Goal: Task Accomplishment & Management: Manage account settings

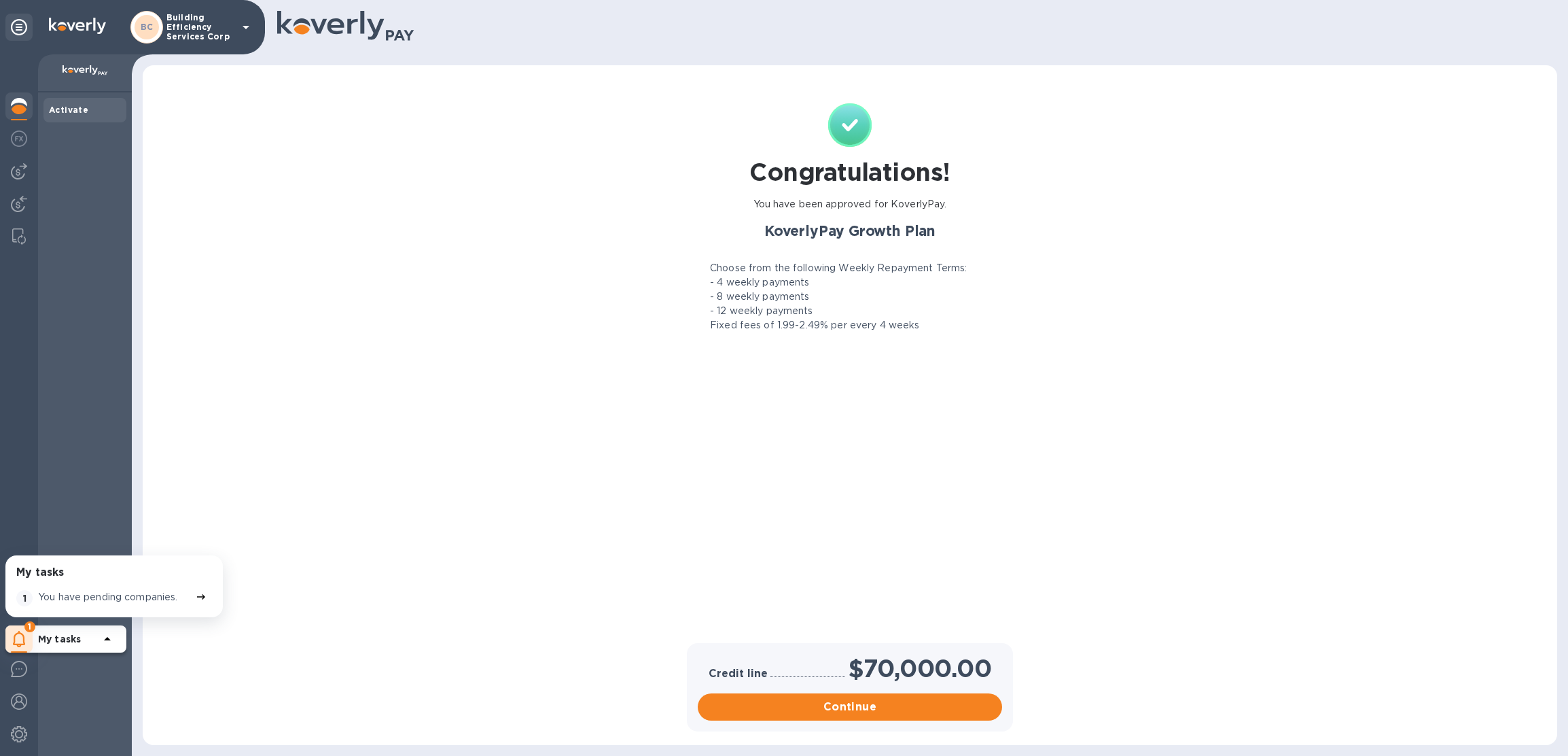
click at [206, 26] on p "Building Efficiency Services Corp" at bounding box center [200, 27] width 68 height 28
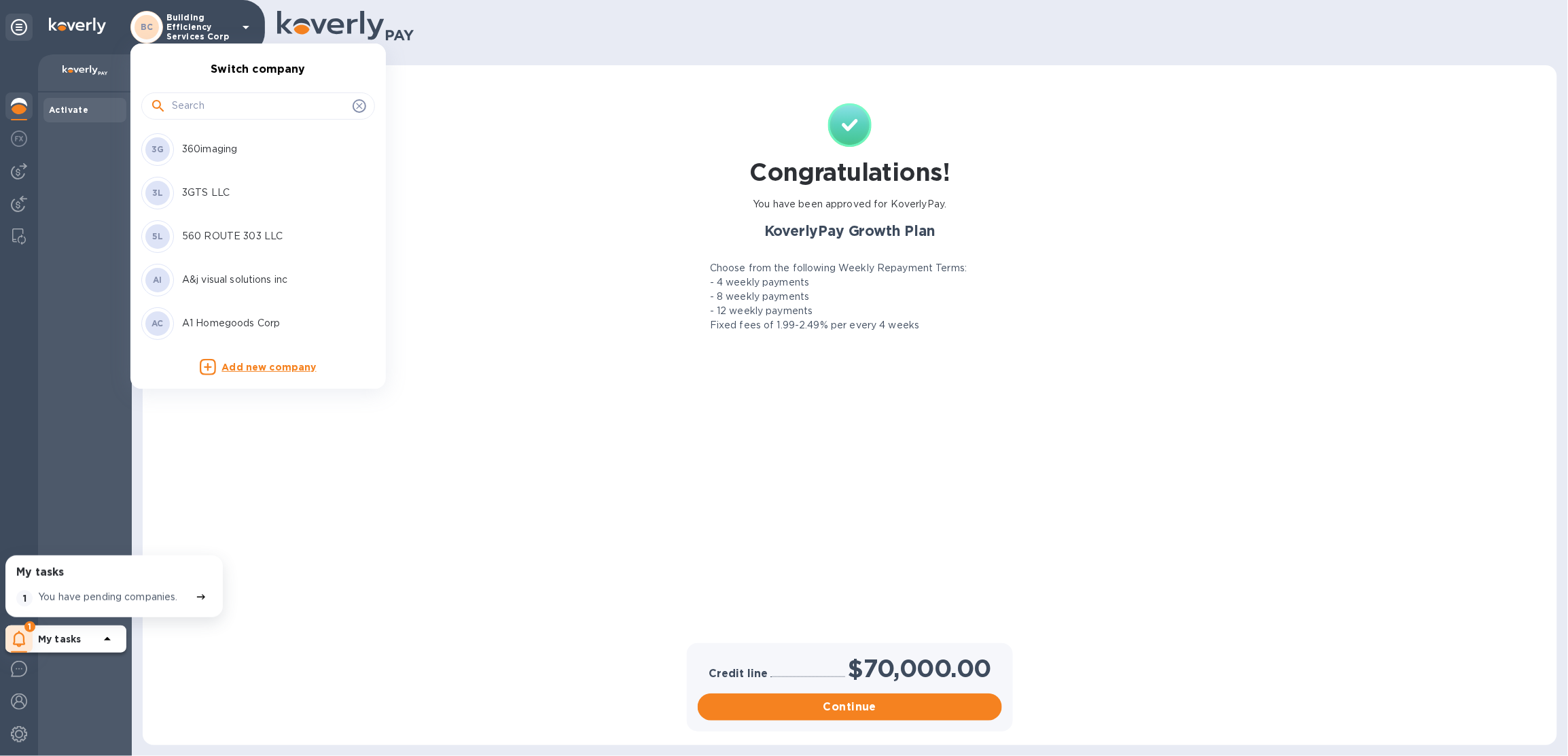
click at [215, 104] on input "text" at bounding box center [259, 106] width 176 height 20
type input "s"
type input "ds"
drag, startPoint x: 240, startPoint y: 278, endPoint x: 226, endPoint y: 245, distance: 35.8
click at [226, 245] on div "AC A1 Homegoods Corp CC CARRIFOODS USA CORP DL DS International Traders, LLC DL…" at bounding box center [253, 236] width 245 height 217
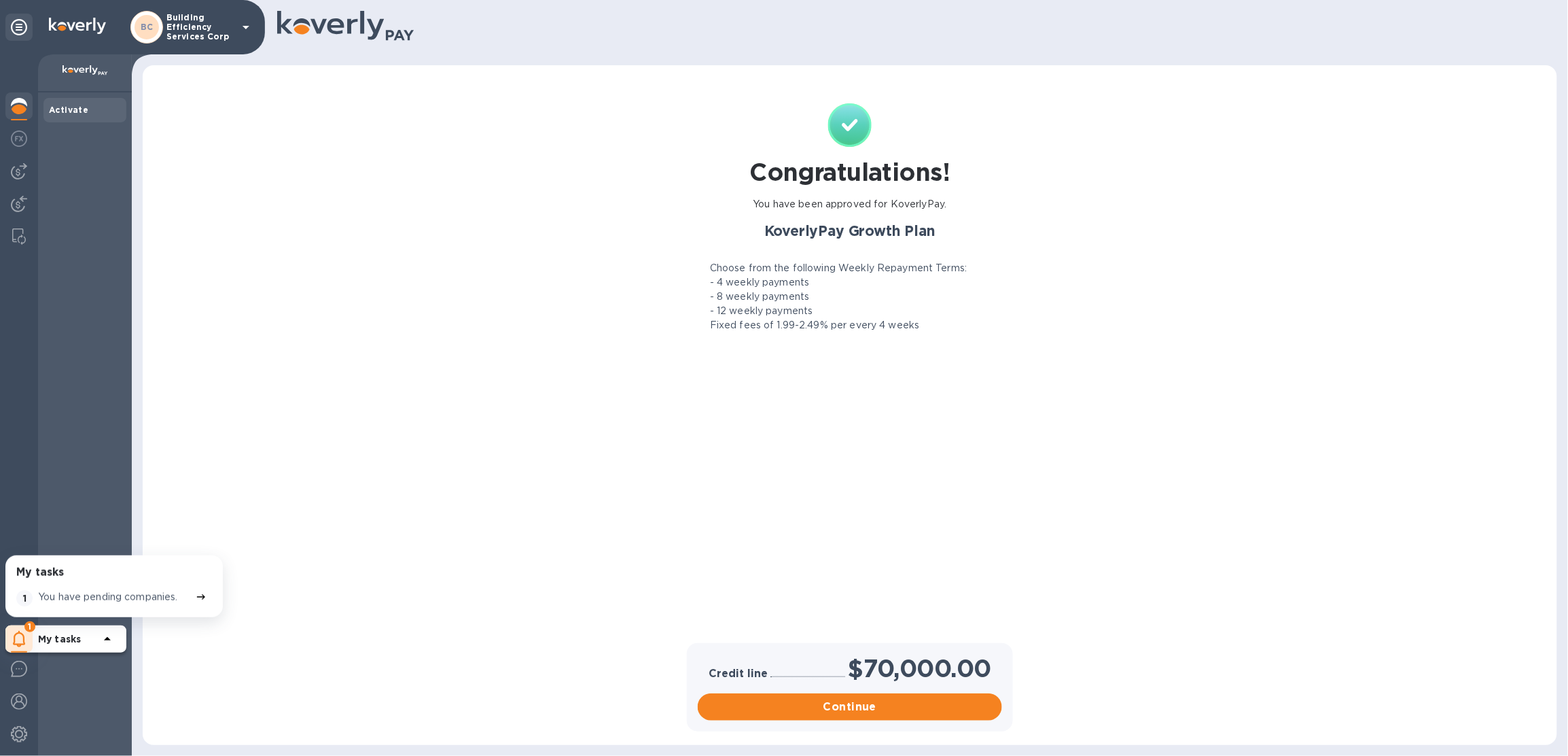
click at [224, 243] on div "Switch company ds AC A1 Homegoods Corp CC CARRIFOODS USA CORP DL DS Internation…" at bounding box center [784, 378] width 1568 height 756
click at [165, 36] on div "BC Building Efficiency Services Corp" at bounding box center [192, 27] width 124 height 33
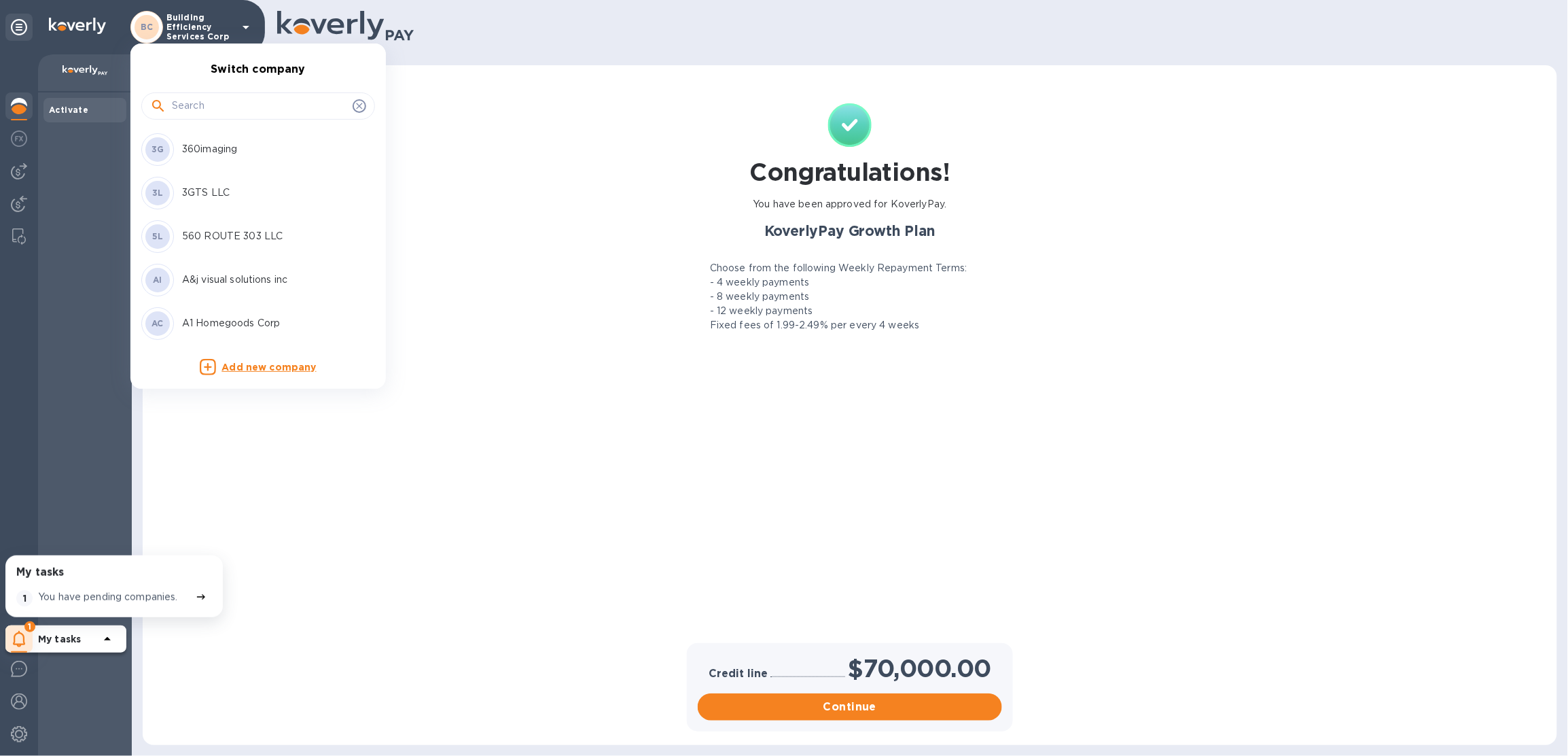
click at [198, 117] on div at bounding box center [258, 106] width 234 height 27
click at [198, 109] on input "text" at bounding box center [259, 106] width 176 height 20
type input "s"
type input "ds"
click at [231, 242] on p "DS International Traders, LLC" at bounding box center [267, 236] width 171 height 15
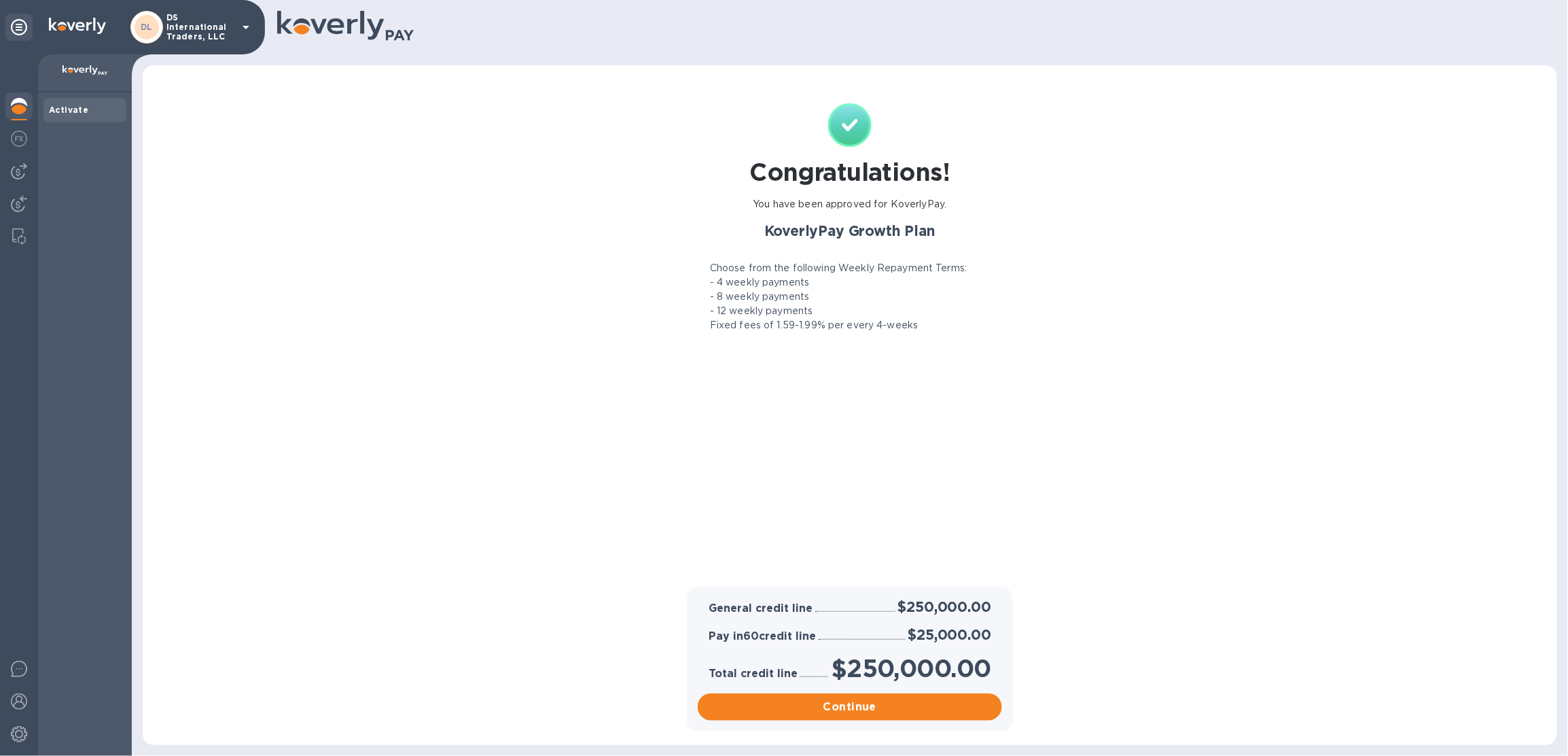
click at [244, 25] on icon at bounding box center [246, 27] width 16 height 16
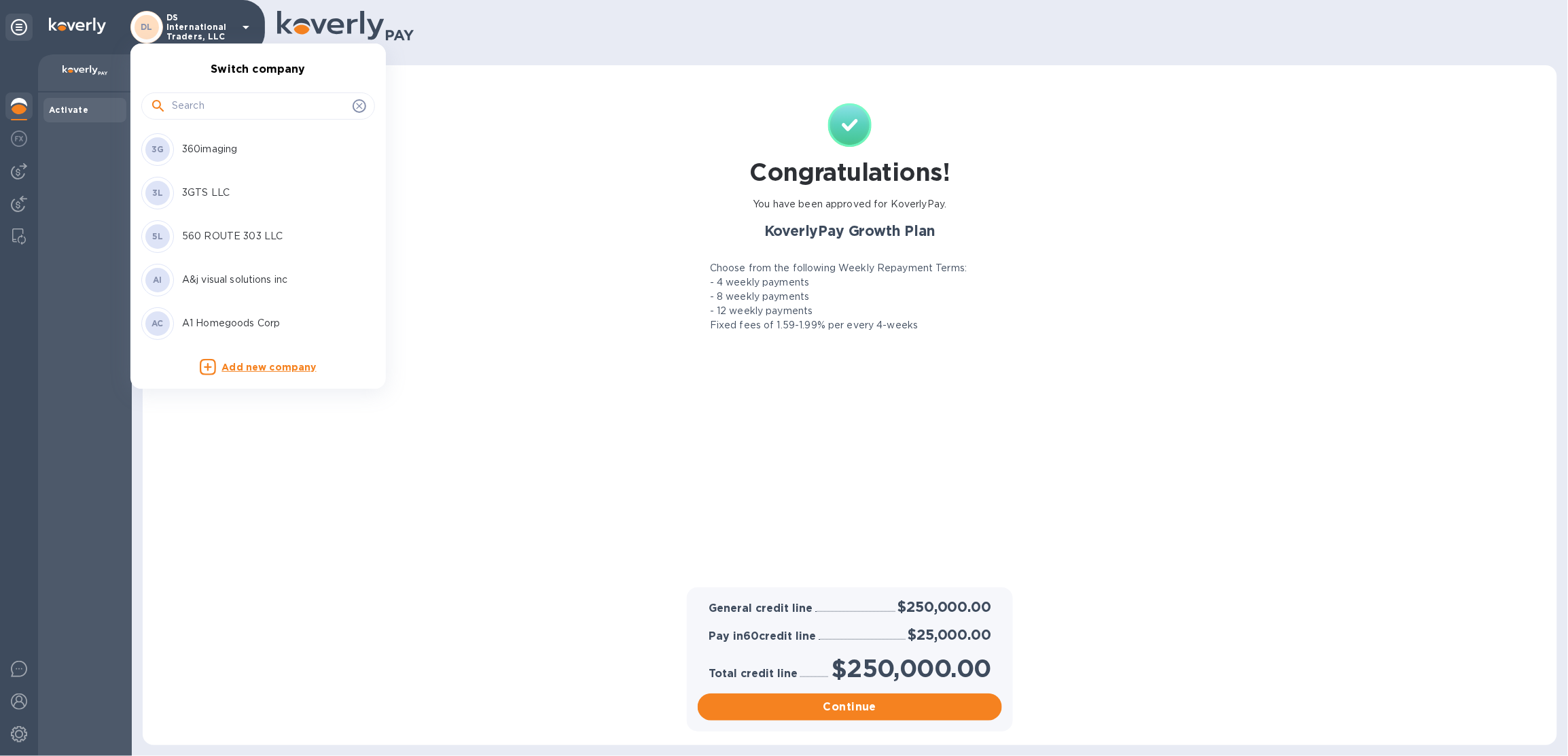
click at [205, 96] on input "text" at bounding box center [259, 106] width 176 height 20
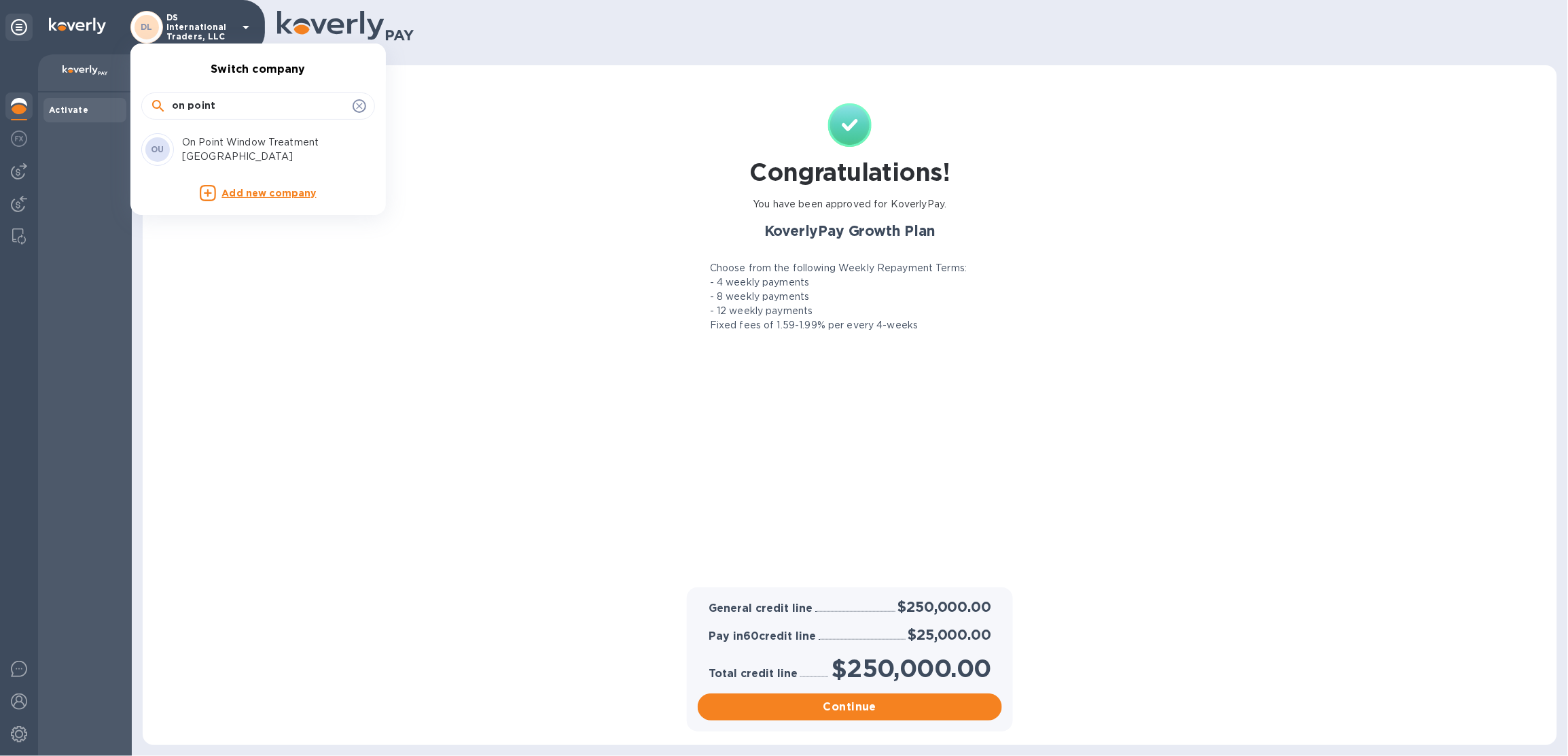
type input "on point"
click at [221, 138] on div "OU On Point Window Treatment USA" at bounding box center [247, 149] width 212 height 33
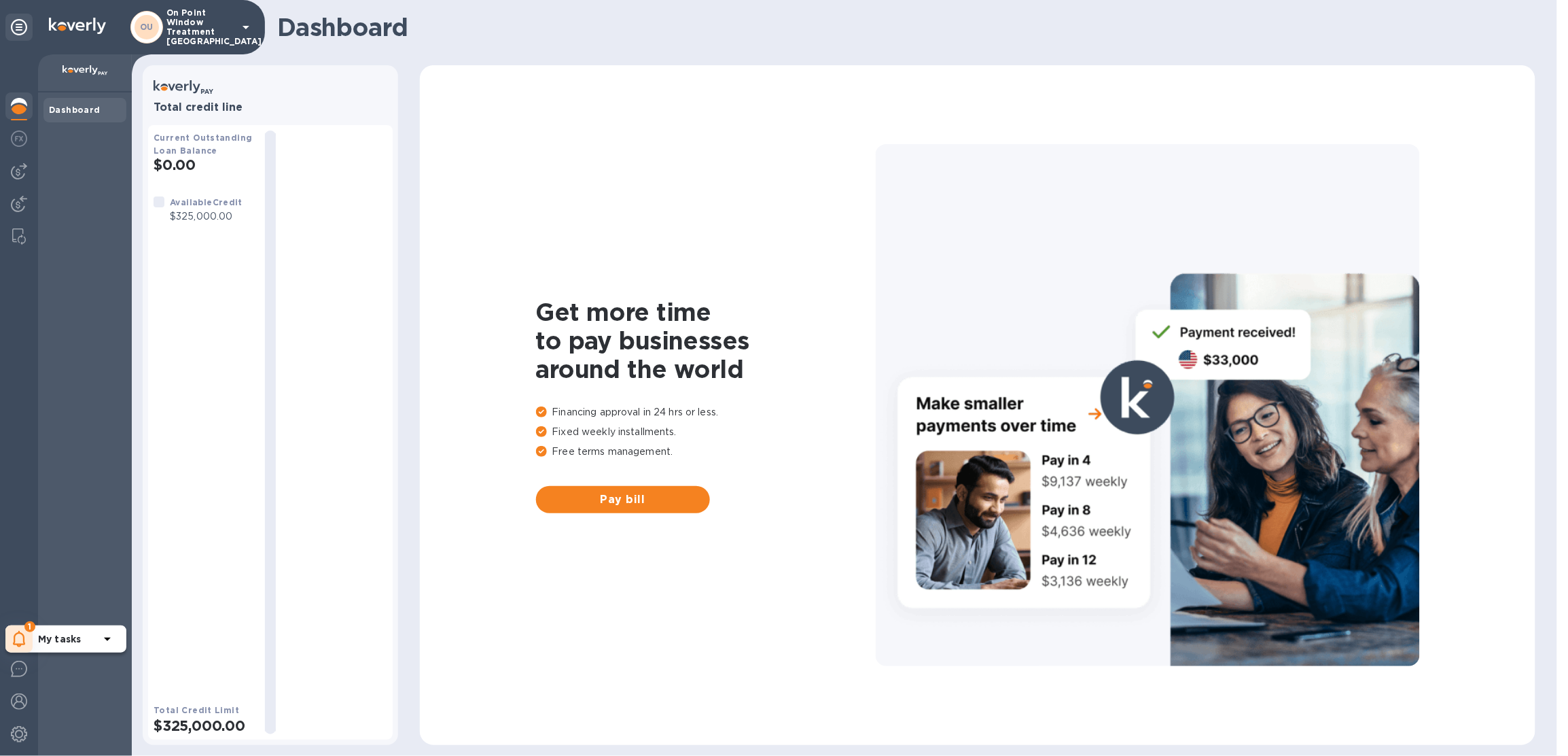
click at [15, 645] on icon at bounding box center [20, 639] width 13 height 16
click at [182, 28] on p "On Point Window Treatment [GEOGRAPHIC_DATA]" at bounding box center [200, 27] width 68 height 38
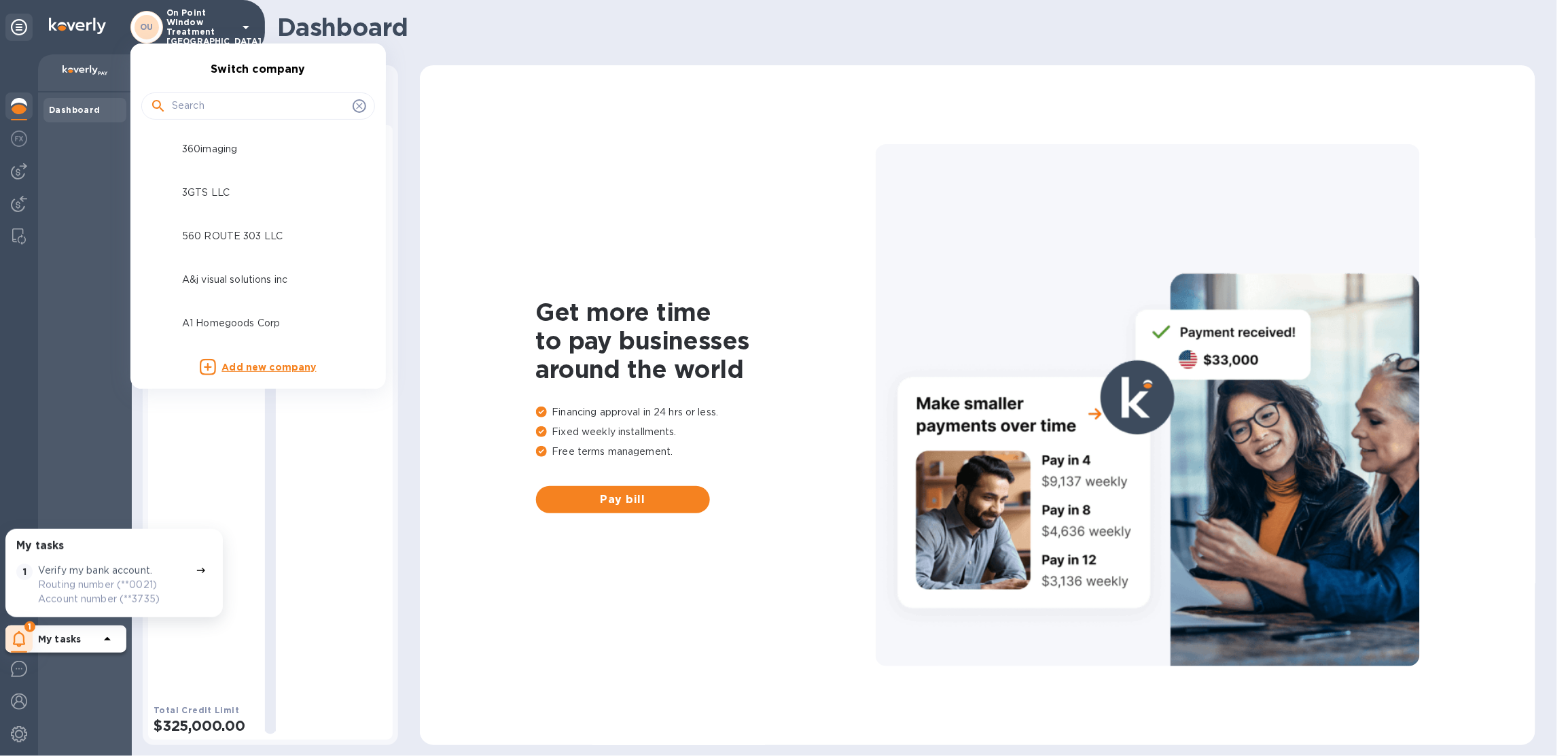
click at [206, 107] on input "text" at bounding box center [259, 106] width 176 height 20
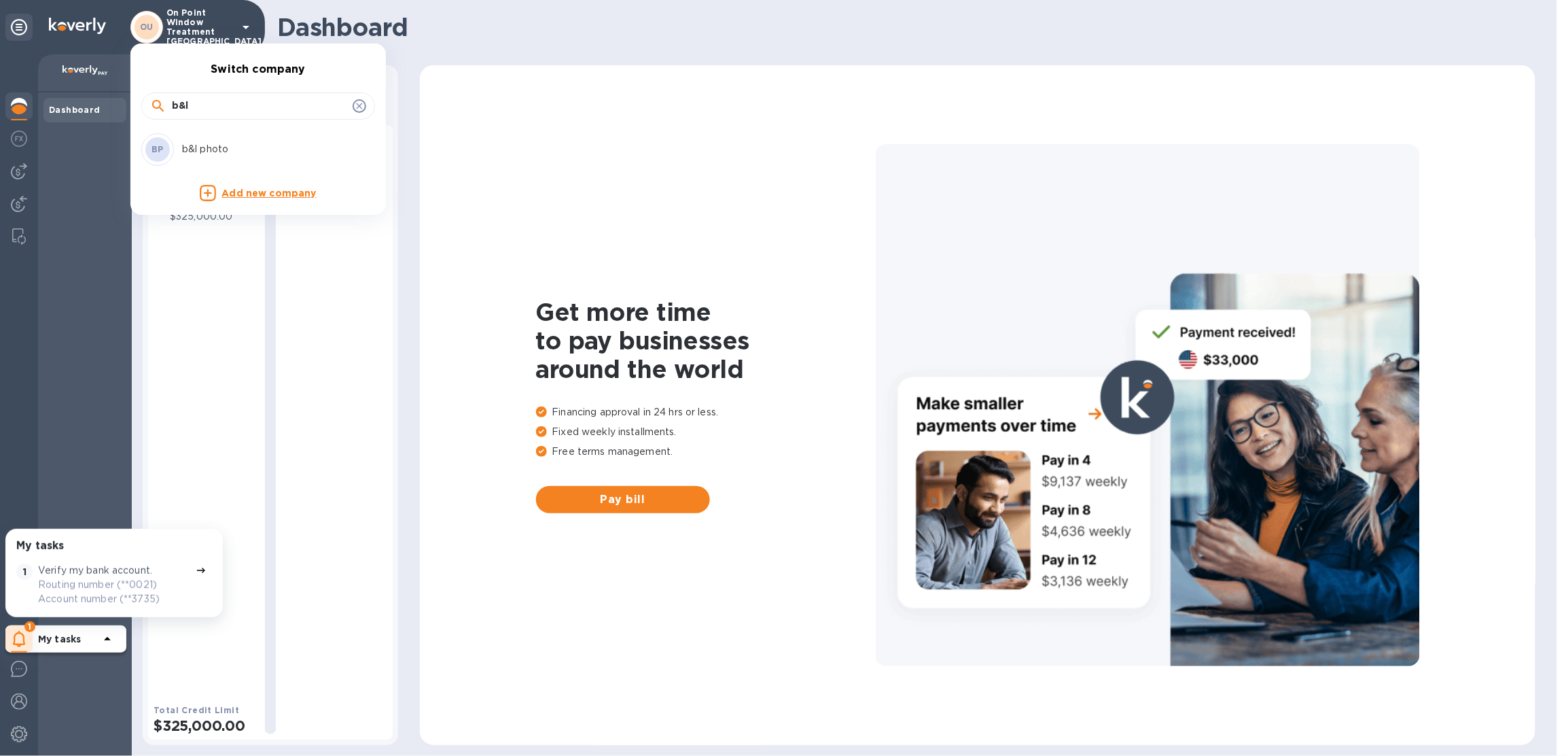
type input "b&l"
click at [246, 144] on p "b&l photo" at bounding box center [267, 149] width 171 height 15
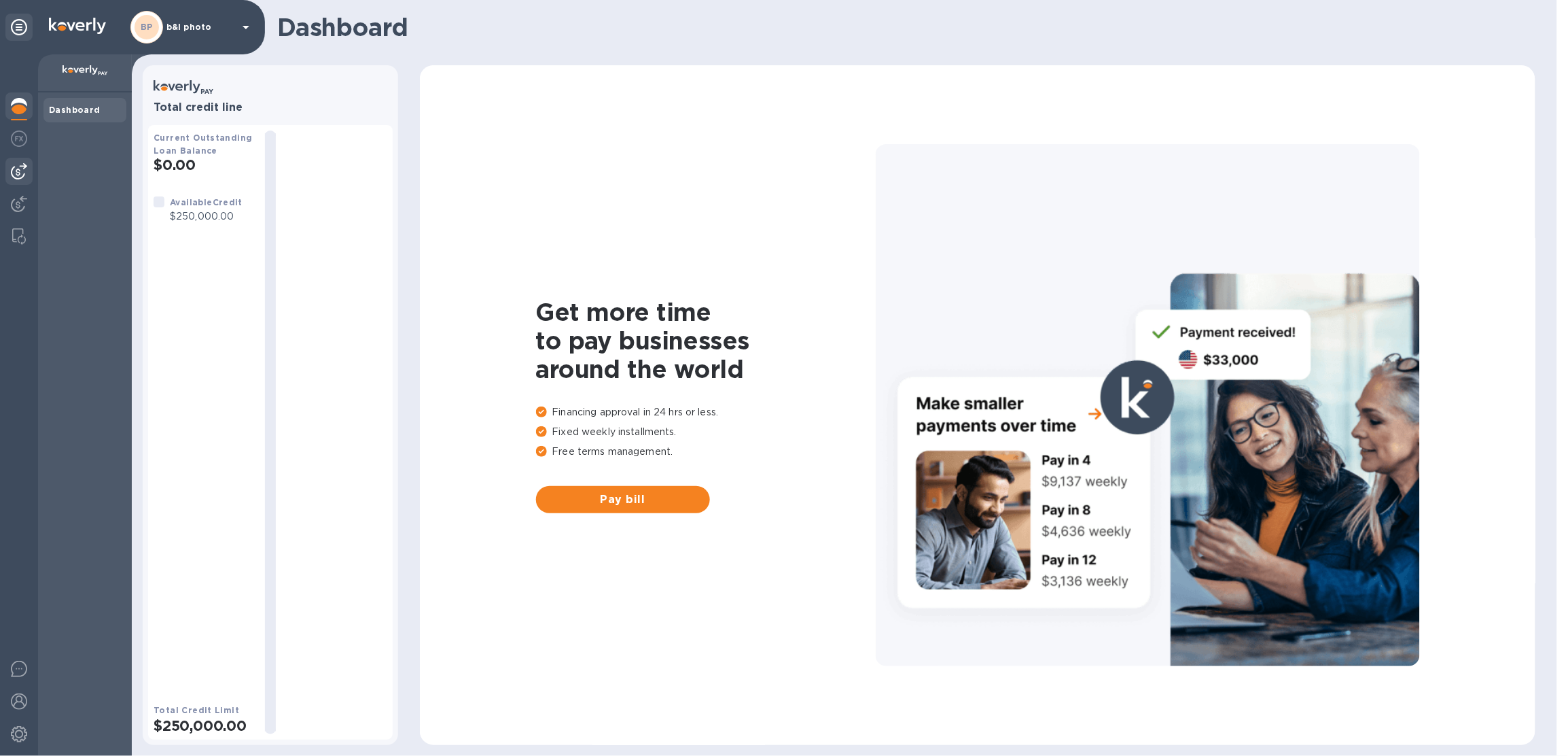
click at [17, 171] on img at bounding box center [19, 171] width 16 height 16
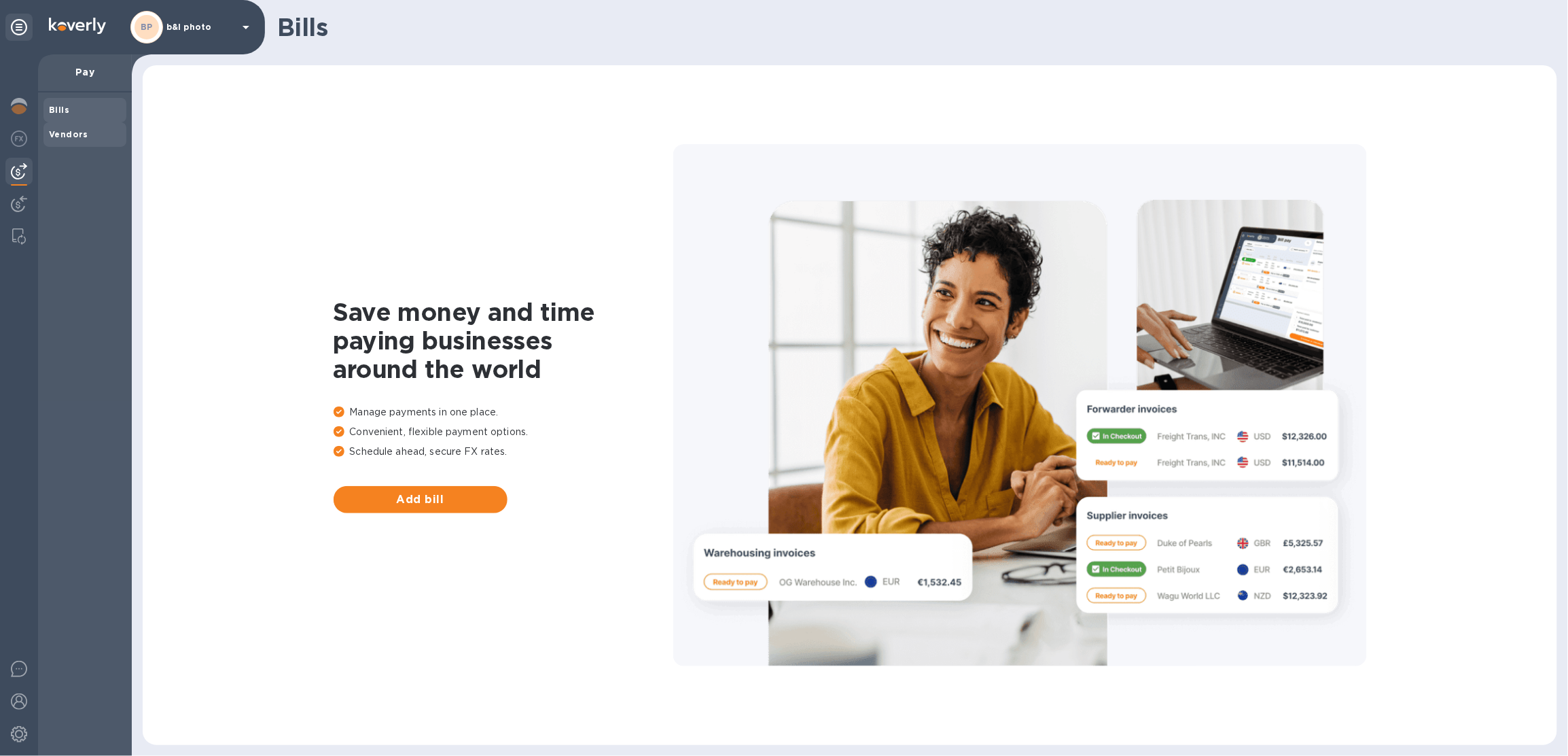
click at [98, 136] on span "Vendors" at bounding box center [85, 134] width 72 height 14
click at [96, 119] on div "Bills" at bounding box center [85, 110] width 83 height 25
click at [231, 33] on div "BP b&l photo" at bounding box center [192, 27] width 124 height 33
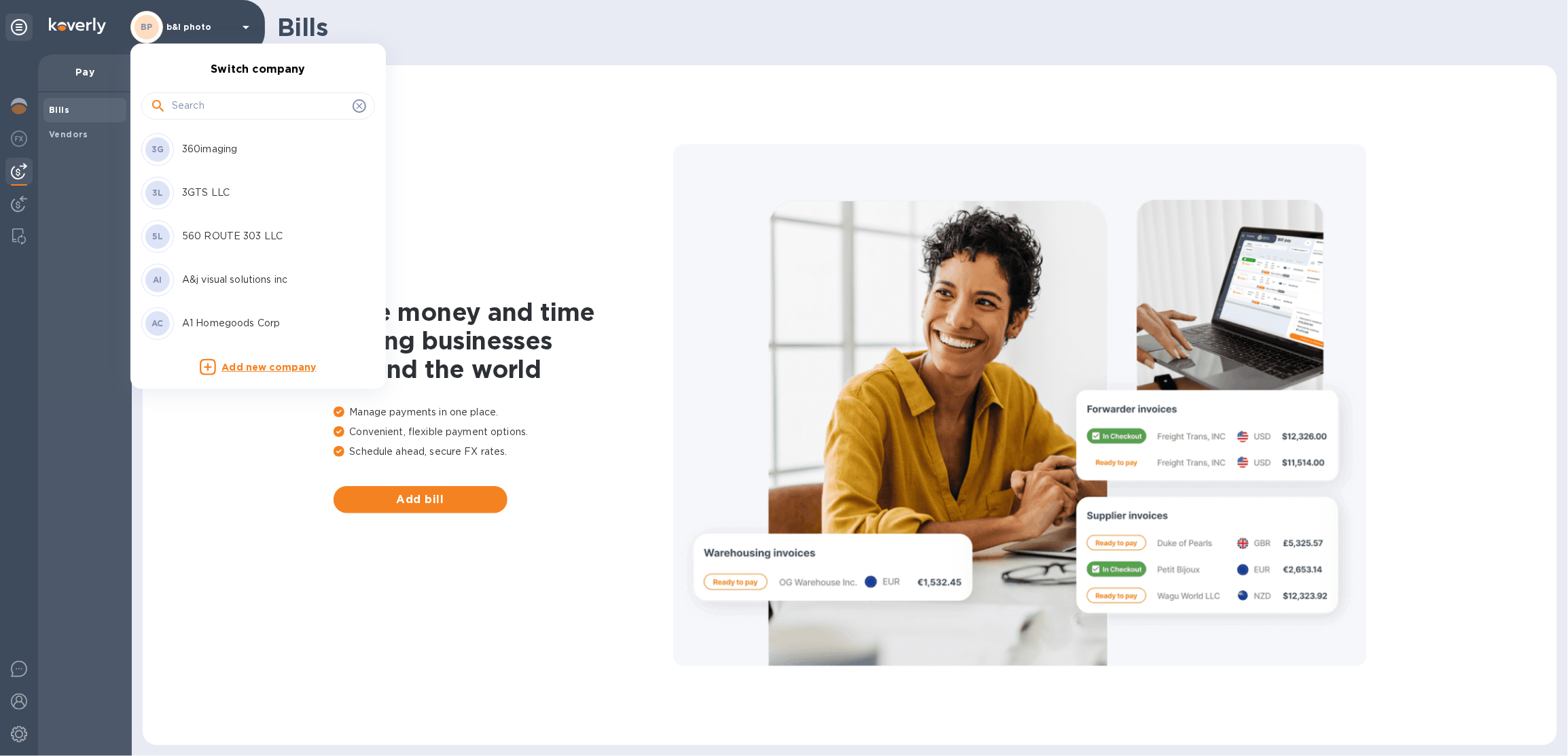
click at [238, 106] on input "text" at bounding box center [259, 106] width 176 height 20
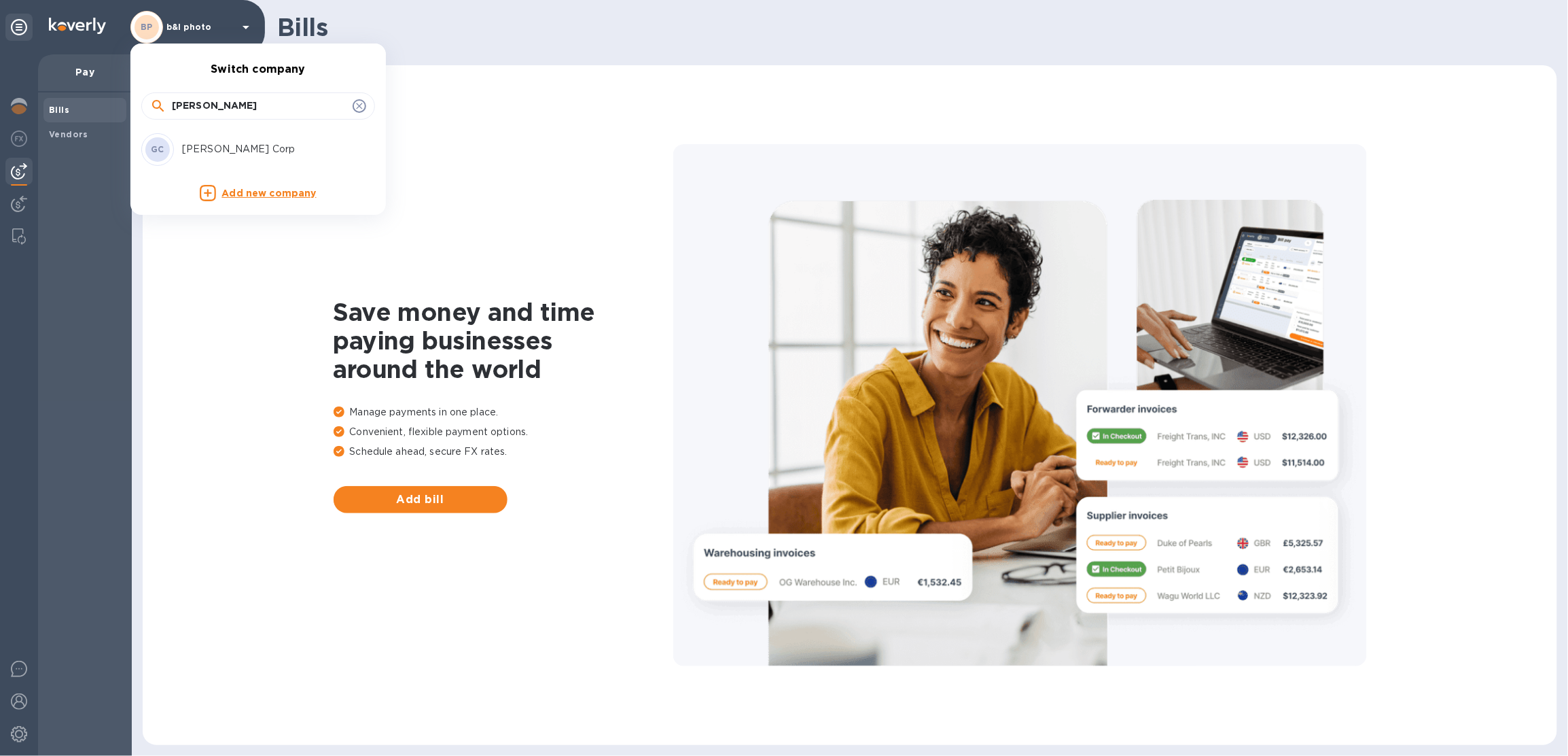
type input "gatewell"
click at [250, 145] on p "[PERSON_NAME] Corp" at bounding box center [267, 149] width 171 height 15
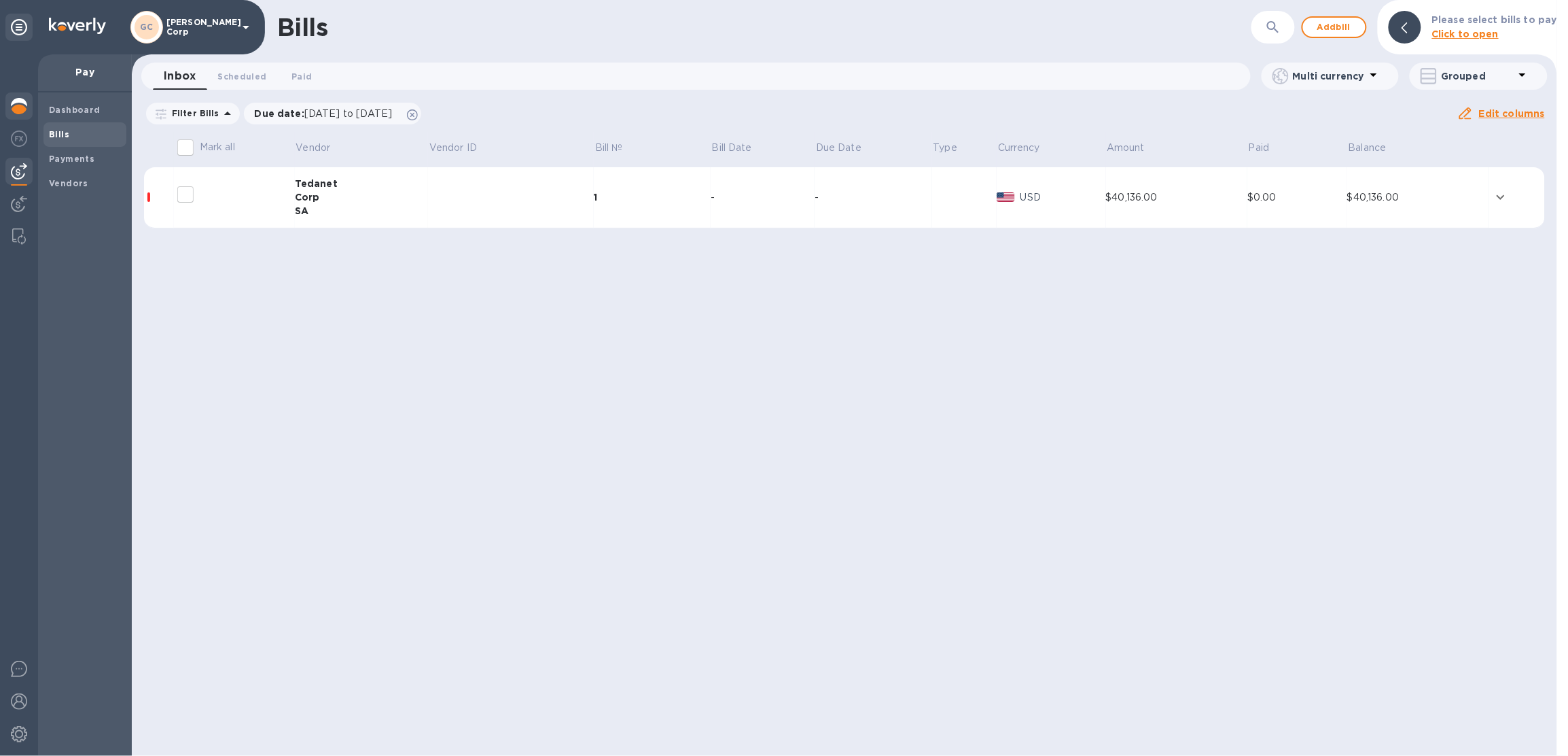
click at [26, 114] on div at bounding box center [18, 107] width 27 height 30
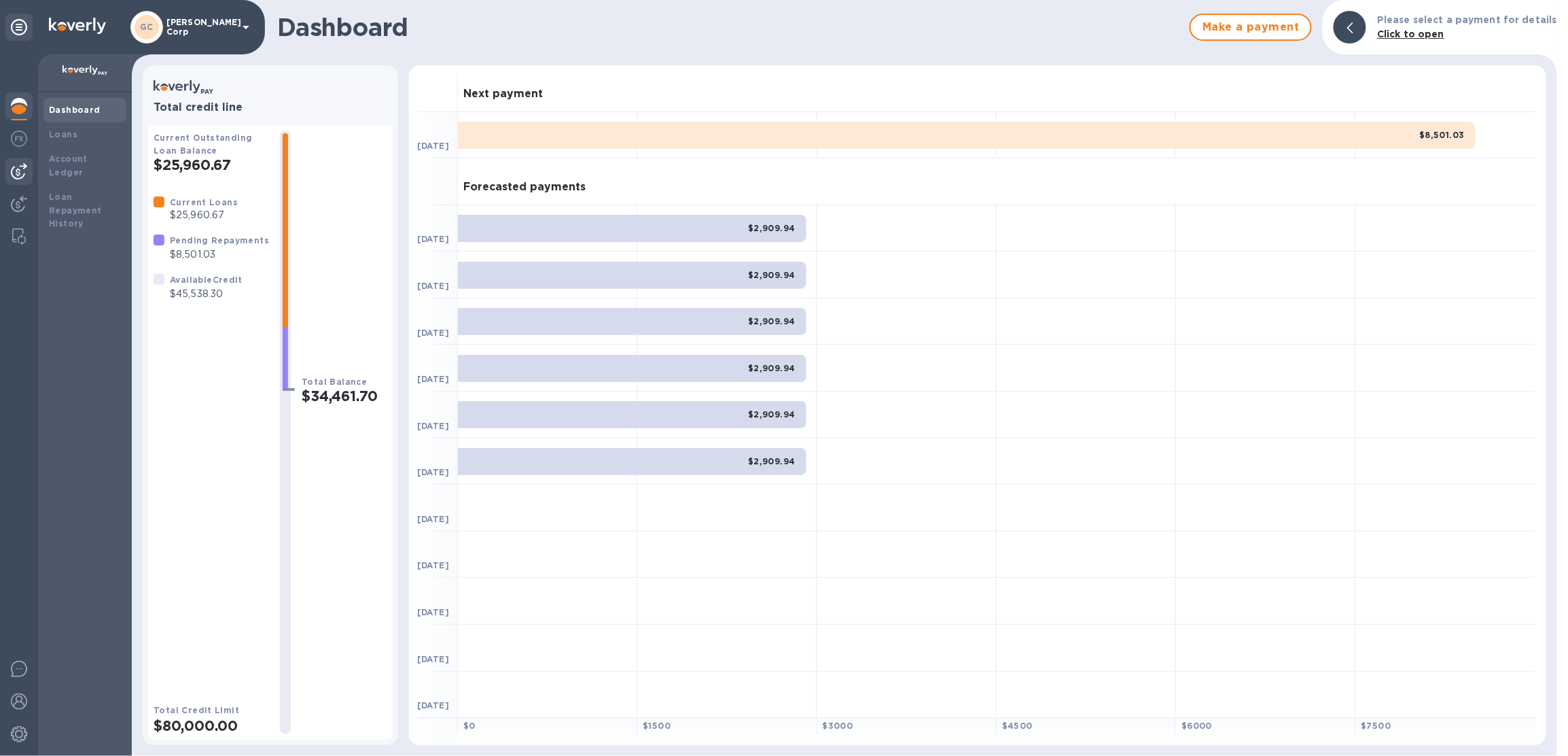
click at [17, 170] on img at bounding box center [19, 171] width 16 height 16
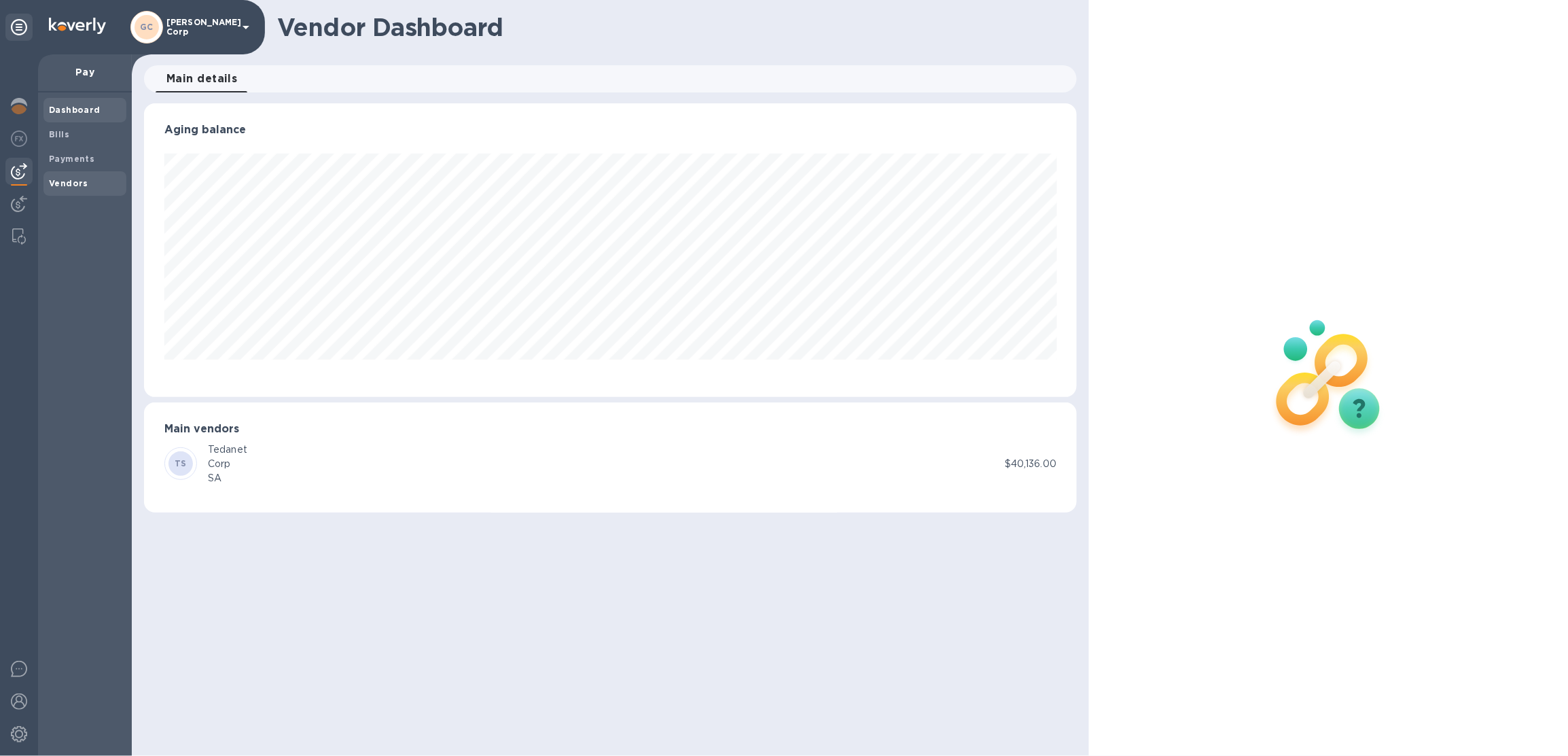
scroll to position [293, 933]
click at [68, 179] on b "Vendors" at bounding box center [68, 183] width 39 height 10
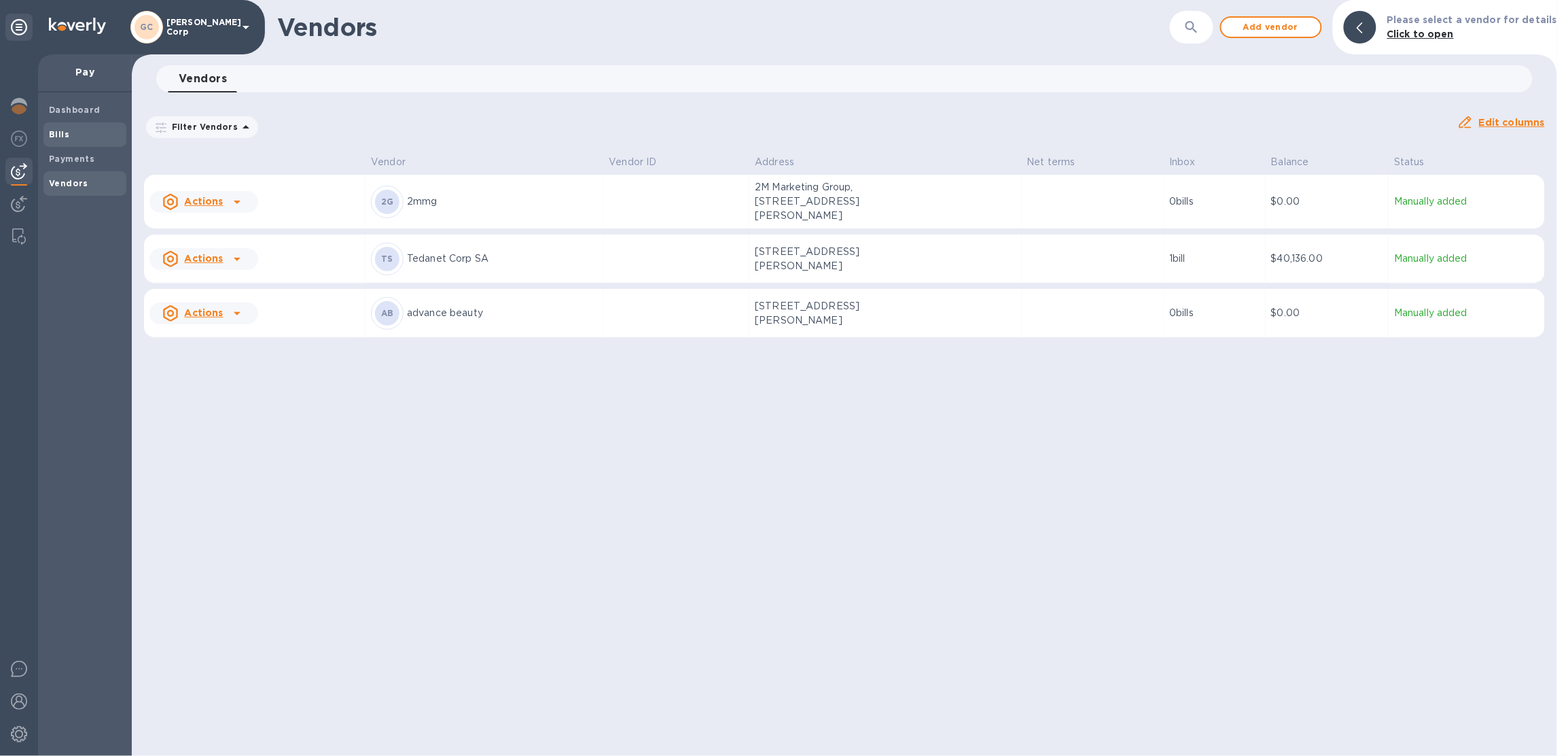
click at [88, 129] on span "Bills" at bounding box center [85, 134] width 72 height 14
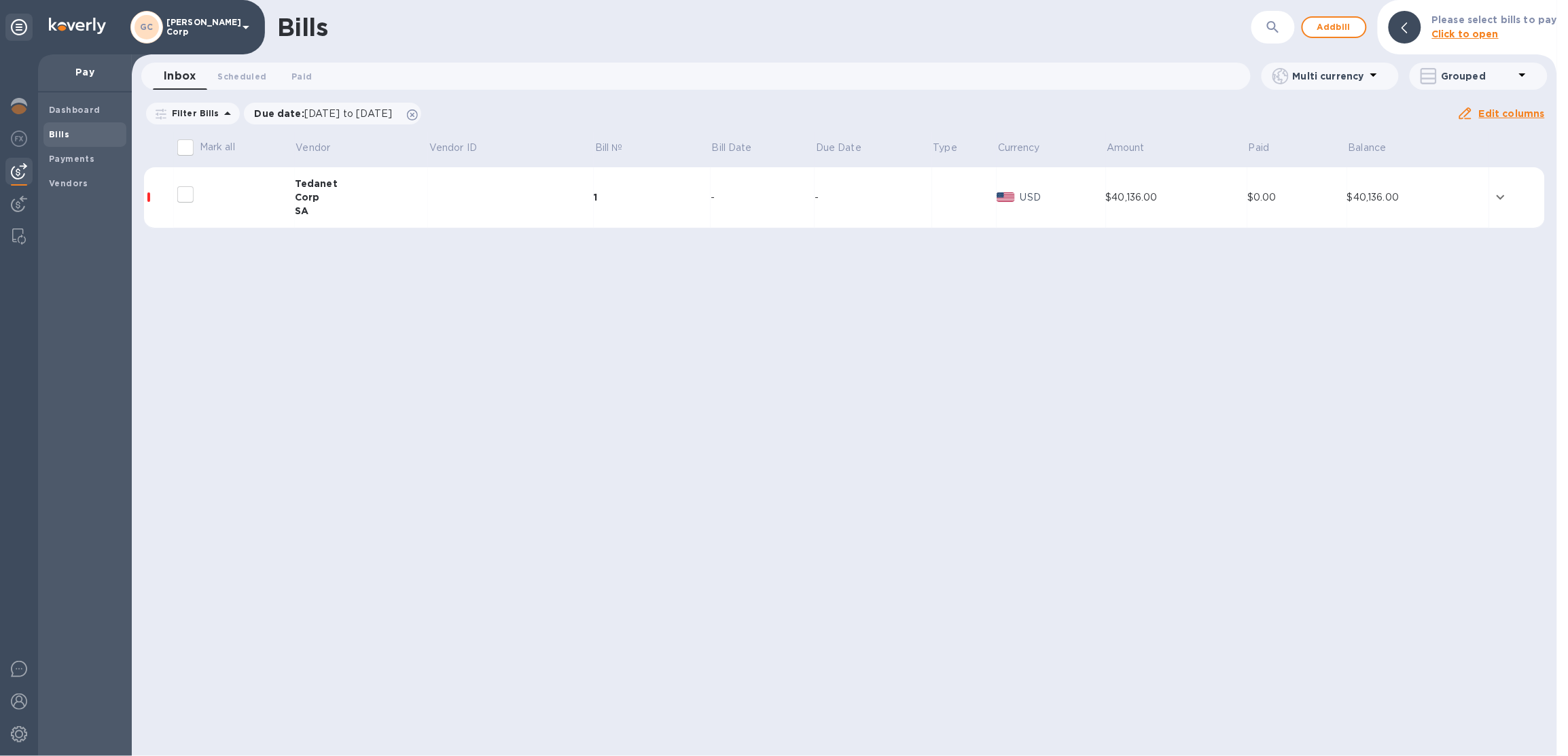
click at [473, 192] on td at bounding box center [510, 198] width 165 height 61
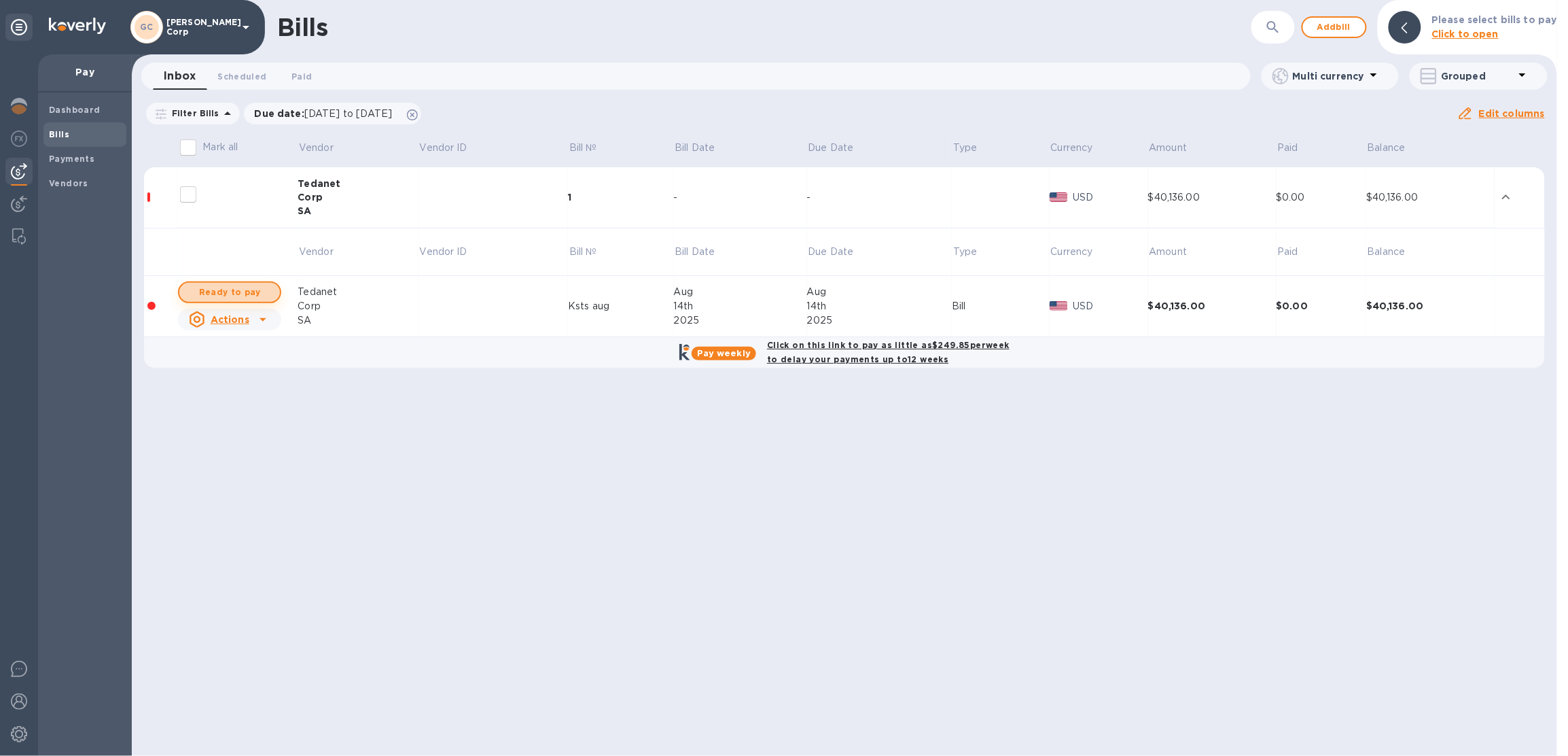
click at [256, 293] on span "Ready to pay" at bounding box center [230, 292] width 79 height 16
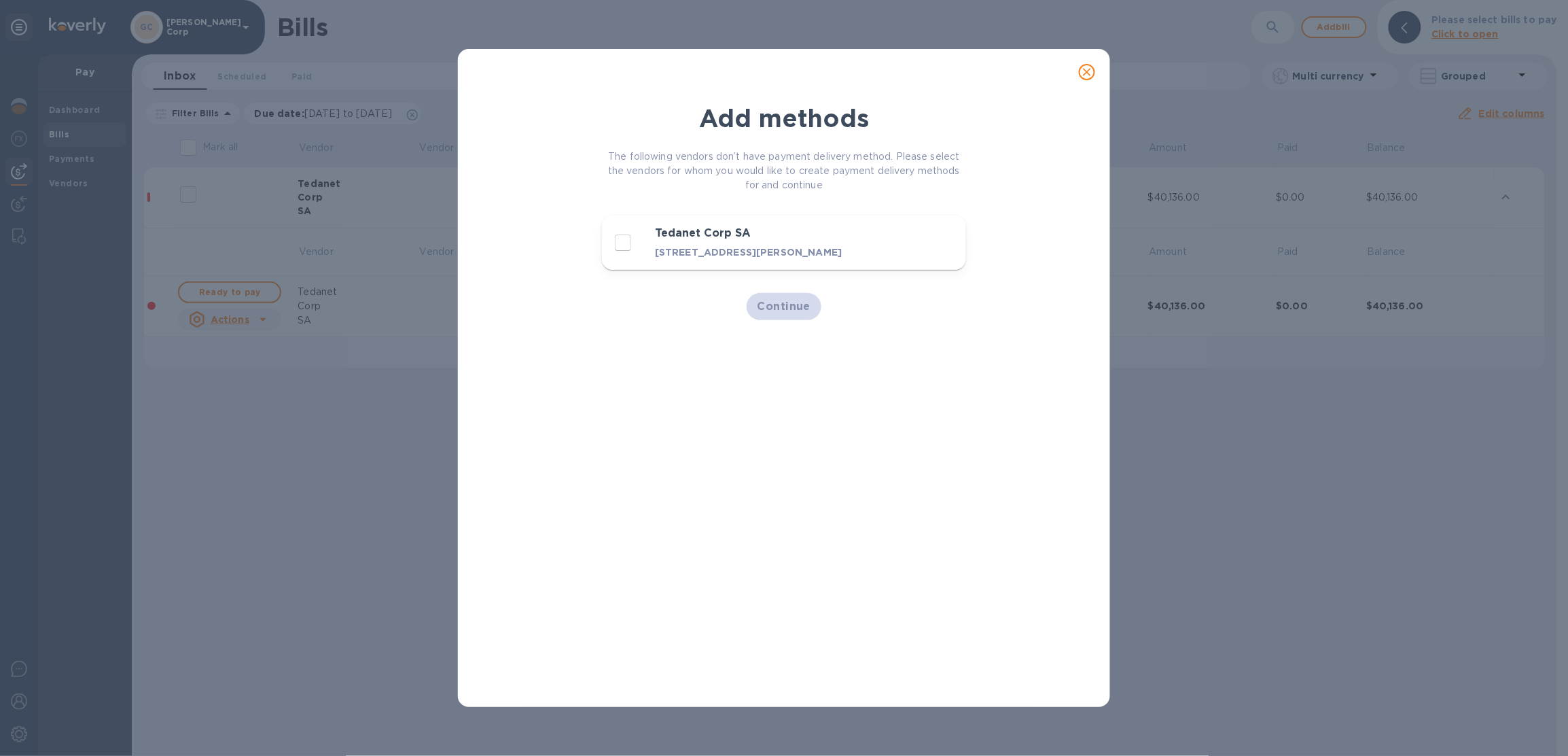
click at [1088, 77] on icon "close" at bounding box center [1086, 71] width 14 height 14
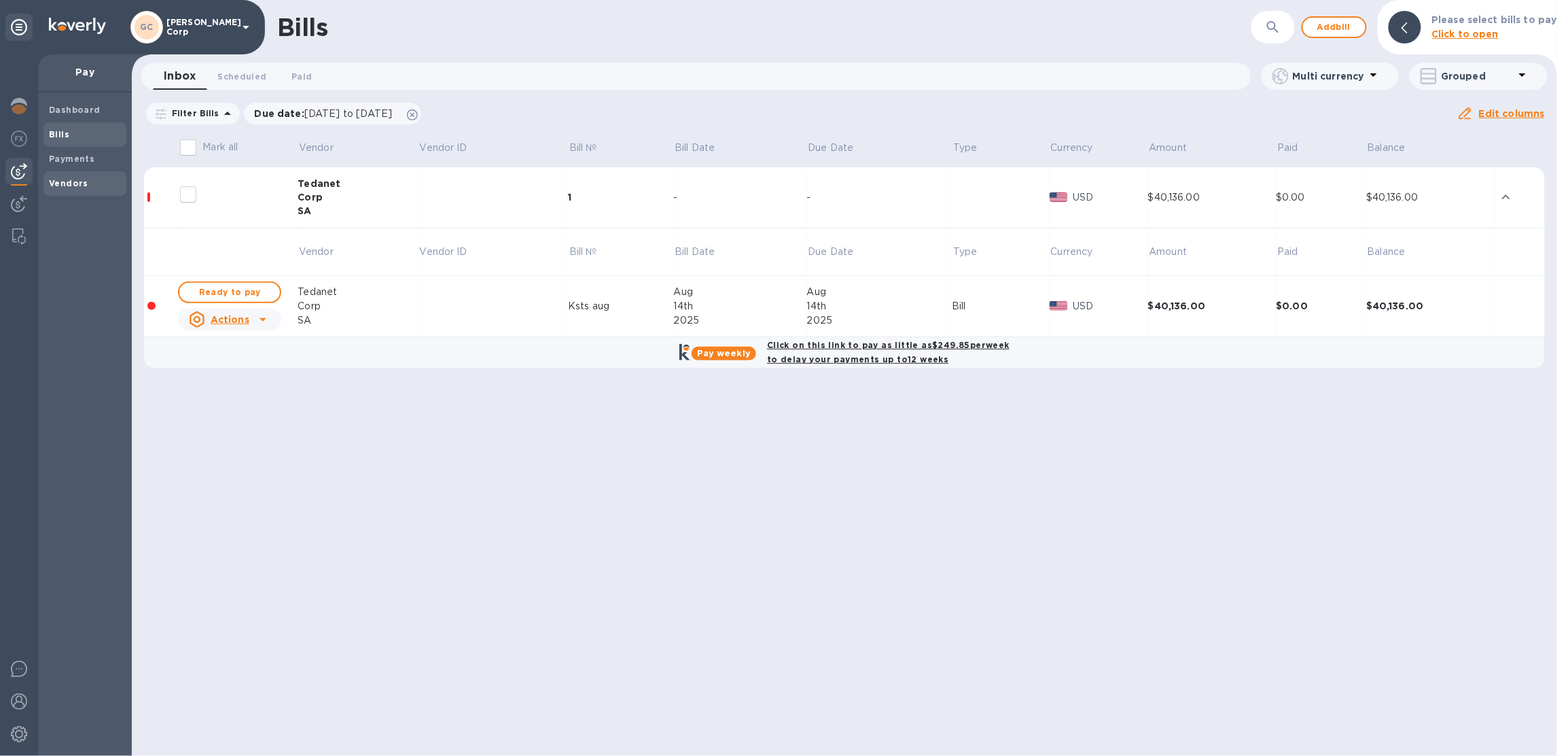
click at [99, 191] on div "Vendors" at bounding box center [85, 184] width 83 height 25
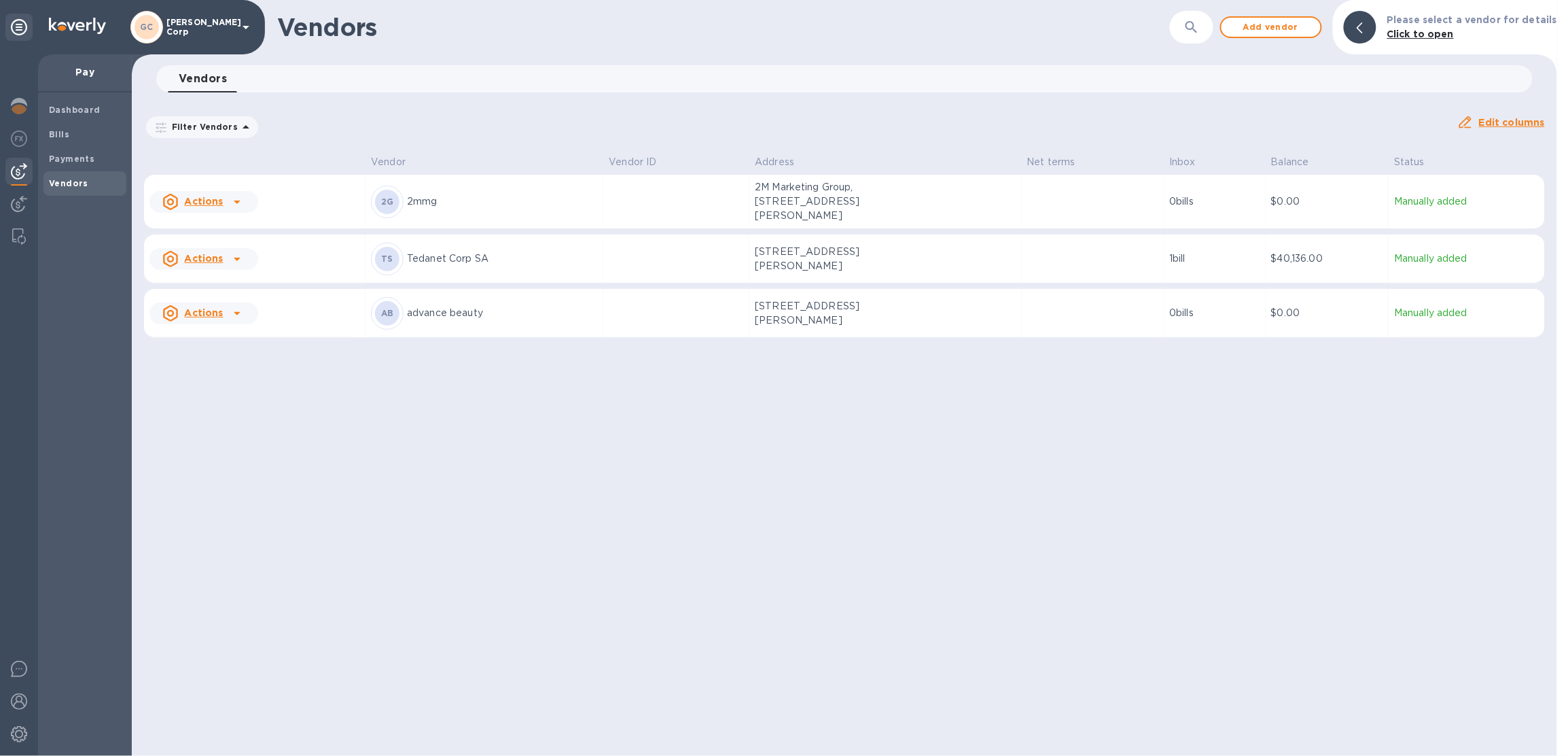
click at [623, 258] on td at bounding box center [676, 259] width 146 height 49
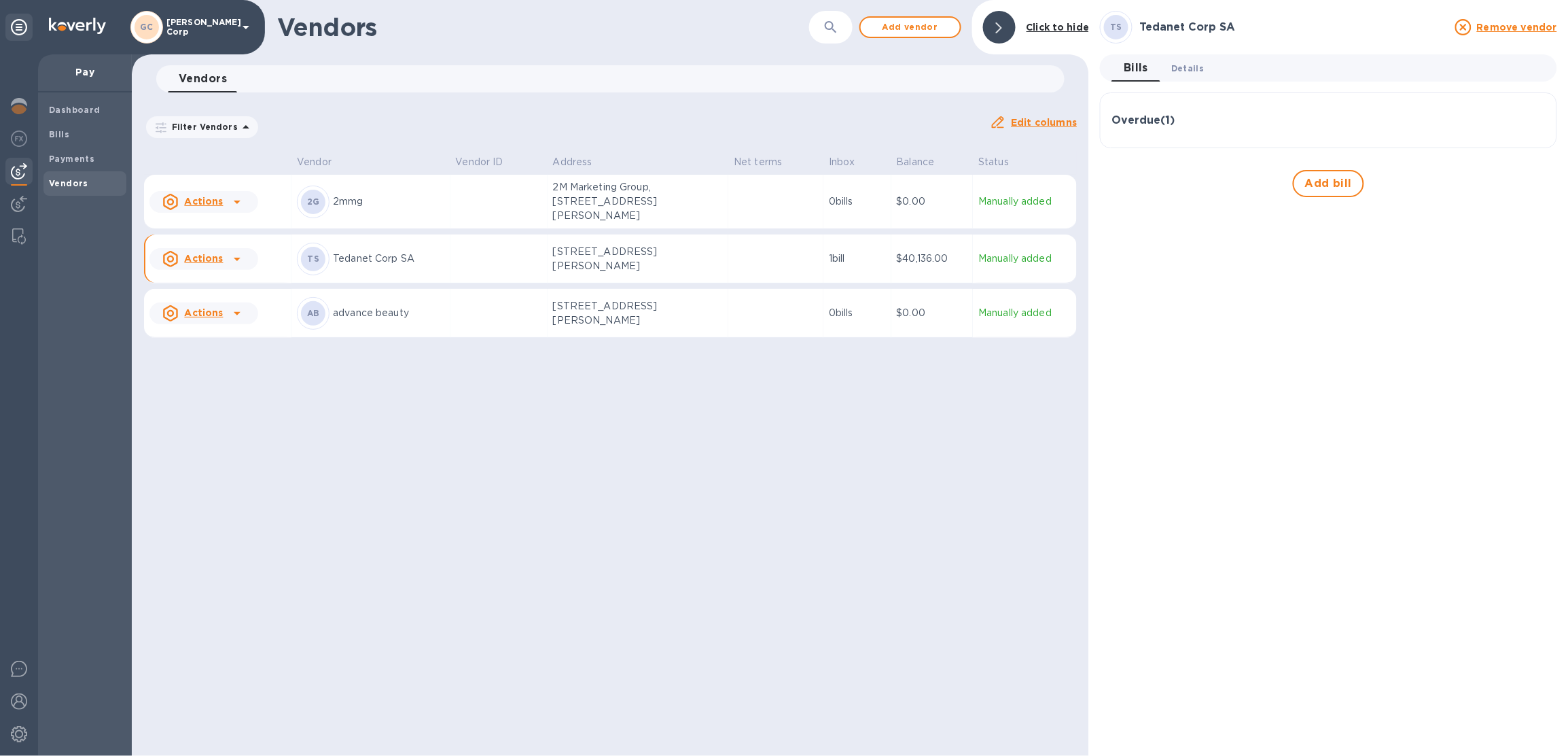
click at [1184, 74] on span "Details 0" at bounding box center [1187, 69] width 33 height 15
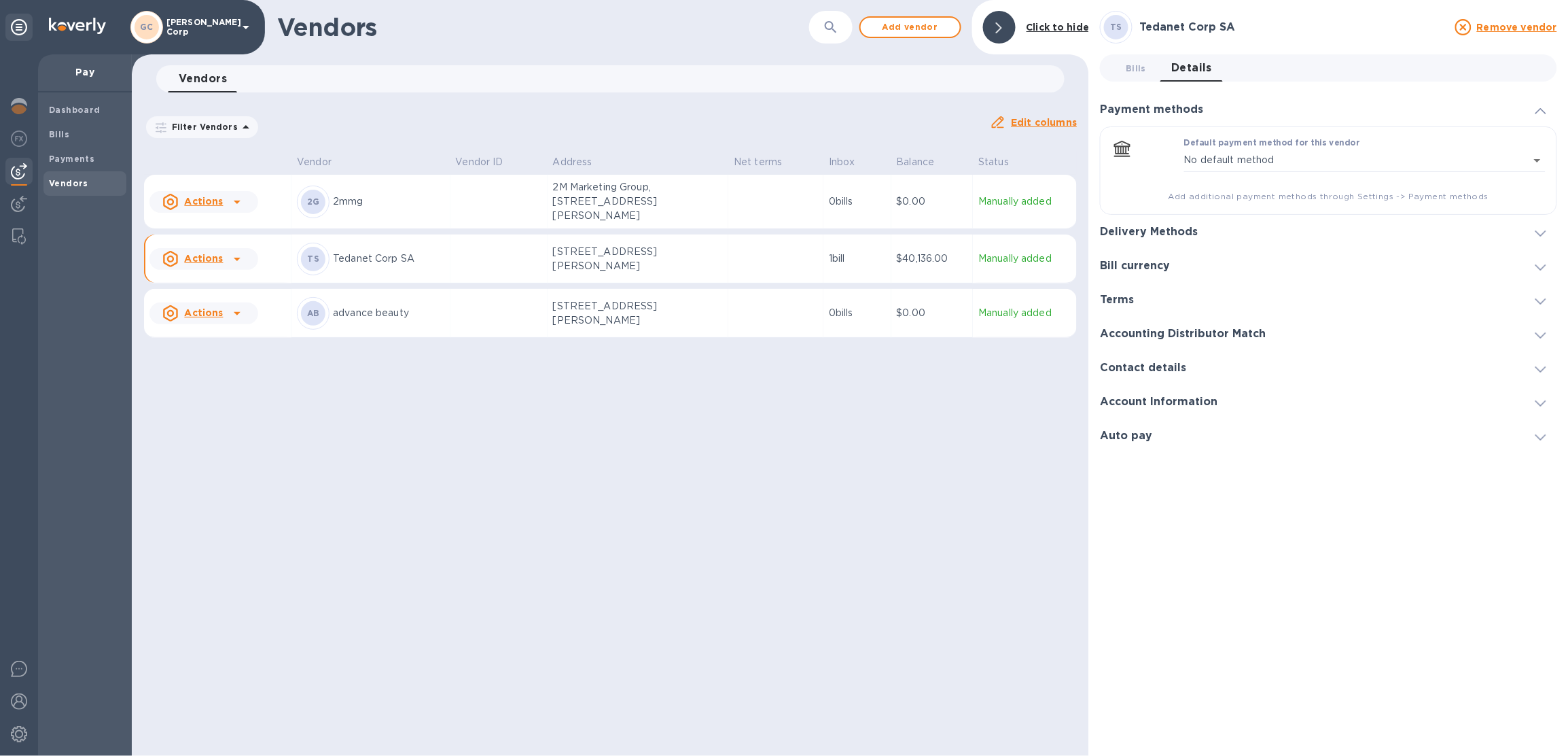
click at [1176, 229] on h3 "Delivery Methods" at bounding box center [1148, 232] width 98 height 13
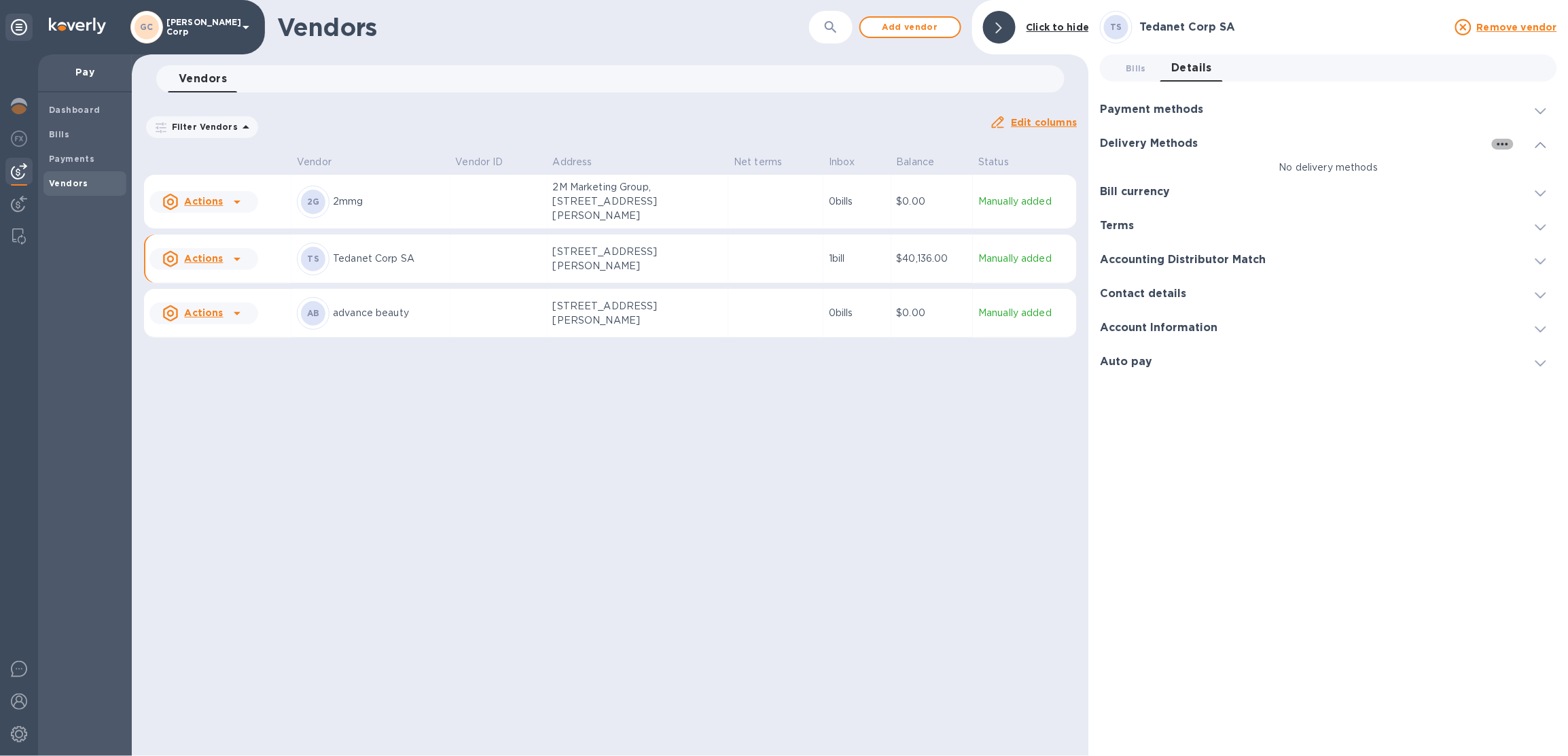
click at [1497, 145] on icon "button" at bounding box center [1502, 144] width 16 height 16
click at [1507, 165] on p "Add new" at bounding box center [1520, 171] width 45 height 14
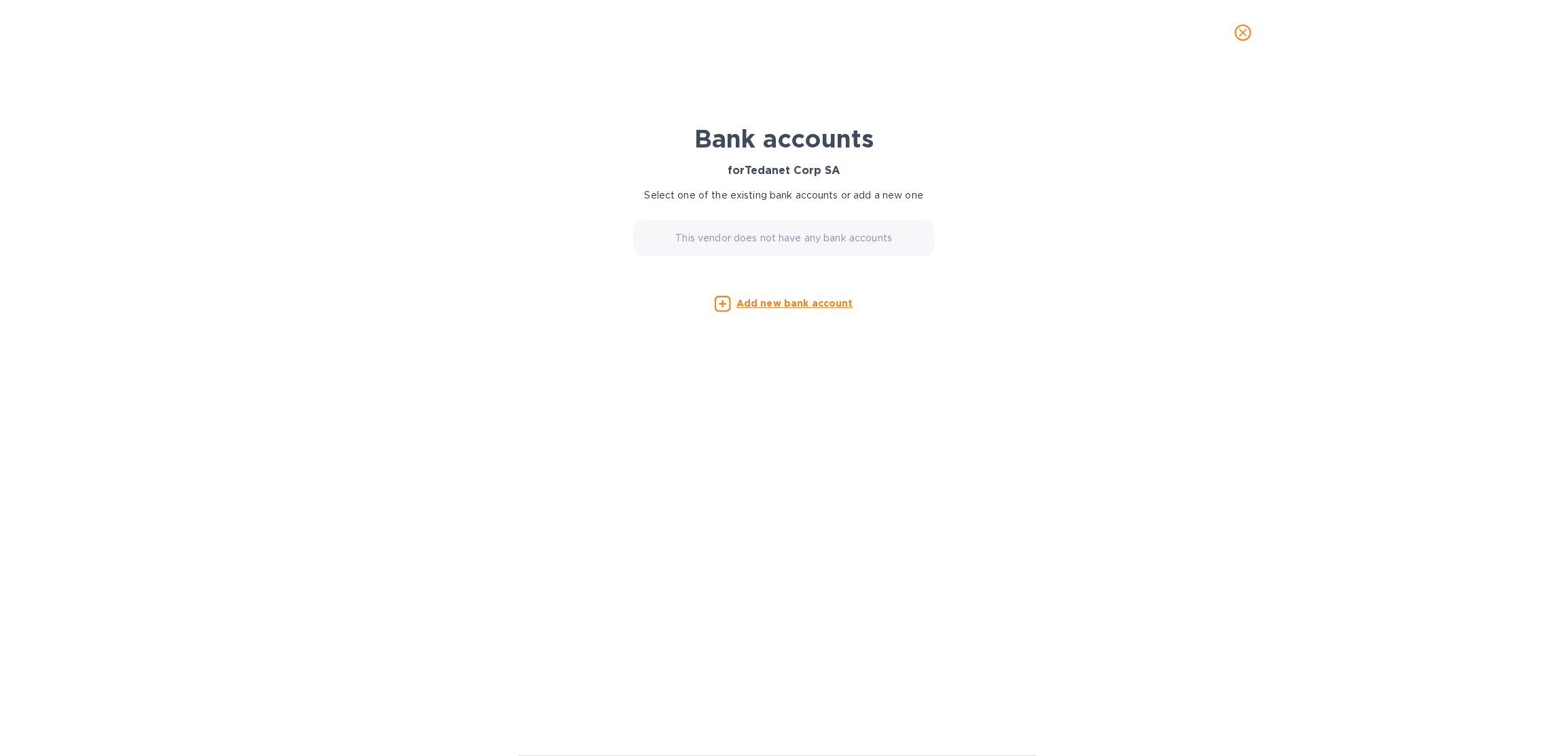
click at [825, 304] on u "Add new bank account" at bounding box center [795, 303] width 117 height 11
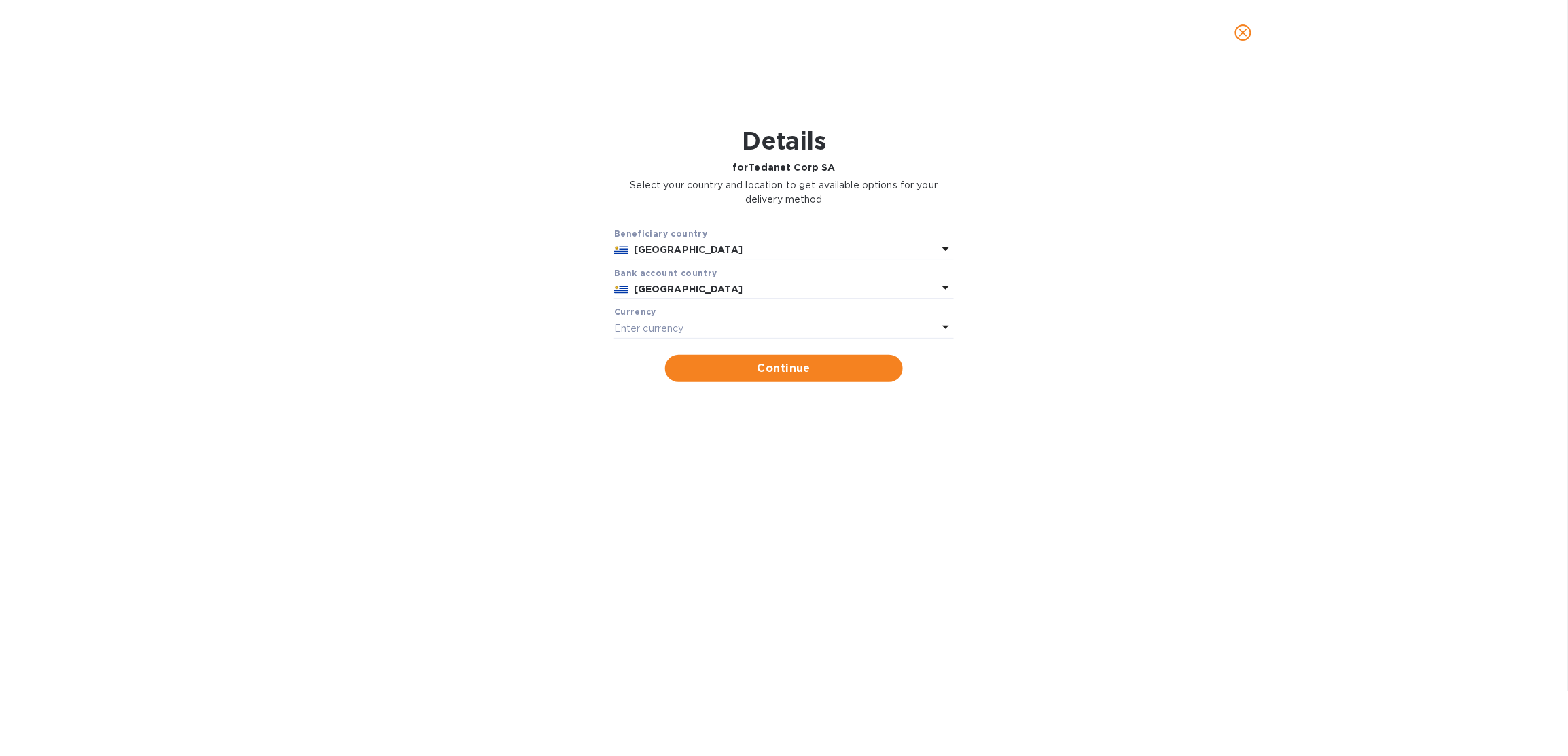
click at [756, 260] on div "Enter currency" at bounding box center [776, 250] width 324 height 19
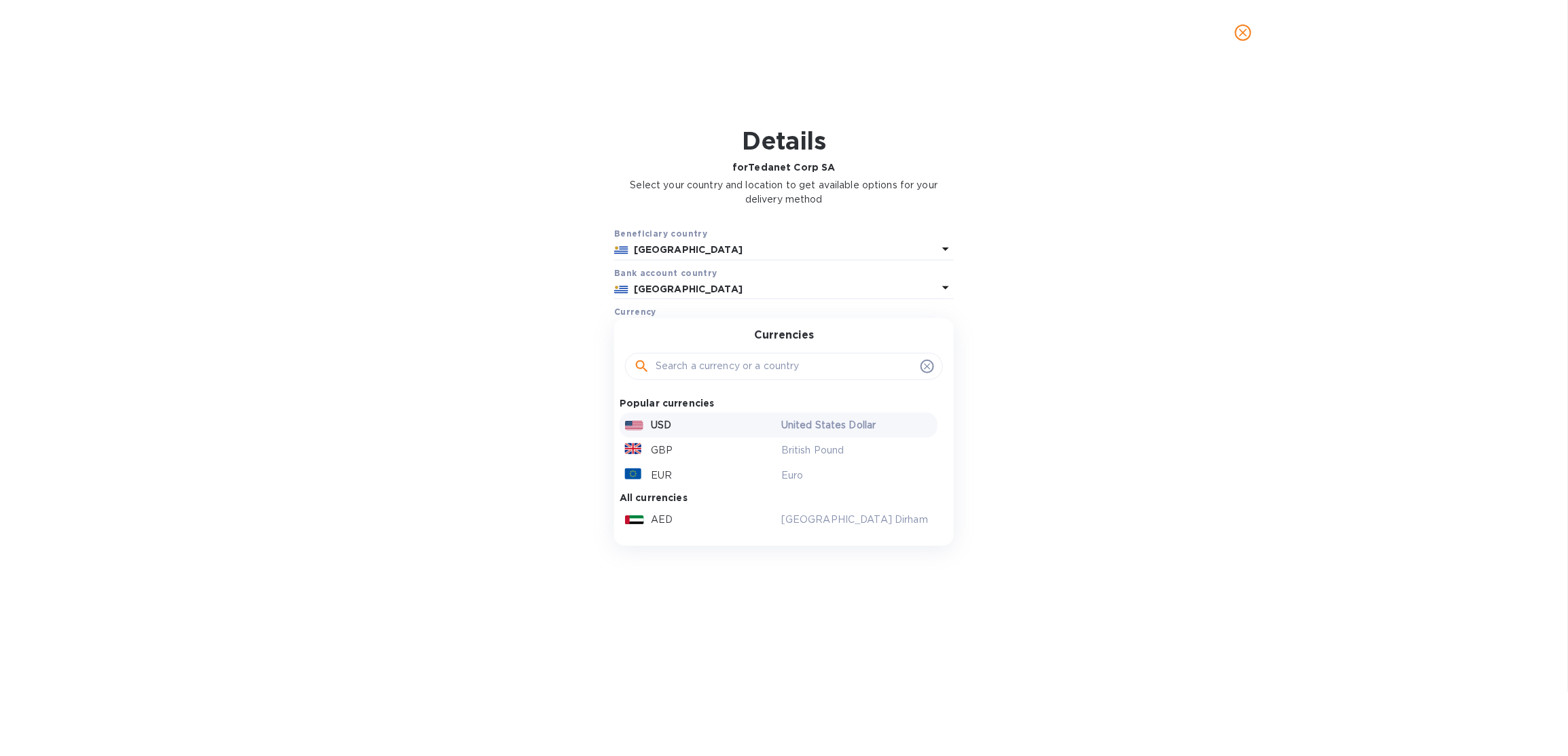
click at [739, 416] on div "USD" at bounding box center [700, 425] width 156 height 20
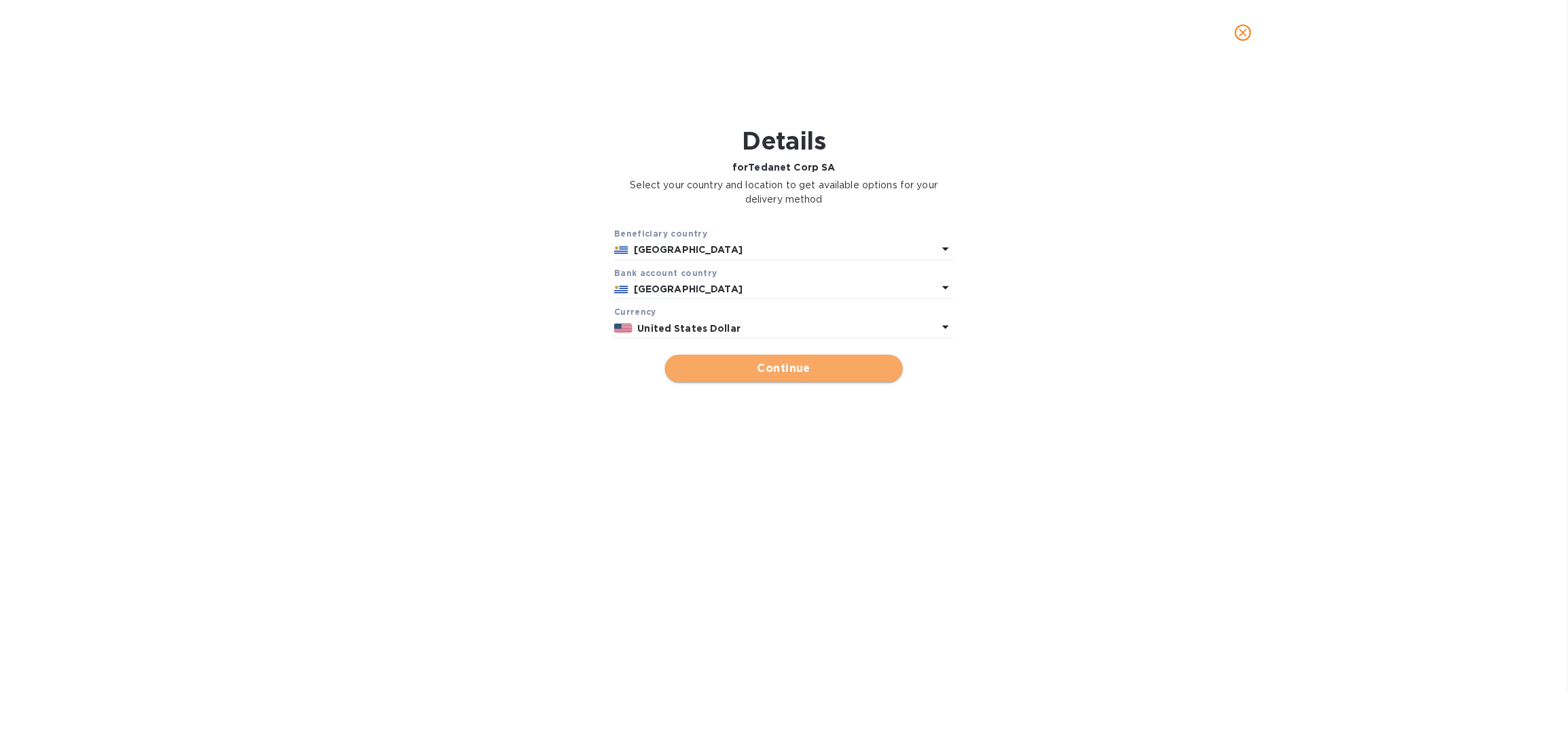
click at [767, 371] on span "Continue" at bounding box center [784, 368] width 216 height 16
type input "Tedanet Corp SA"
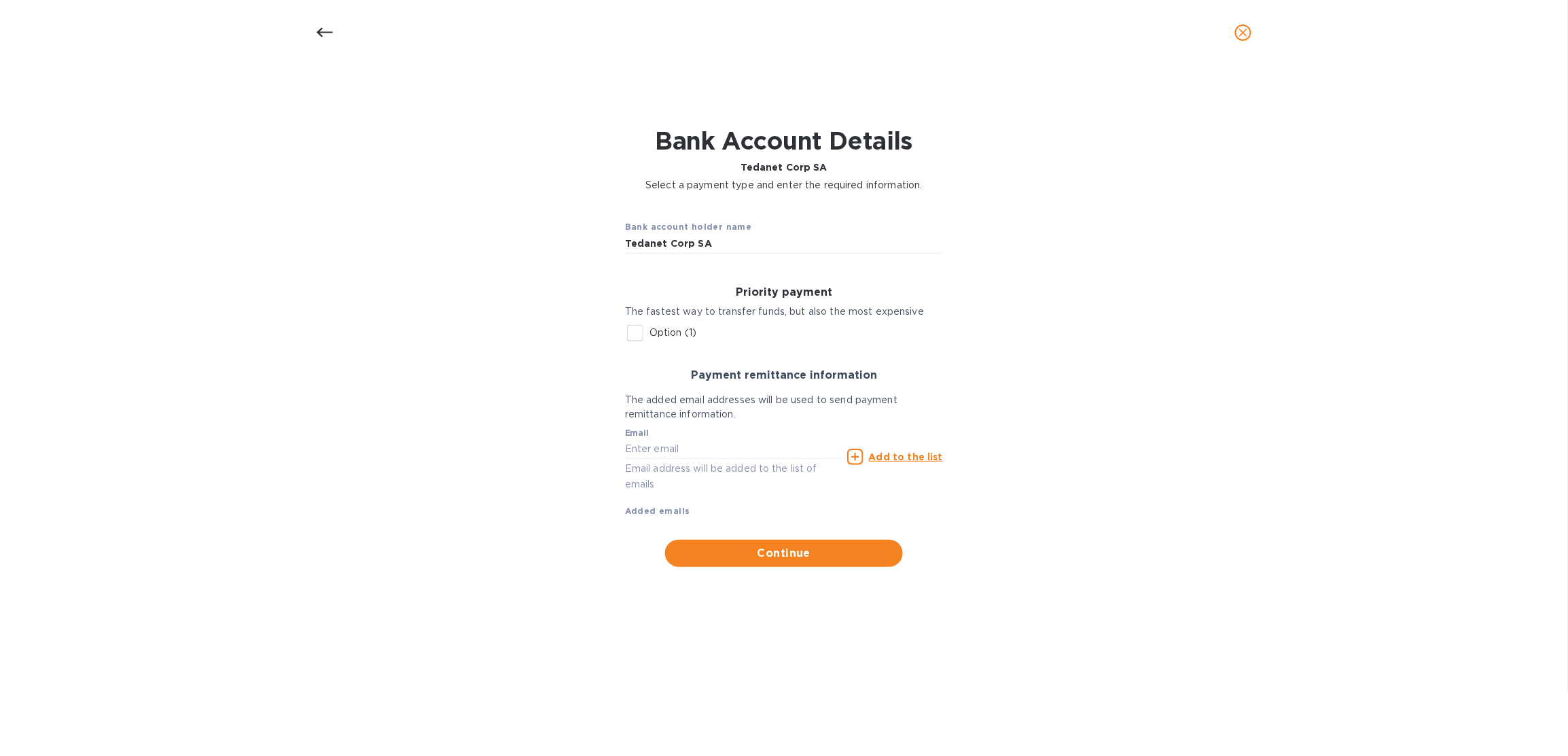
click at [635, 336] on input "Option (1)" at bounding box center [635, 332] width 28 height 28
checkbox input "true"
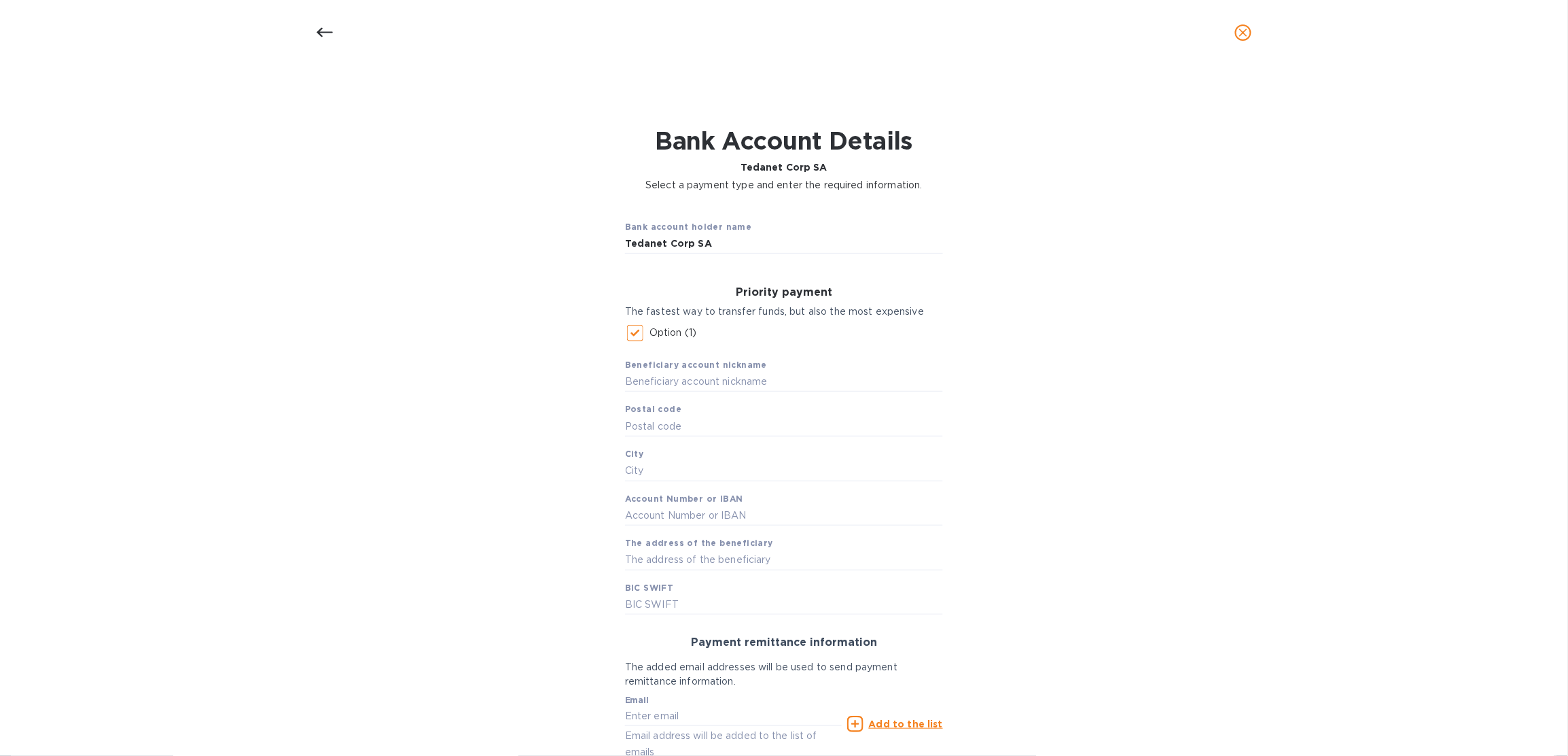
click at [1244, 33] on icon "close" at bounding box center [1243, 32] width 14 height 14
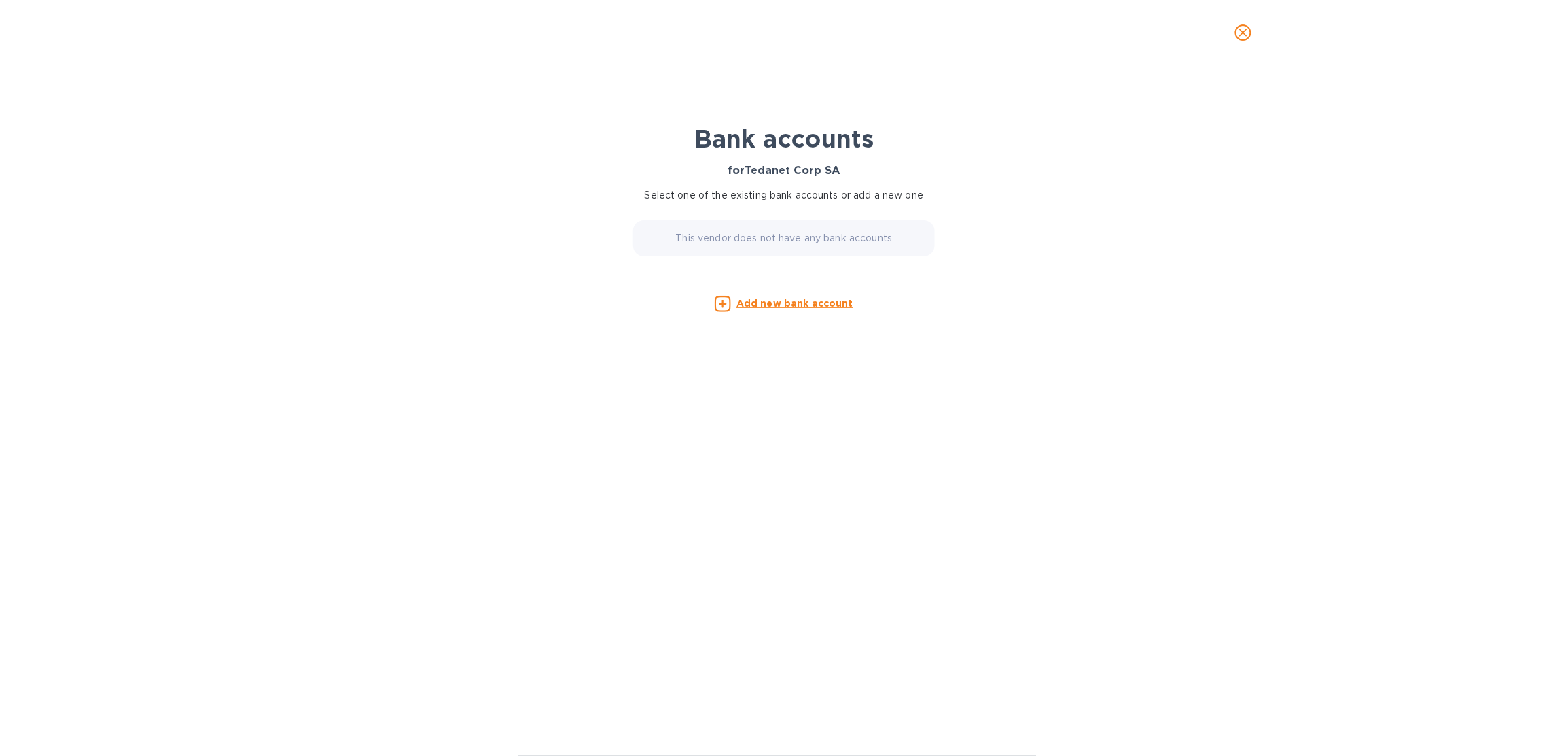
click at [1253, 34] on button "close" at bounding box center [1243, 32] width 33 height 33
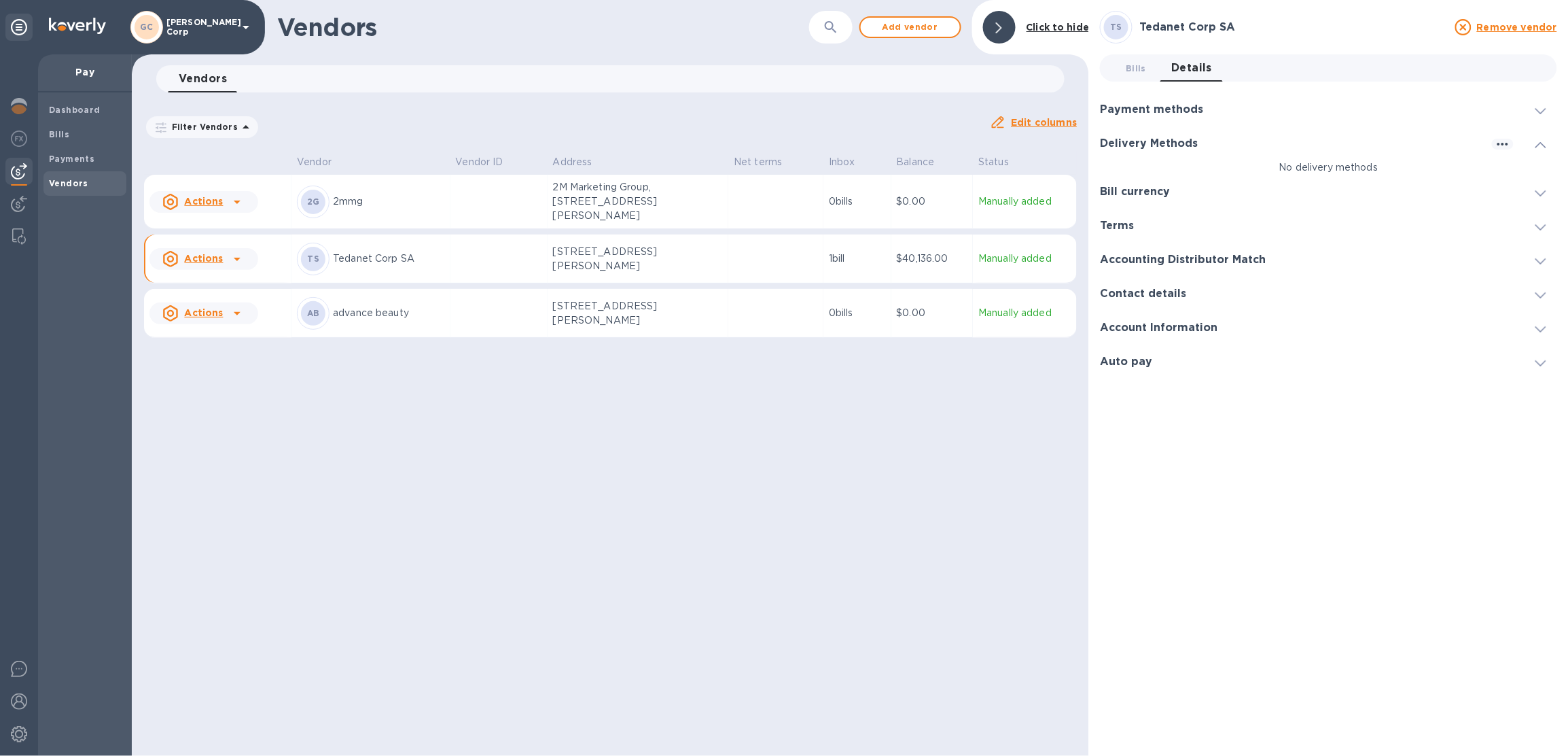
click at [230, 30] on p "[PERSON_NAME] Corp" at bounding box center [200, 27] width 68 height 19
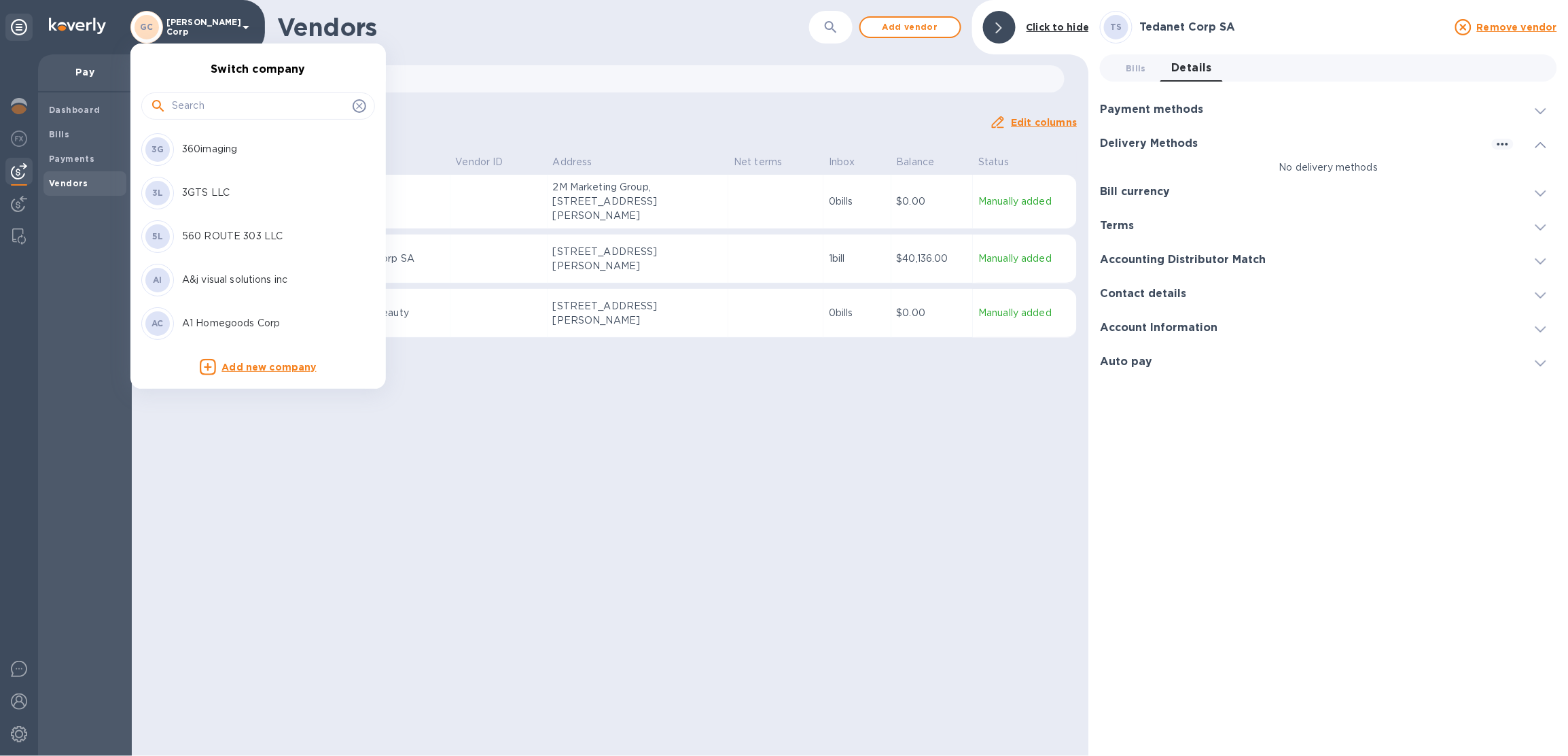
click at [236, 108] on input "text" at bounding box center [259, 106] width 176 height 20
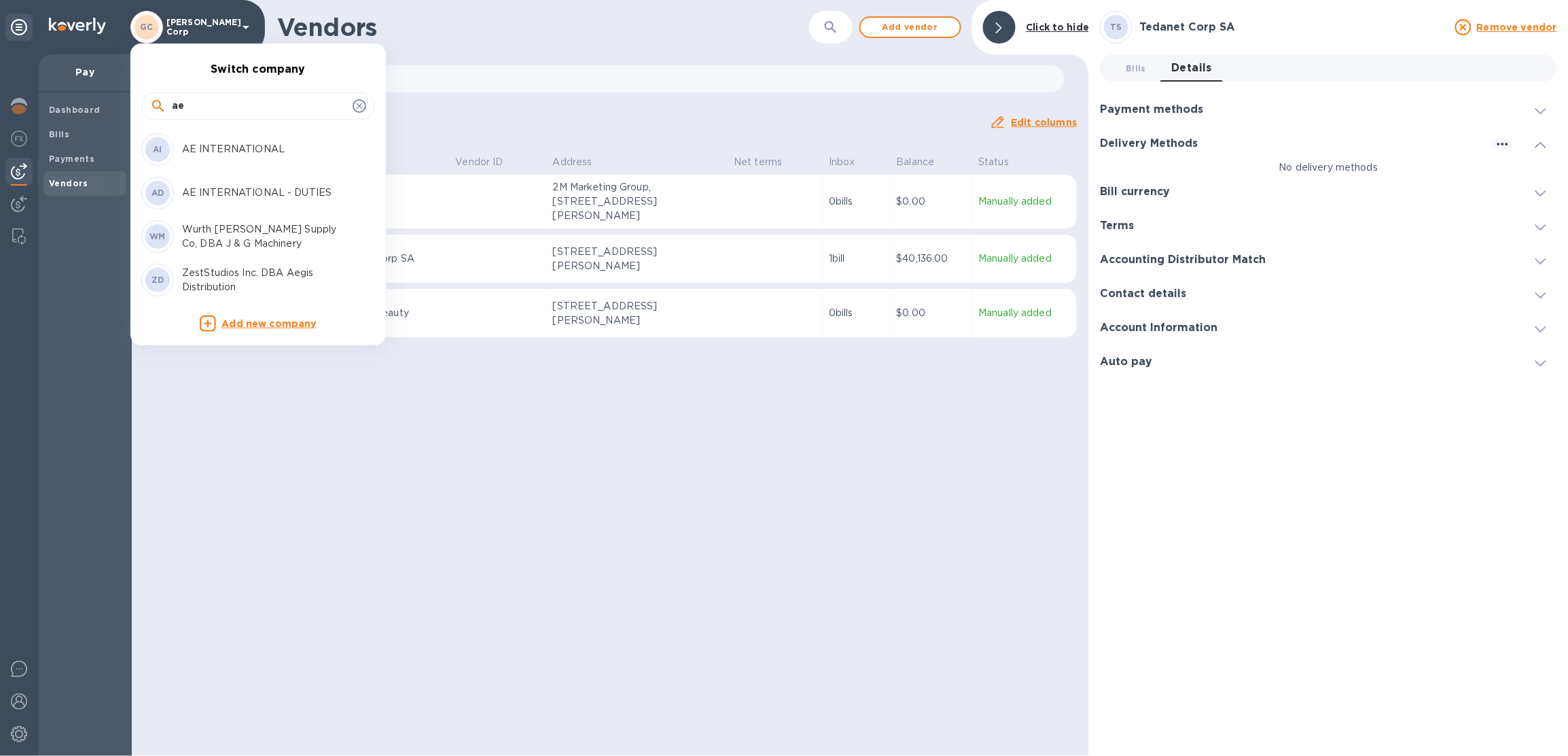
type input "ae"
click at [268, 192] on p "AE INTERNATIONAL - DUTIES" at bounding box center [267, 192] width 171 height 15
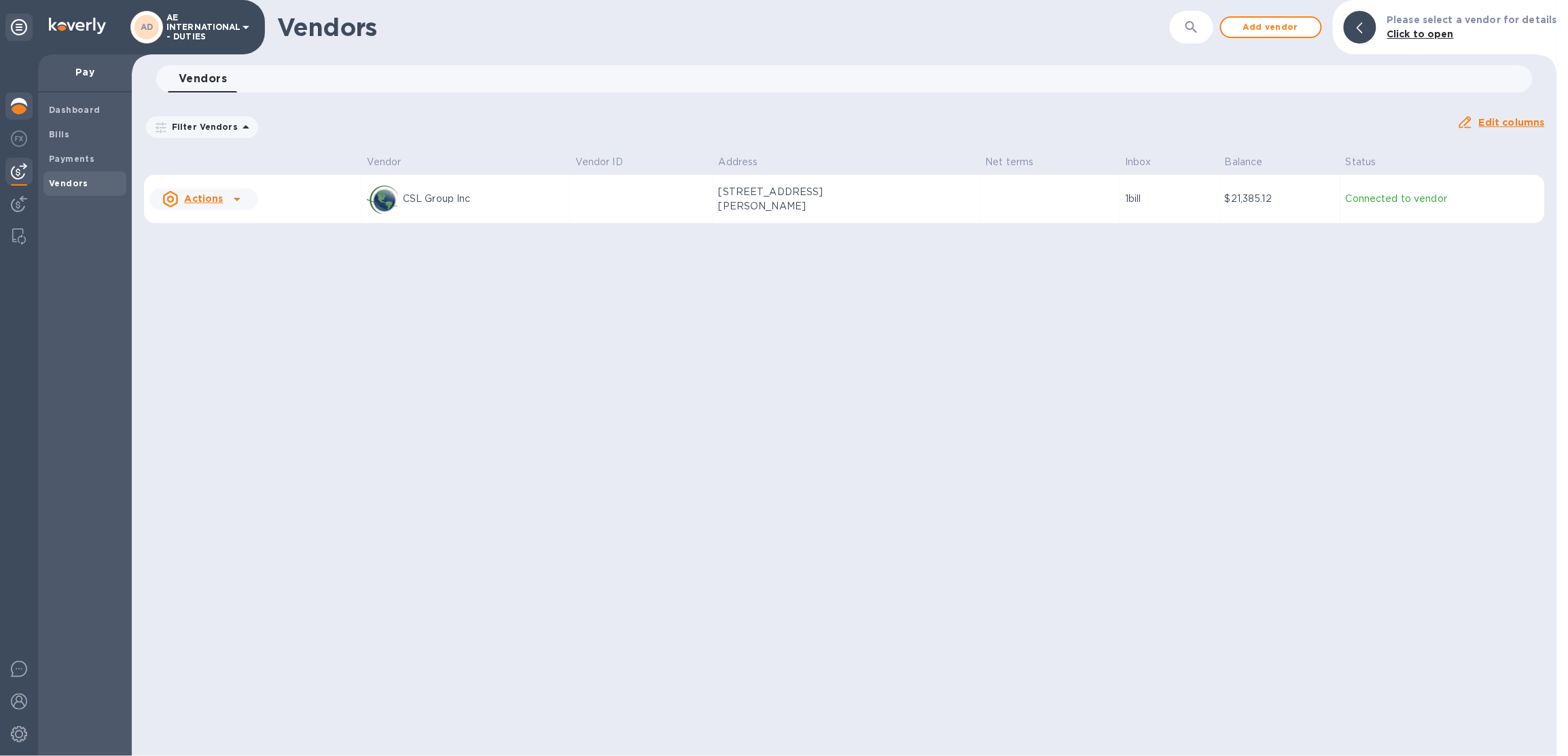
click at [17, 108] on img at bounding box center [19, 106] width 16 height 16
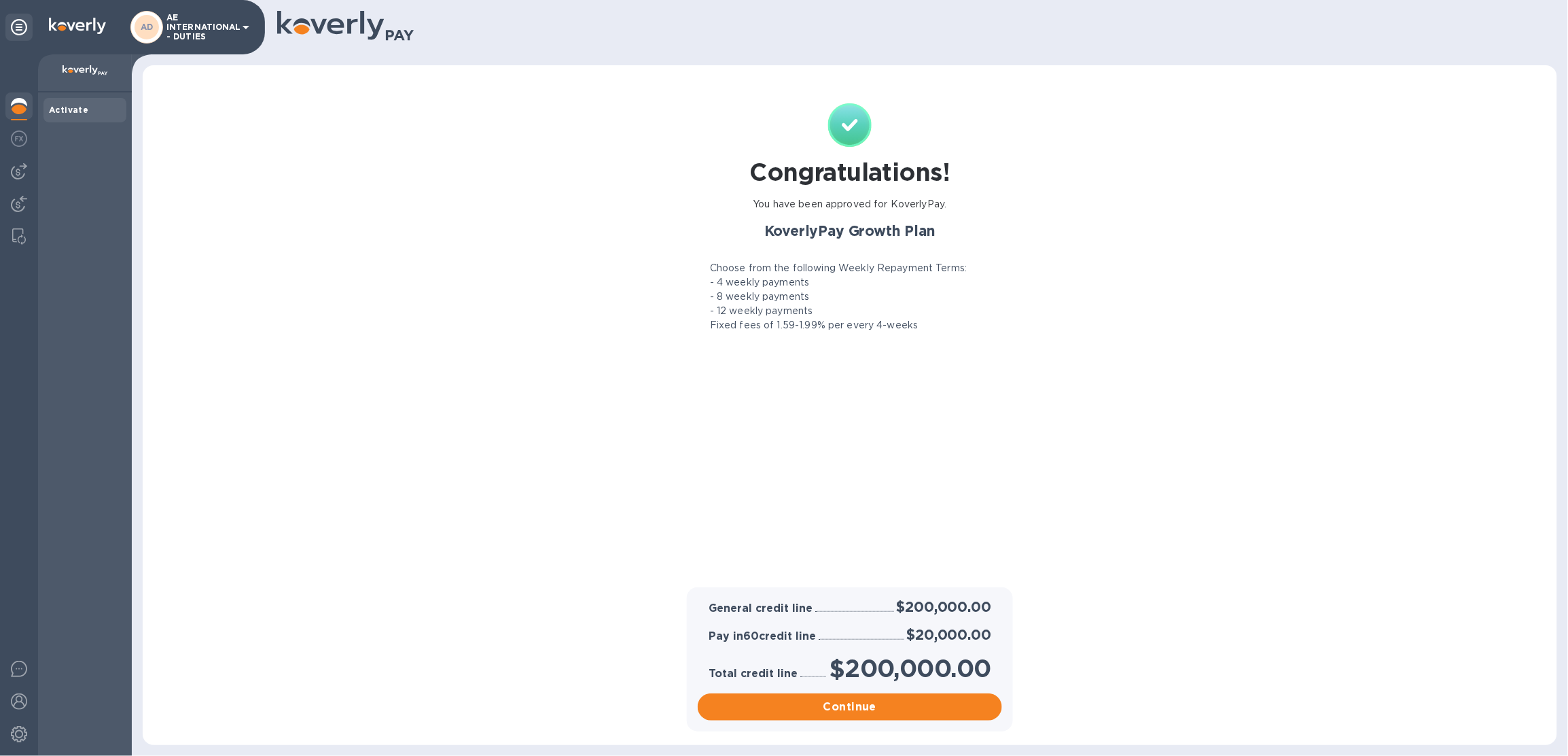
click at [185, 41] on p "AE INTERNATIONAL - DUTIES" at bounding box center [200, 27] width 68 height 28
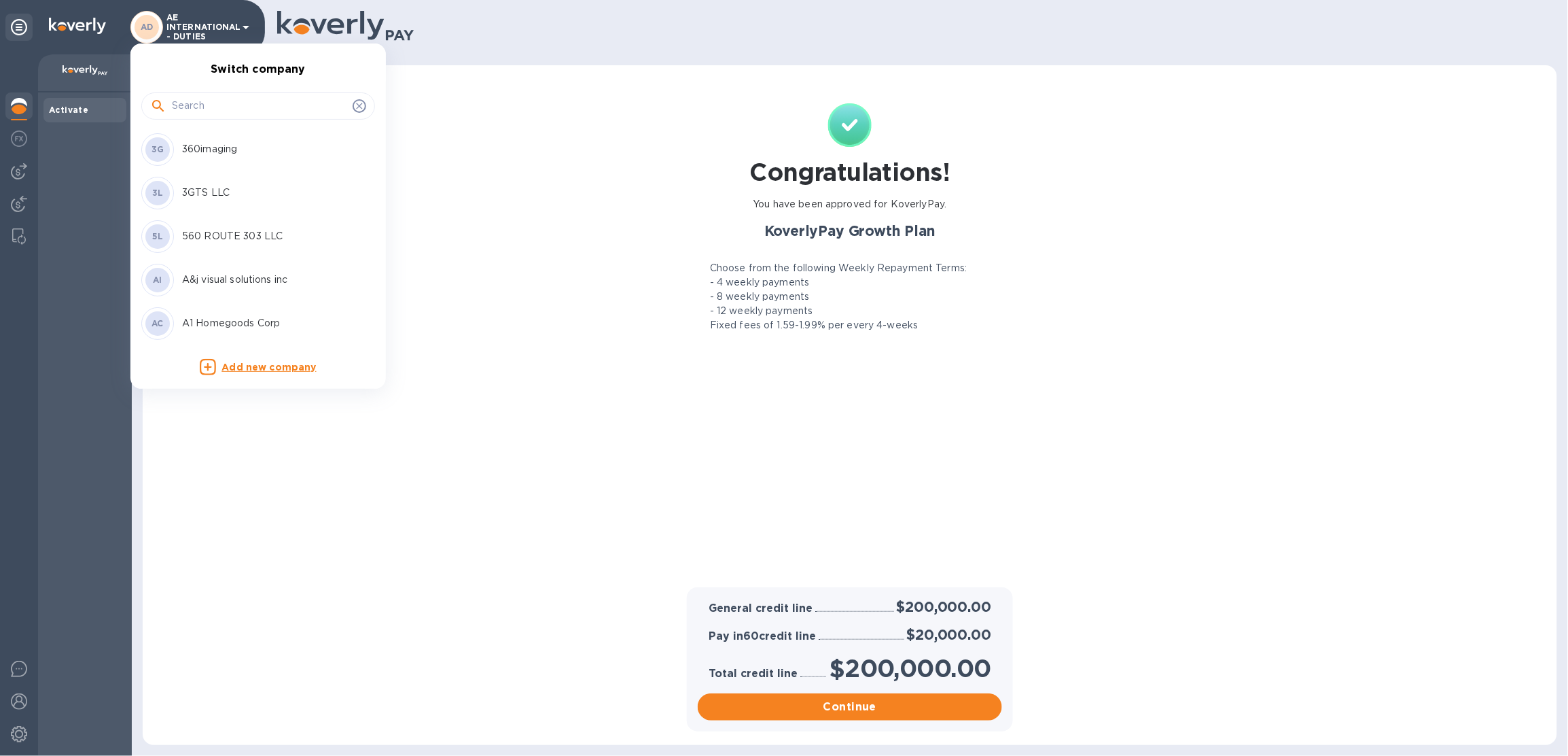
click at [189, 109] on input "text" at bounding box center [259, 106] width 176 height 20
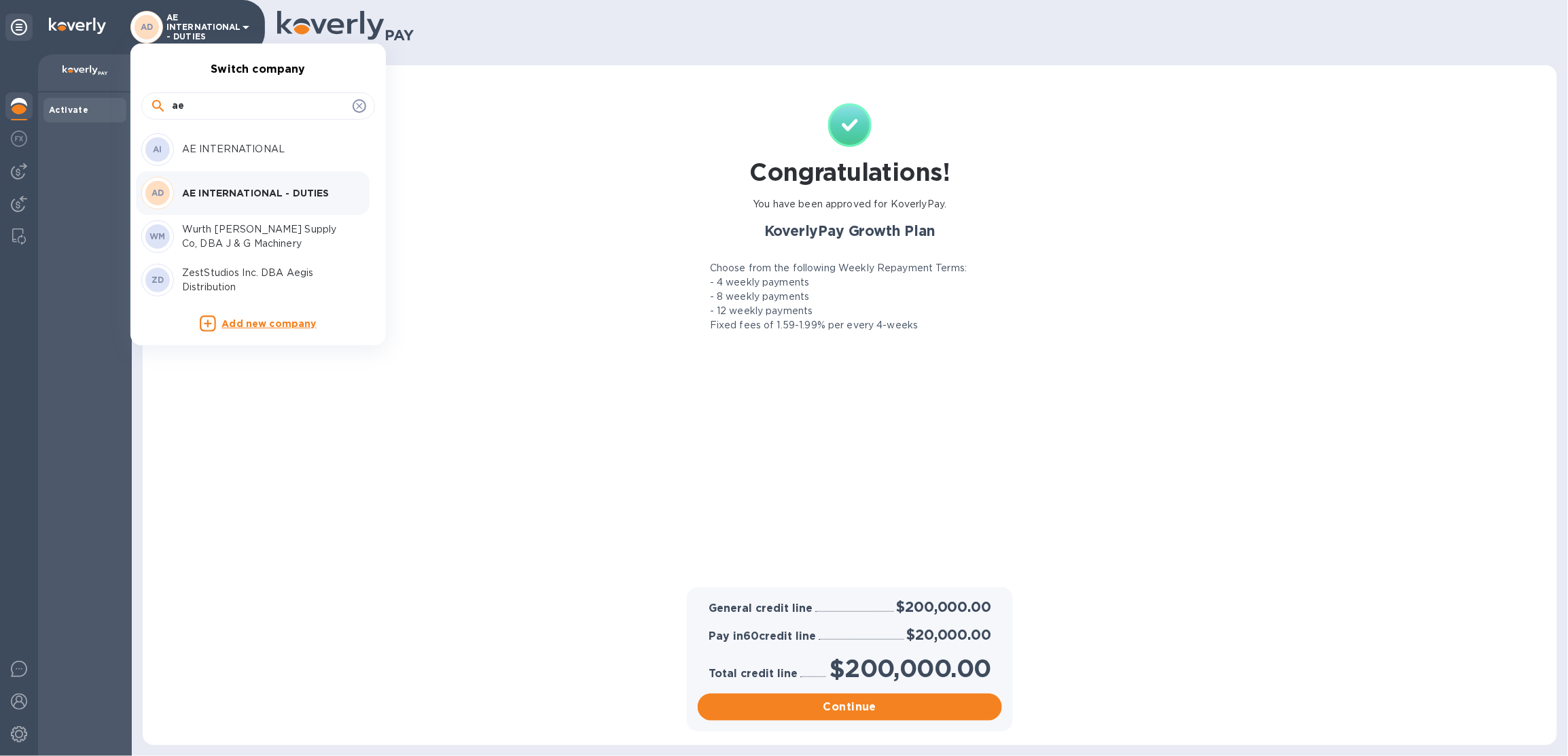
type input "ae"
click at [236, 158] on div "AI AE INTERNATIONAL" at bounding box center [247, 149] width 212 height 33
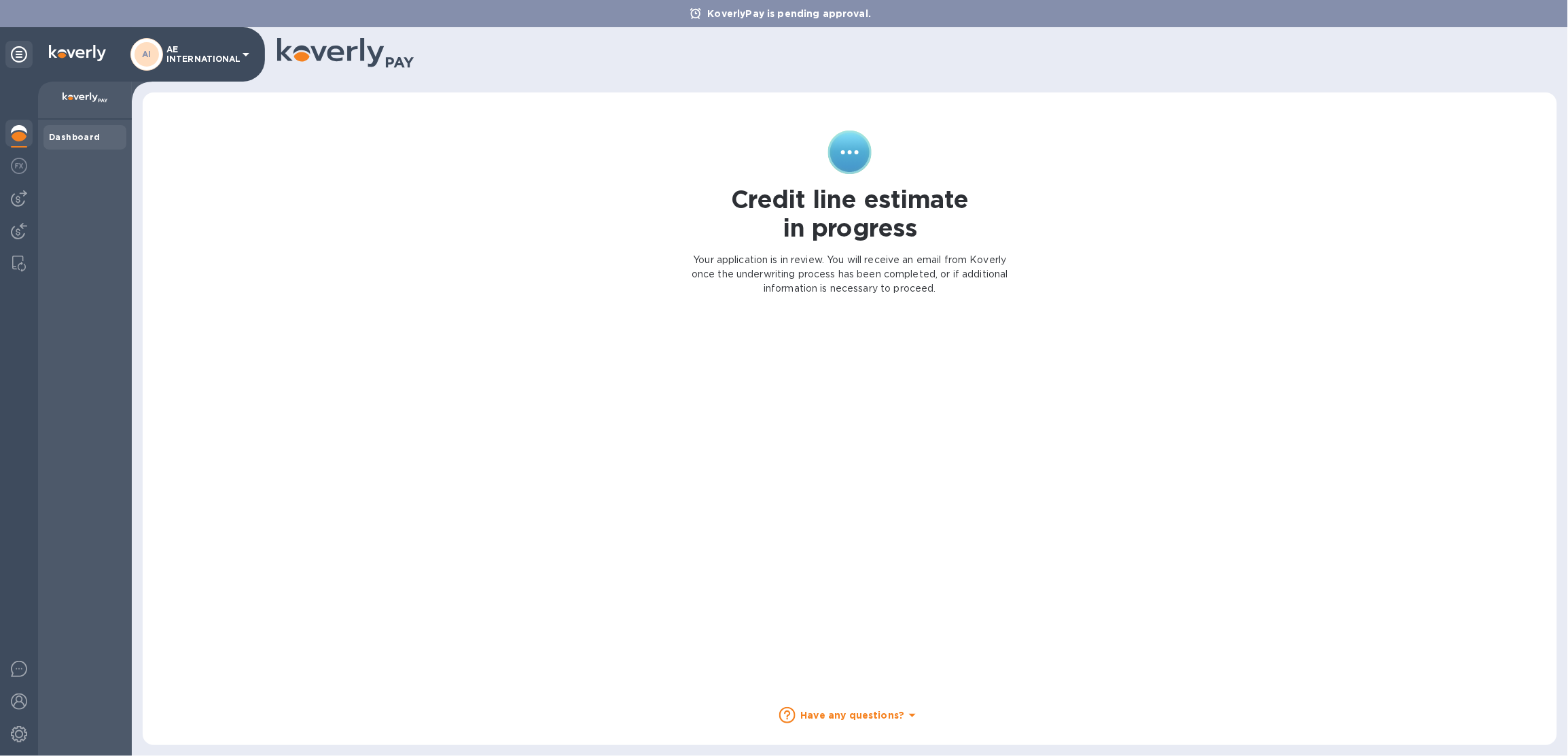
click at [16, 182] on div at bounding box center [19, 418] width 38 height 674
click at [19, 206] on img at bounding box center [19, 198] width 16 height 16
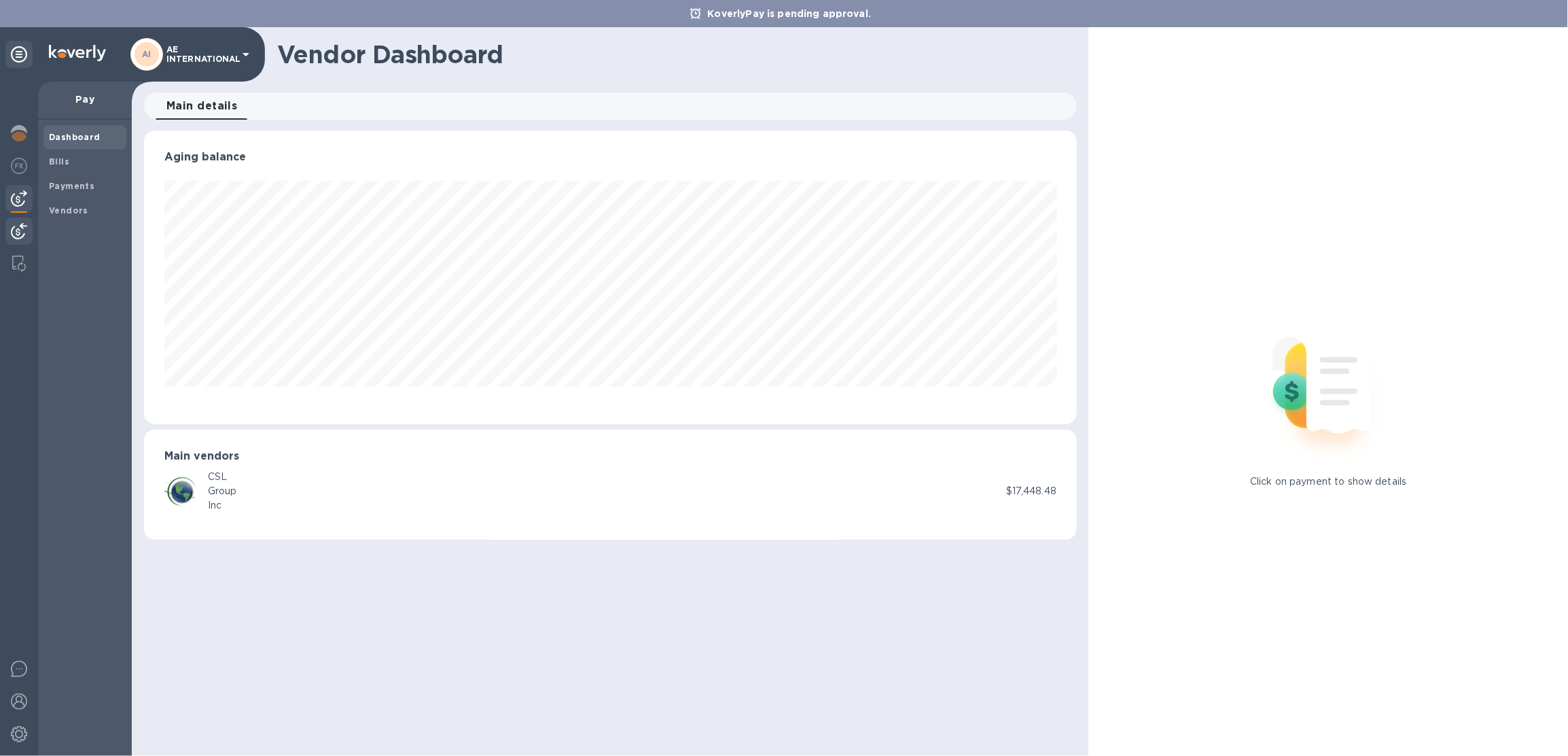
scroll to position [293, 933]
click at [193, 65] on div "AI AE INTERNATIONAL" at bounding box center [192, 54] width 124 height 33
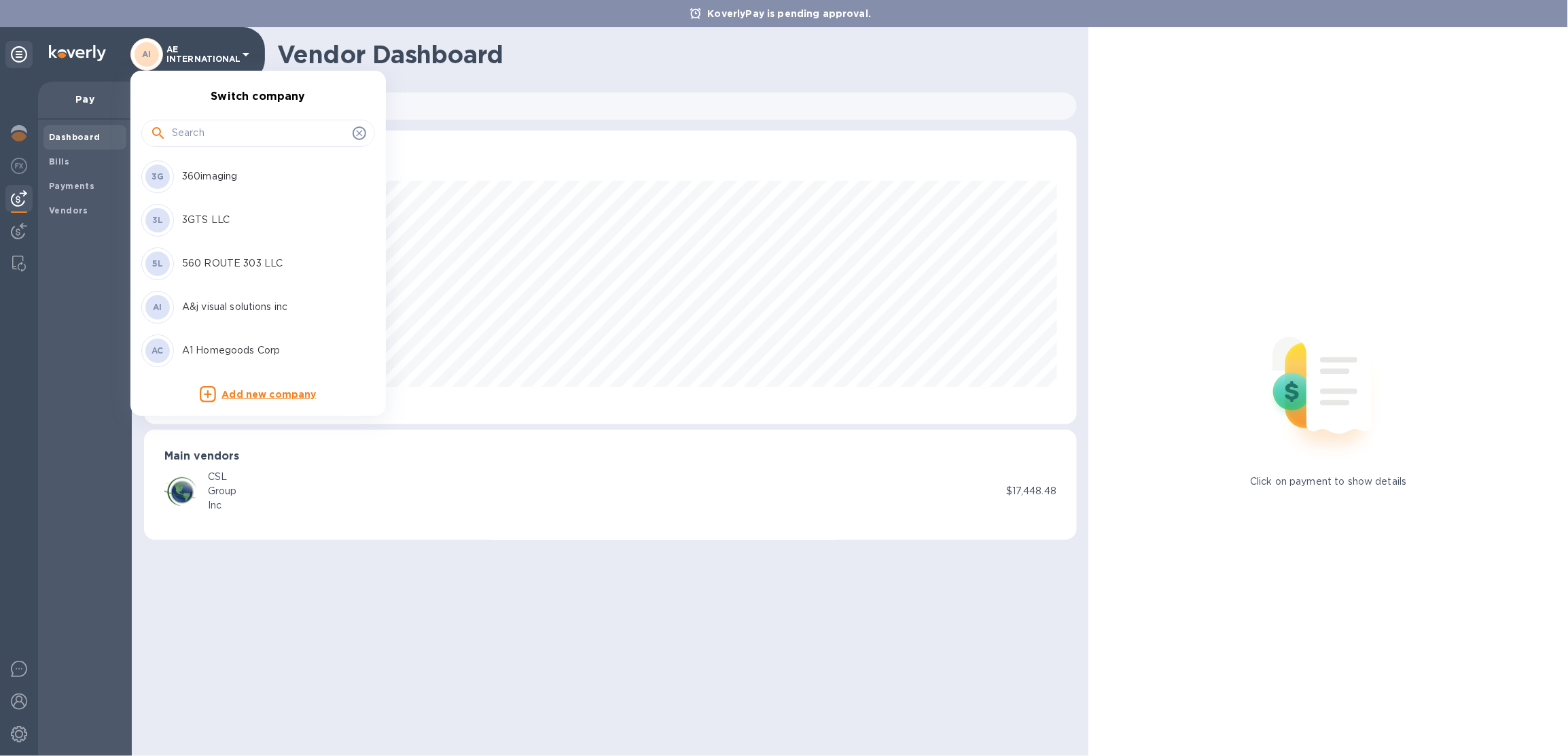
click at [212, 139] on input "text" at bounding box center [259, 133] width 176 height 20
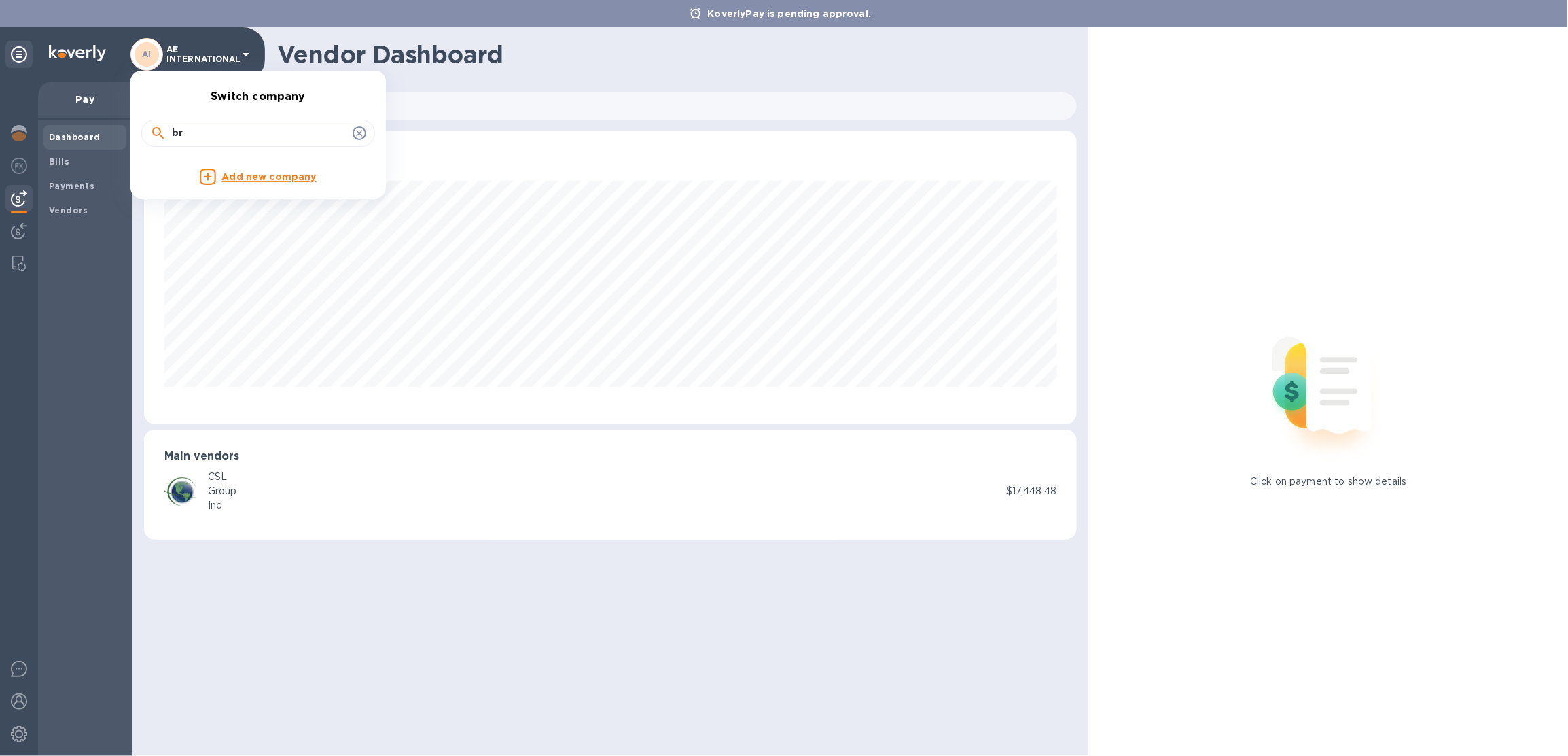
type input "b"
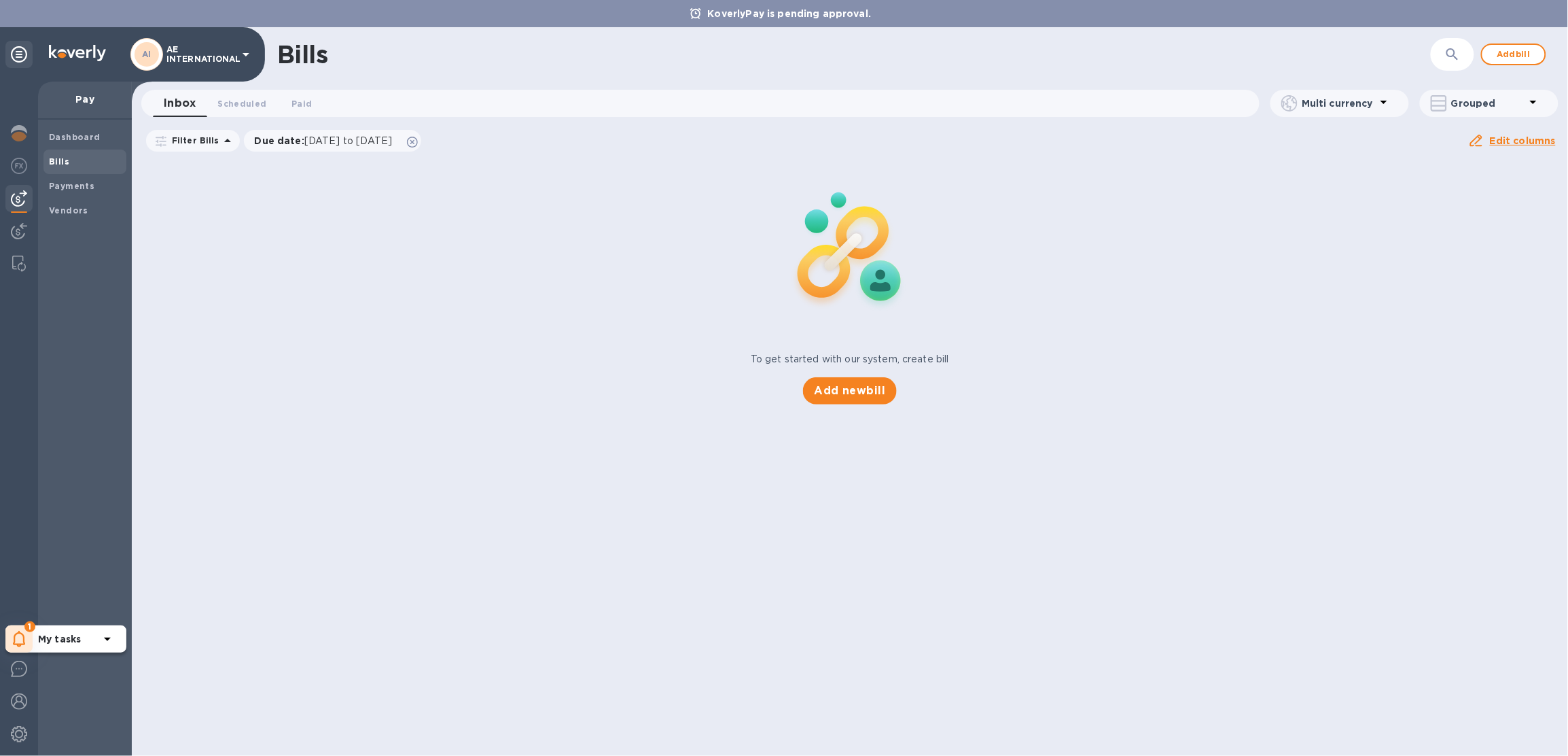
click at [16, 634] on icon at bounding box center [19, 639] width 12 height 16
click at [61, 604] on p "You have pending companies." at bounding box center [108, 597] width 140 height 15
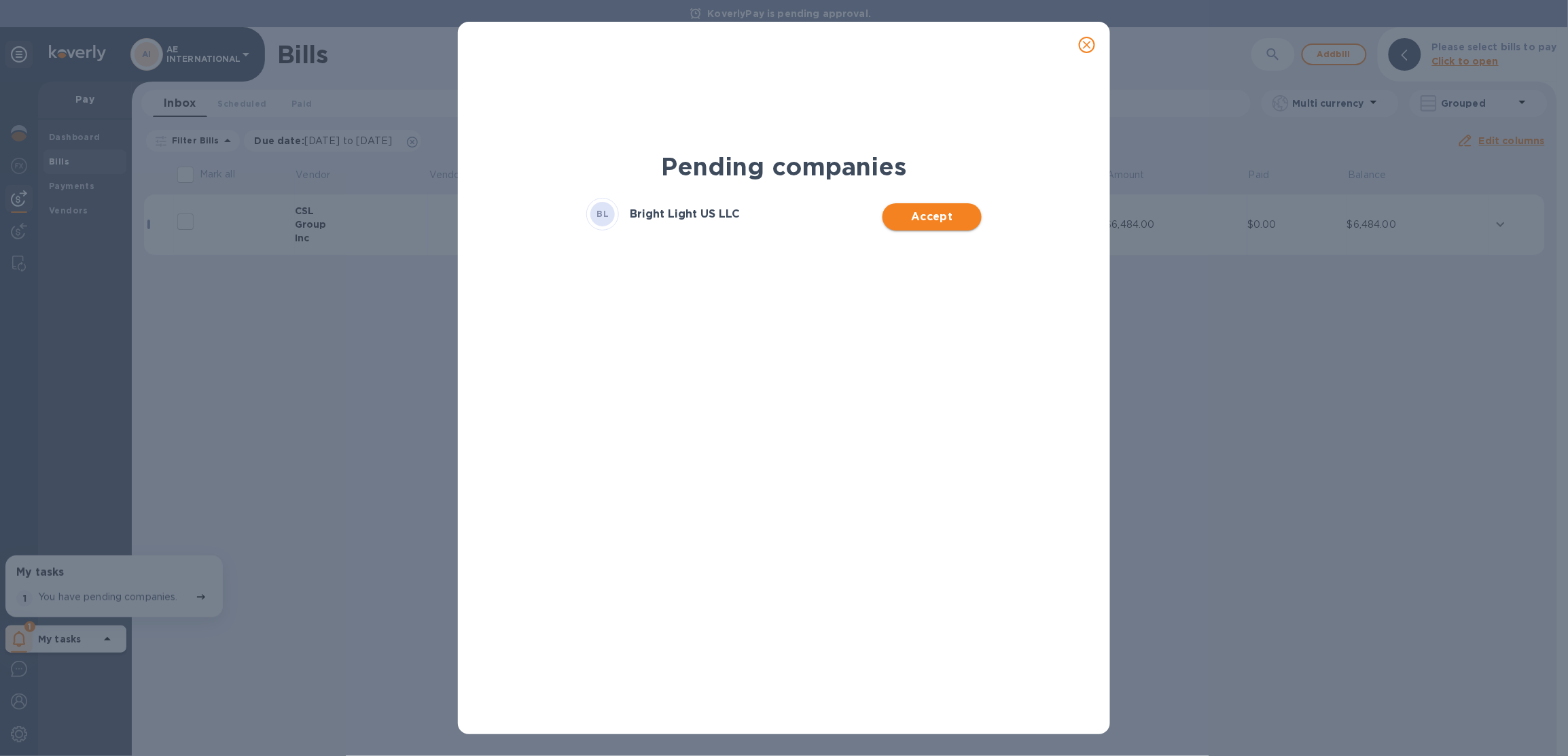
click at [898, 223] on span "Accept" at bounding box center [931, 217] width 77 height 16
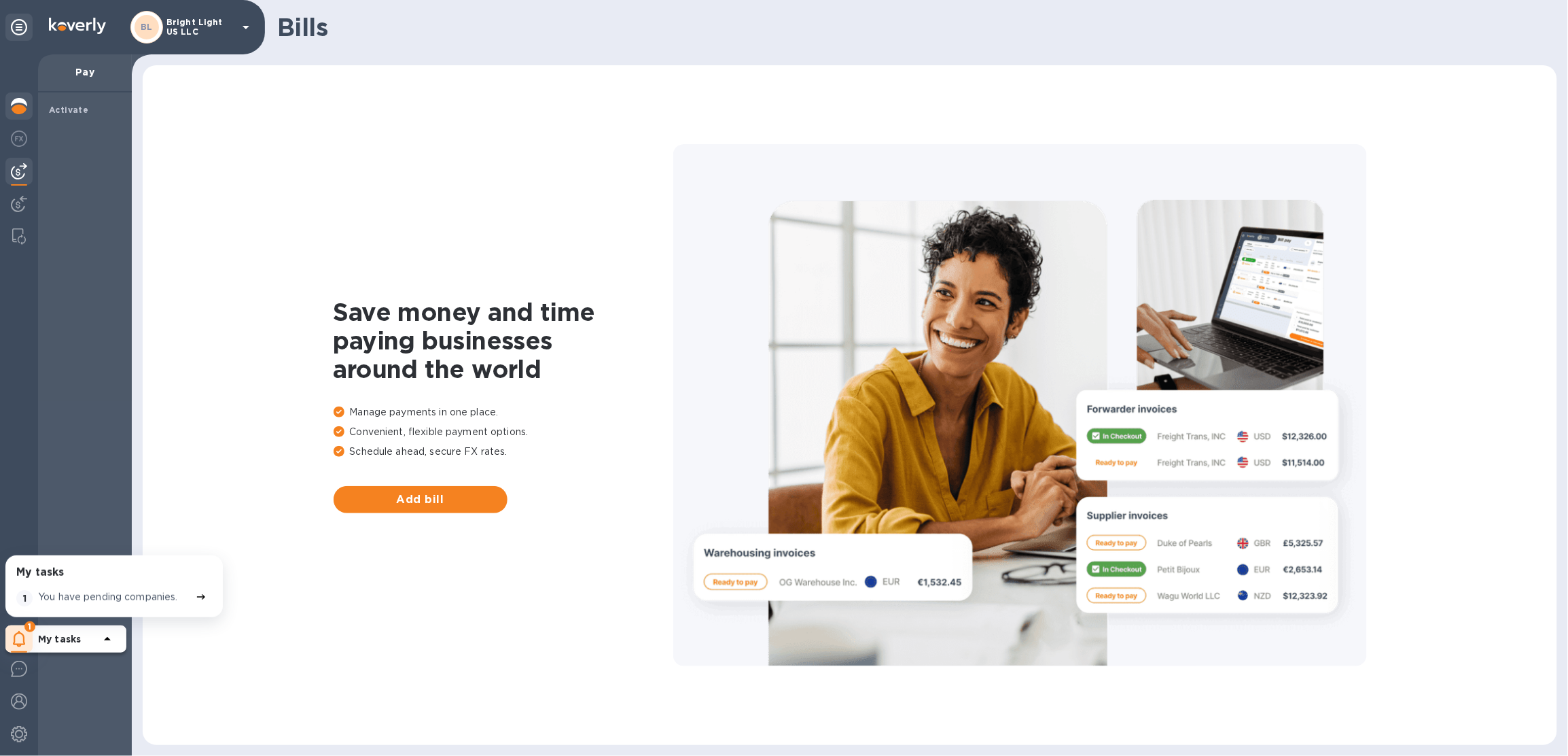
click at [28, 109] on div at bounding box center [18, 107] width 27 height 30
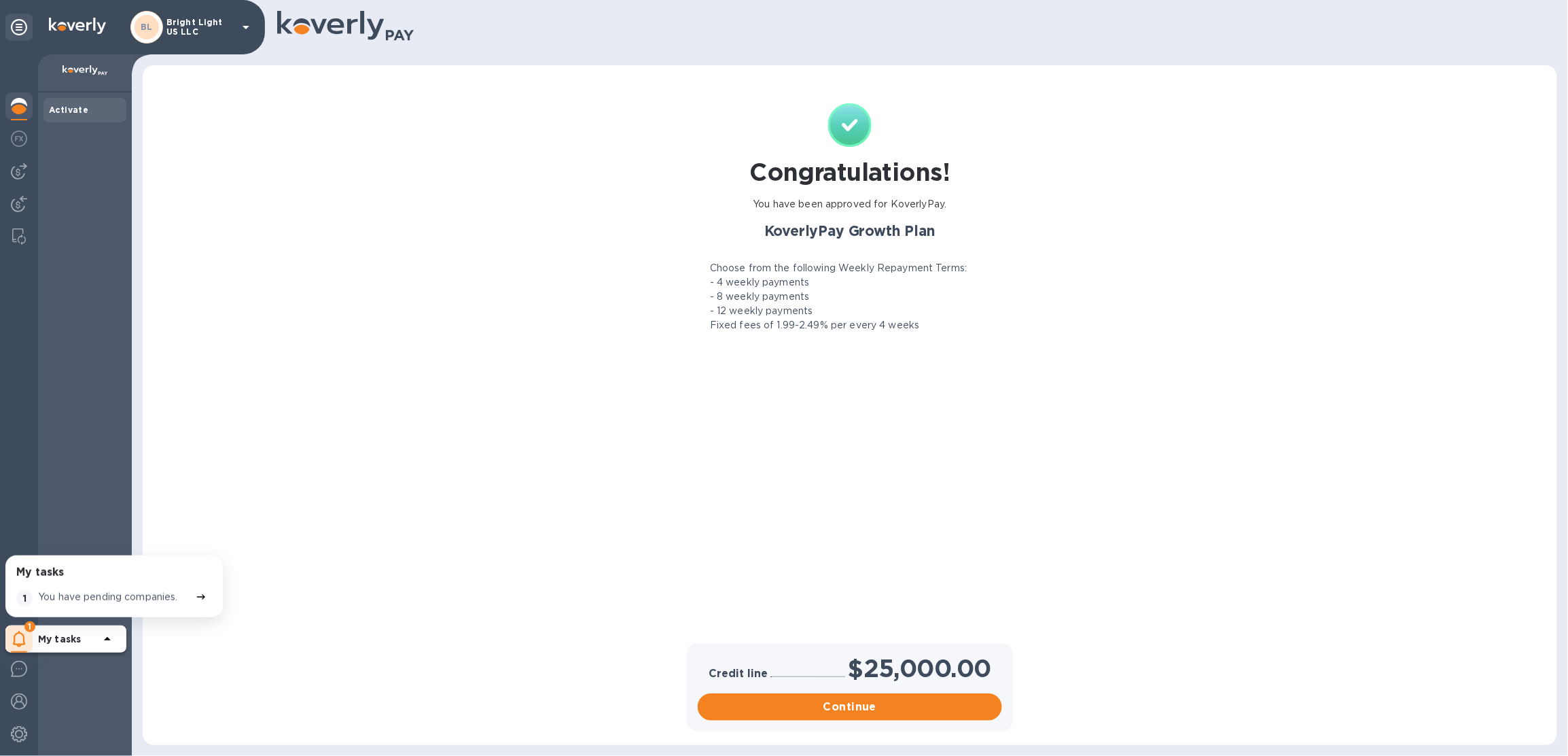
click at [211, 26] on p "Bright Light US LLC" at bounding box center [200, 27] width 68 height 19
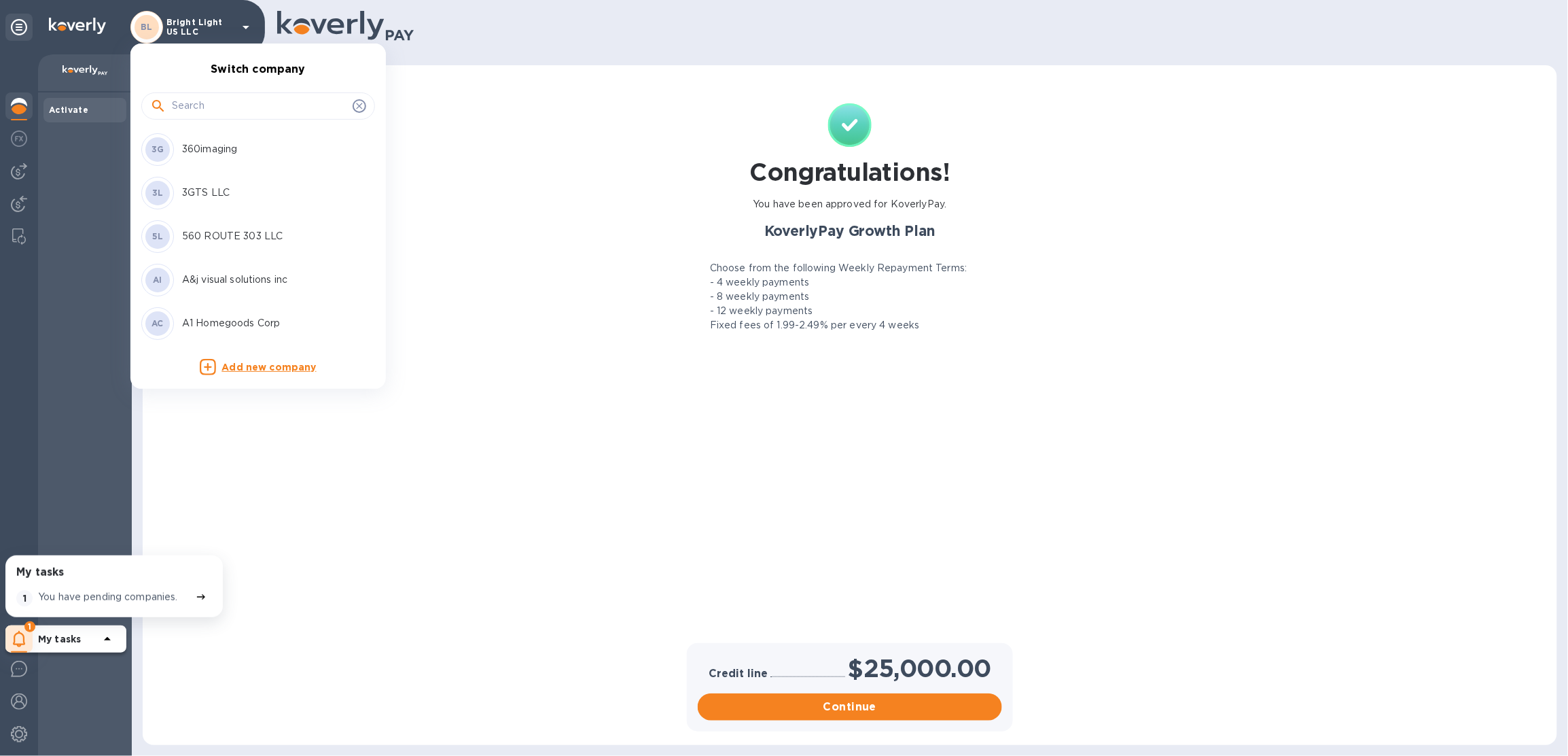
click at [216, 117] on div at bounding box center [258, 106] width 234 height 27
click at [219, 104] on input "text" at bounding box center [259, 106] width 176 height 20
type input "bsd"
click at [233, 147] on p "BSD Distributor USA Corp." at bounding box center [267, 149] width 171 height 15
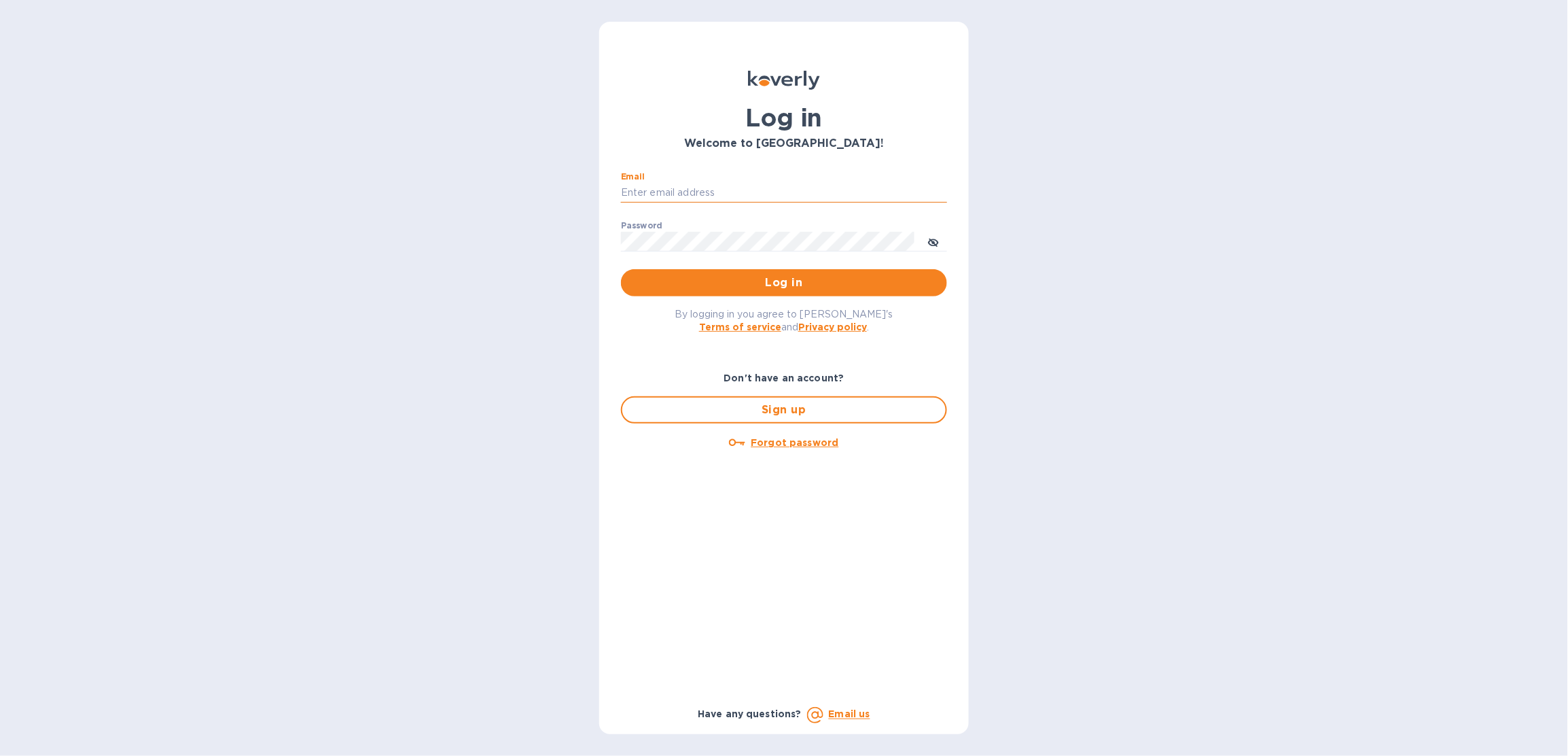
click at [759, 190] on input "Email" at bounding box center [783, 193] width 326 height 20
type input "[EMAIL_ADDRESS][DOMAIN_NAME]"
click at [842, 285] on span "Log in" at bounding box center [784, 283] width 305 height 16
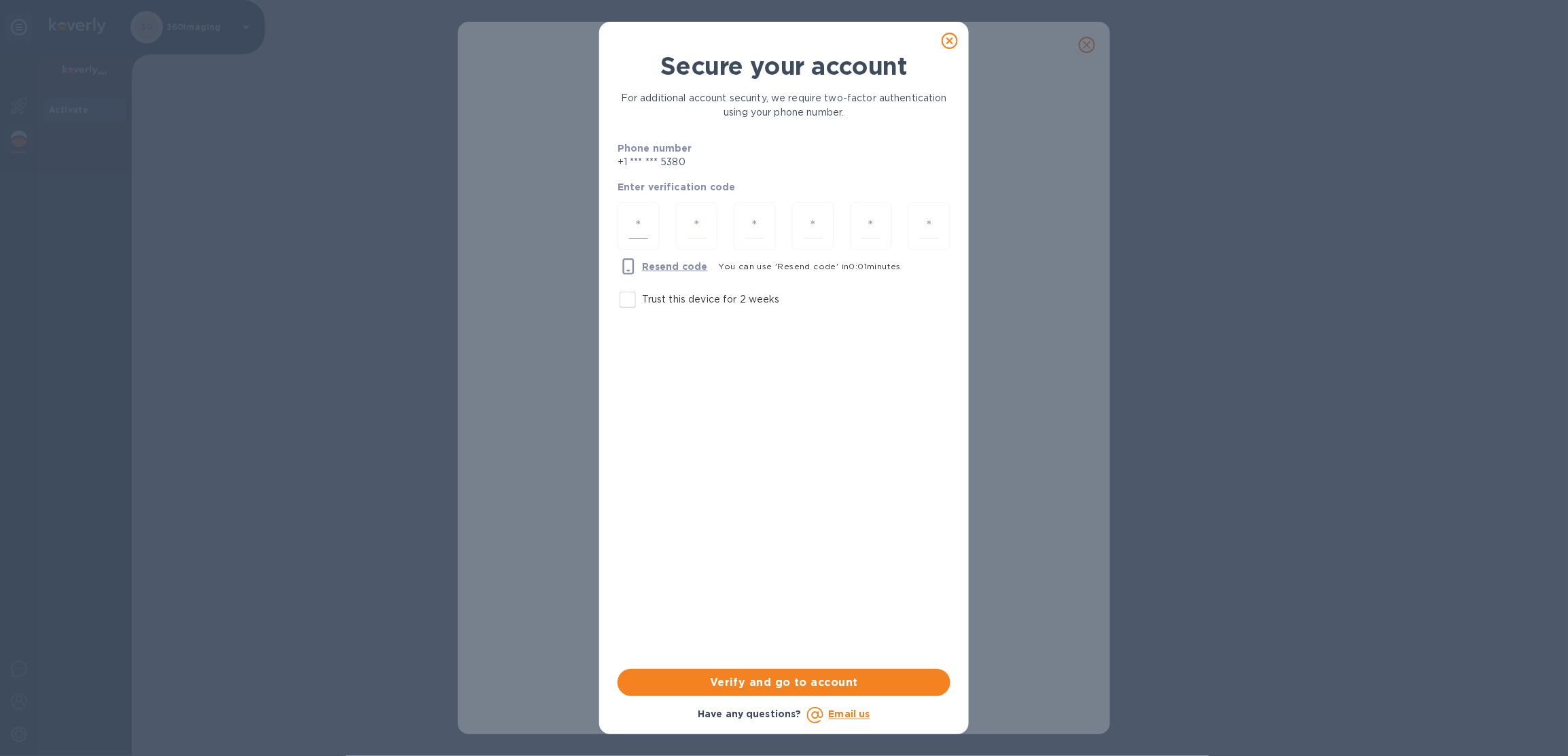
click at [645, 229] on div at bounding box center [638, 226] width 42 height 48
type input "2"
type input "3"
type input "4"
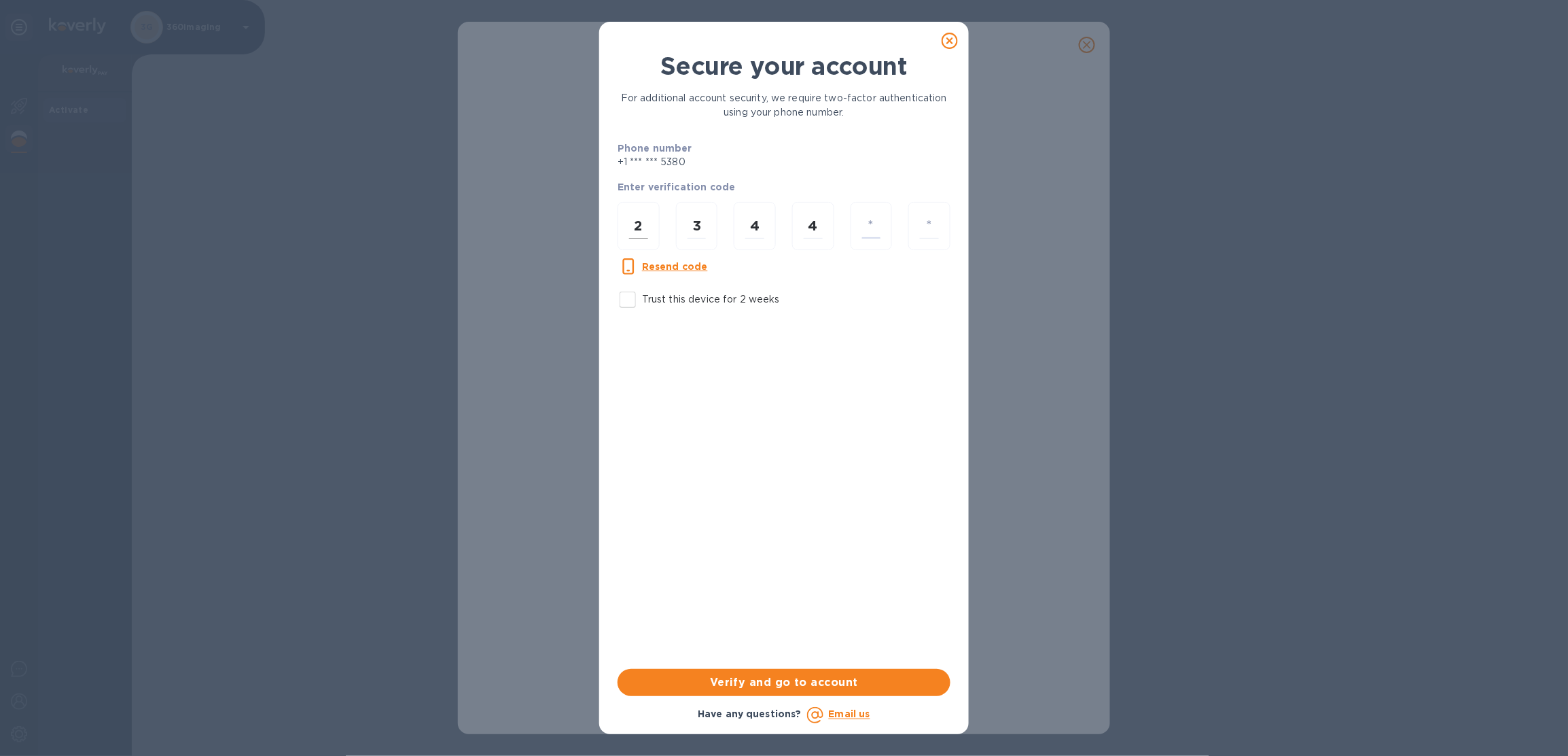
type input "6"
type input "0"
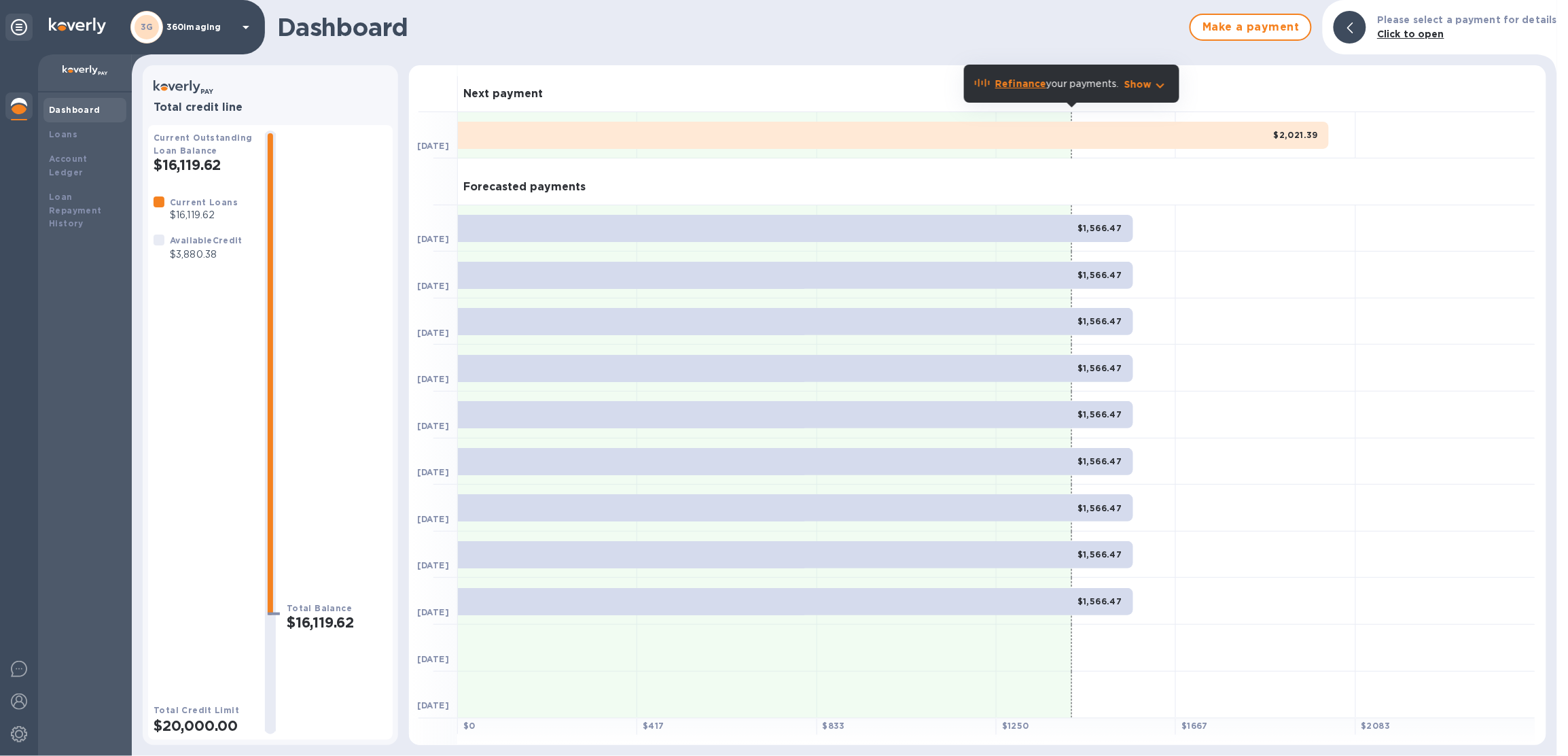
click at [207, 35] on div "3G 360imaging" at bounding box center [192, 27] width 124 height 33
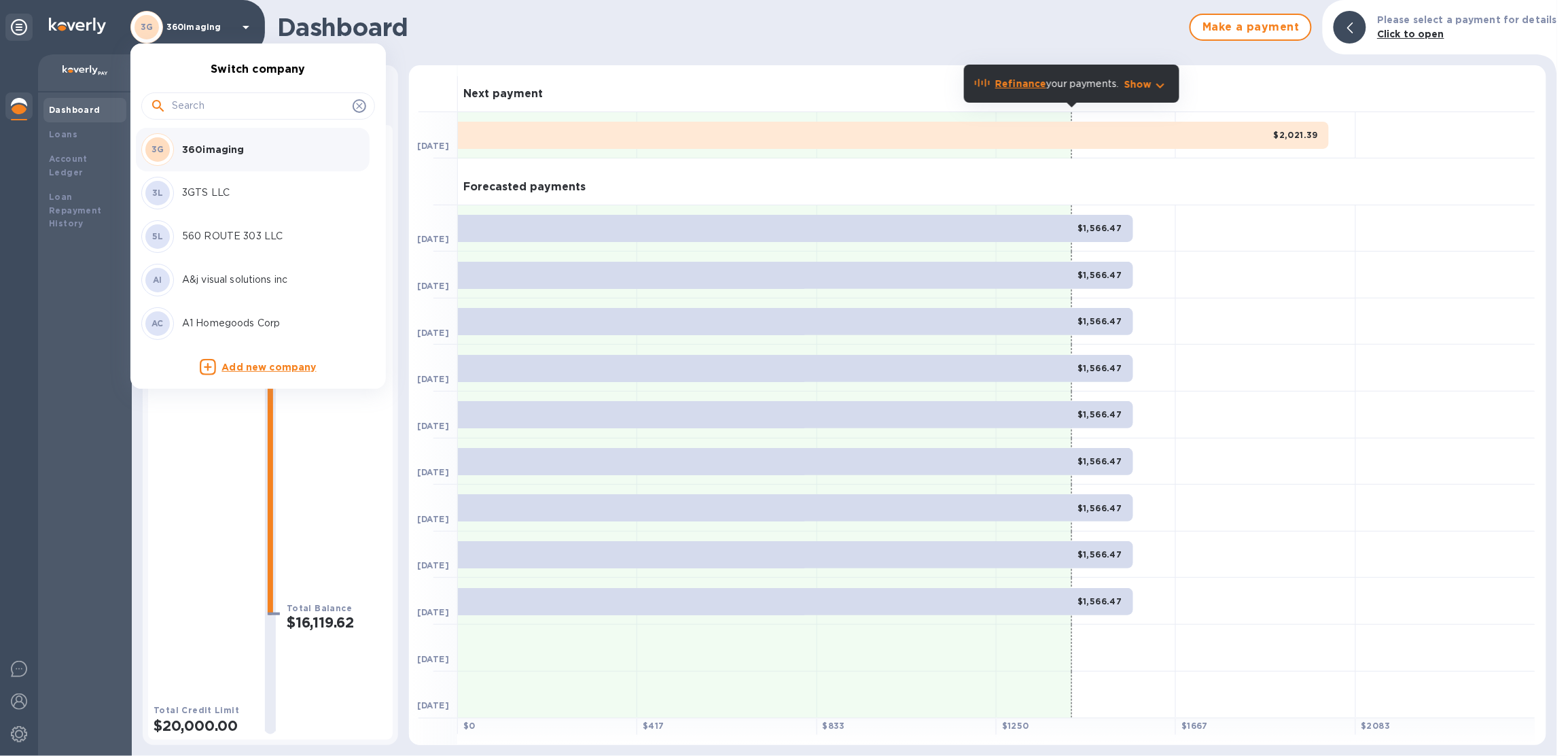
click at [218, 104] on input "text" at bounding box center [259, 106] width 176 height 20
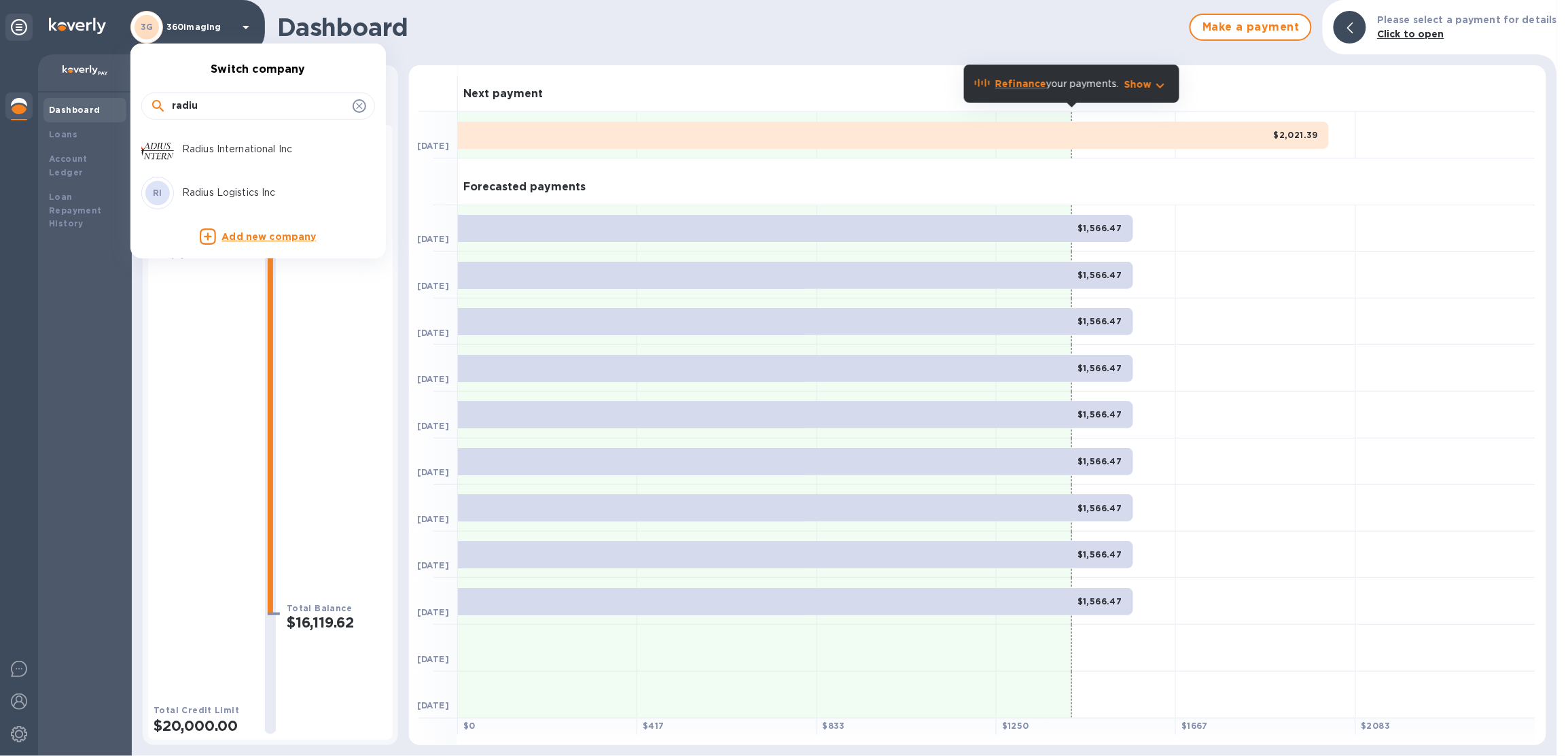
type input "radiu"
click at [219, 151] on p "Radius International Inc" at bounding box center [267, 149] width 171 height 15
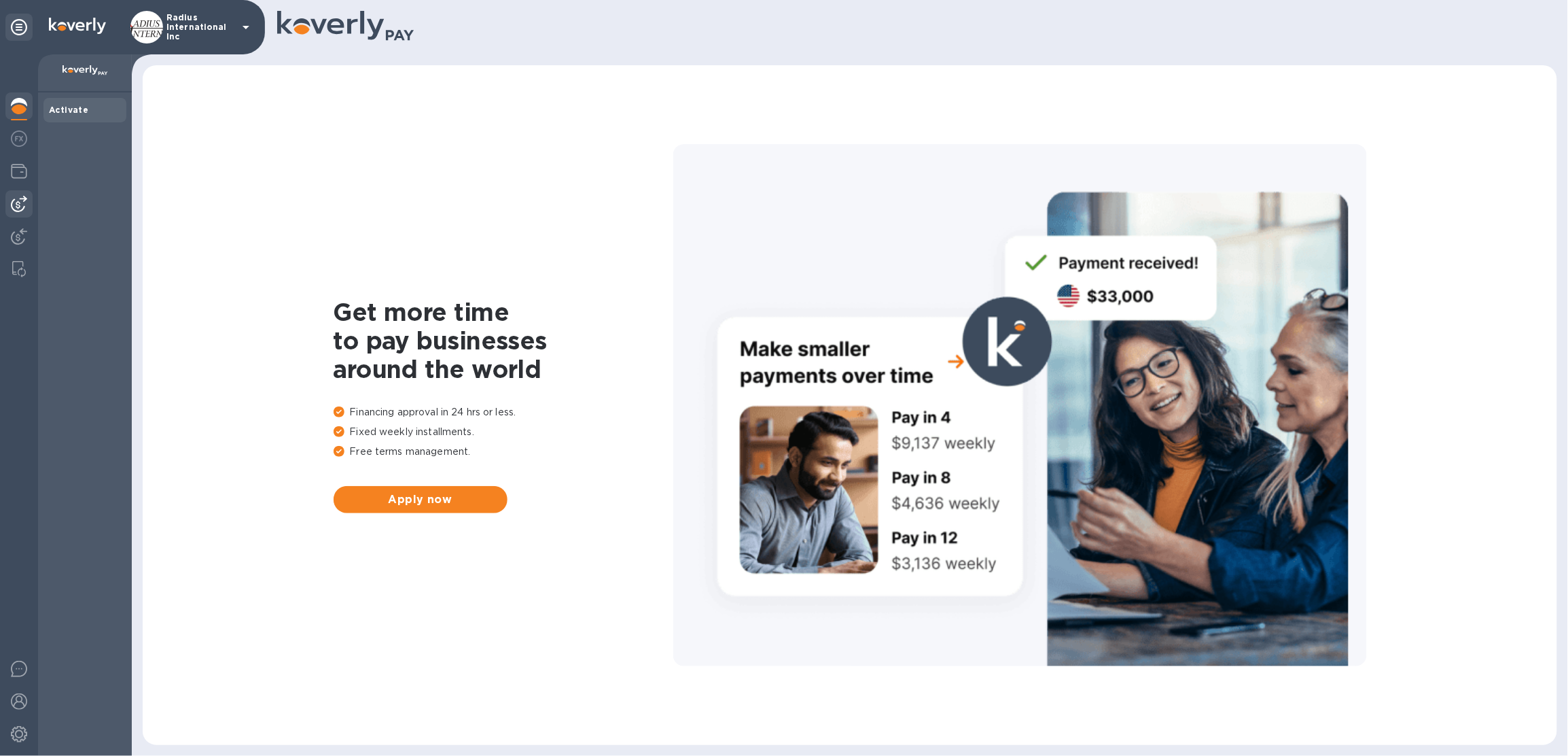
click at [14, 214] on div at bounding box center [18, 203] width 27 height 27
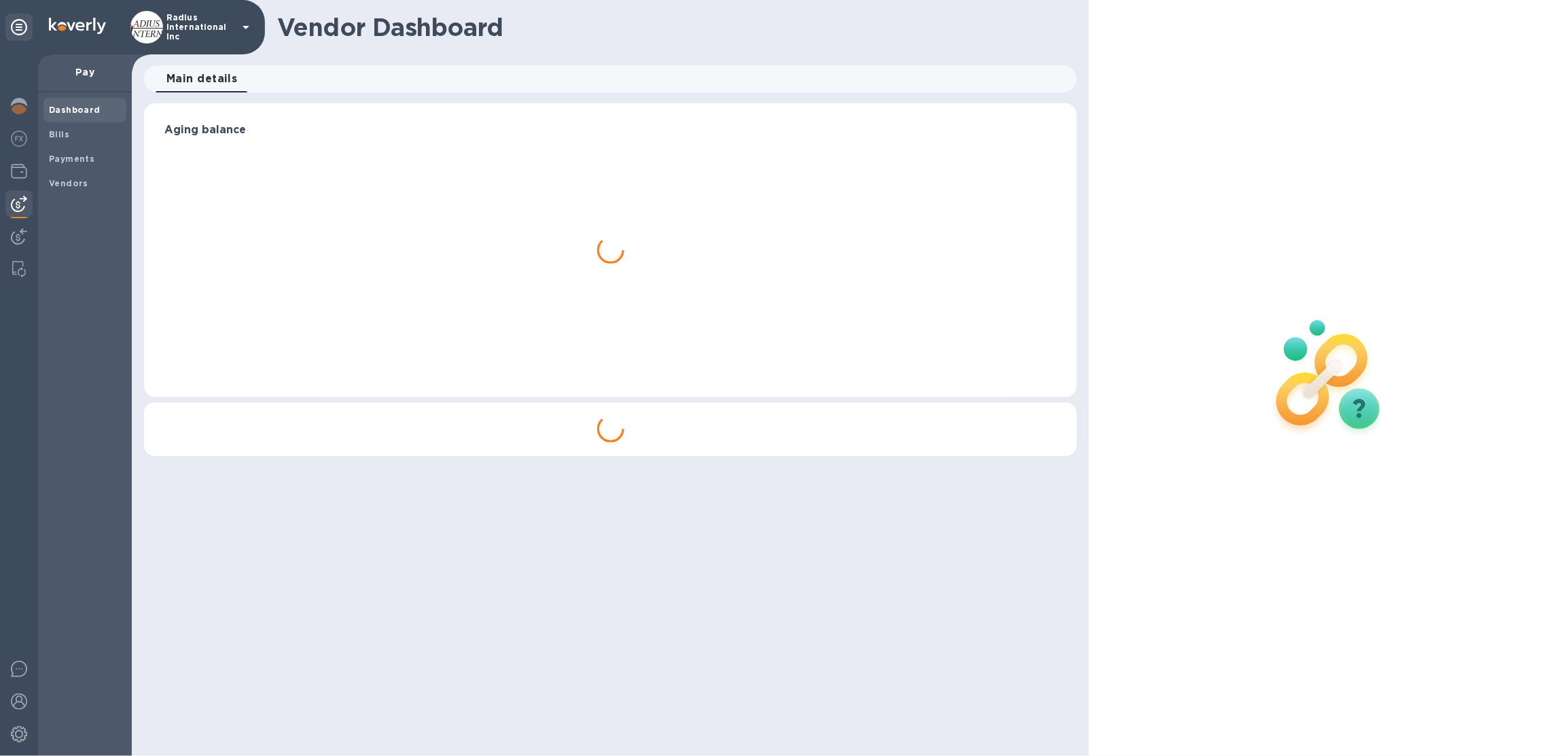
click at [18, 221] on div at bounding box center [19, 405] width 38 height 701
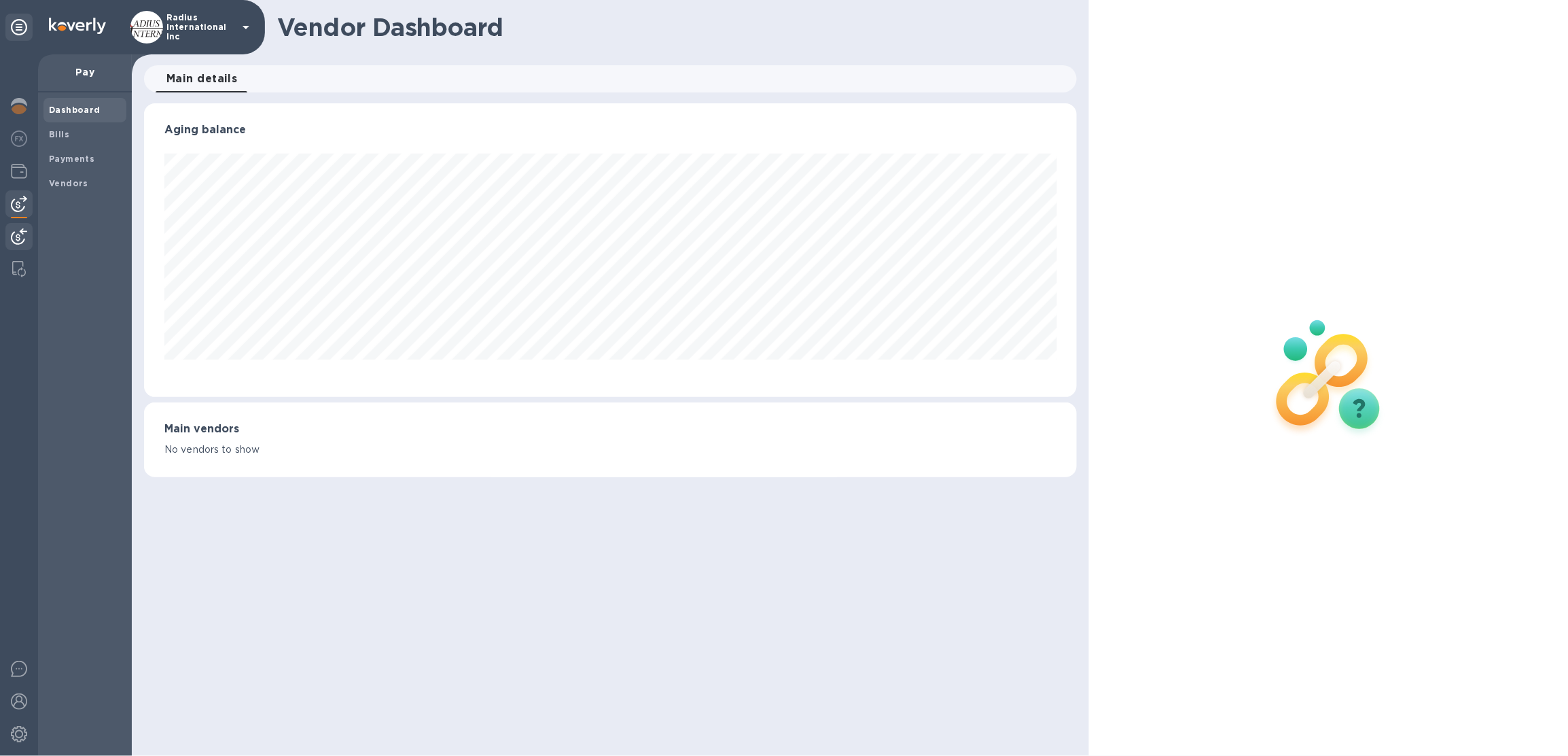
scroll to position [293, 933]
click at [21, 232] on img at bounding box center [19, 236] width 16 height 16
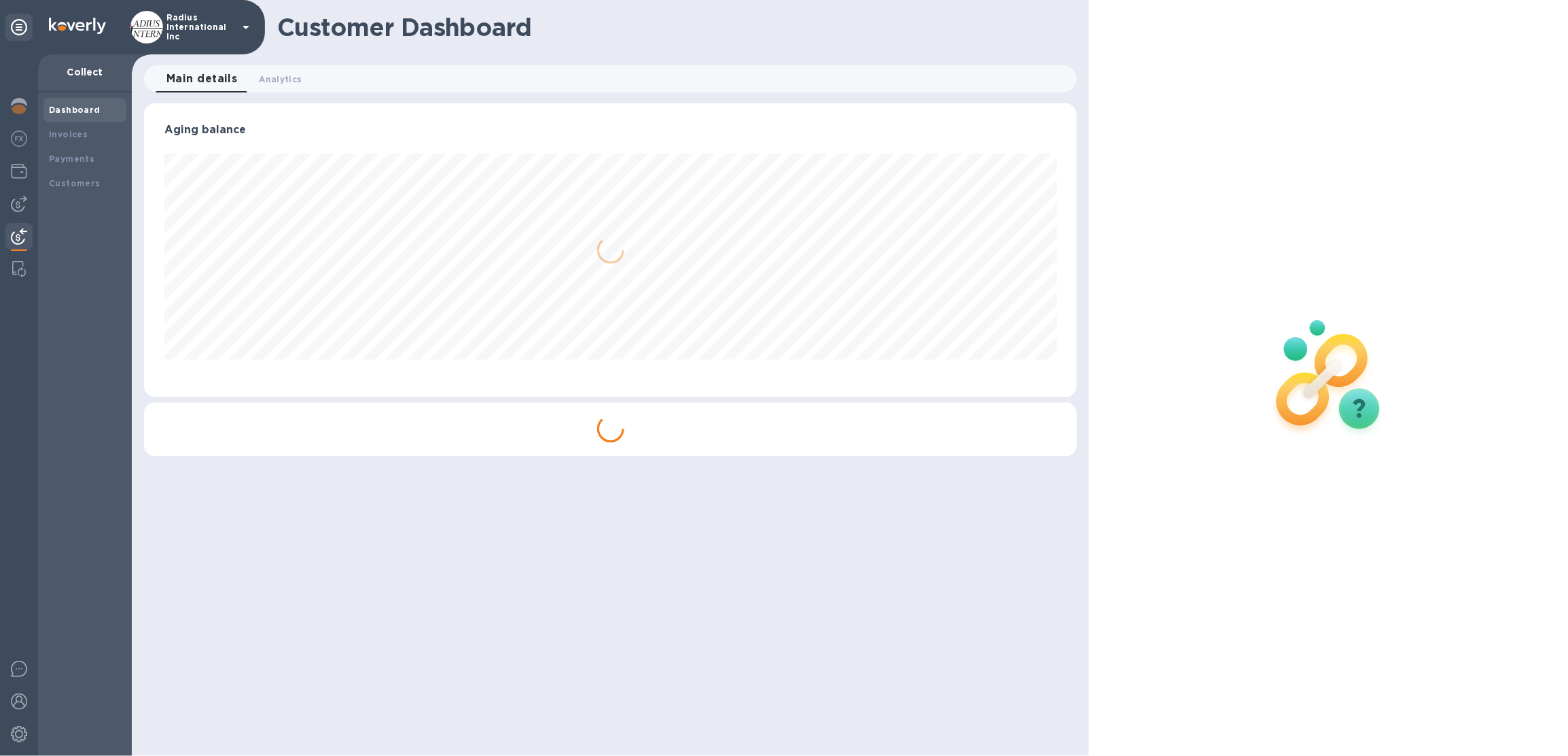
scroll to position [293, 933]
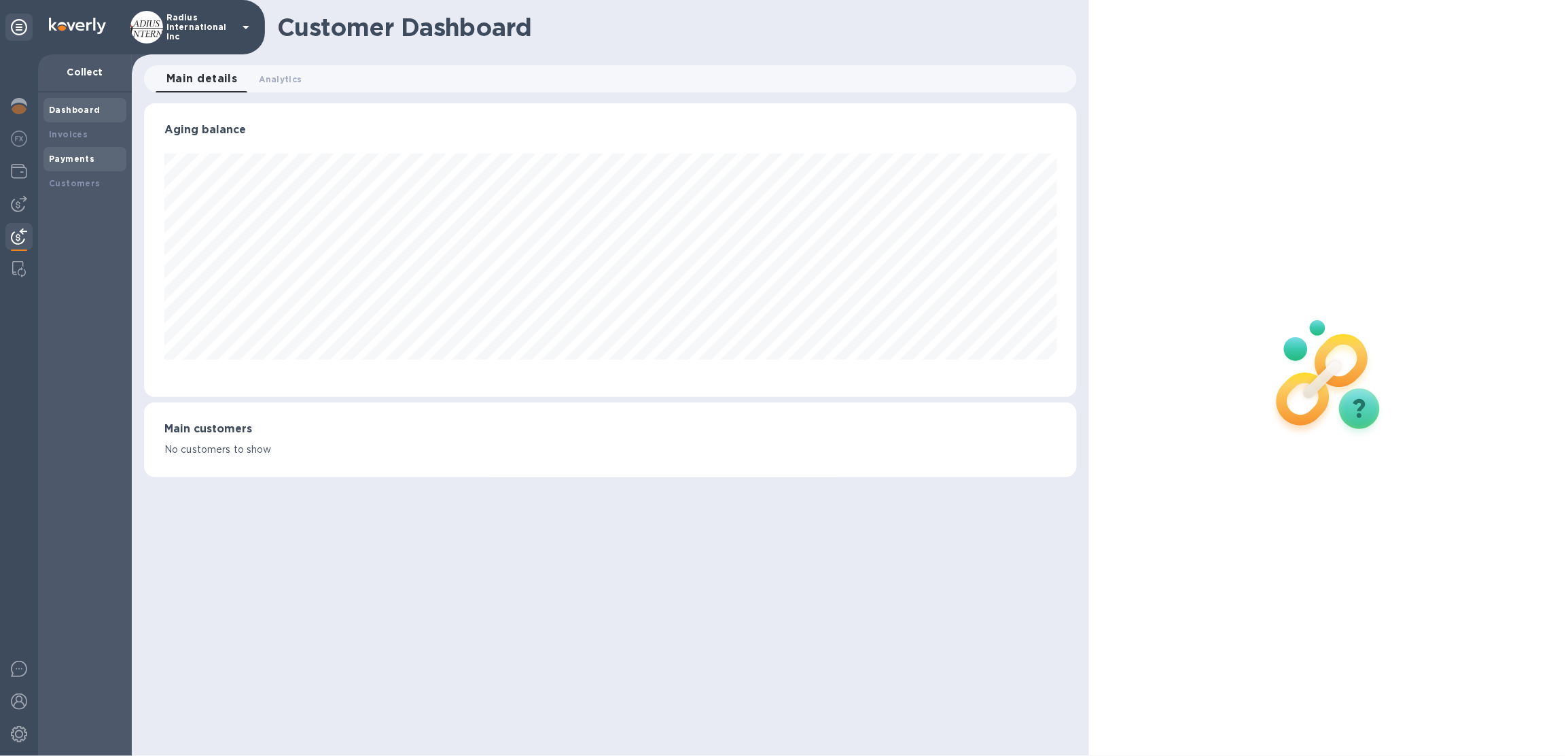
click at [89, 147] on div "Payments" at bounding box center [85, 159] width 83 height 25
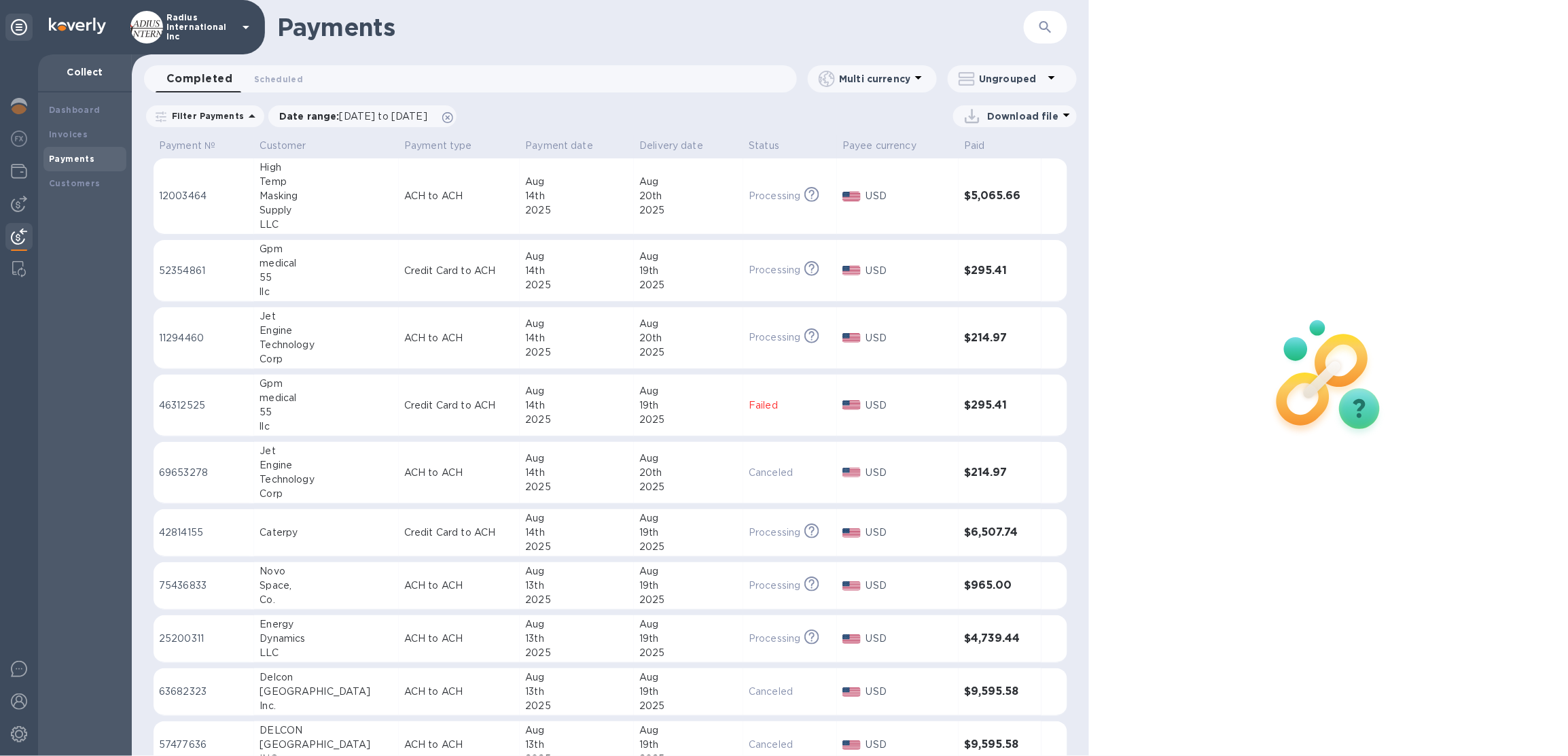
click at [171, 31] on p "Radius International Inc" at bounding box center [200, 27] width 68 height 28
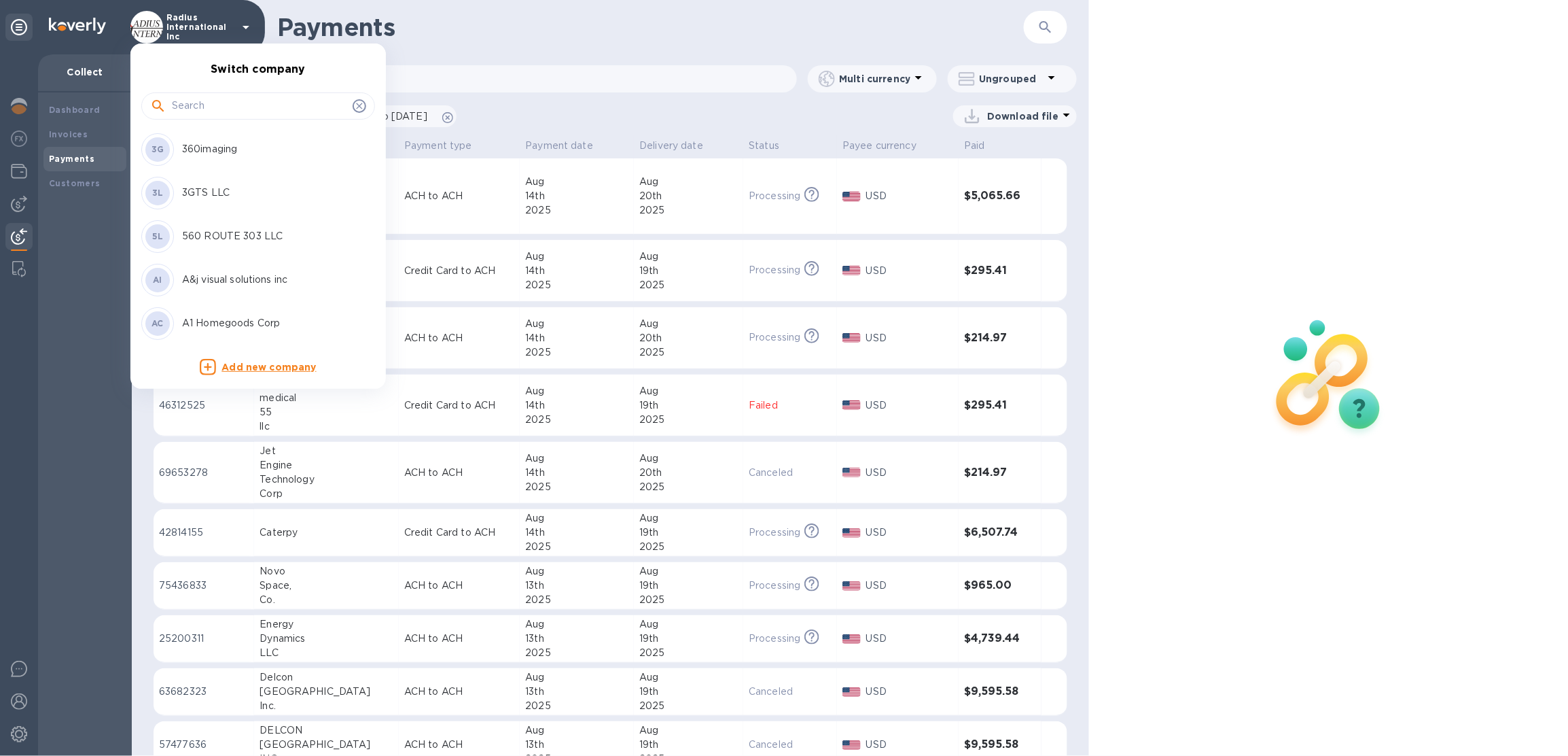
click at [176, 114] on input "text" at bounding box center [259, 106] width 176 height 20
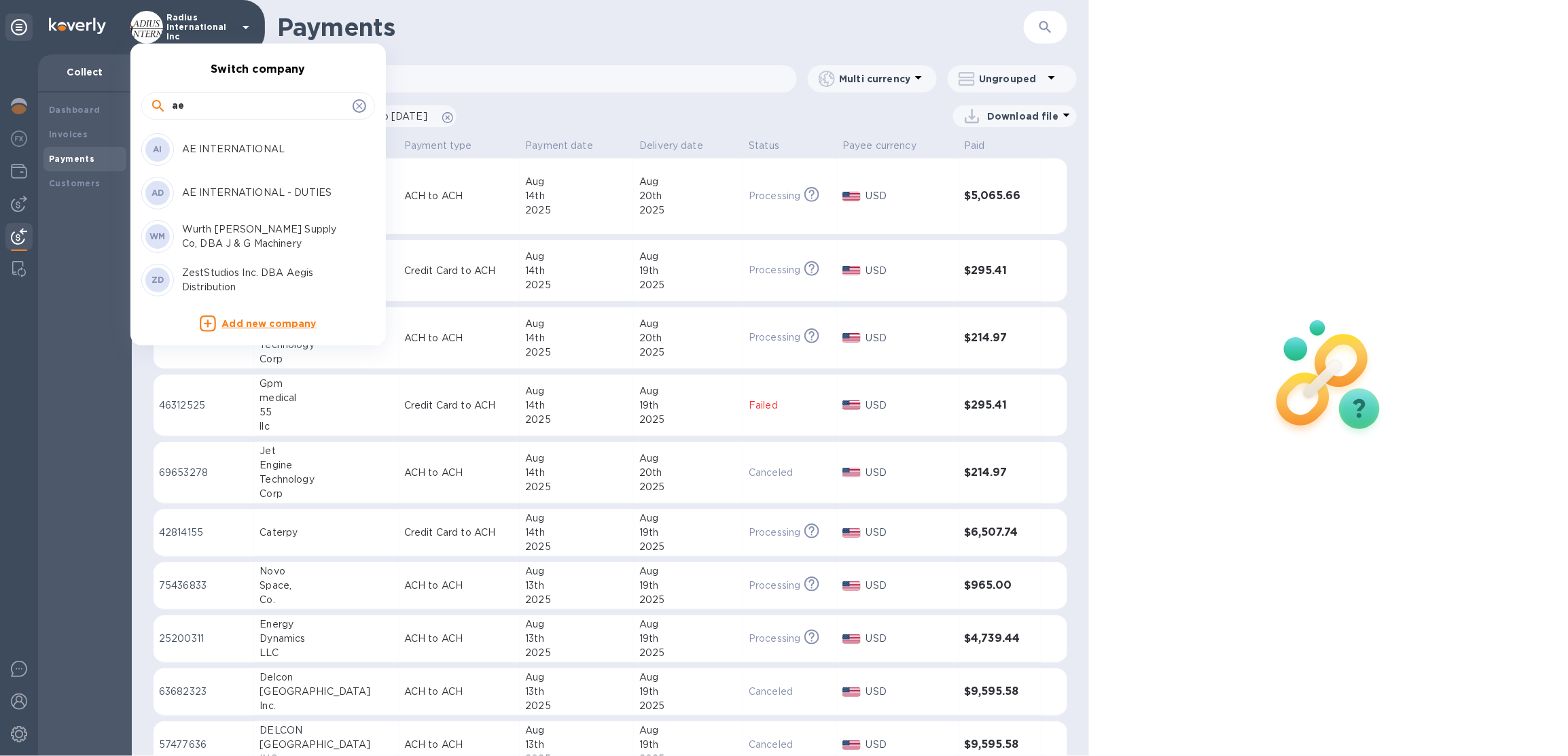
type input "ae"
click at [225, 187] on p "AE INTERNATIONAL - DUTIES" at bounding box center [267, 192] width 171 height 15
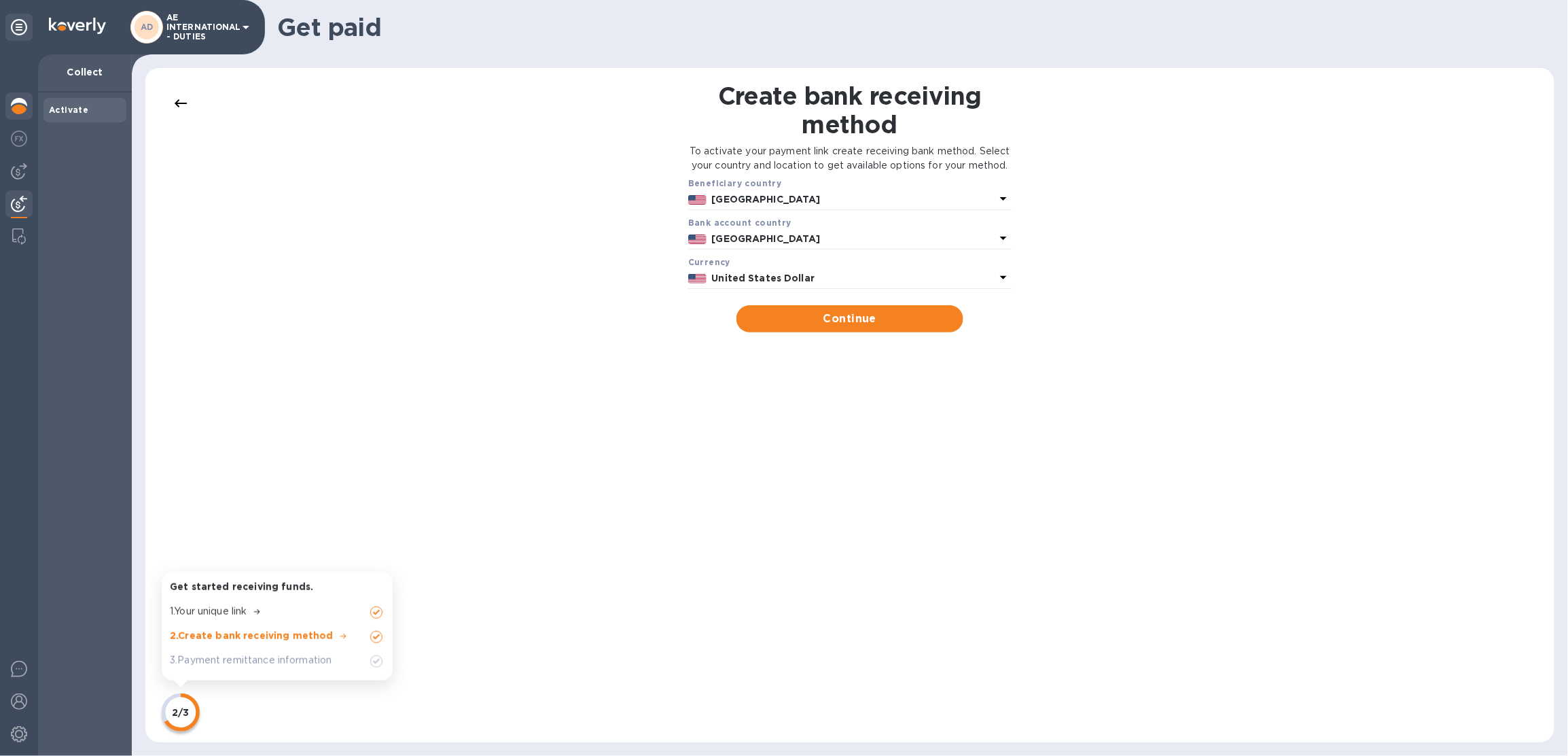
click at [22, 105] on img at bounding box center [19, 106] width 16 height 16
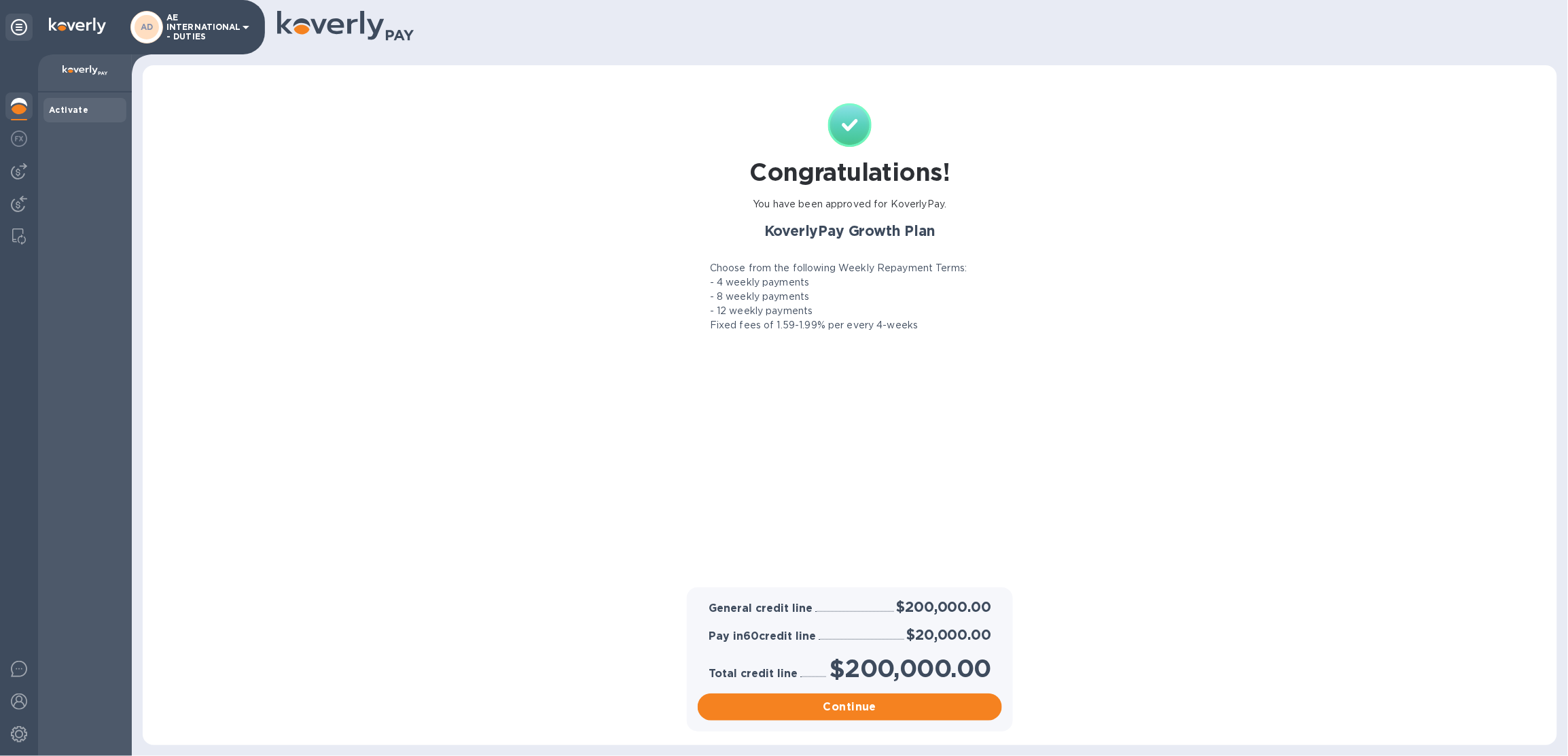
click at [235, 37] on div "AD AE INTERNATIONAL - DUTIES" at bounding box center [192, 27] width 124 height 33
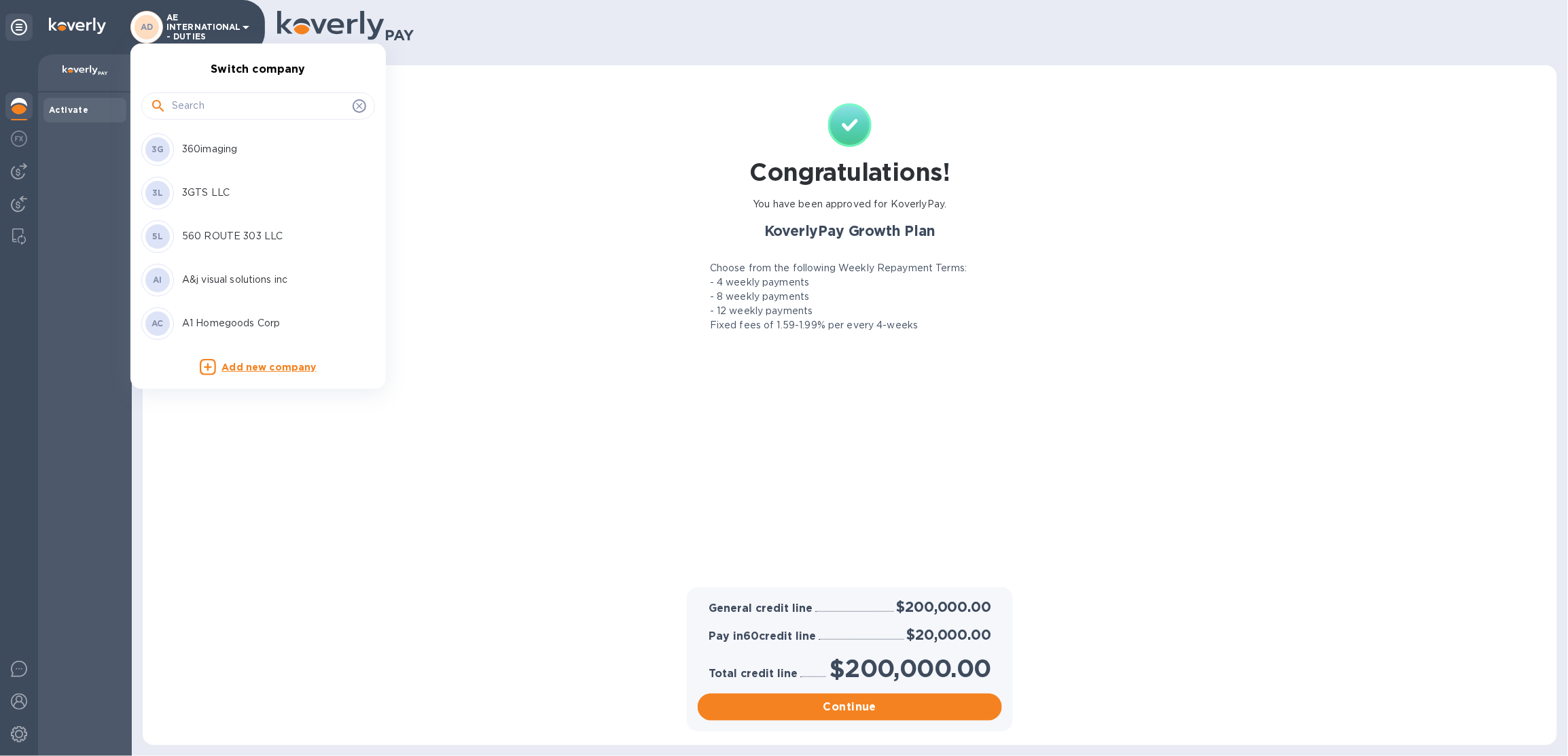
click at [221, 97] on input "text" at bounding box center [259, 106] width 176 height 20
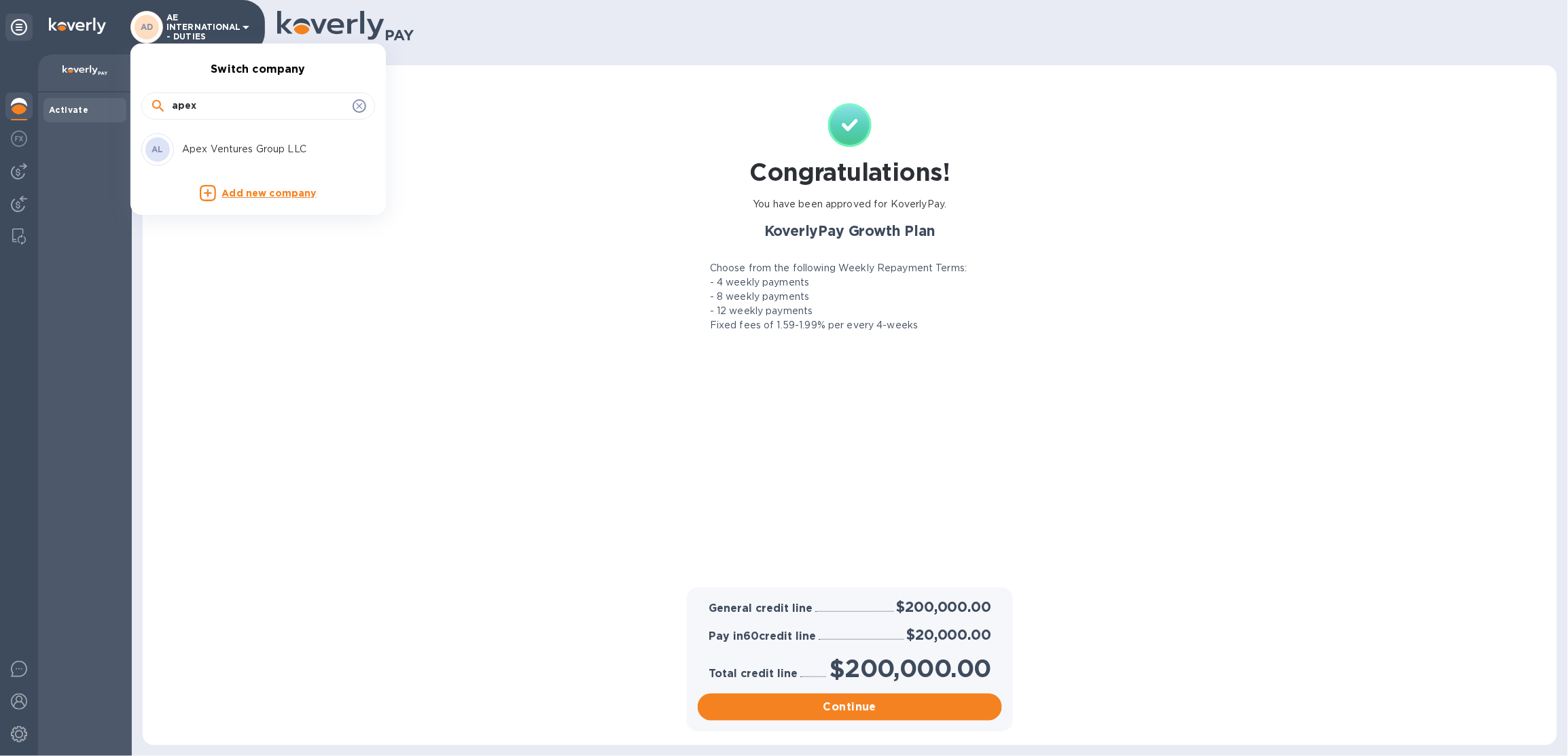
type input "apex"
click at [231, 152] on p "Apex Ventures Group LLC" at bounding box center [267, 149] width 171 height 15
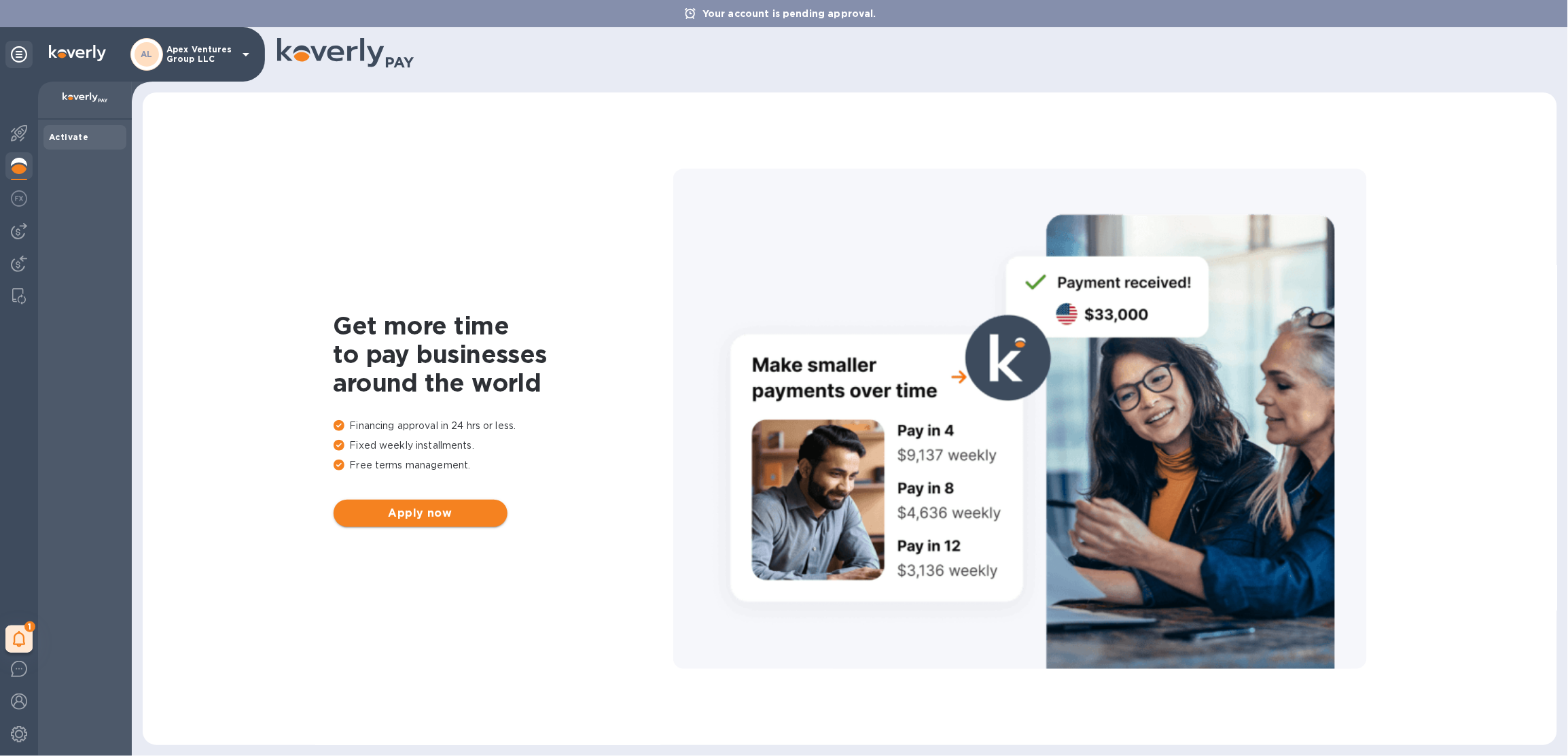
click at [454, 505] on button "Apply now" at bounding box center [420, 513] width 174 height 27
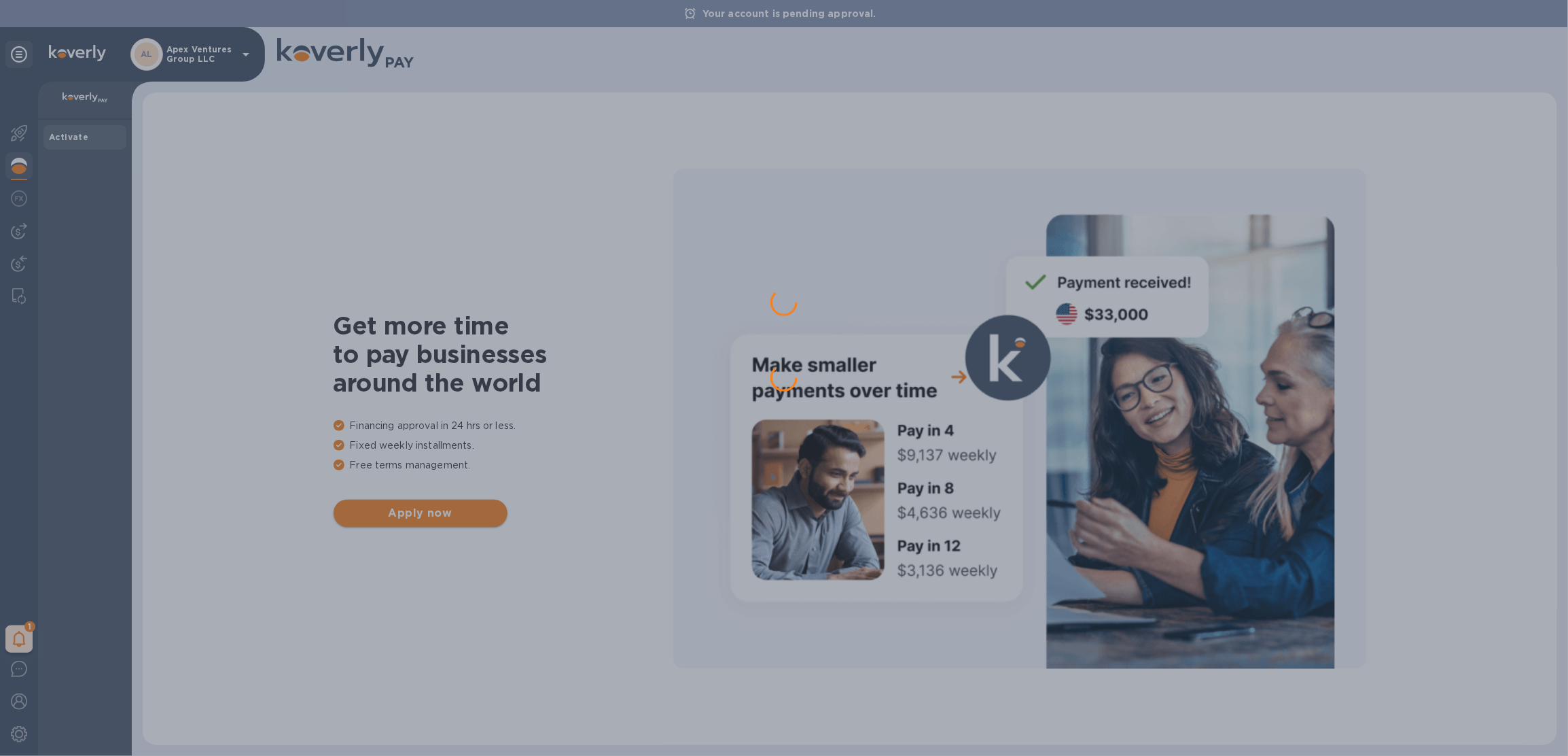
click at [458, 515] on div at bounding box center [784, 378] width 1568 height 756
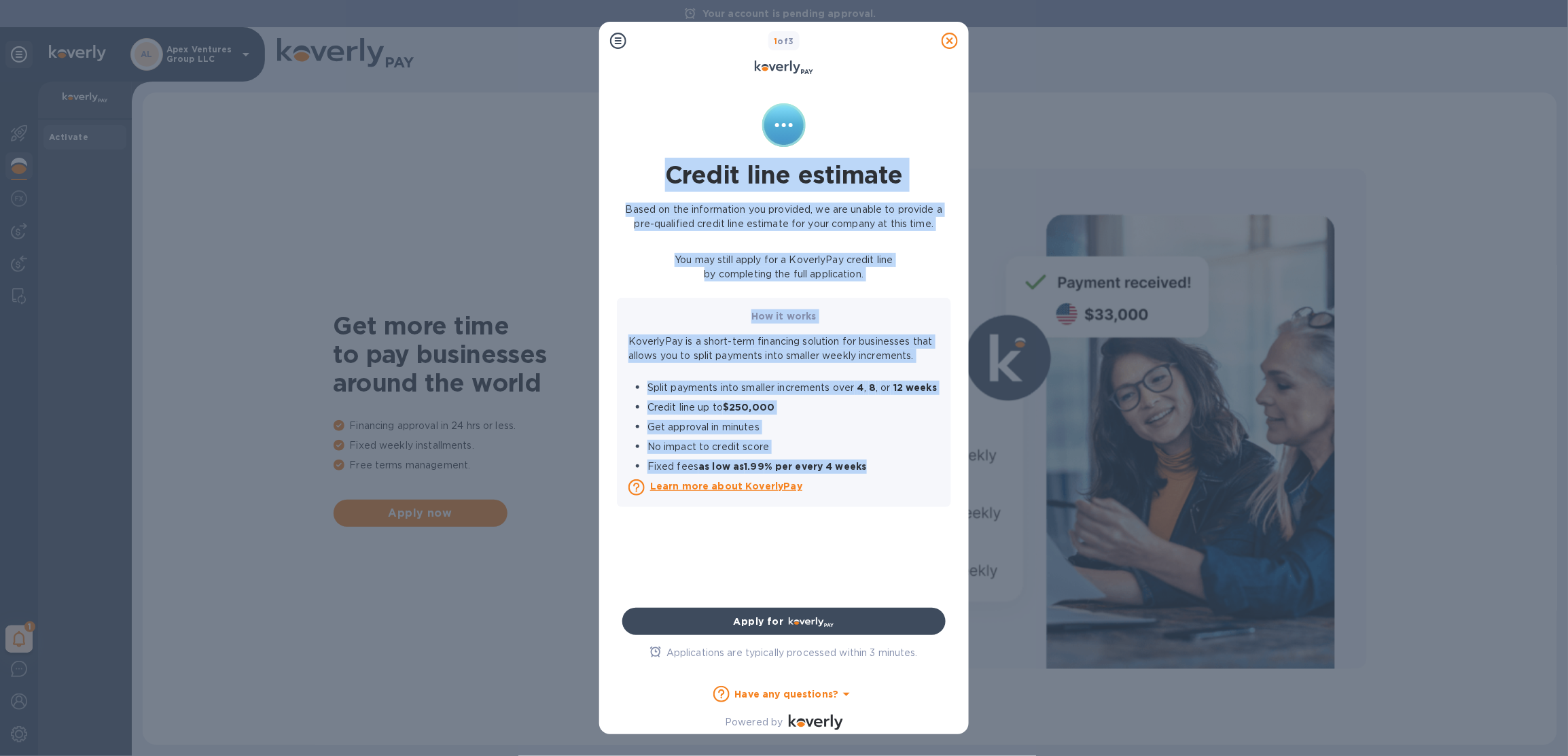
drag, startPoint x: 951, startPoint y: 40, endPoint x: 909, endPoint y: 508, distance: 469.9
click at [913, 502] on div "1 of 3 Credit line estimate Based on the information you provided, we are unabl…" at bounding box center [783, 378] width 369 height 712
click at [838, 614] on div "Apply for" at bounding box center [783, 621] width 307 height 22
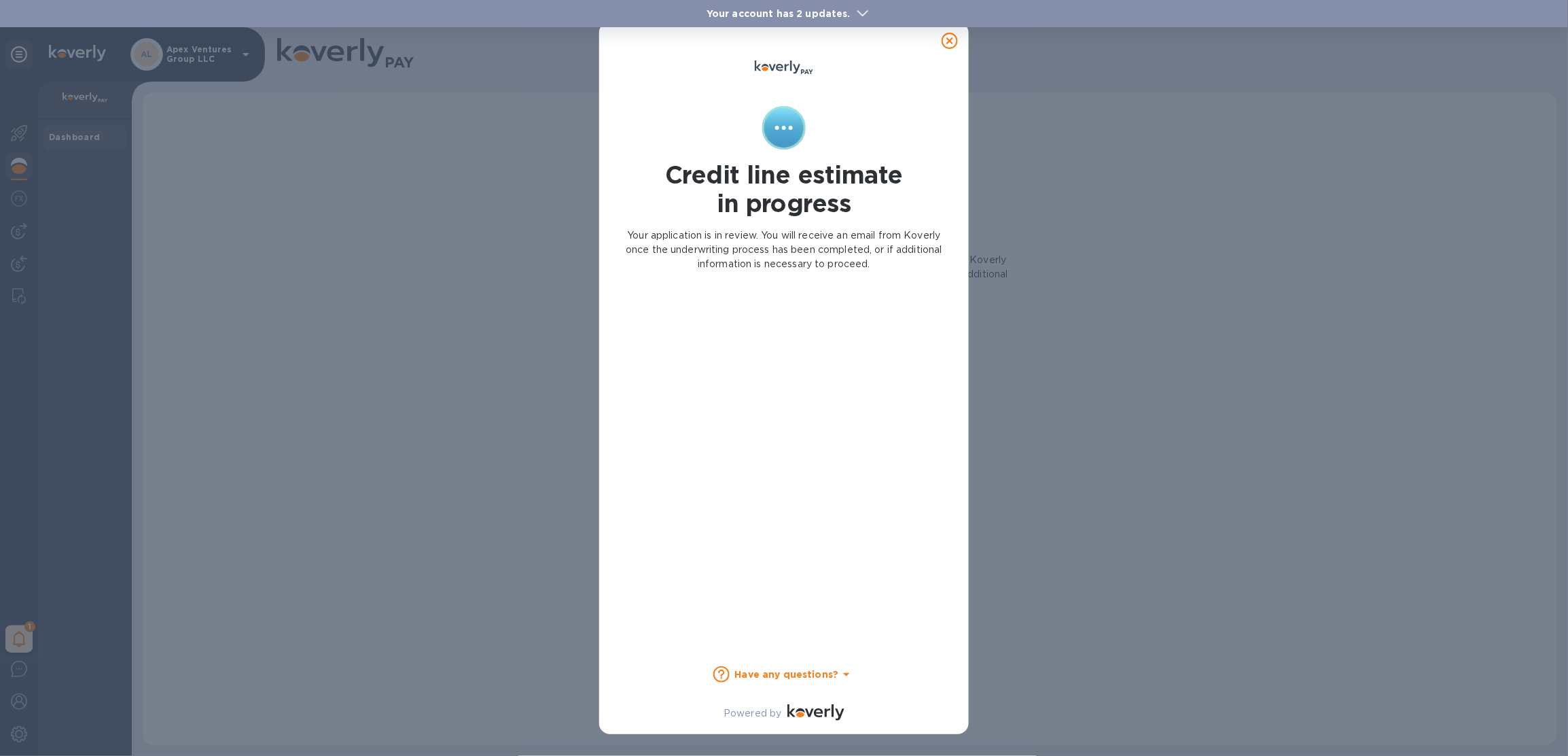
click at [958, 42] on div at bounding box center [949, 40] width 27 height 27
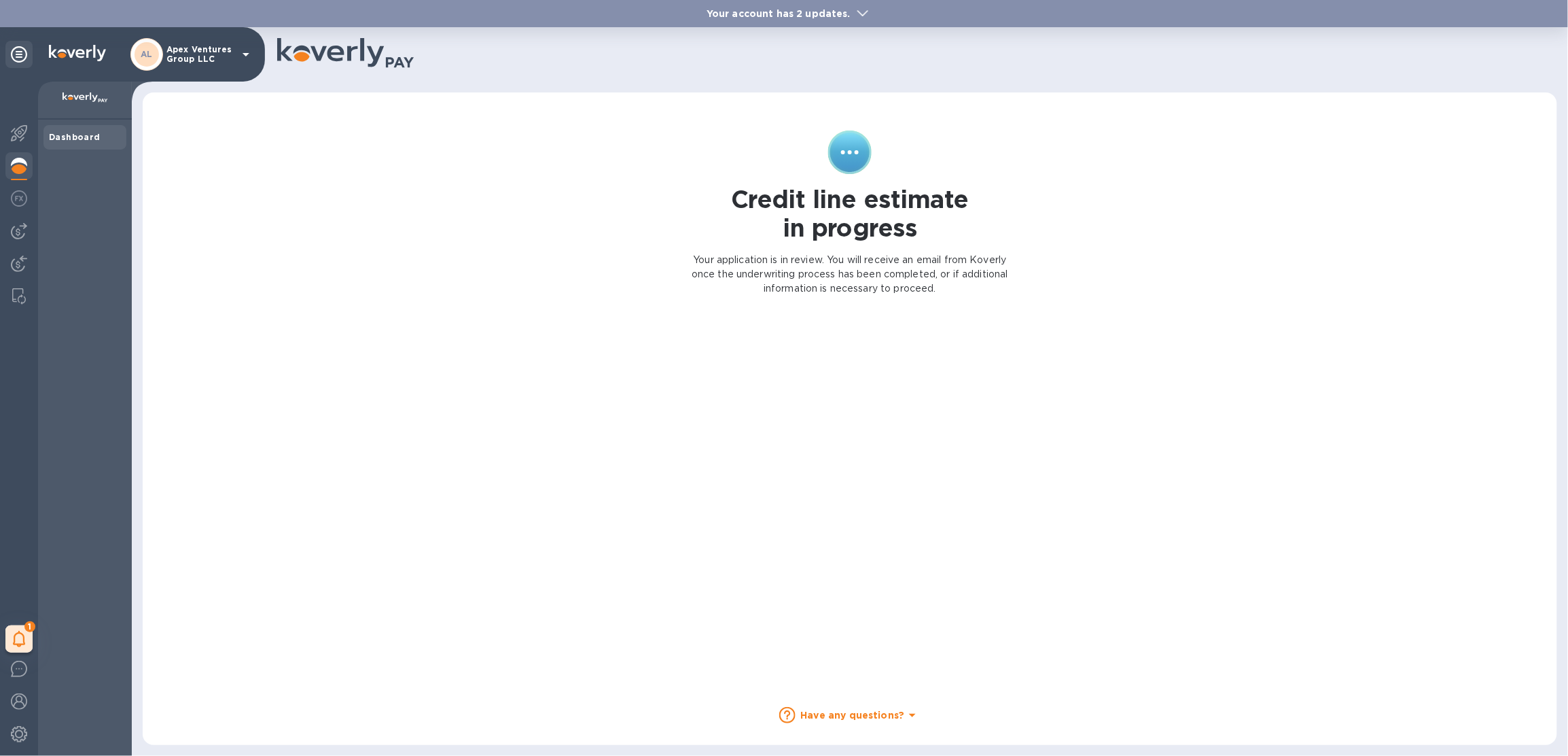
click at [220, 59] on p "Apex Ventures Group LLC" at bounding box center [200, 55] width 68 height 19
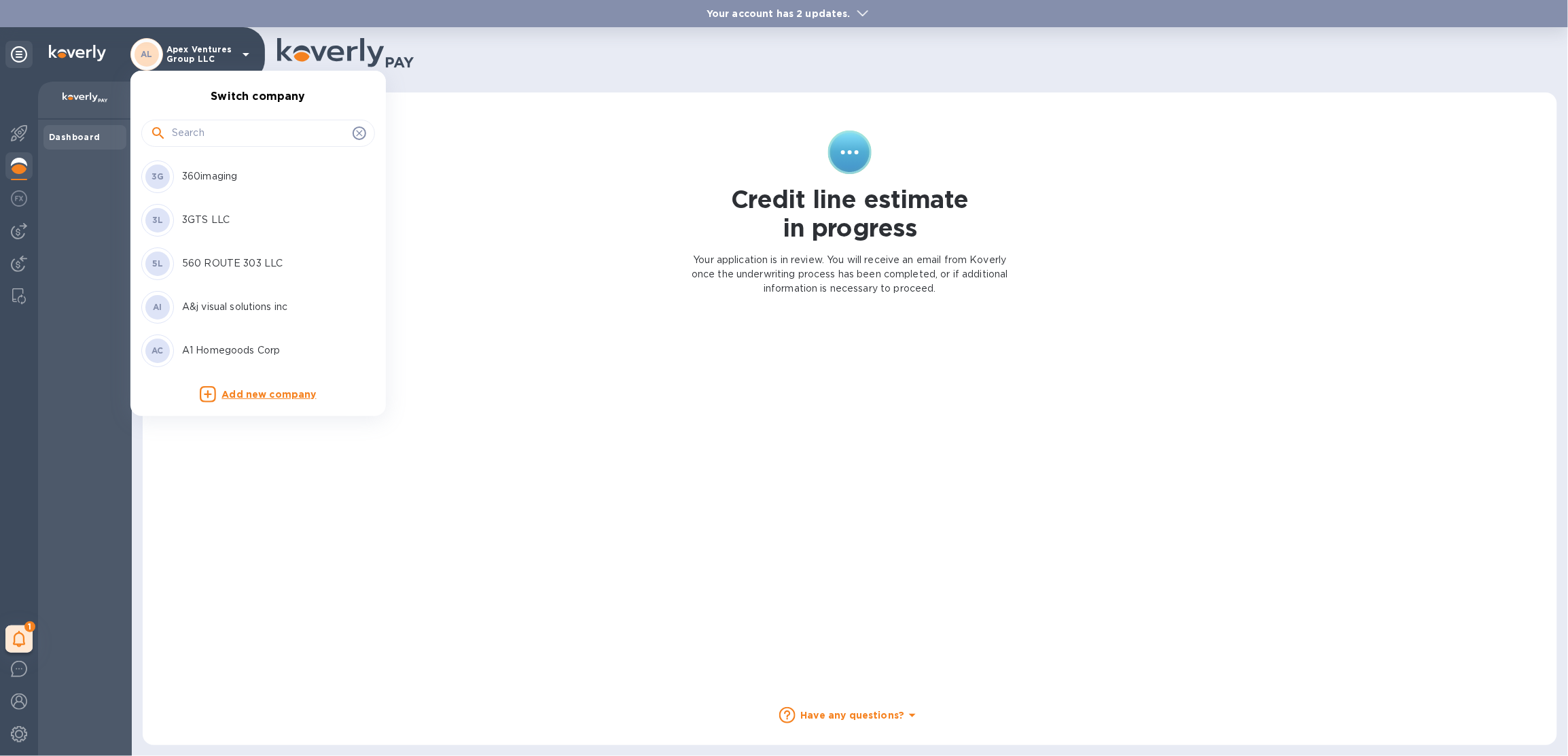
click at [220, 128] on input "text" at bounding box center [259, 133] width 176 height 20
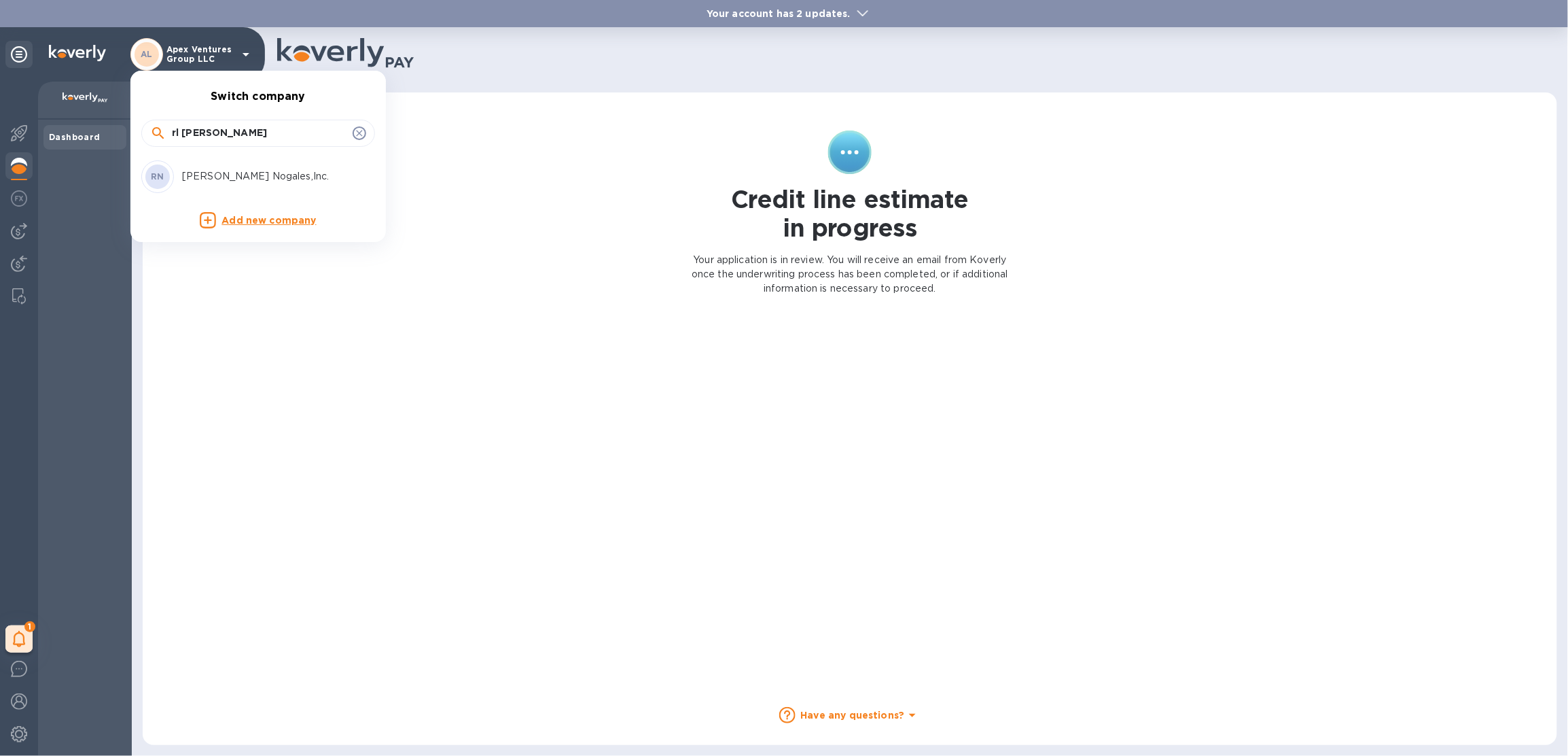
type input "rl jon"
click at [227, 163] on div "RN RL Jones Nogales,Inc." at bounding box center [247, 176] width 212 height 33
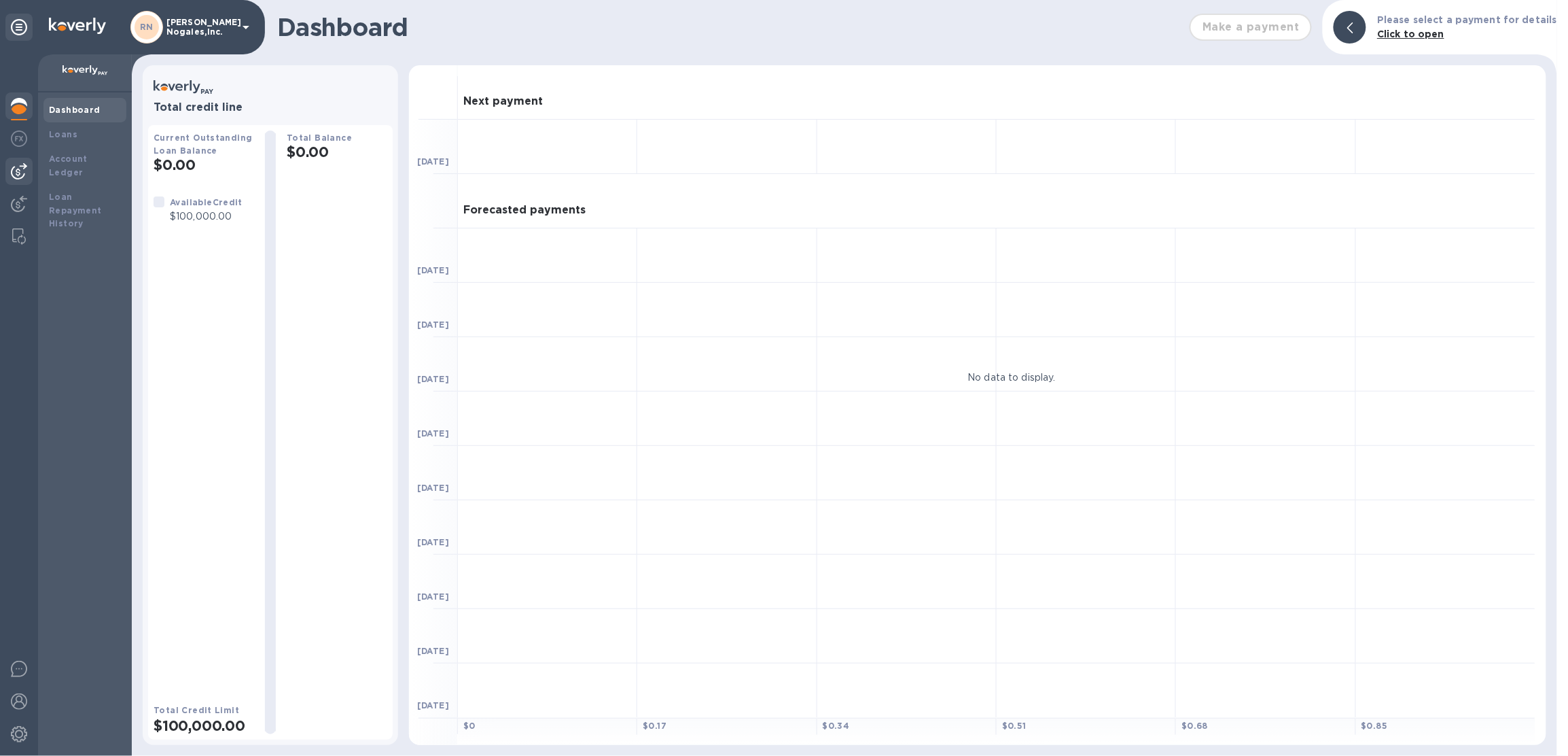
click at [28, 163] on div at bounding box center [18, 171] width 27 height 27
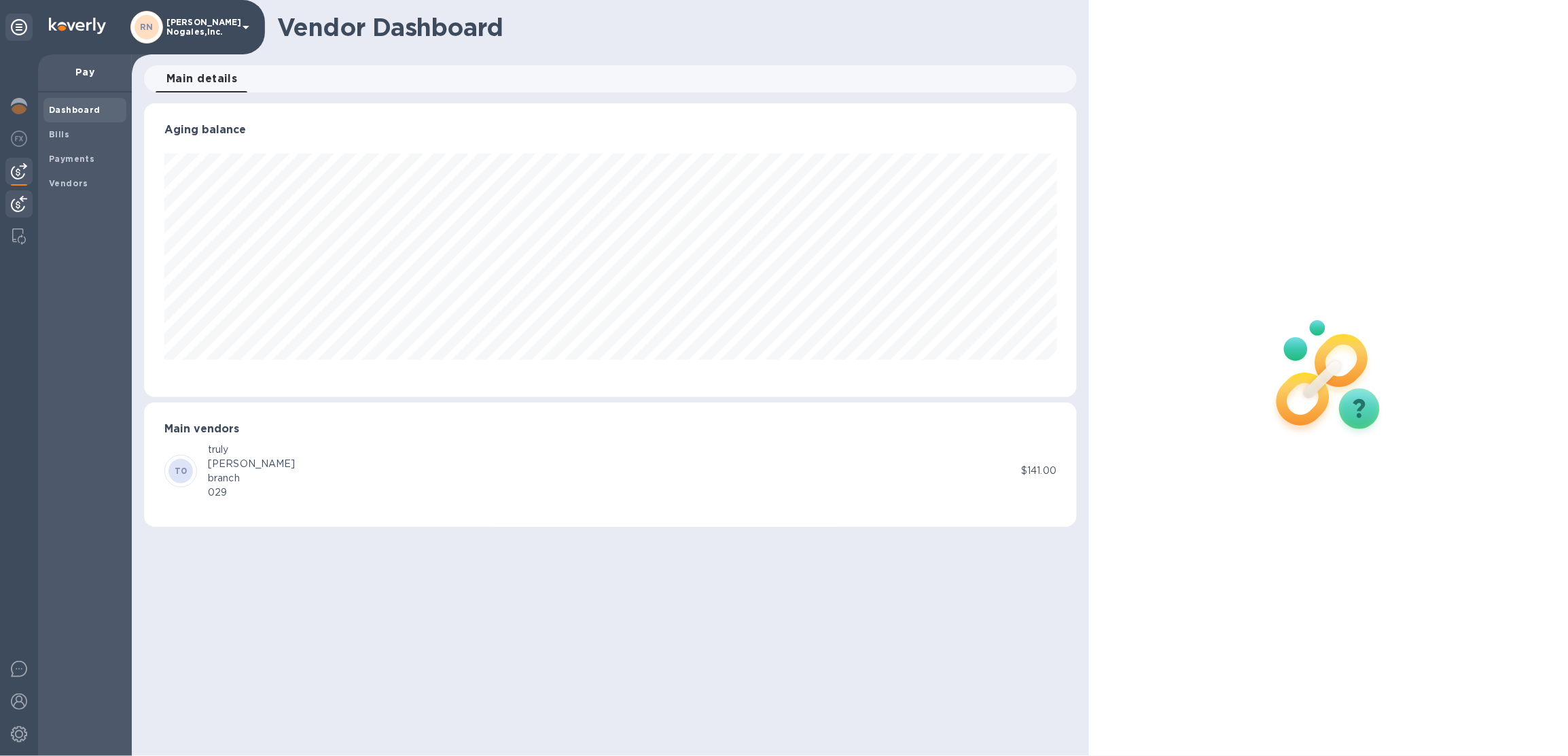
scroll to position [293, 933]
click at [7, 201] on div at bounding box center [18, 205] width 27 height 30
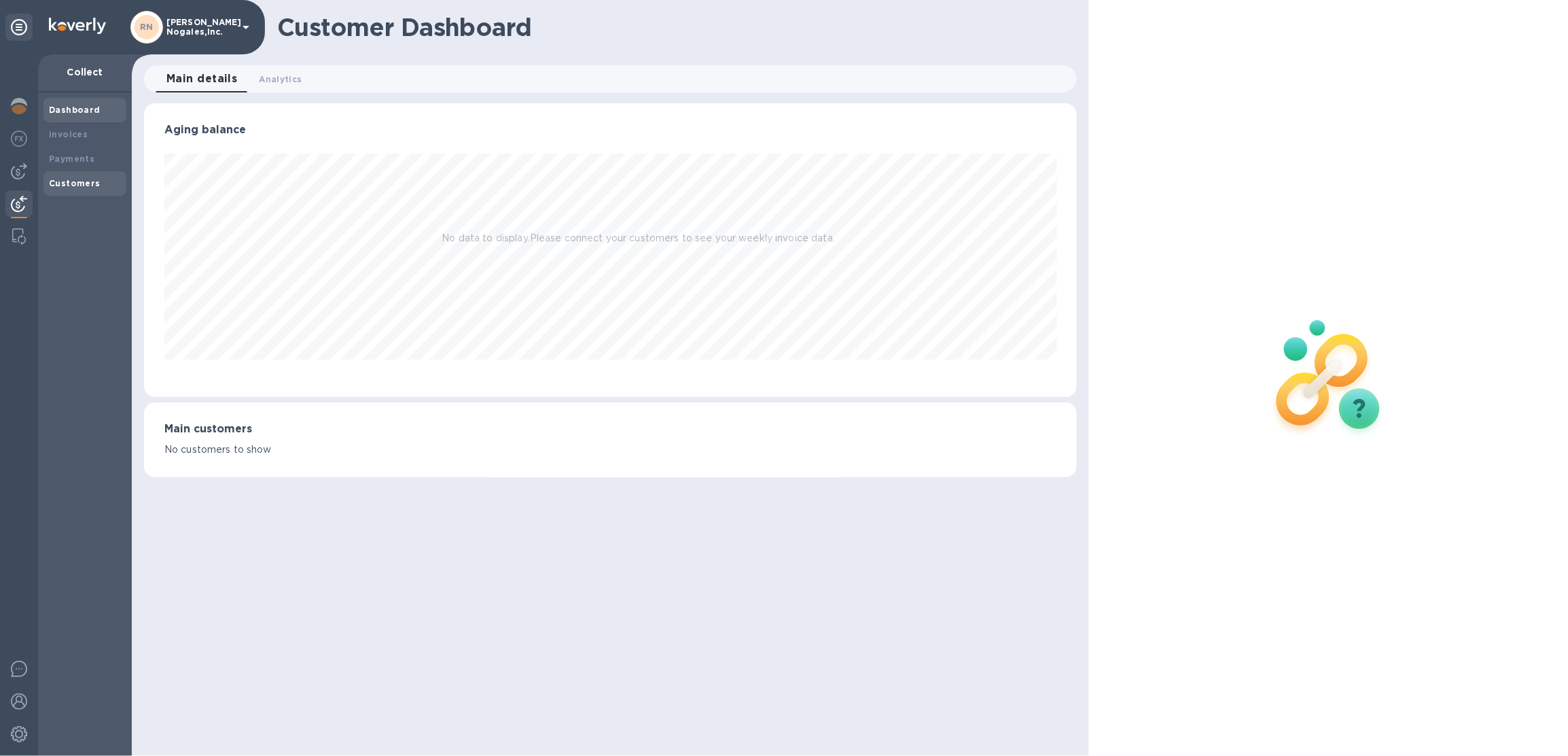
scroll to position [293, 933]
click at [65, 160] on b "Payments" at bounding box center [71, 159] width 45 height 10
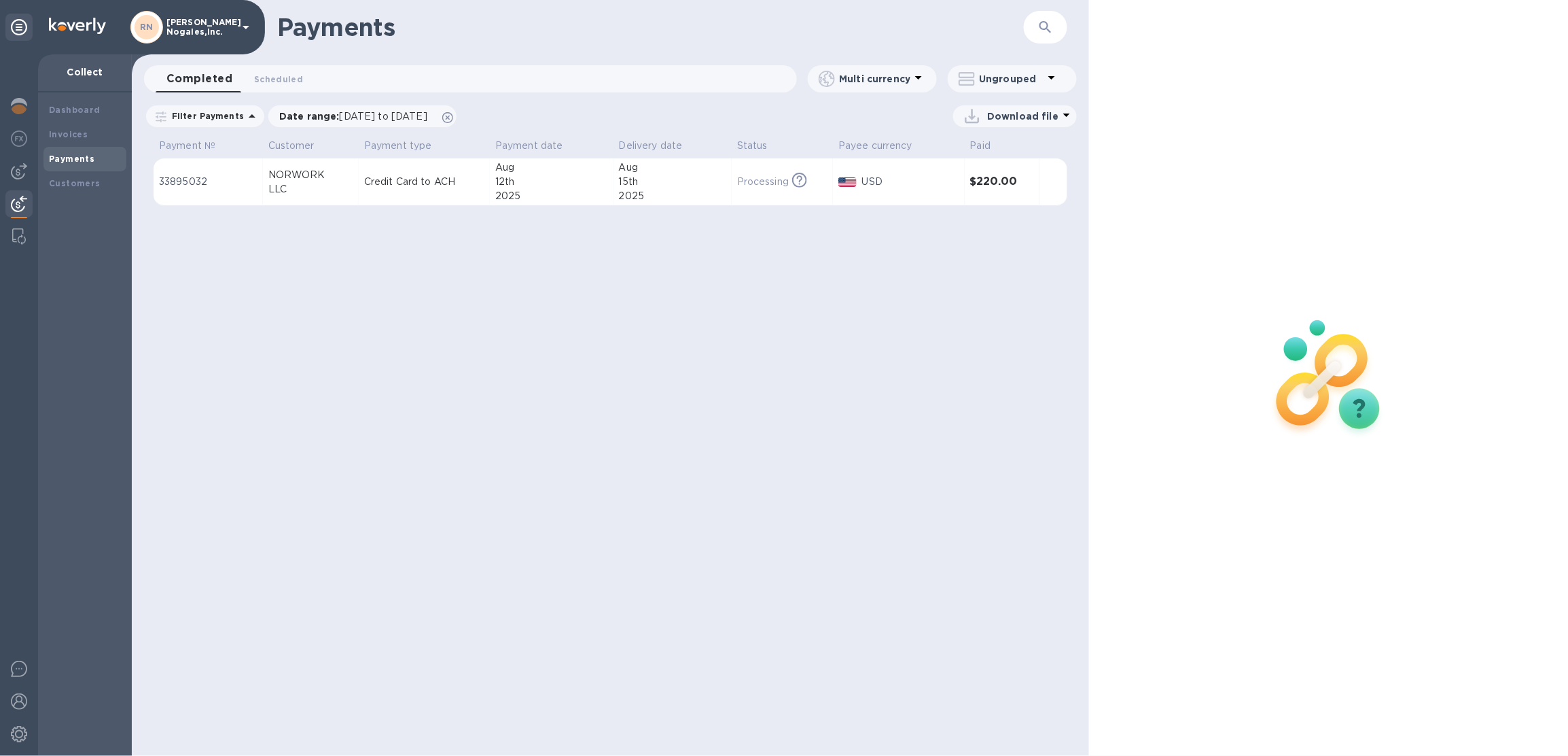
click at [195, 18] on p "[PERSON_NAME] Nogales,Inc." at bounding box center [200, 27] width 68 height 19
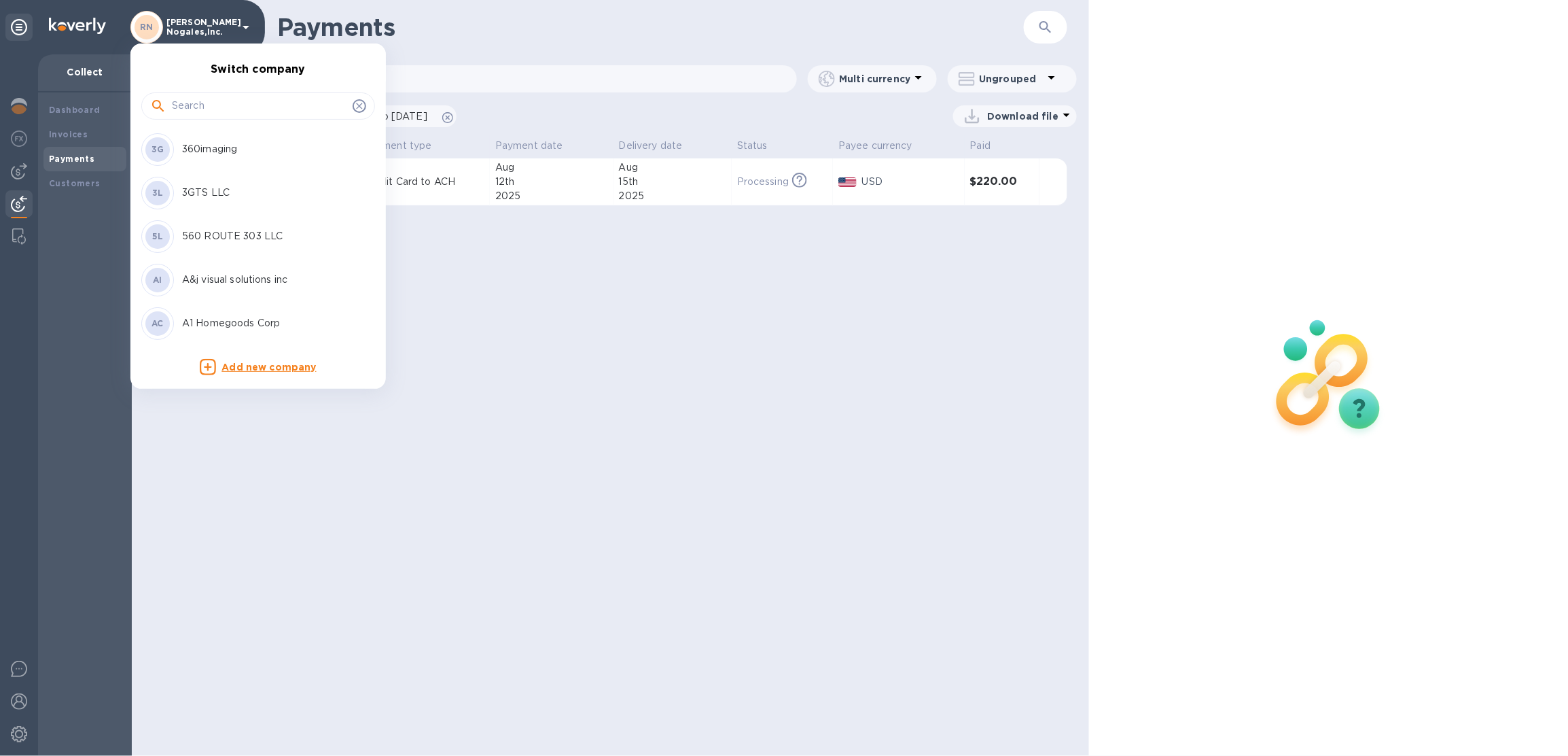
click at [216, 101] on input "text" at bounding box center [259, 106] width 176 height 20
type input "a"
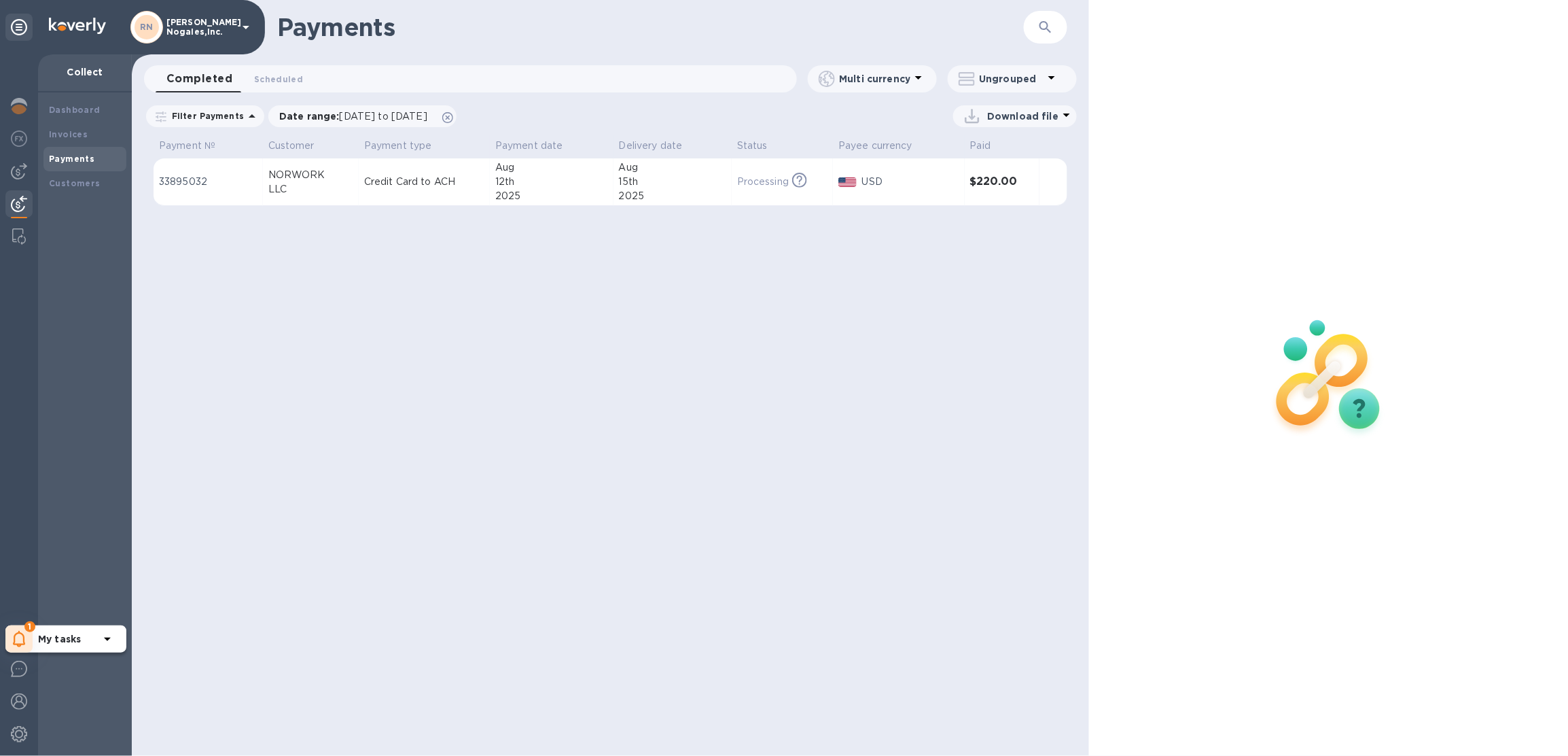
click at [19, 631] on icon at bounding box center [20, 639] width 13 height 16
click at [85, 592] on p "You have pending companies." at bounding box center [108, 597] width 140 height 15
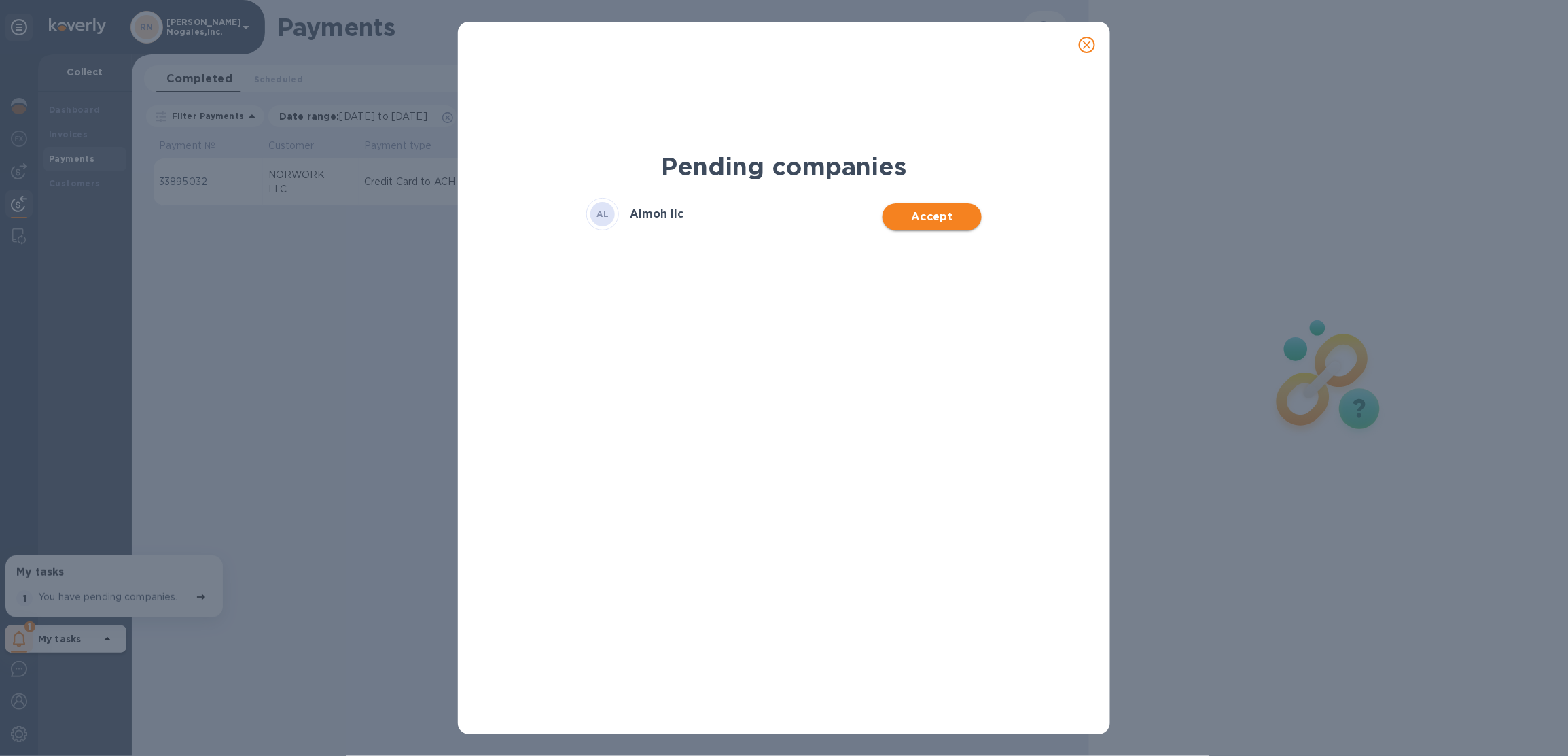
click at [920, 211] on span "Accept" at bounding box center [931, 217] width 77 height 16
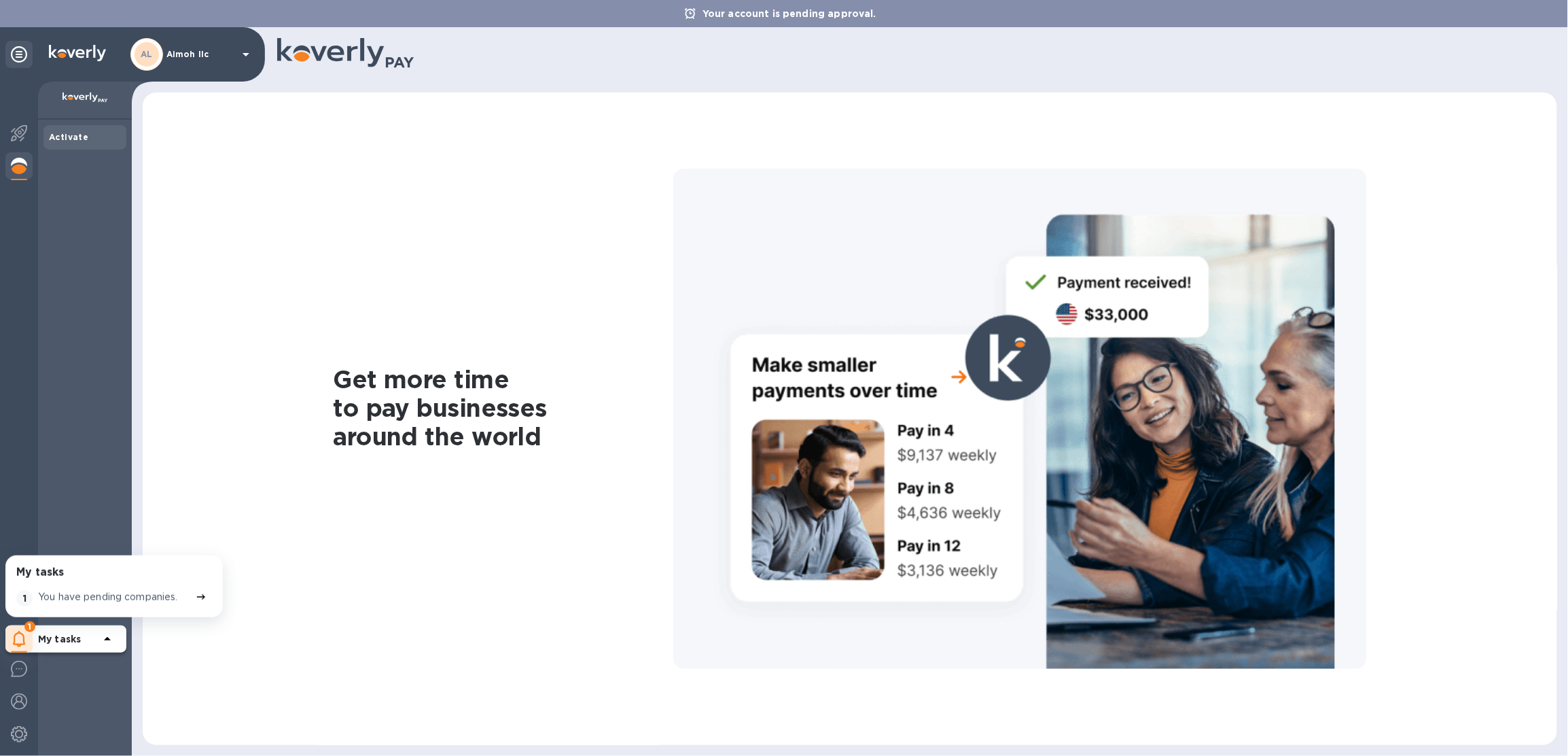
click at [22, 167] on img at bounding box center [19, 165] width 16 height 16
click at [25, 141] on div at bounding box center [18, 134] width 27 height 30
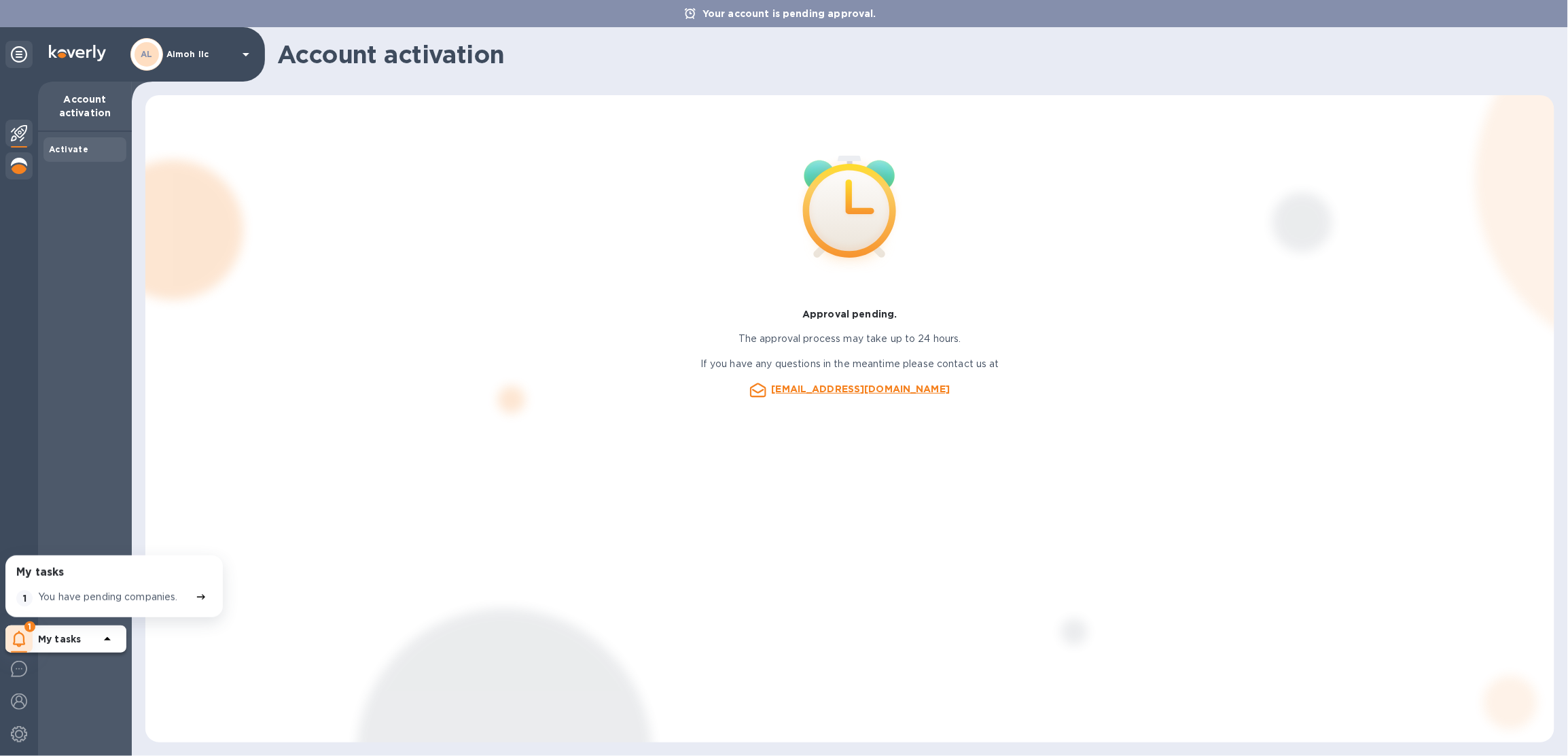
click at [18, 162] on img at bounding box center [19, 165] width 16 height 16
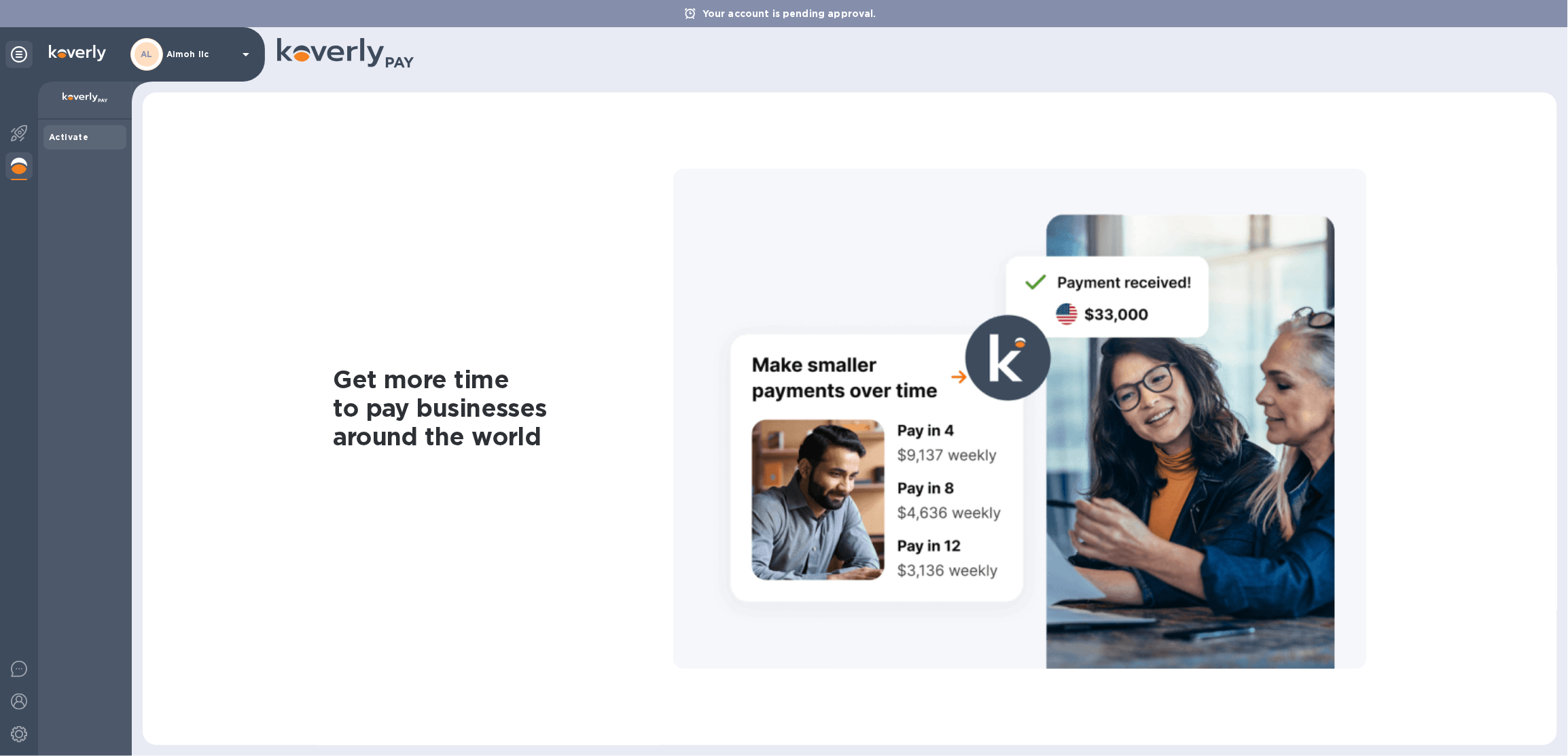
click at [19, 171] on img at bounding box center [19, 165] width 16 height 16
click at [19, 130] on img at bounding box center [19, 133] width 16 height 16
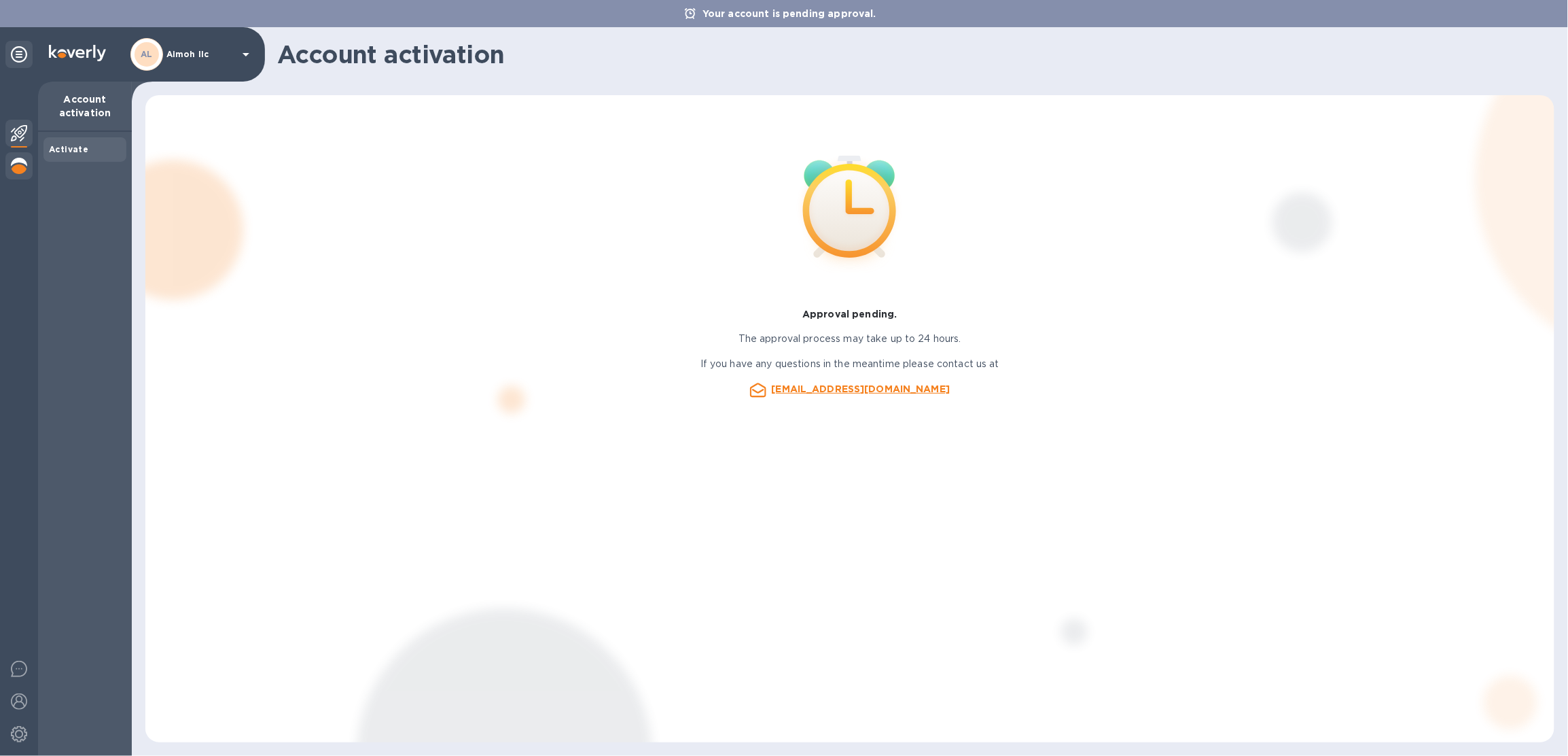
click at [20, 164] on img at bounding box center [19, 165] width 16 height 16
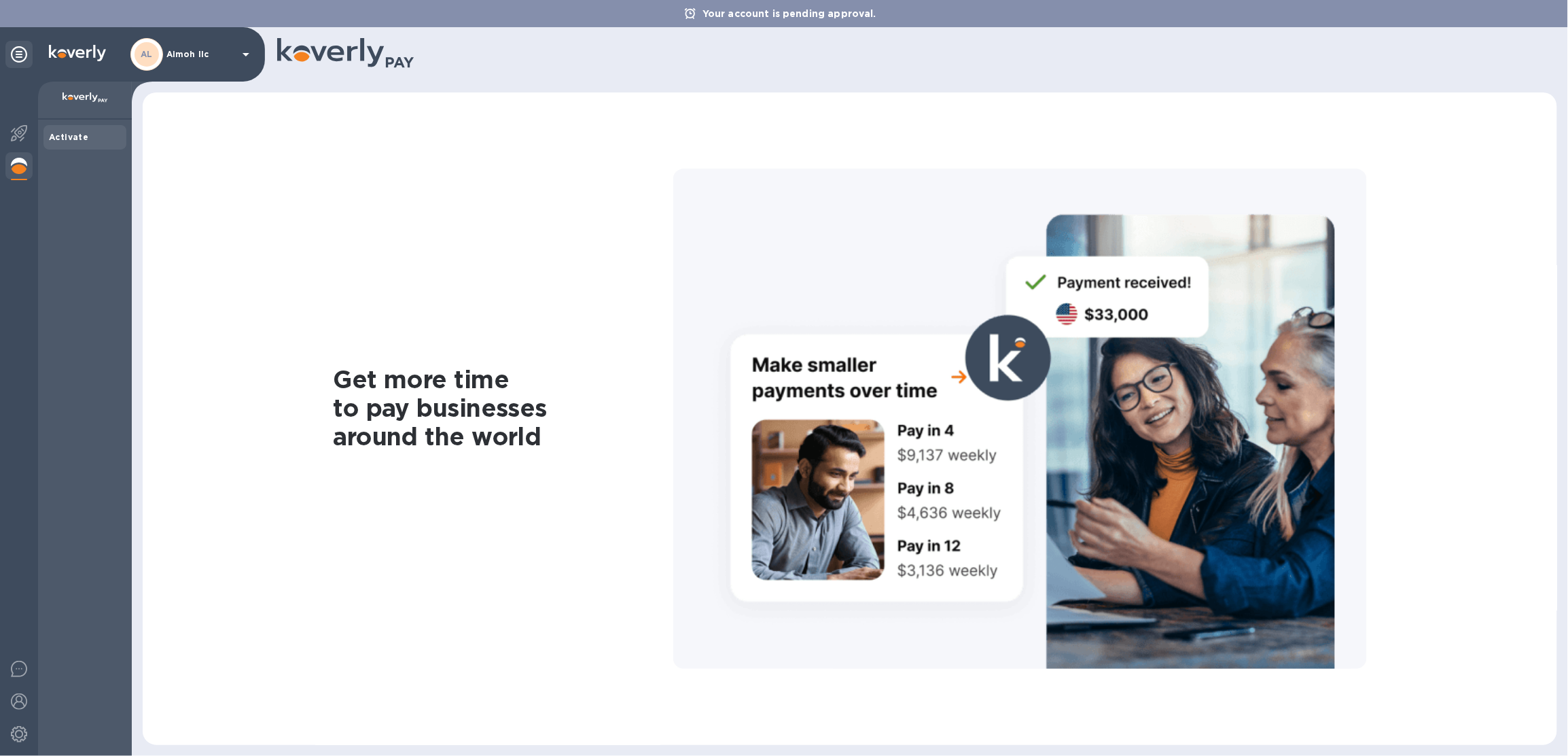
click at [19, 174] on img at bounding box center [19, 165] width 16 height 16
click at [15, 136] on img at bounding box center [19, 133] width 16 height 16
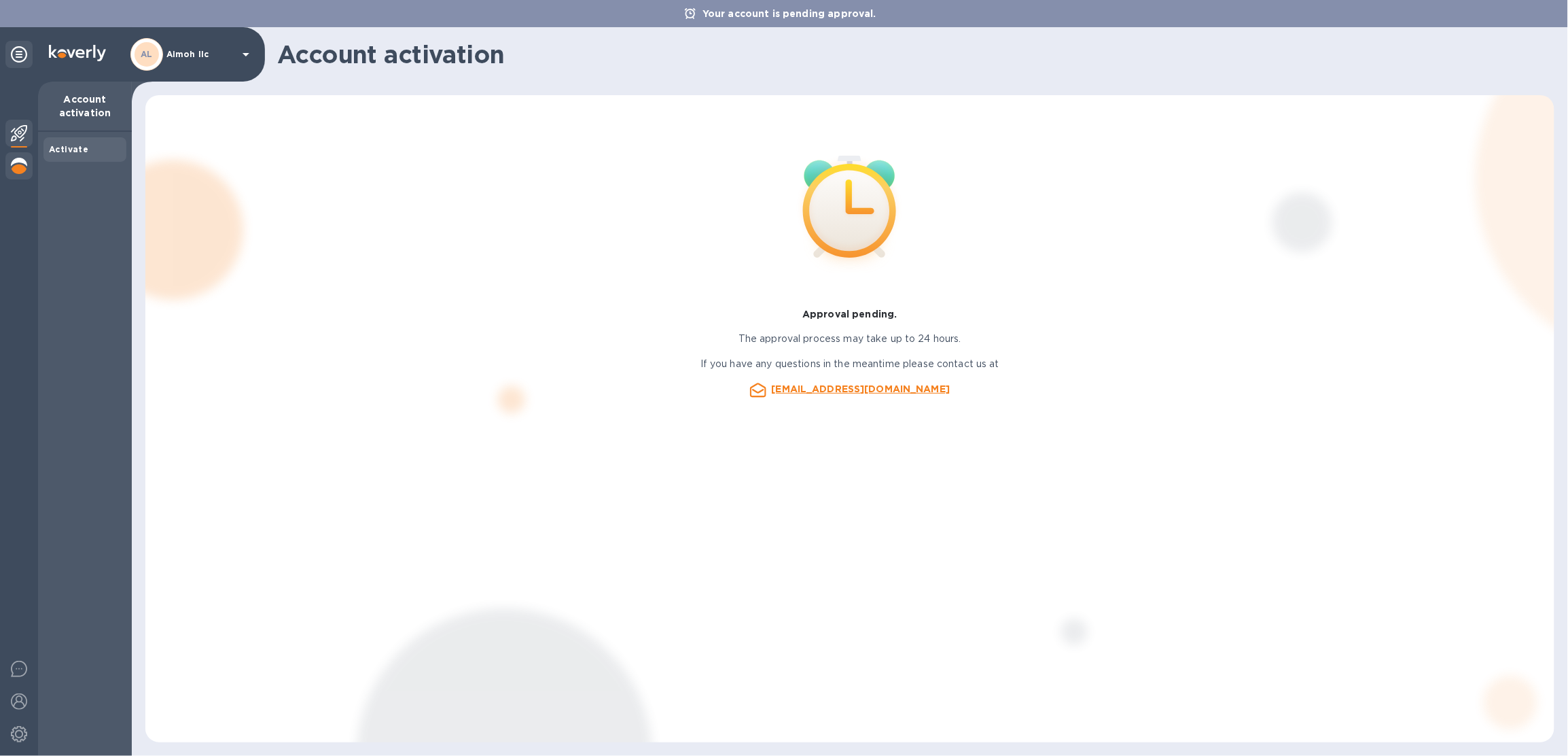
click at [20, 166] on img at bounding box center [19, 165] width 16 height 16
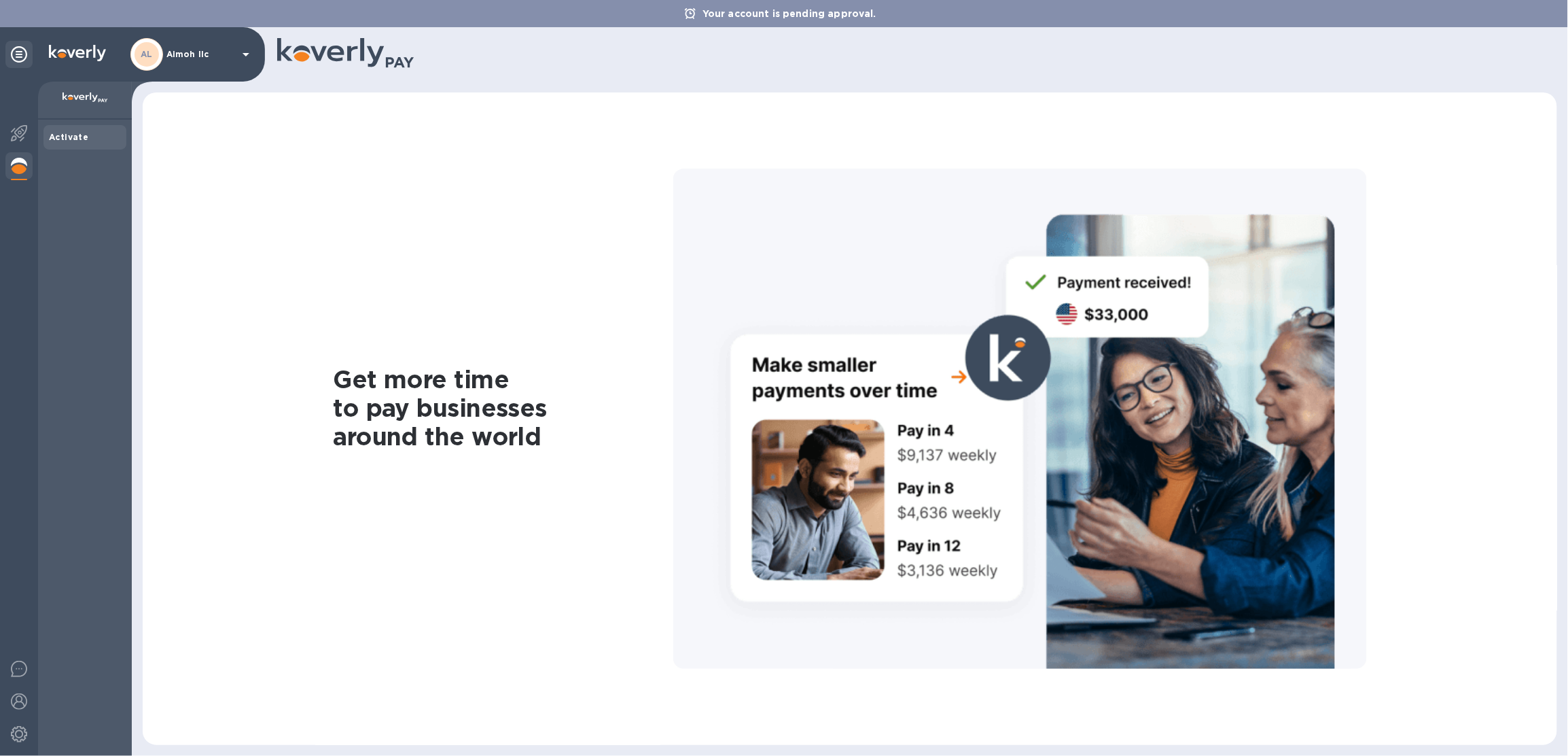
click at [235, 61] on div "AL Aimoh llc" at bounding box center [192, 54] width 124 height 33
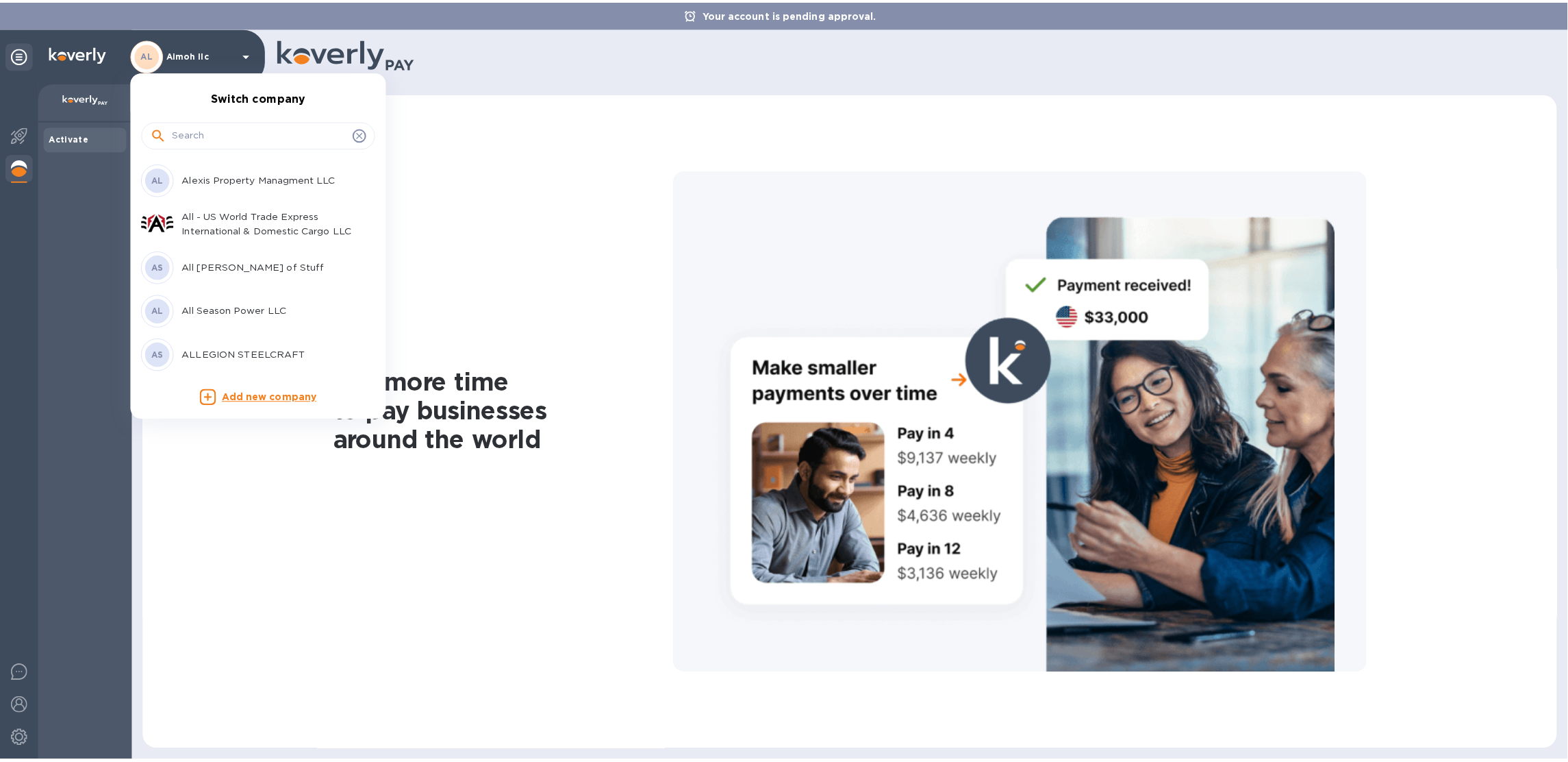
scroll to position [1098, 0]
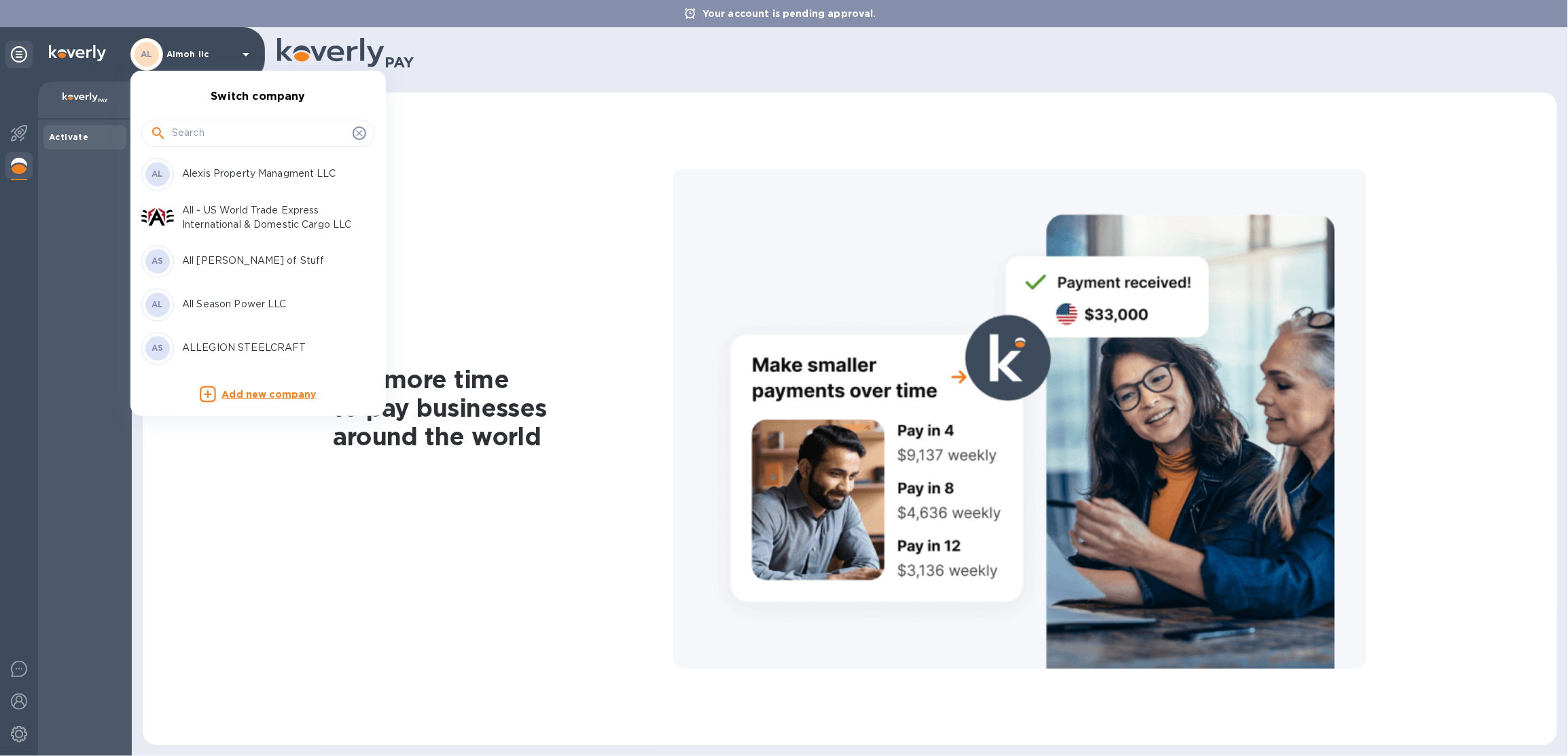
click at [246, 265] on p "All [PERSON_NAME] of Stuff" at bounding box center [267, 262] width 171 height 15
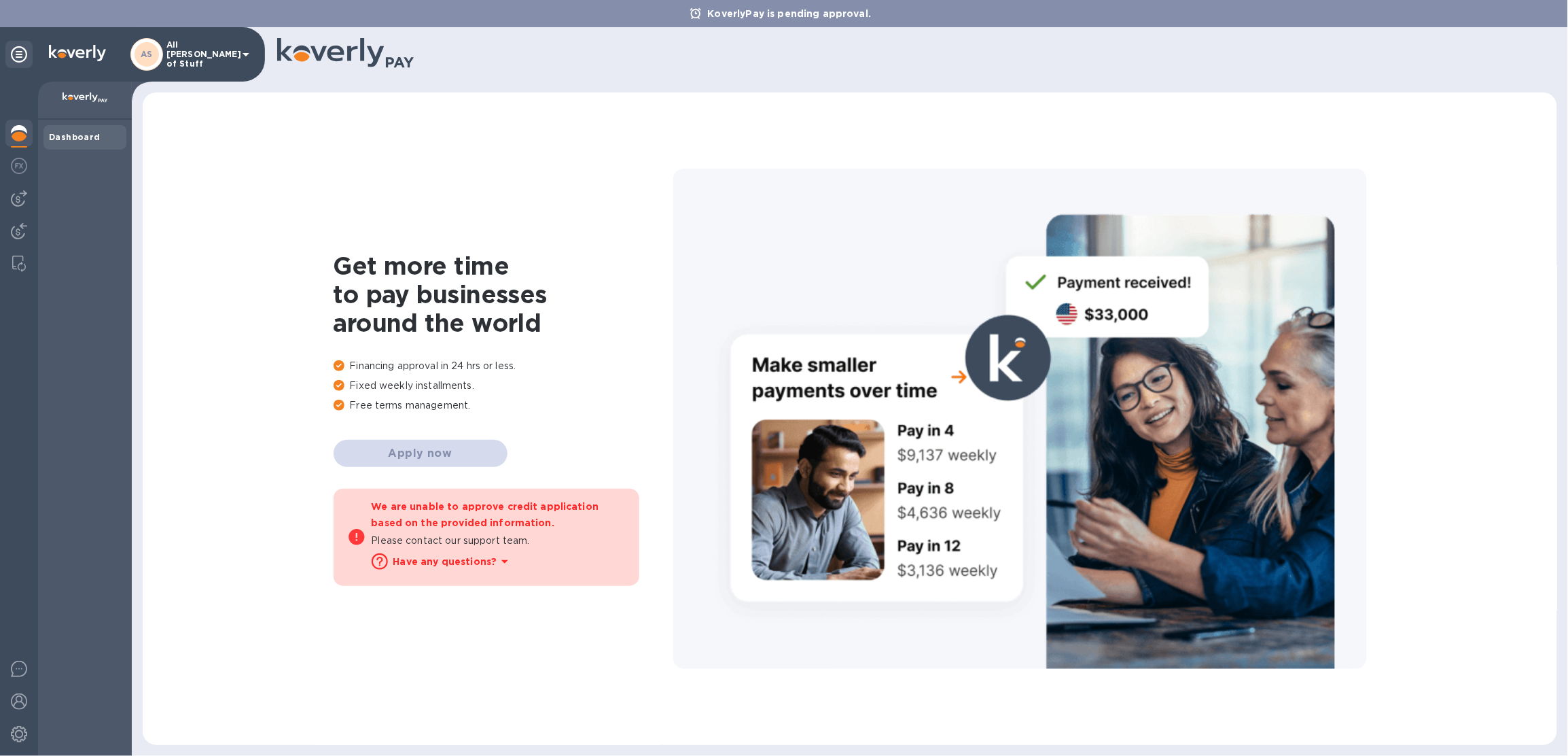
click at [196, 48] on p "All [PERSON_NAME] of Stuff" at bounding box center [200, 54] width 68 height 28
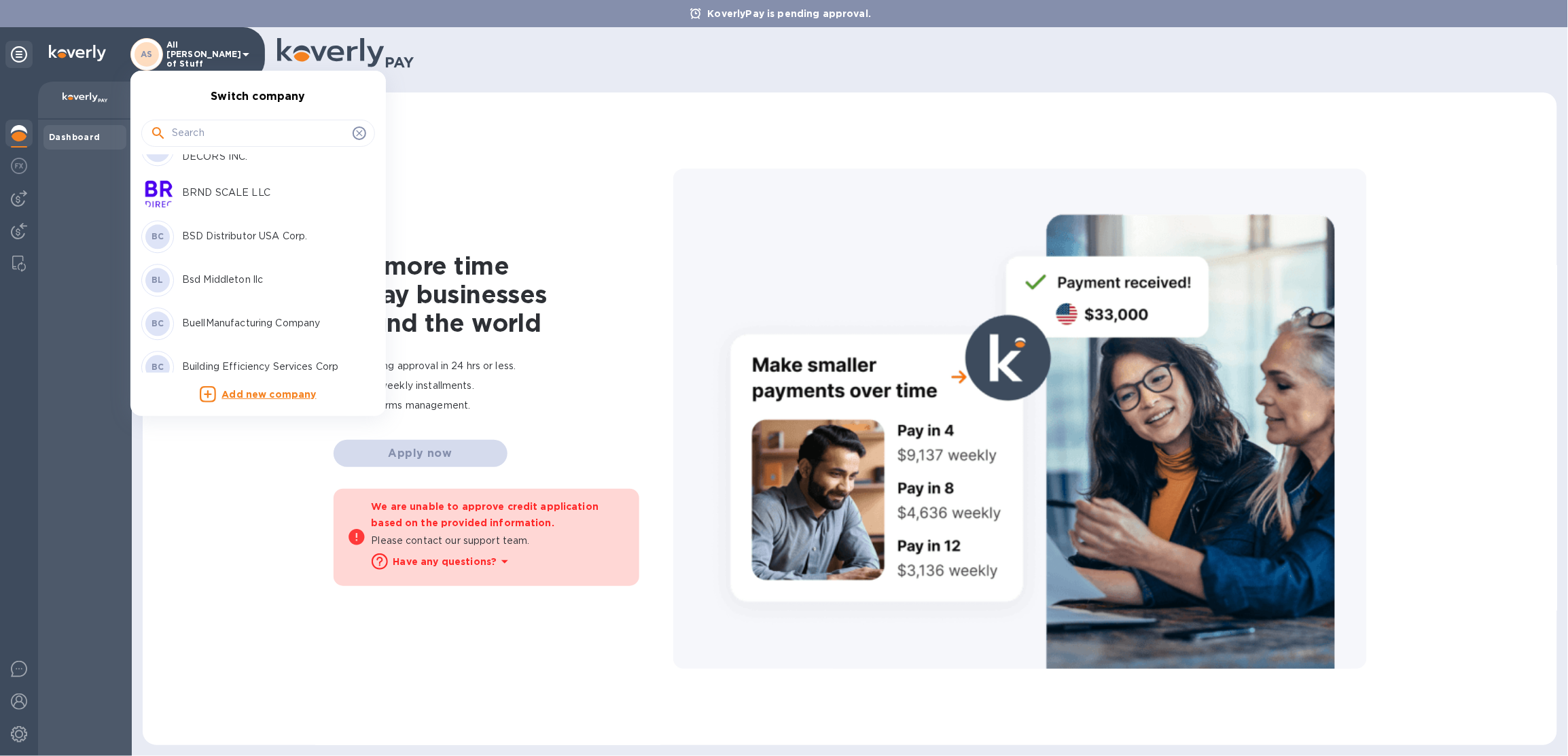
scroll to position [3467, 0]
click at [243, 323] on p "BuellManufacturing Company" at bounding box center [267, 320] width 171 height 15
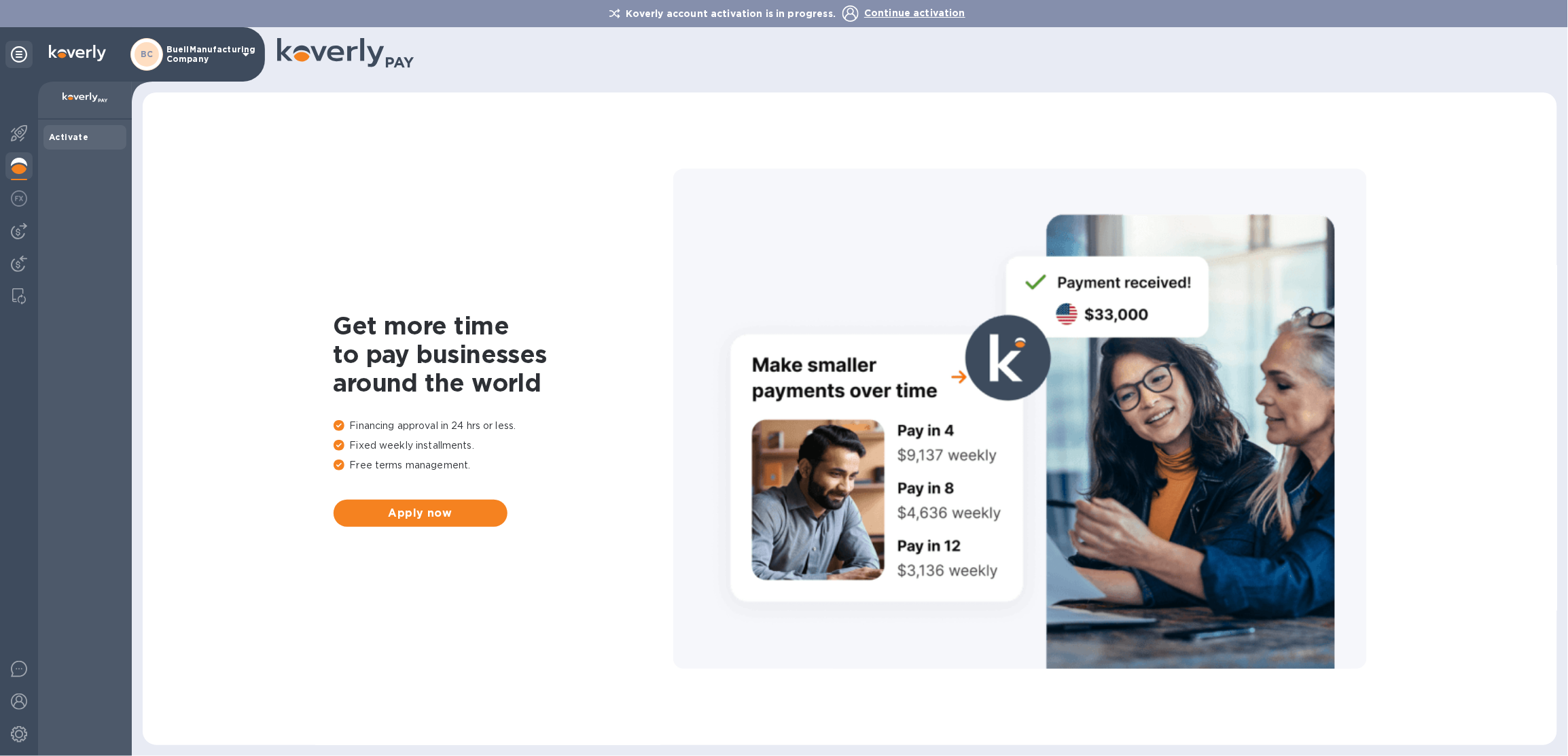
click at [228, 61] on p "BuellManufacturing Company" at bounding box center [200, 55] width 68 height 19
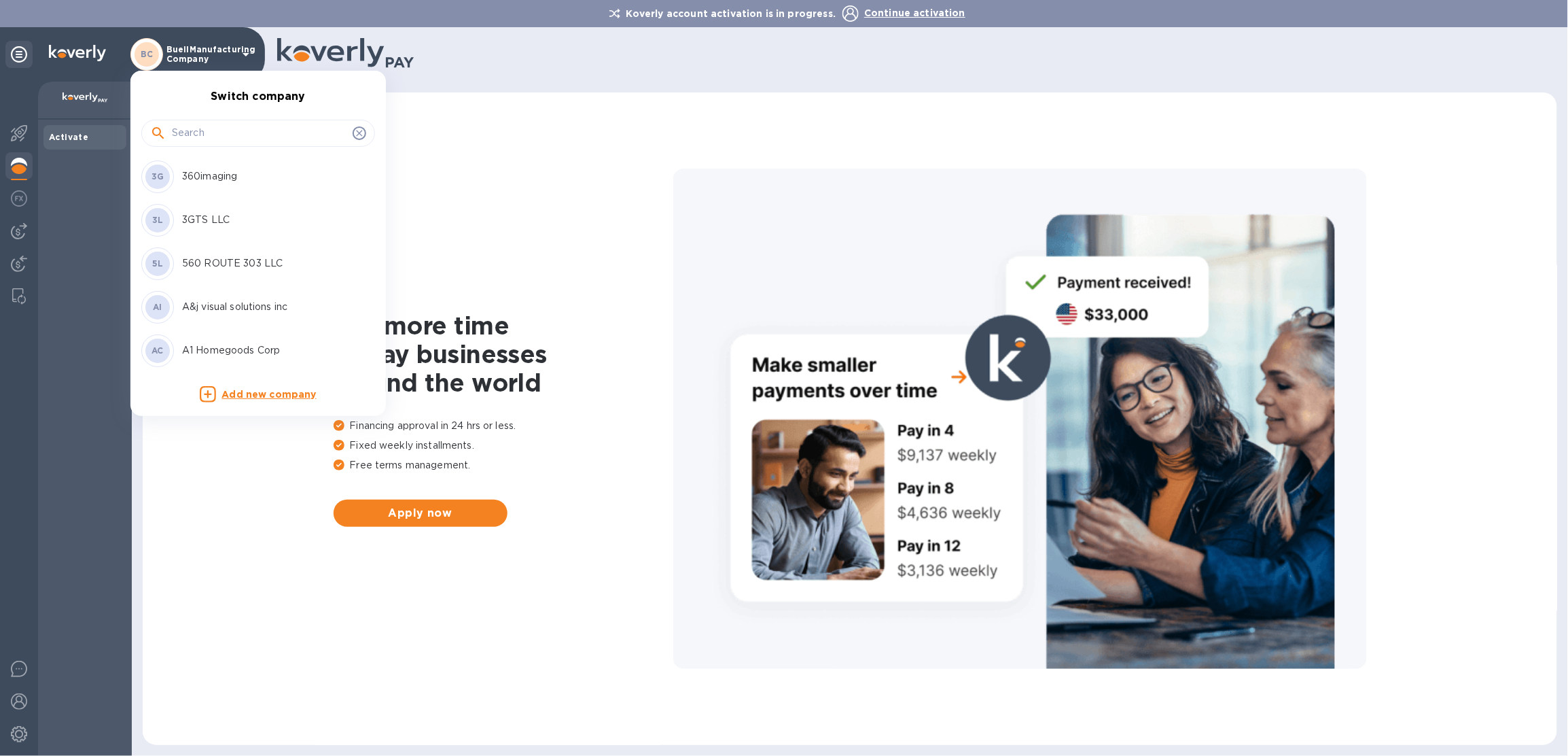
click at [213, 128] on input "text" at bounding box center [259, 133] width 176 height 20
type input "ai"
click at [226, 182] on p "Aimoh llc" at bounding box center [267, 176] width 171 height 15
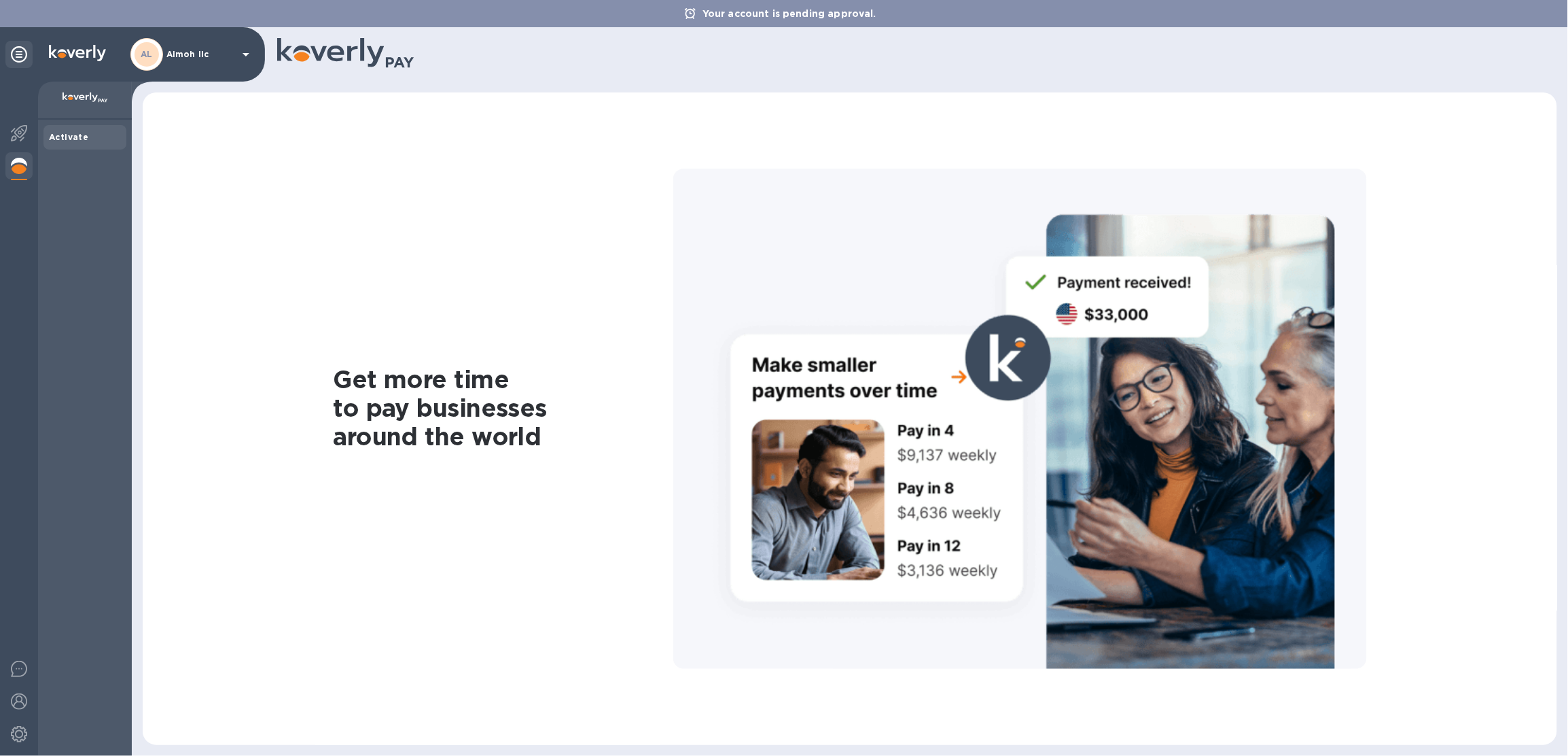
click at [187, 61] on div "AL Aimoh llc" at bounding box center [192, 54] width 124 height 33
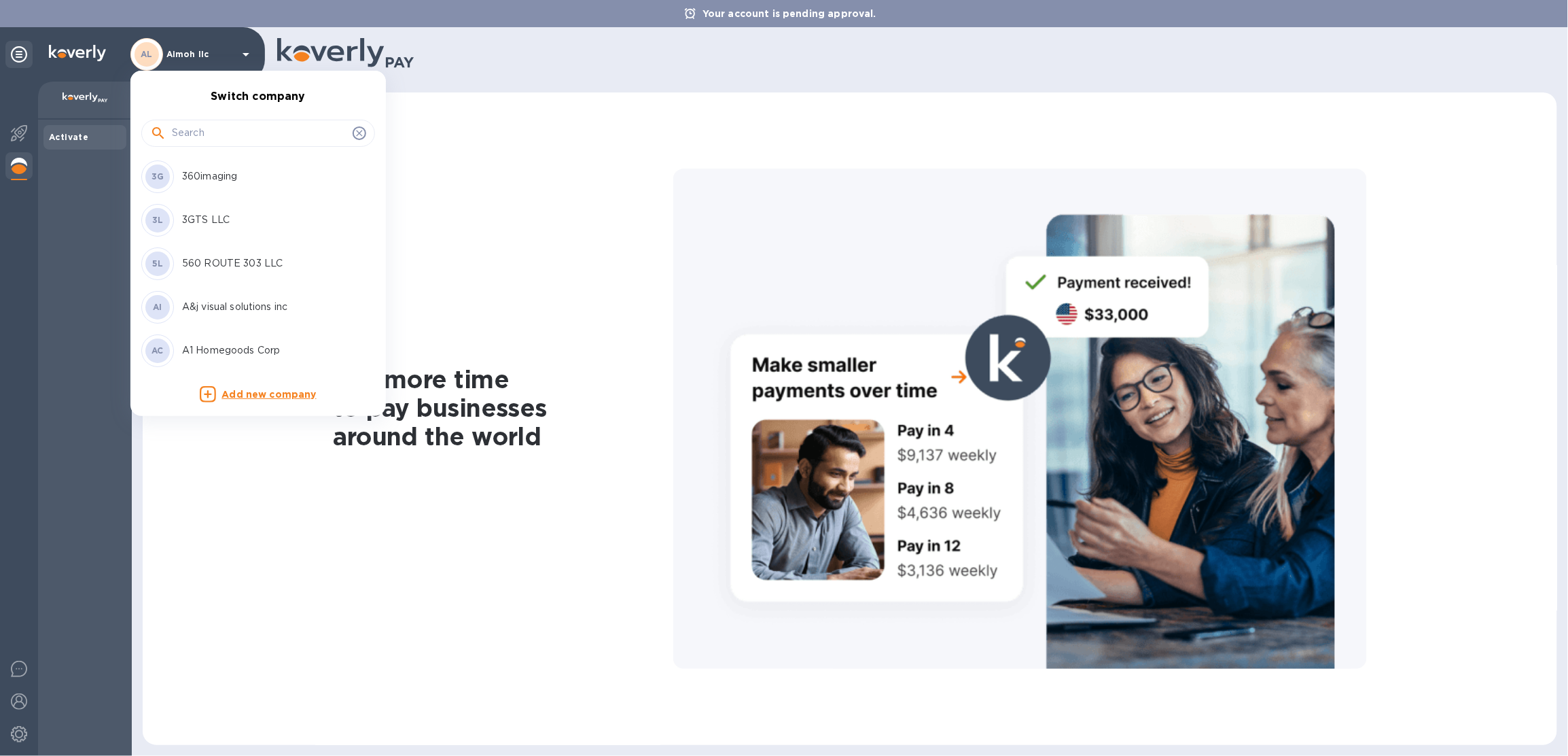
click at [181, 126] on input "text" at bounding box center [259, 133] width 176 height 20
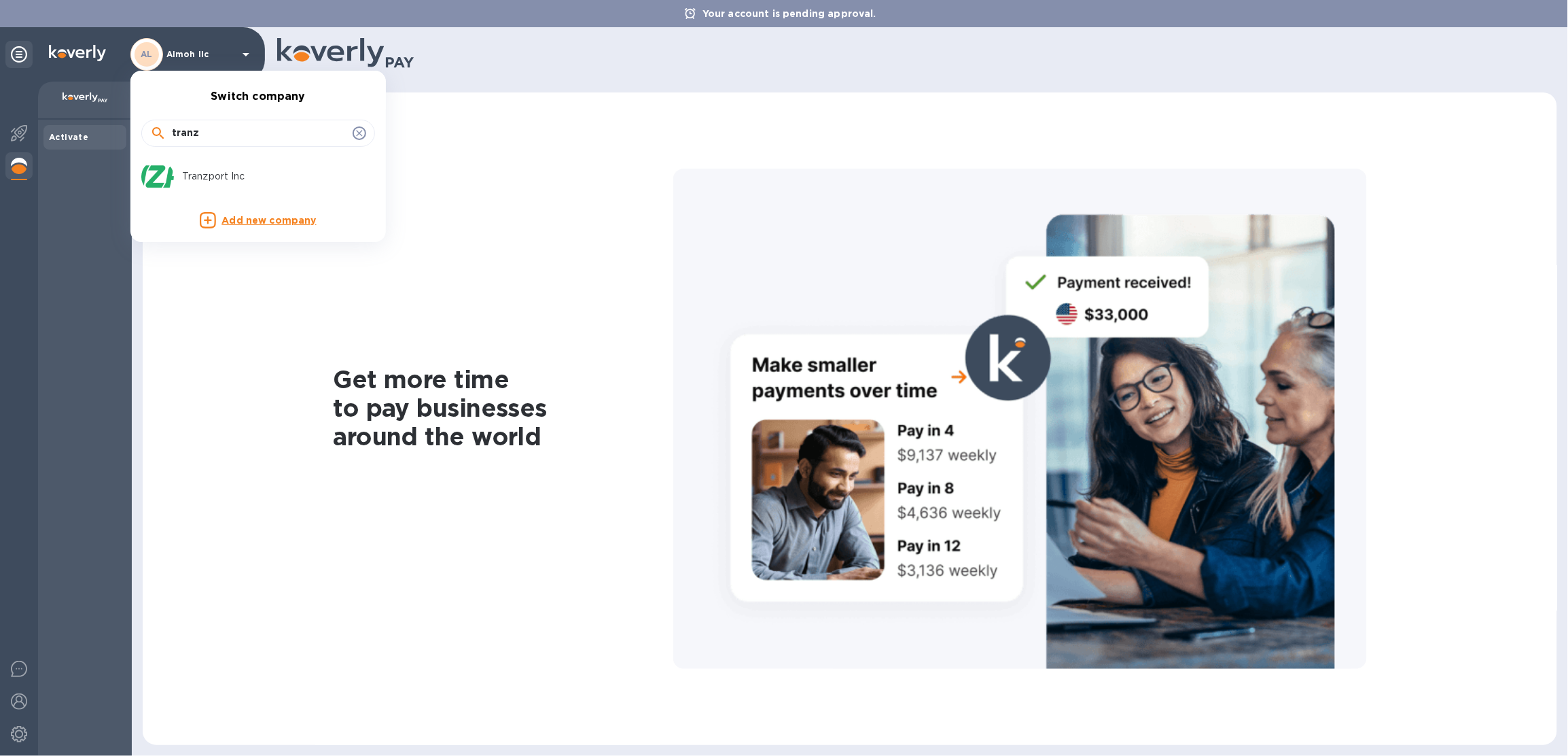
type input "tranz"
click at [238, 170] on p "Tranzport Inc" at bounding box center [267, 176] width 171 height 15
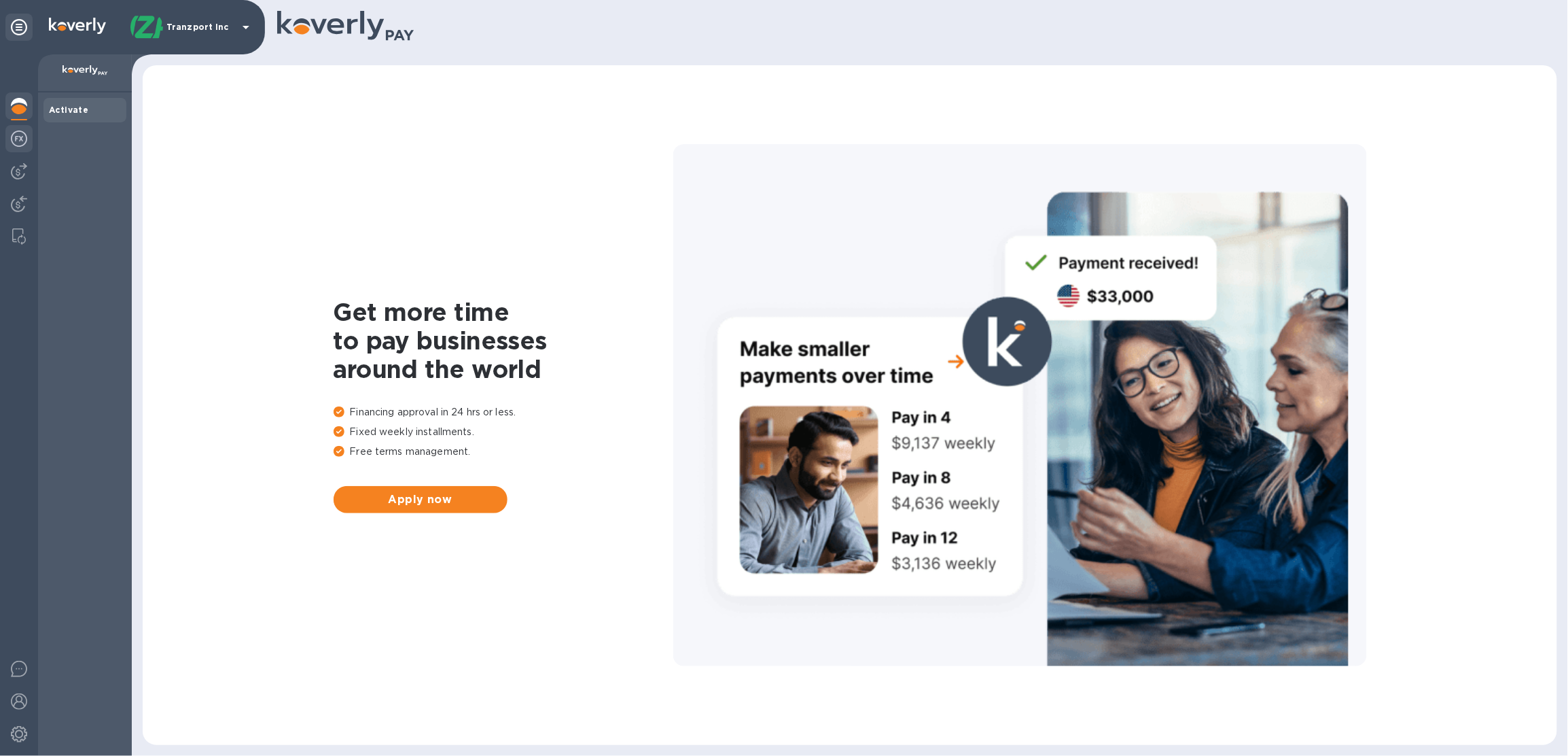
click at [28, 144] on div at bounding box center [18, 140] width 27 height 30
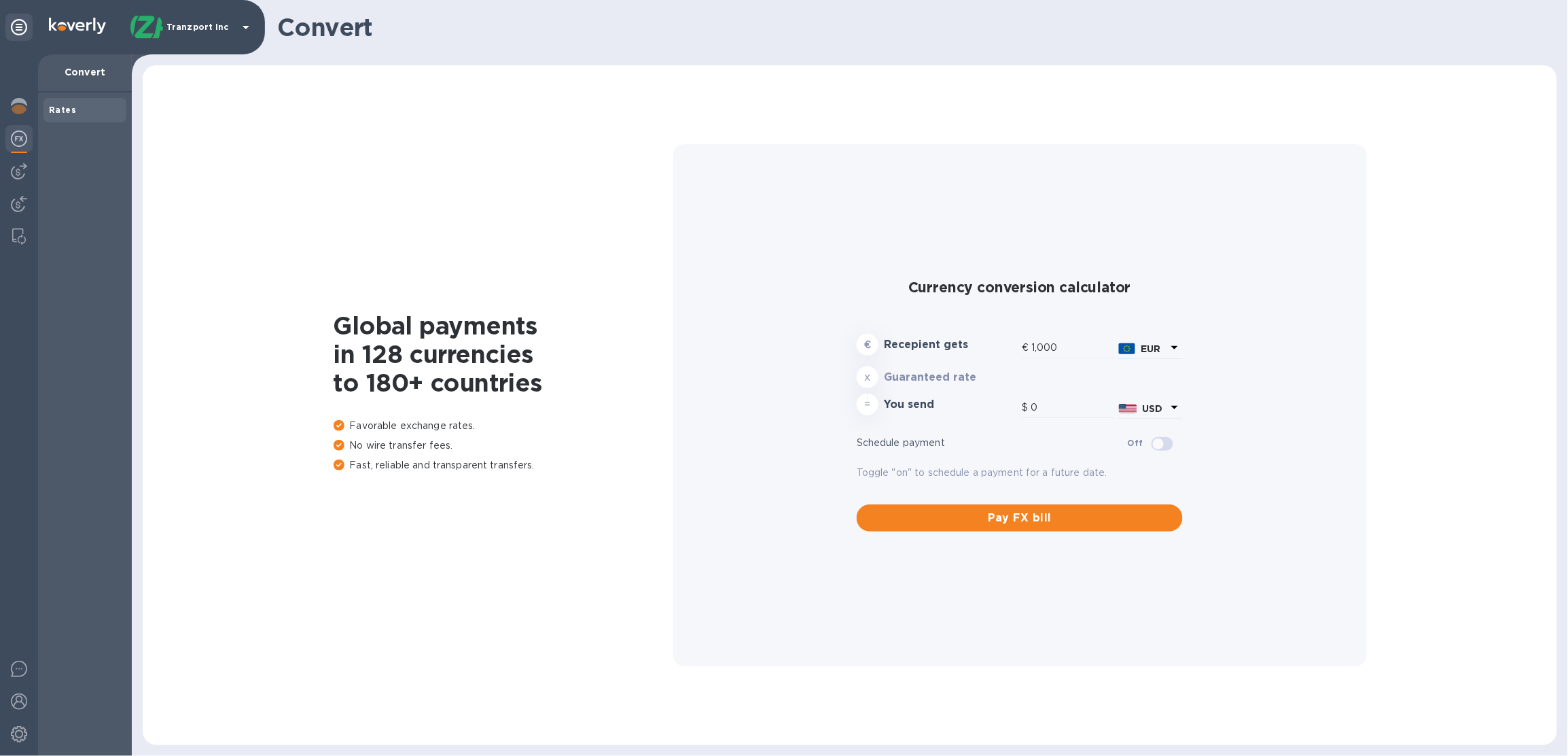
type input "1,170.43"
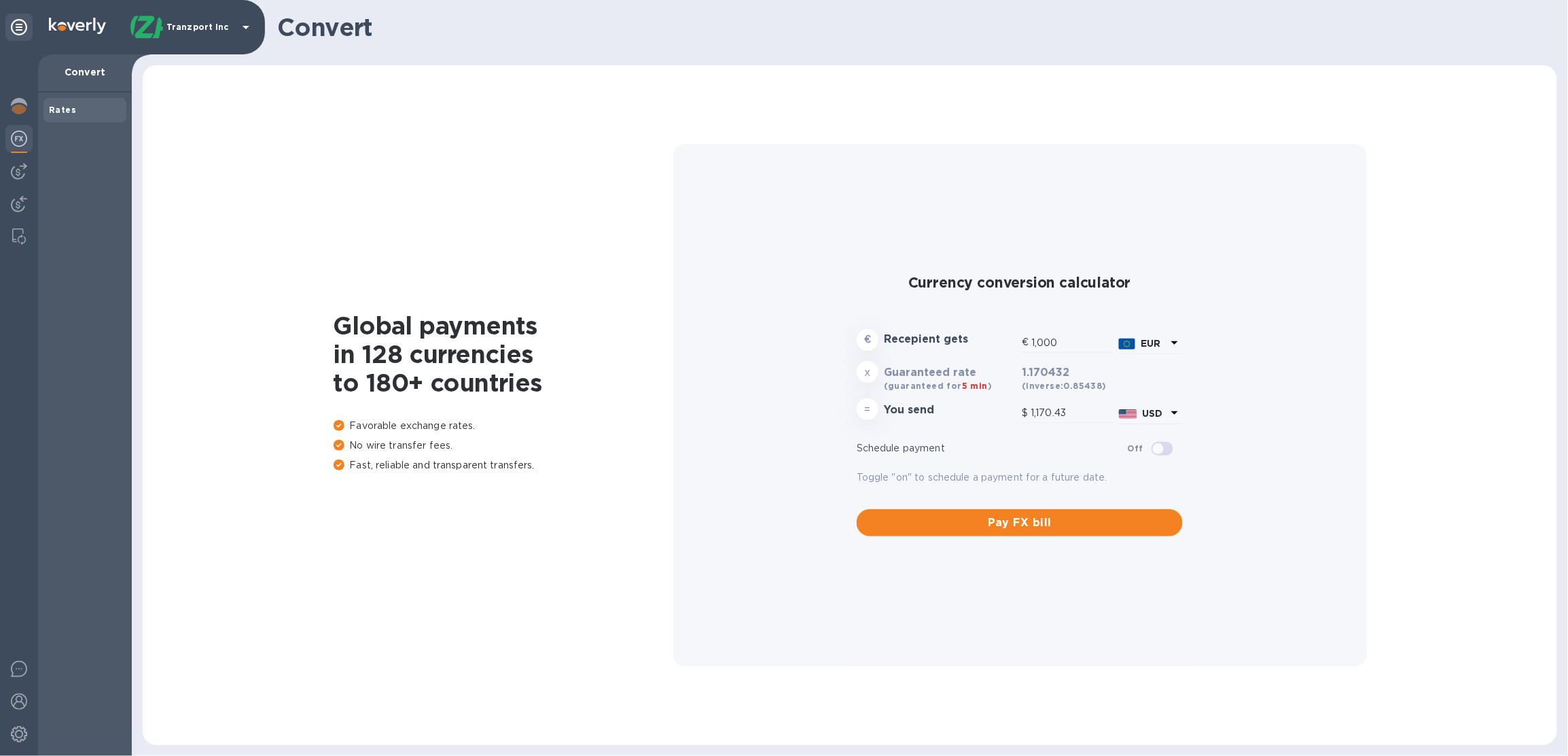
click at [1153, 340] on b "EUR" at bounding box center [1150, 343] width 20 height 11
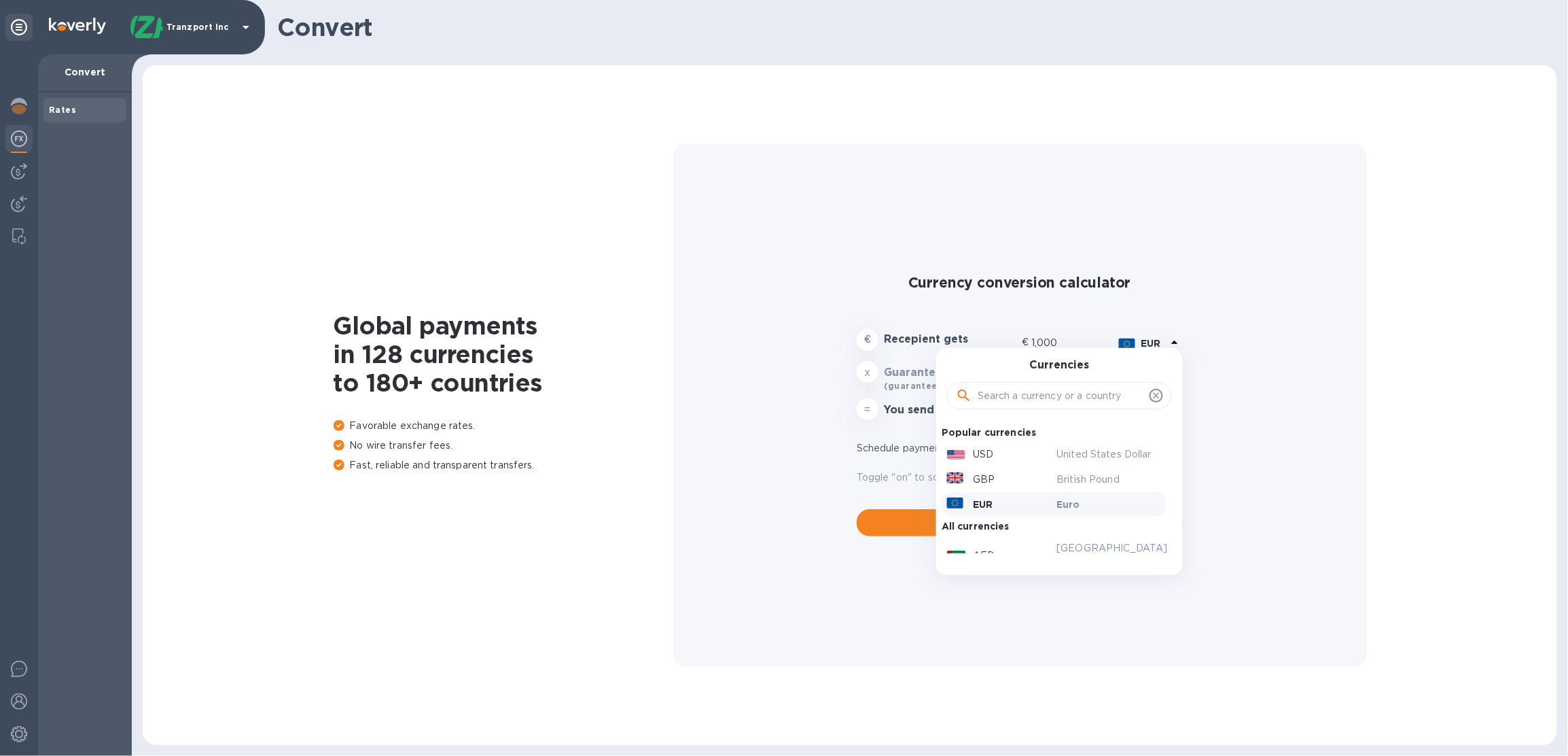
click at [1392, 318] on div "Global payments in 128 currencies to 180+ countries Favorable exchange rates. N…" at bounding box center [850, 405] width 1387 height 652
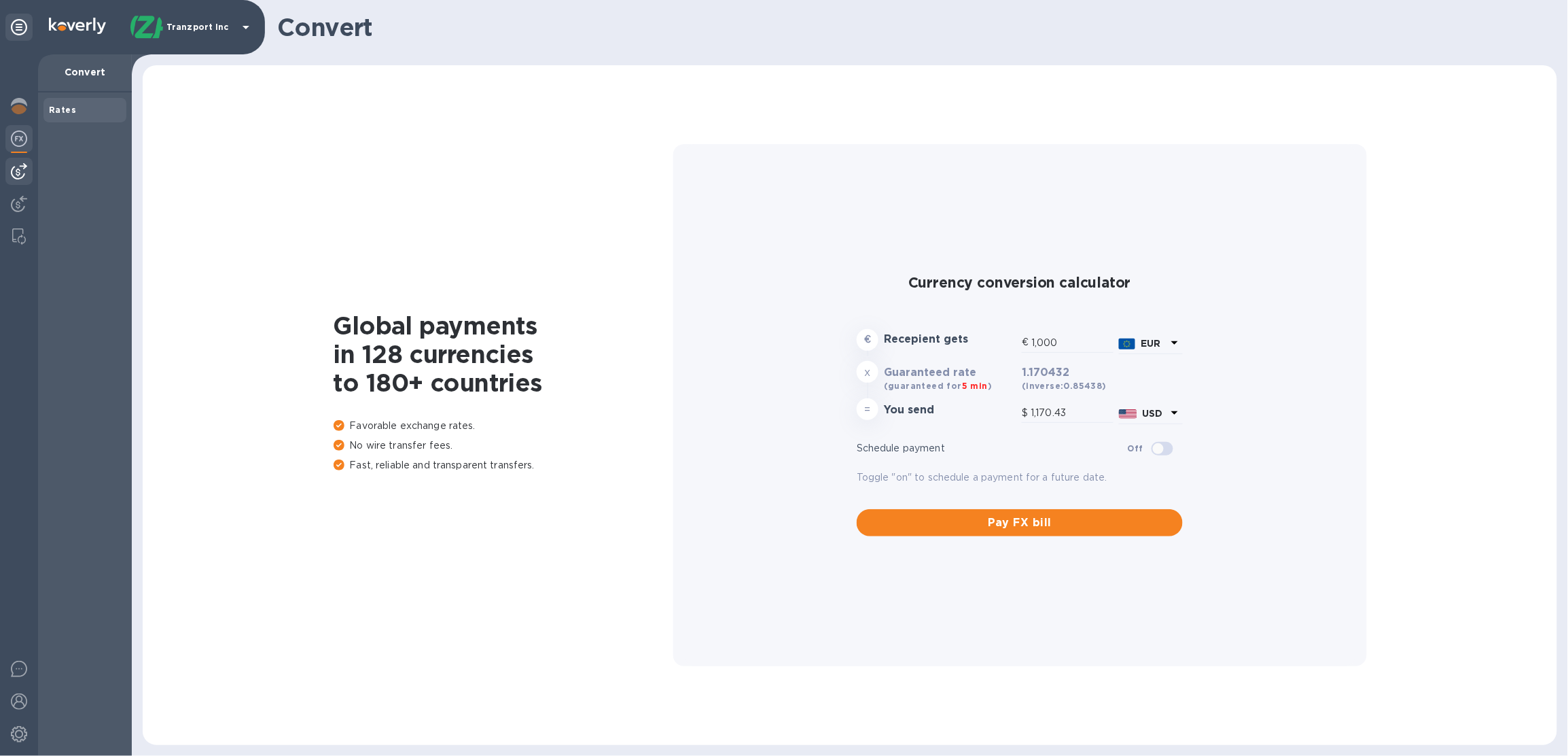
click at [15, 175] on img at bounding box center [19, 171] width 16 height 16
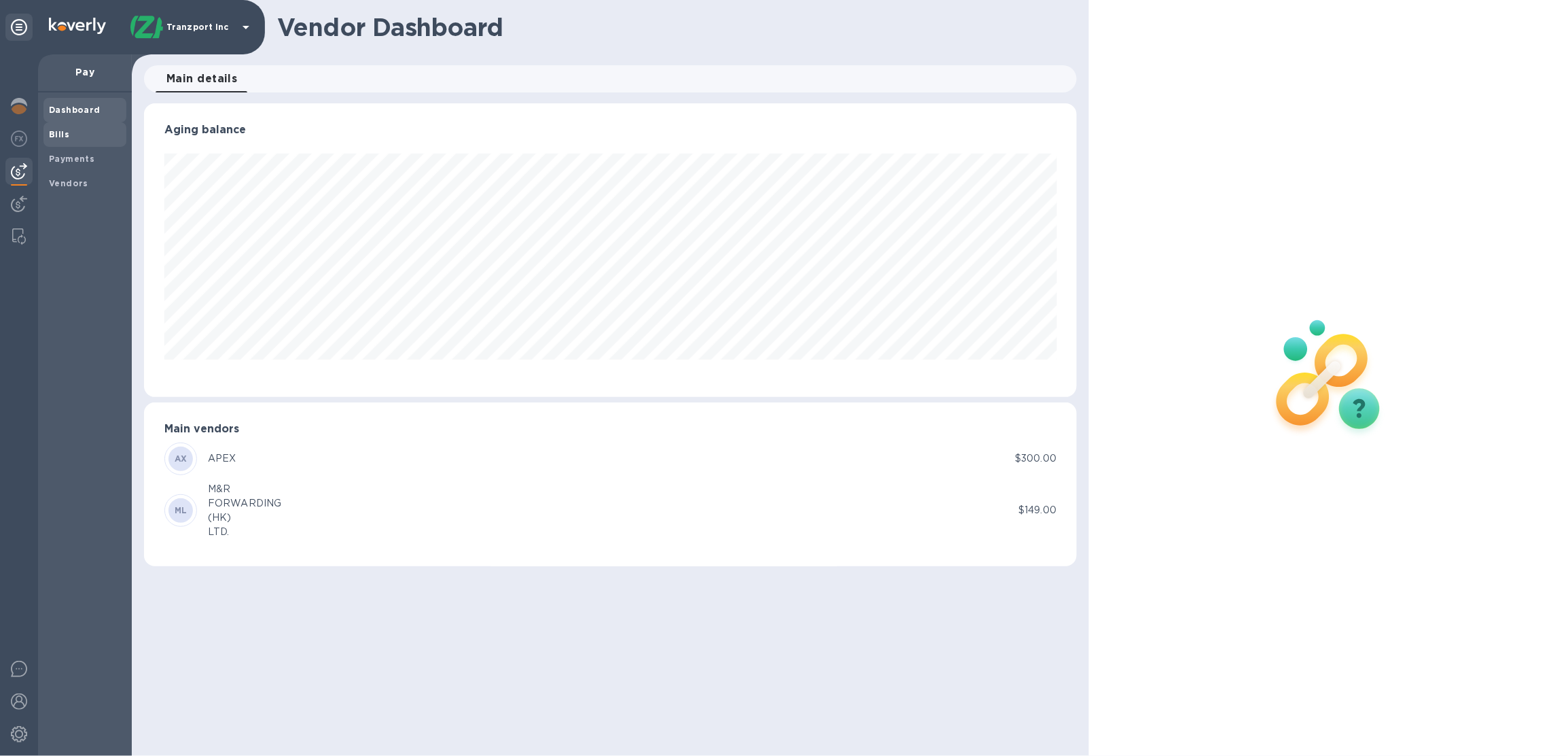
scroll to position [293, 933]
click at [77, 133] on span "Bills" at bounding box center [85, 134] width 72 height 14
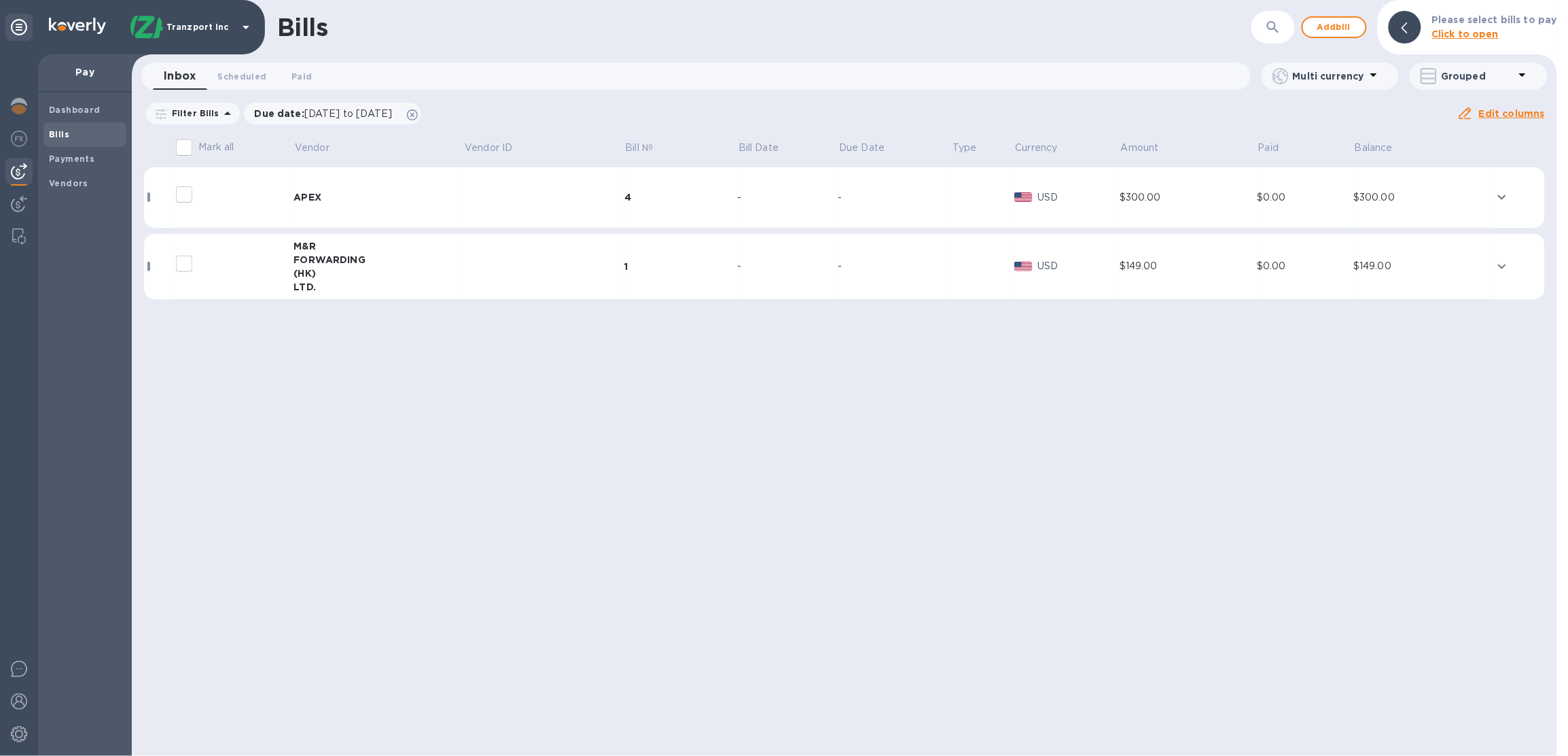
click at [418, 198] on div "APEX" at bounding box center [378, 197] width 170 height 14
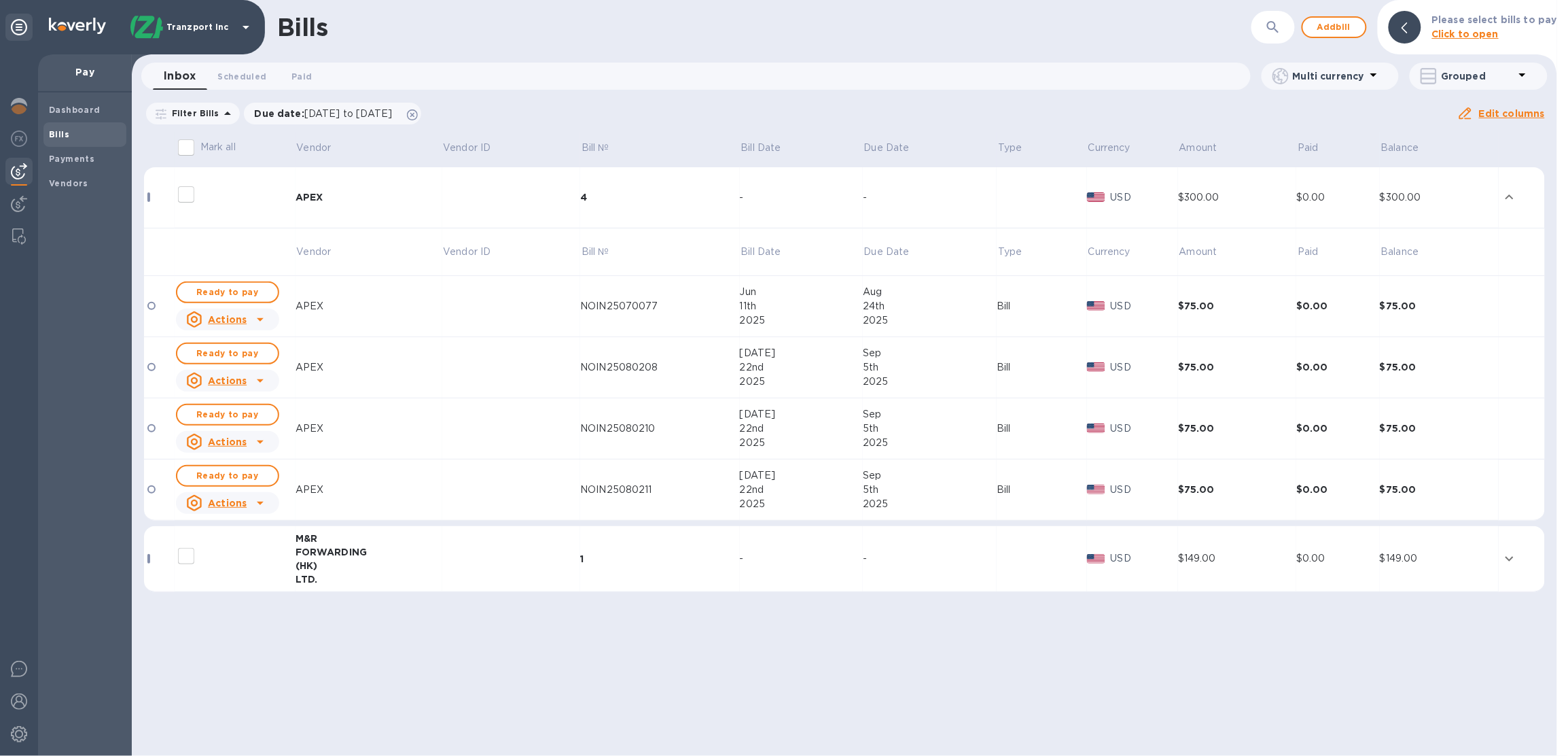
click at [594, 303] on div "NOIN25070077" at bounding box center [659, 306] width 159 height 15
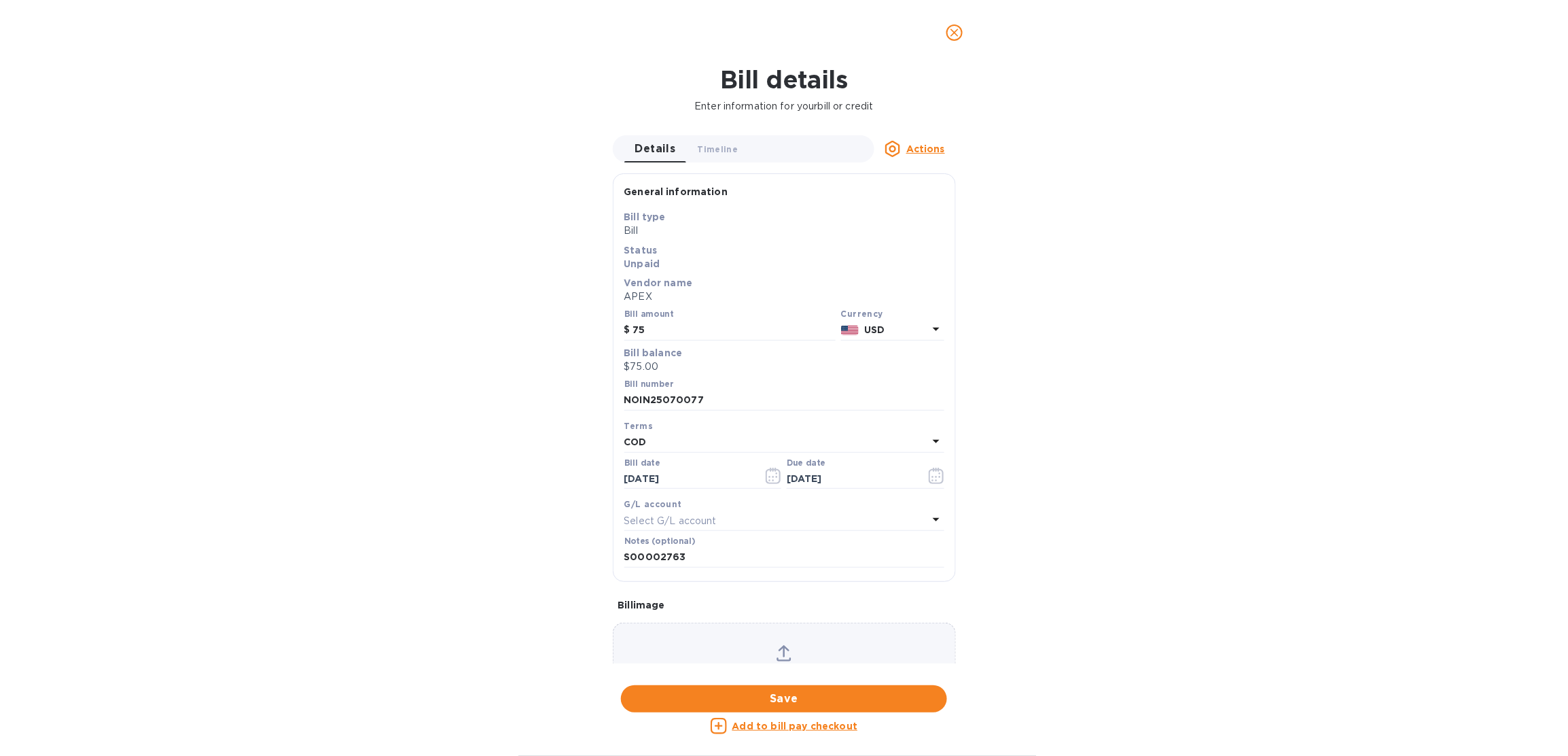
click at [953, 34] on icon "close" at bounding box center [954, 32] width 8 height 8
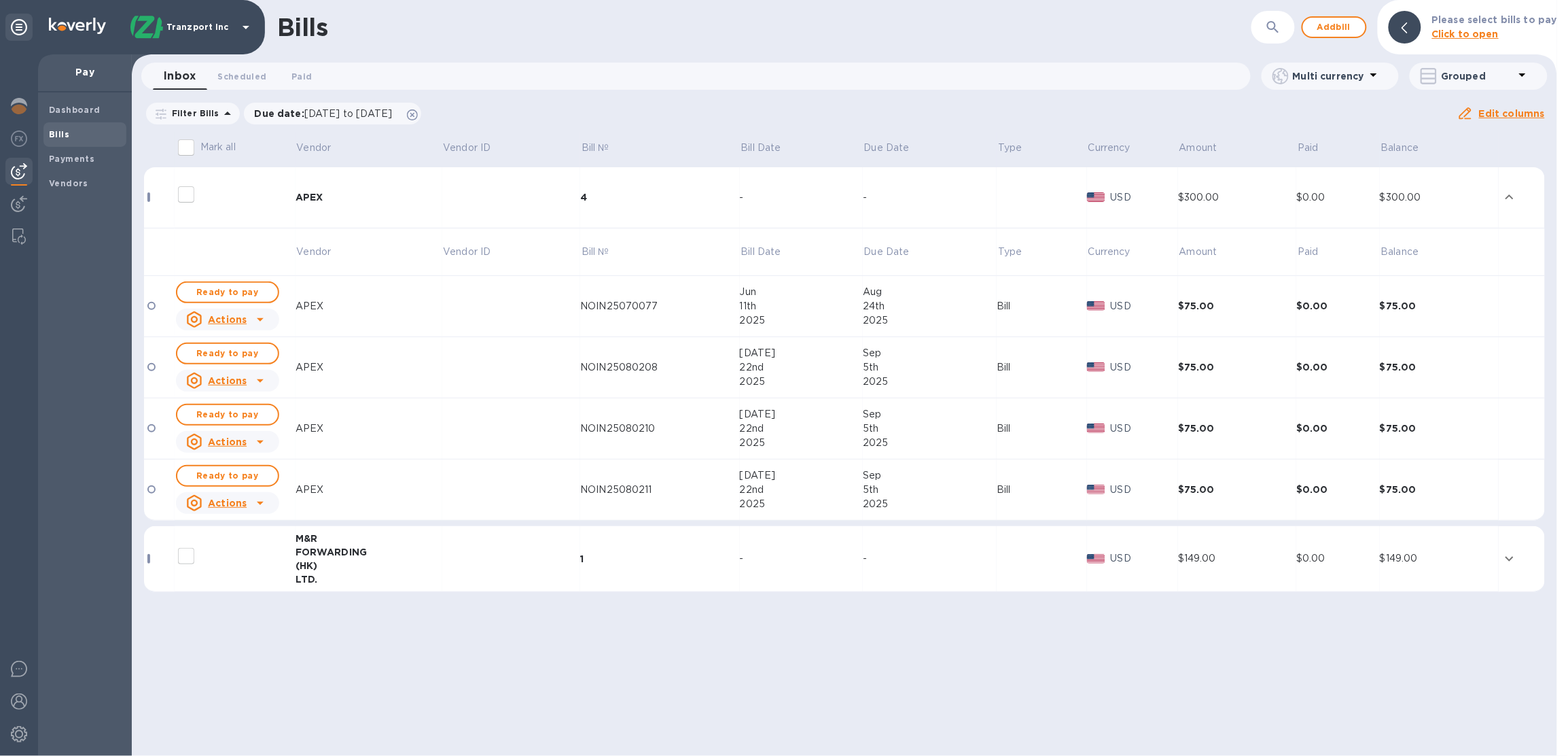
click at [546, 316] on td at bounding box center [511, 306] width 138 height 61
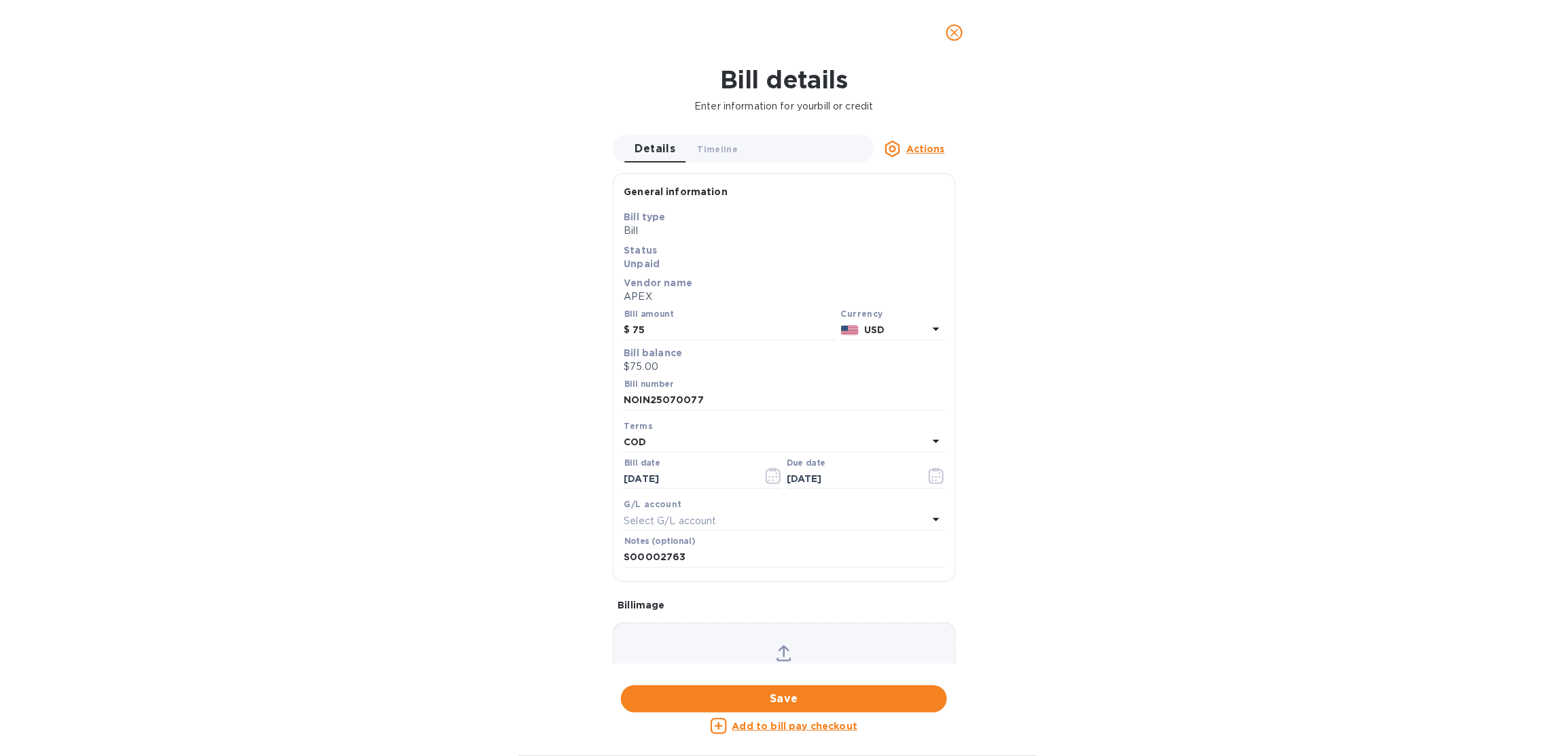
click at [967, 28] on button "close" at bounding box center [954, 32] width 33 height 33
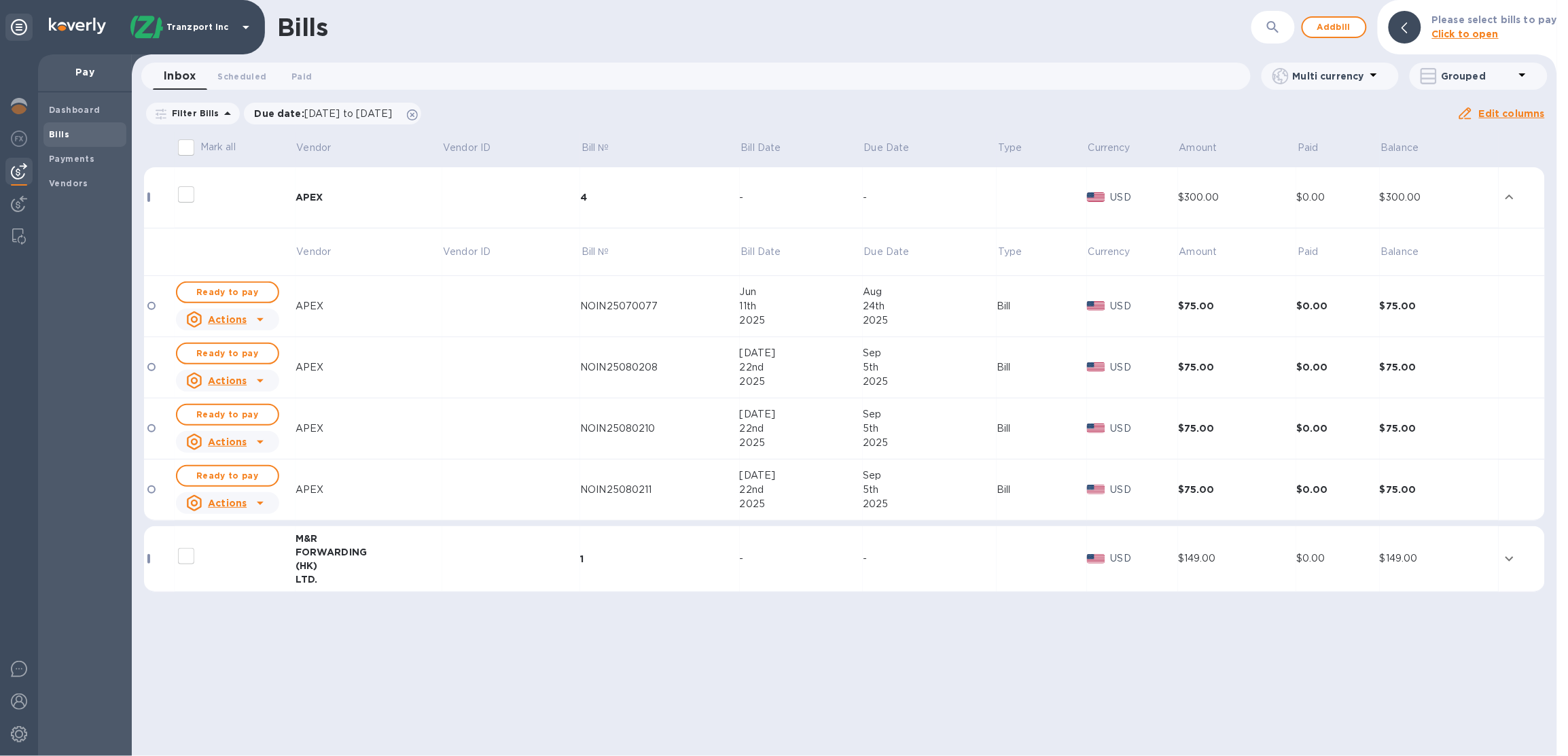
click at [470, 311] on td at bounding box center [511, 306] width 138 height 61
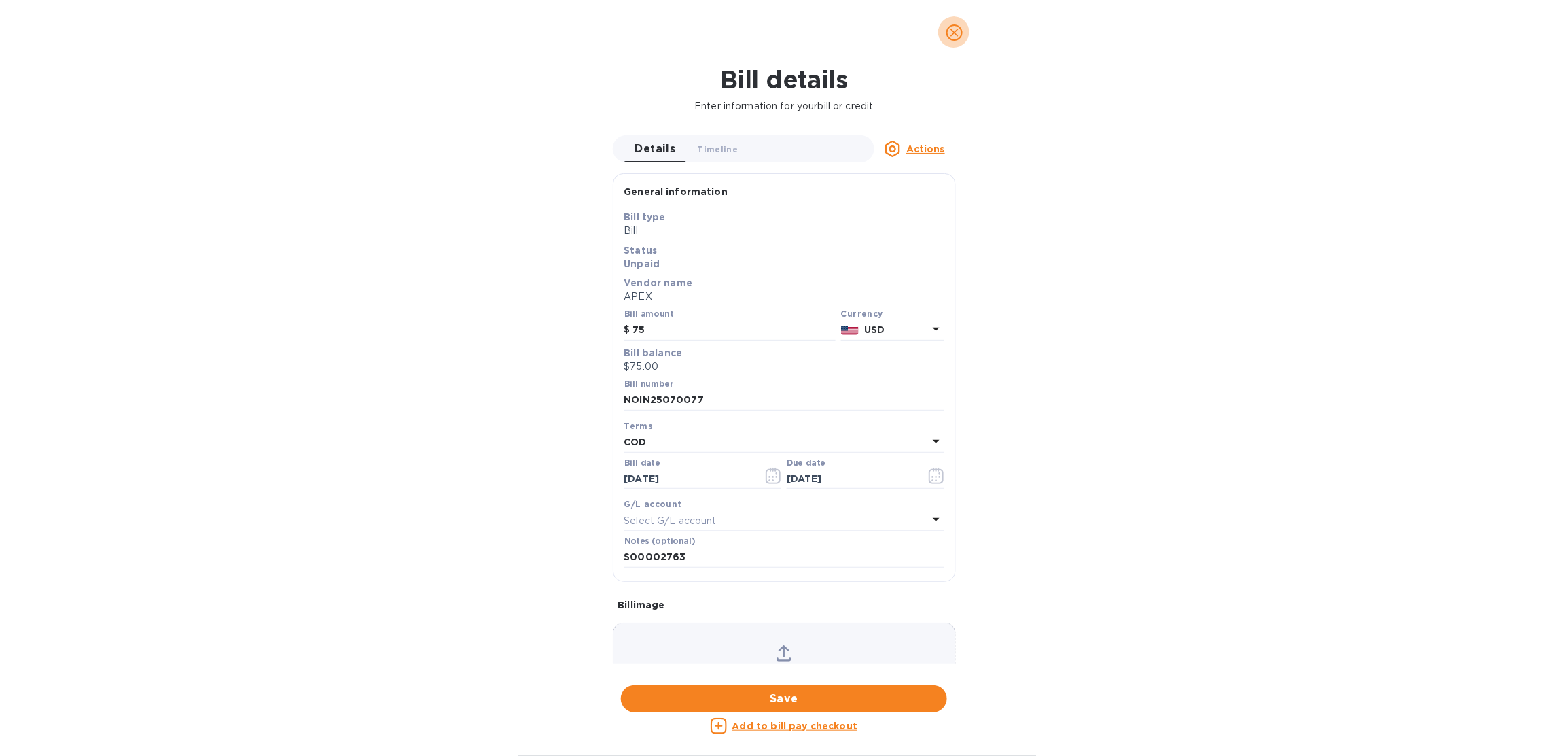
click at [958, 31] on icon "close" at bounding box center [954, 32] width 14 height 14
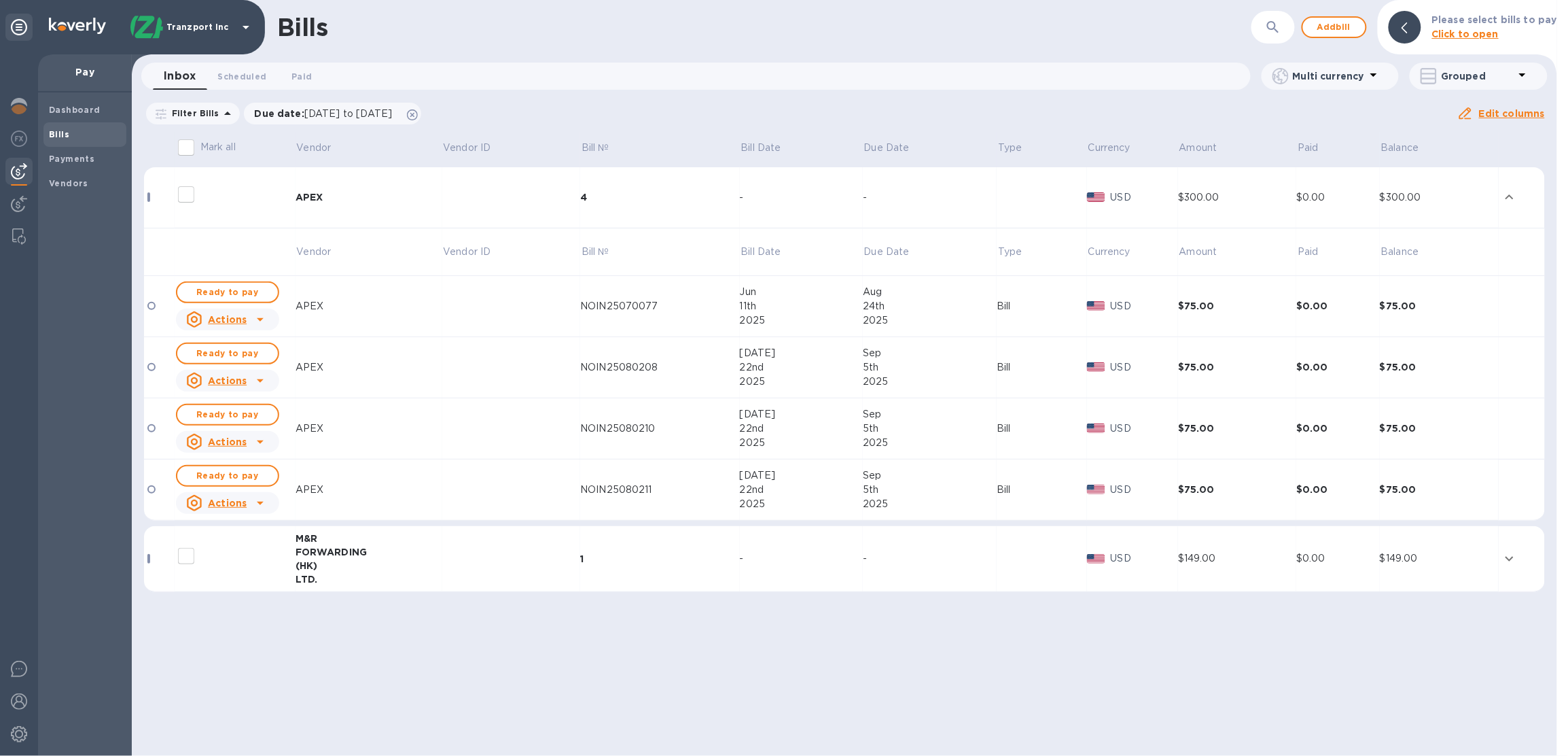
click at [550, 312] on td at bounding box center [511, 306] width 138 height 61
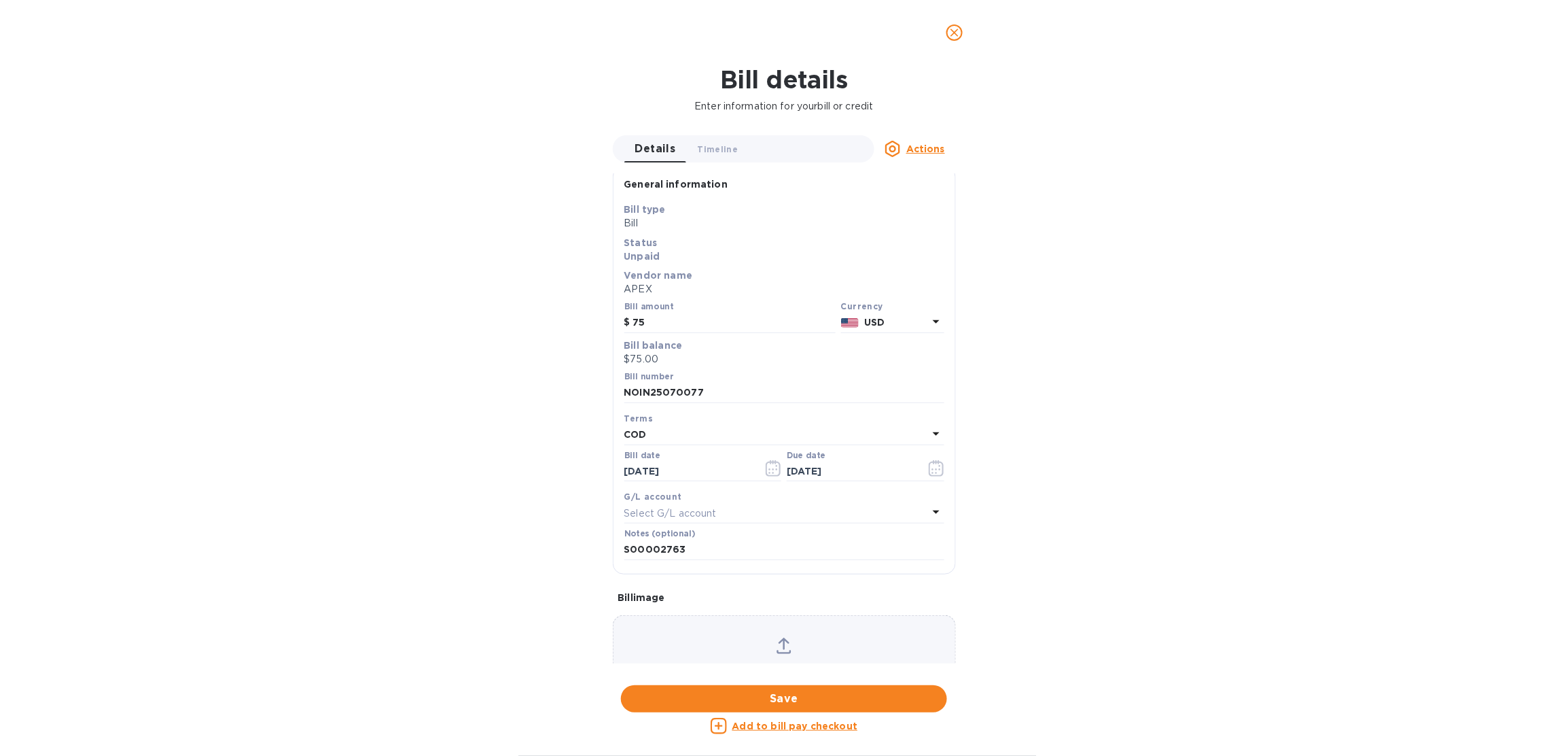
scroll to position [15, 0]
click at [718, 312] on input "75" at bounding box center [734, 316] width 203 height 20
click at [931, 155] on div "Actions" at bounding box center [915, 149] width 82 height 16
click at [1070, 151] on div at bounding box center [784, 378] width 1568 height 756
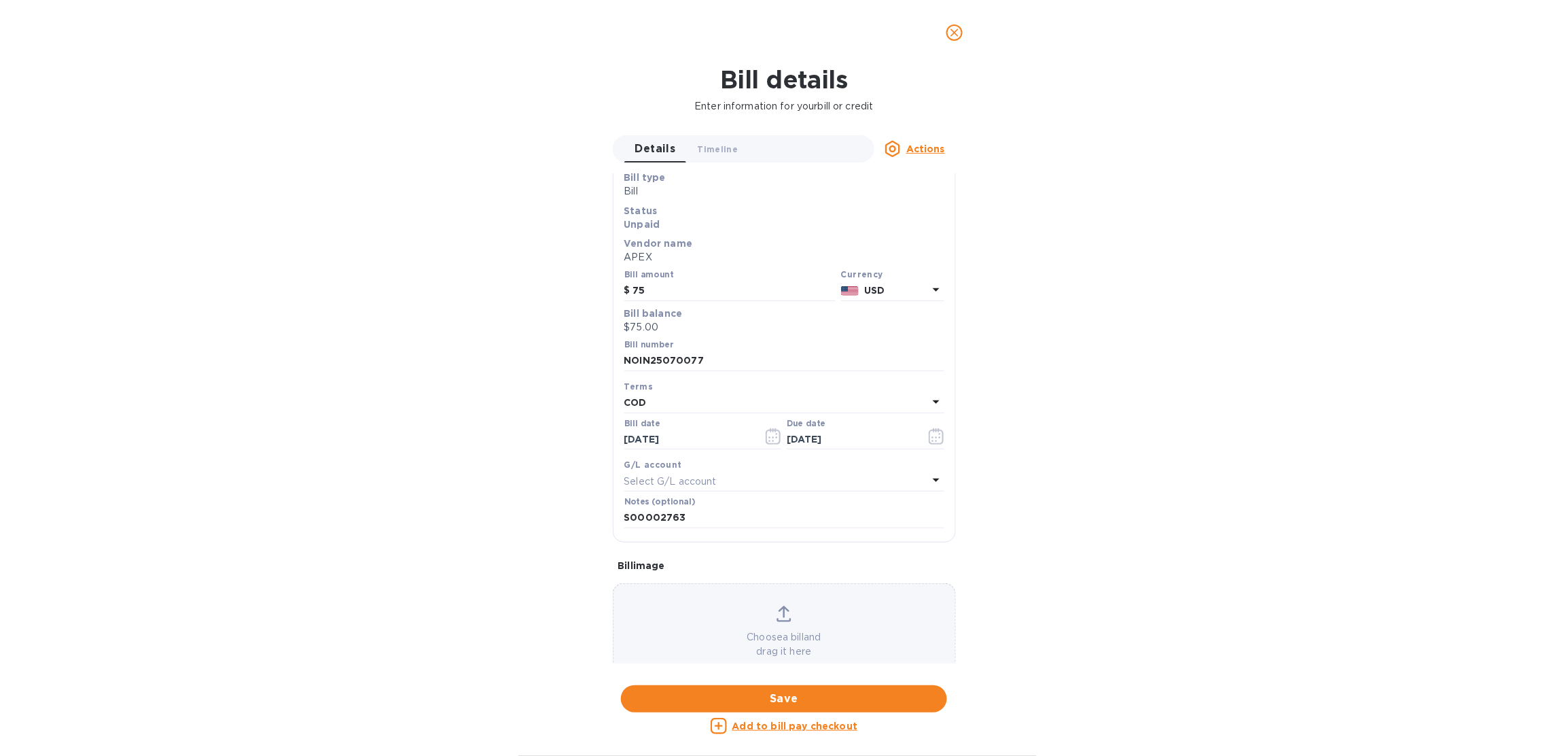
scroll to position [61, 0]
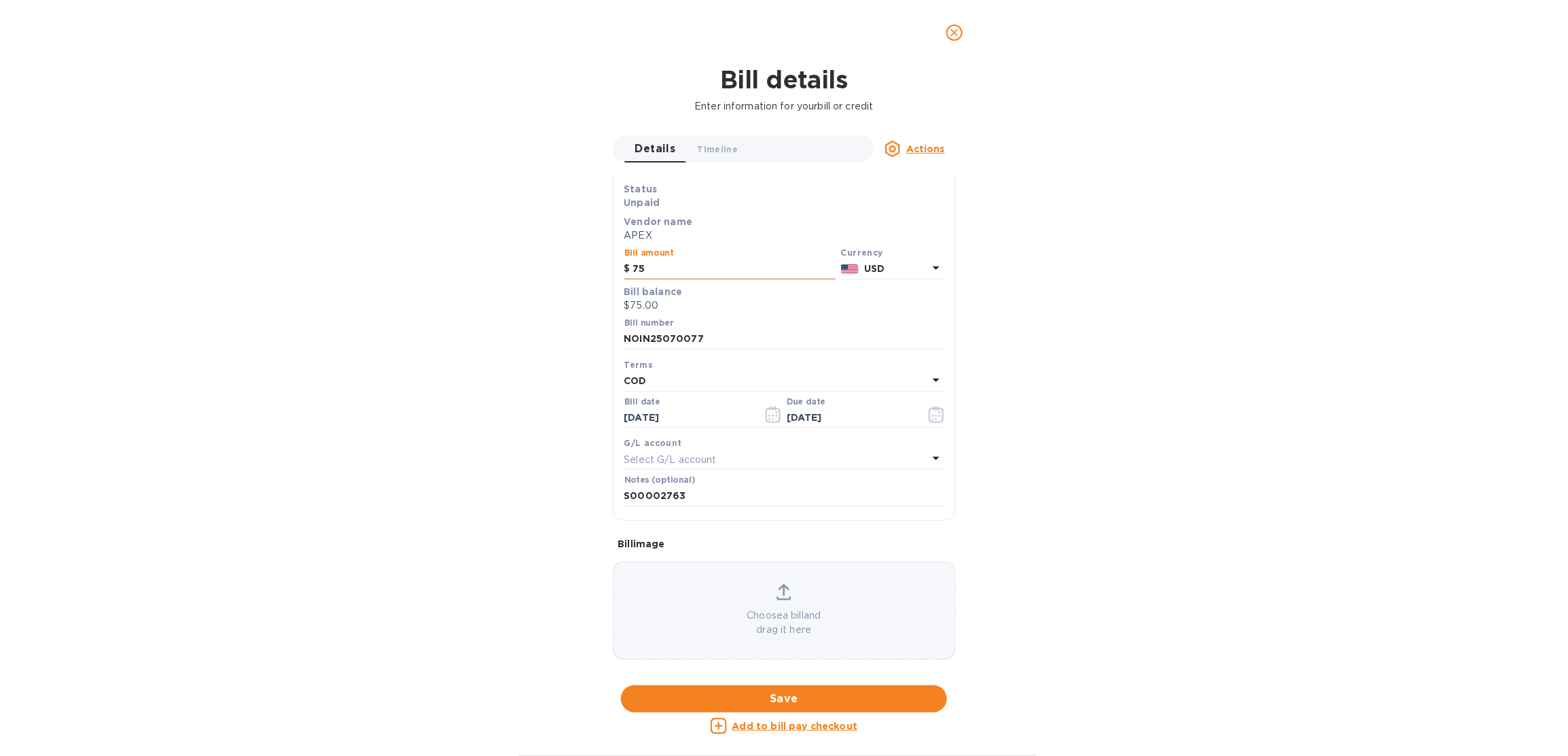
click at [758, 268] on input "75" at bounding box center [734, 269] width 203 height 20
click at [756, 304] on p "$75.00" at bounding box center [784, 305] width 320 height 15
click at [742, 270] on input "75" at bounding box center [734, 269] width 203 height 20
type input "75"
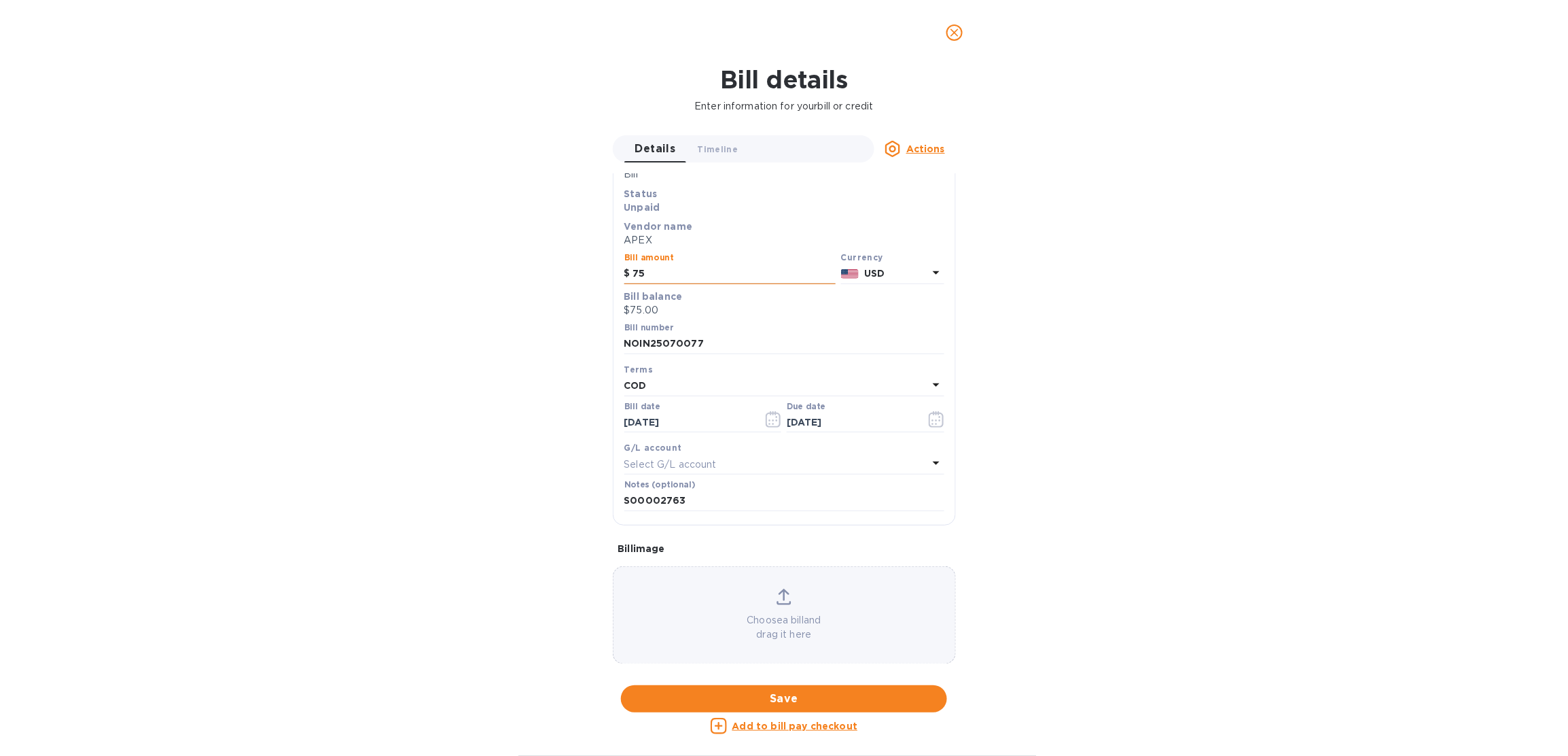
scroll to position [61, 0]
click at [1008, 313] on div "Bill details Enter information for your bill or credit Details 0 Timeline 0 Act…" at bounding box center [784, 410] width 1568 height 690
click at [959, 35] on icon "close" at bounding box center [954, 32] width 14 height 14
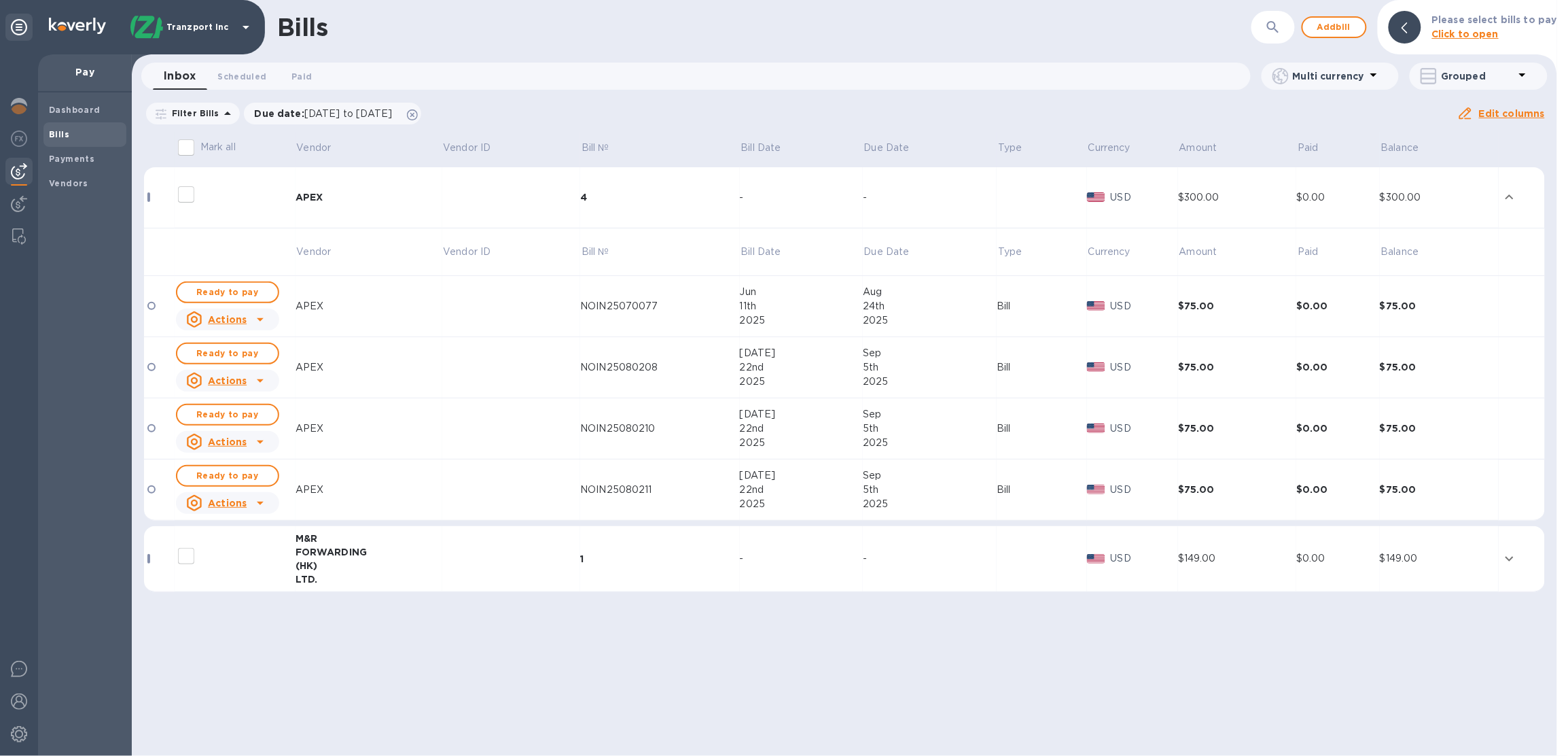
scroll to position [56, 0]
click at [524, 313] on td at bounding box center [511, 306] width 138 height 61
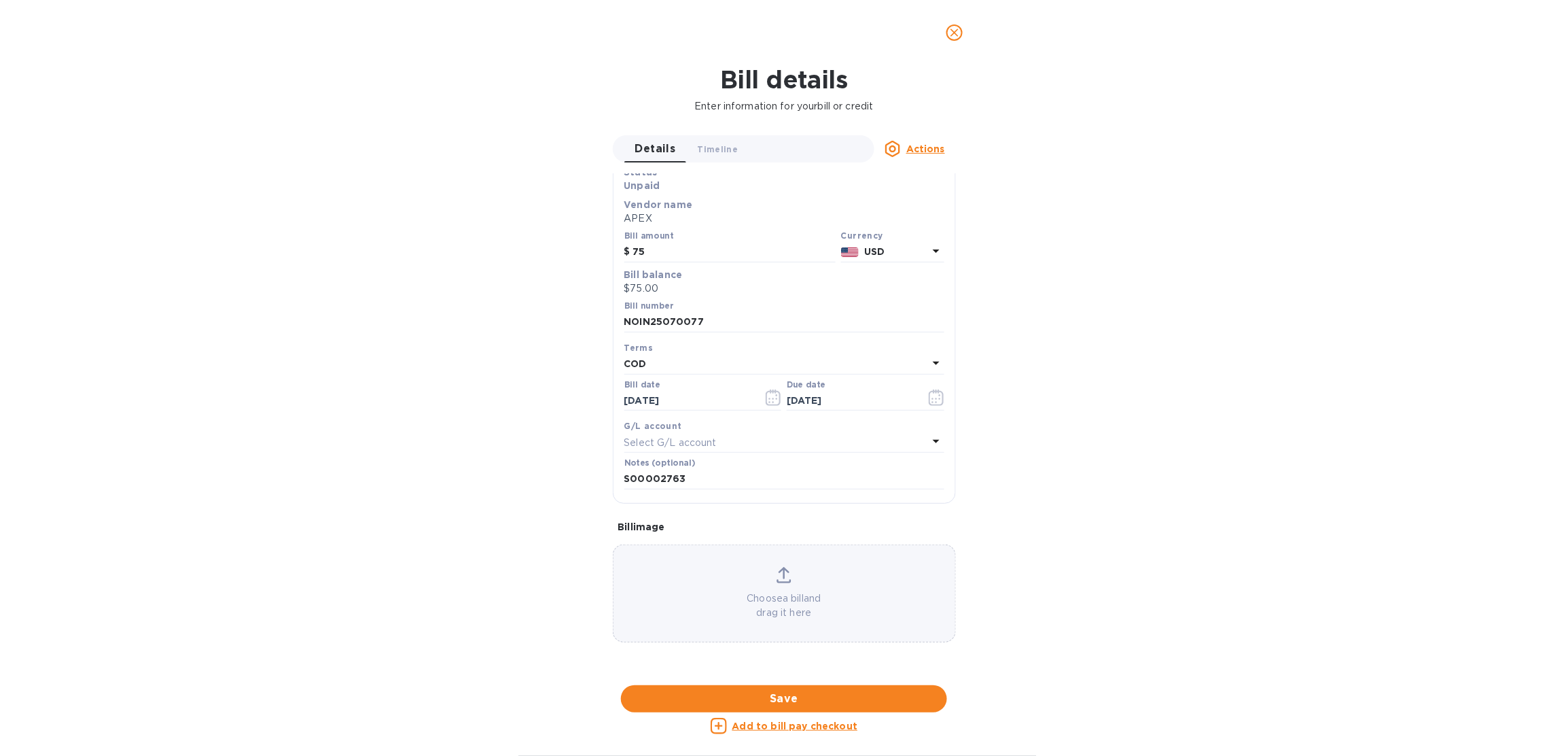
scroll to position [373, 0]
click at [811, 675] on div at bounding box center [784, 685] width 343 height 21
click at [895, 675] on div at bounding box center [784, 685] width 343 height 21
click at [878, 675] on div at bounding box center [784, 685] width 343 height 21
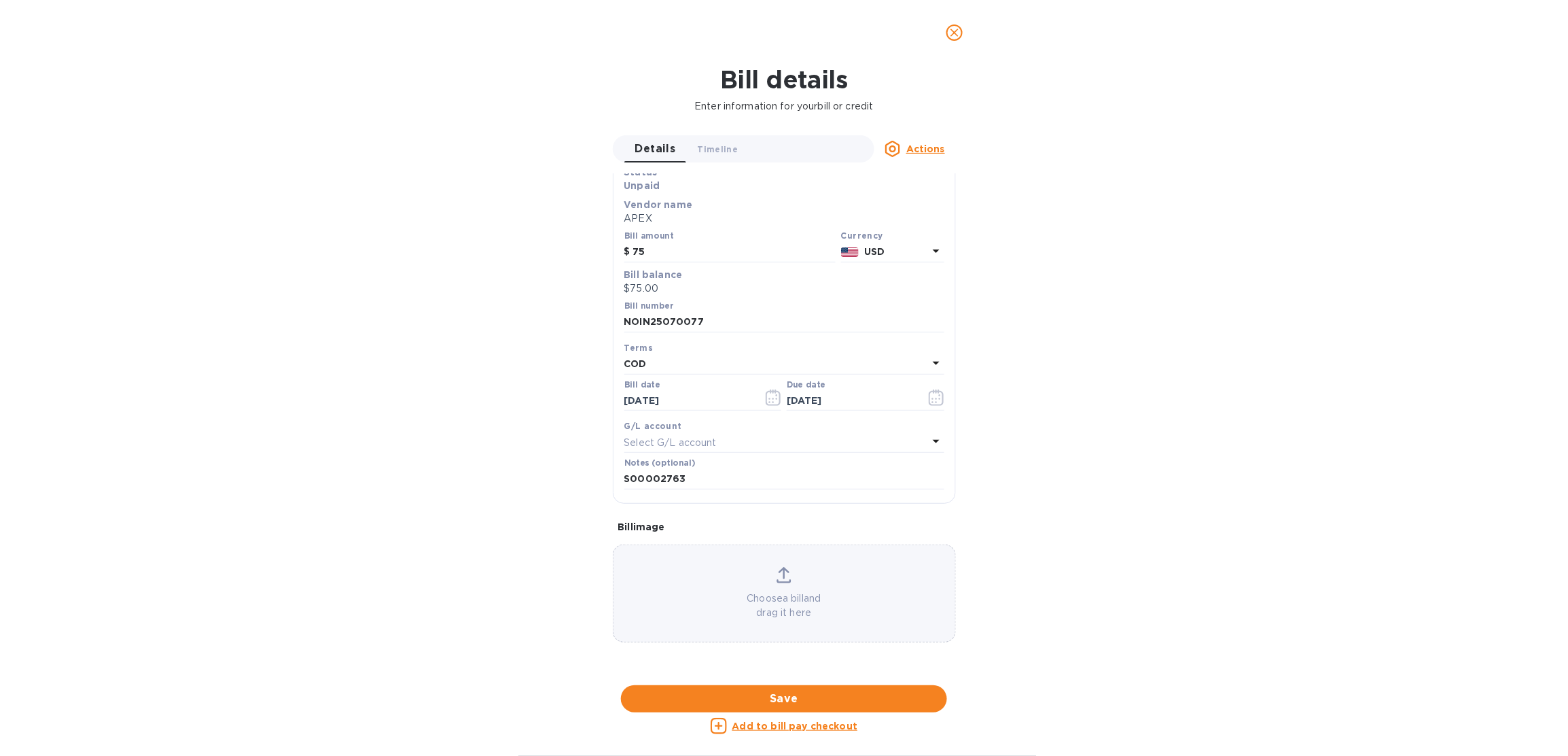
click at [812, 545] on div "Choose a bill and drag it here" at bounding box center [784, 593] width 343 height 98
click at [884, 591] on p "Choose a bill and drag it here" at bounding box center [784, 605] width 342 height 28
click at [933, 144] on u "Actions" at bounding box center [925, 149] width 39 height 11
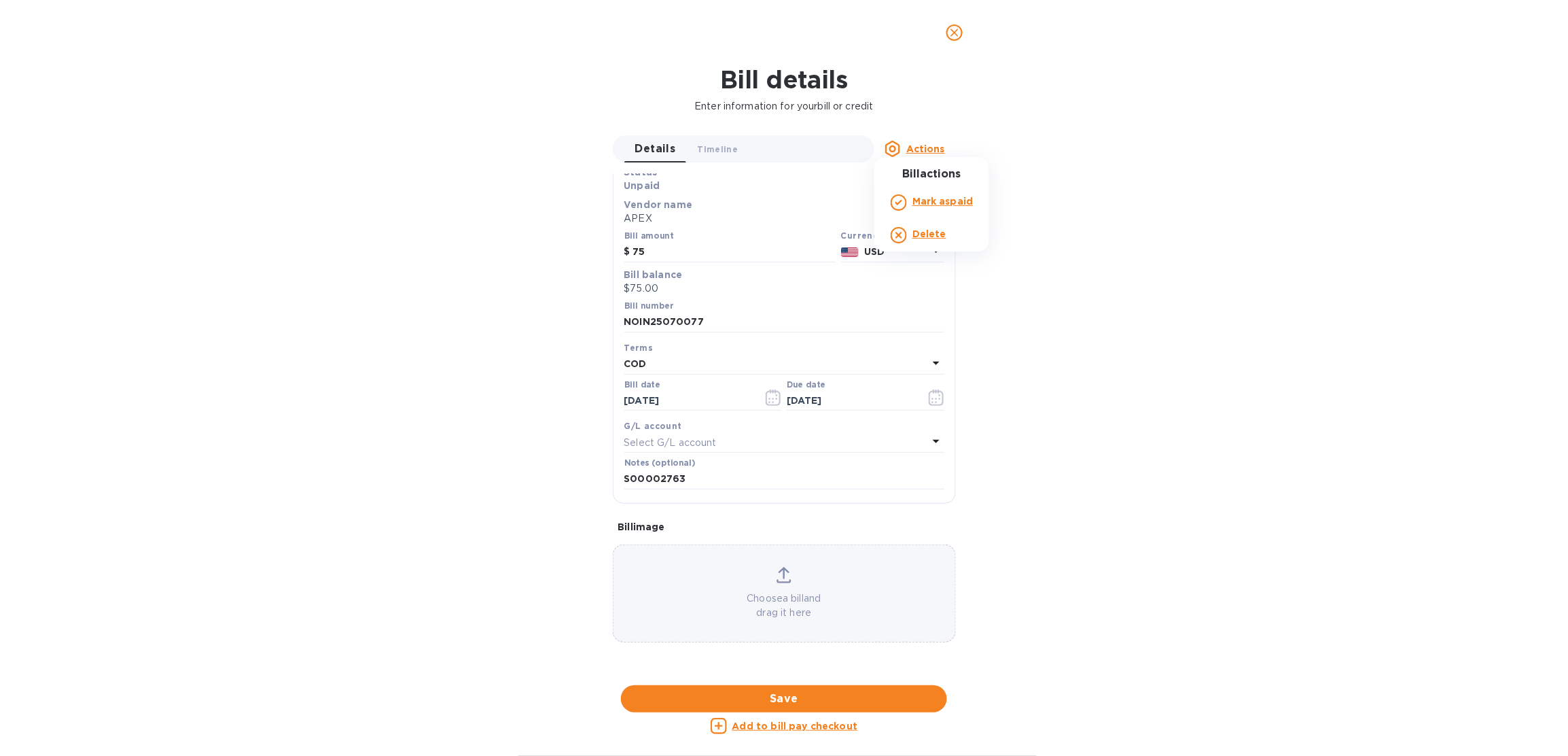
click at [949, 30] on div at bounding box center [784, 378] width 1568 height 756
click at [949, 29] on icon "close" at bounding box center [954, 32] width 14 height 14
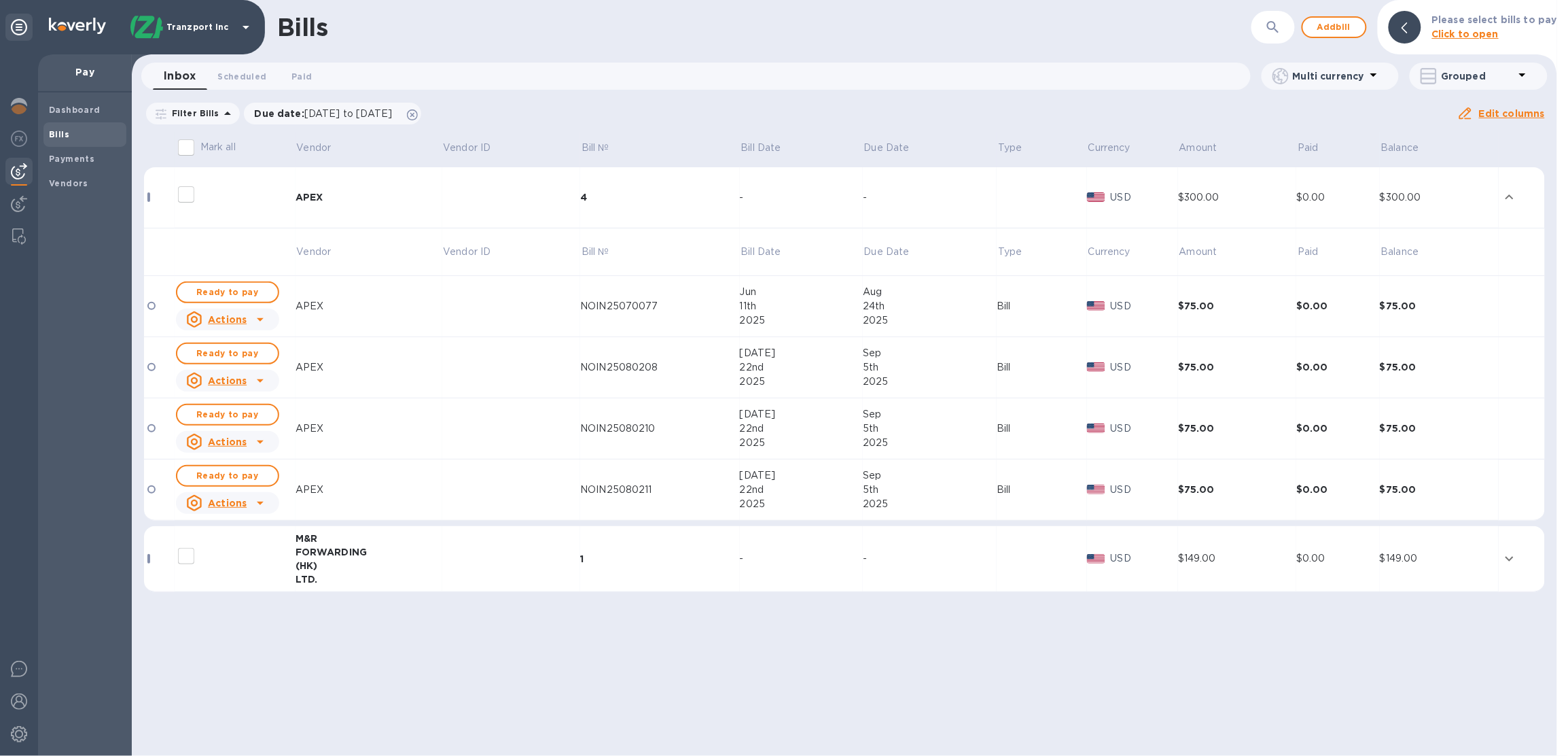
click at [195, 28] on p "Tranzport Inc" at bounding box center [200, 27] width 68 height 9
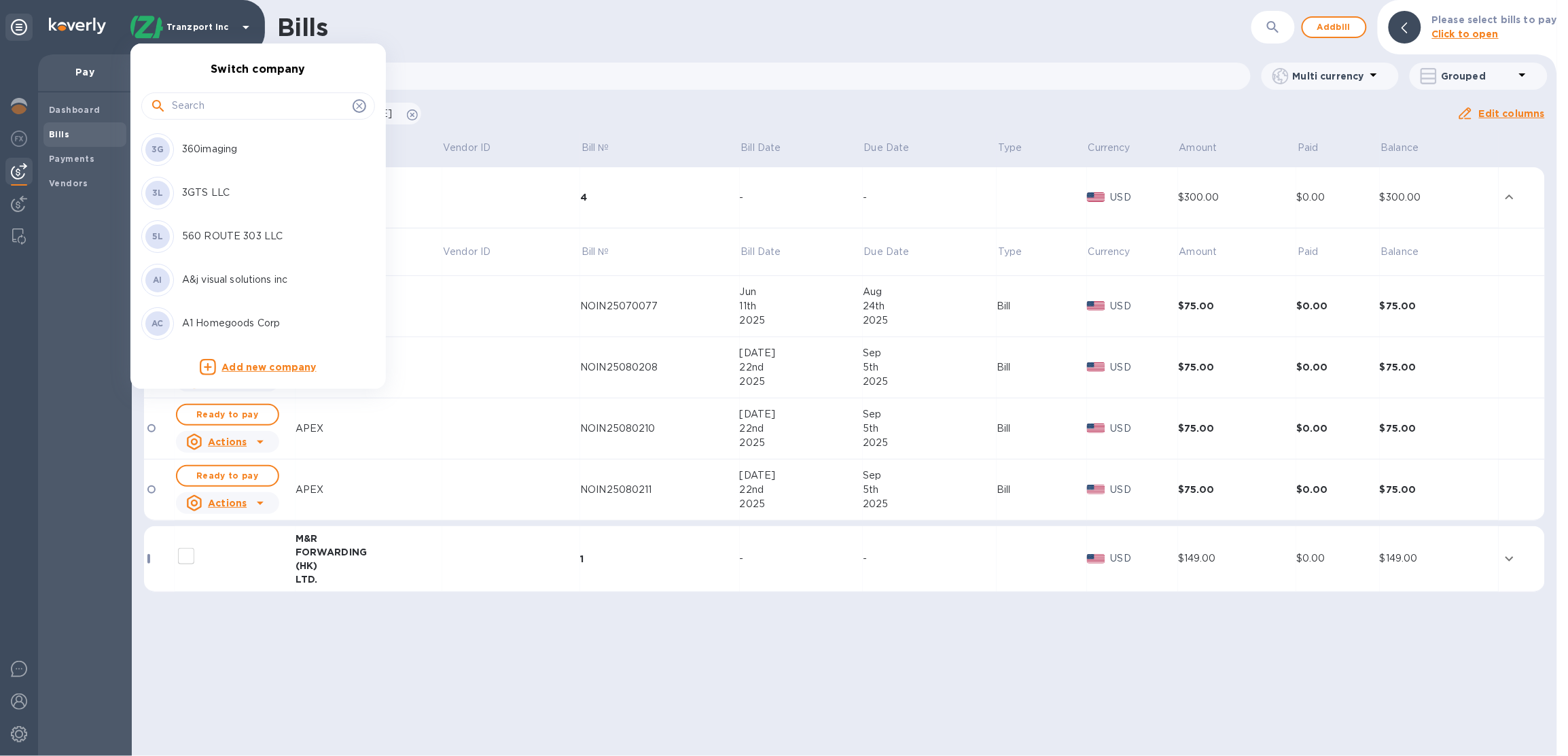
click at [211, 109] on input "text" at bounding box center [259, 106] width 176 height 20
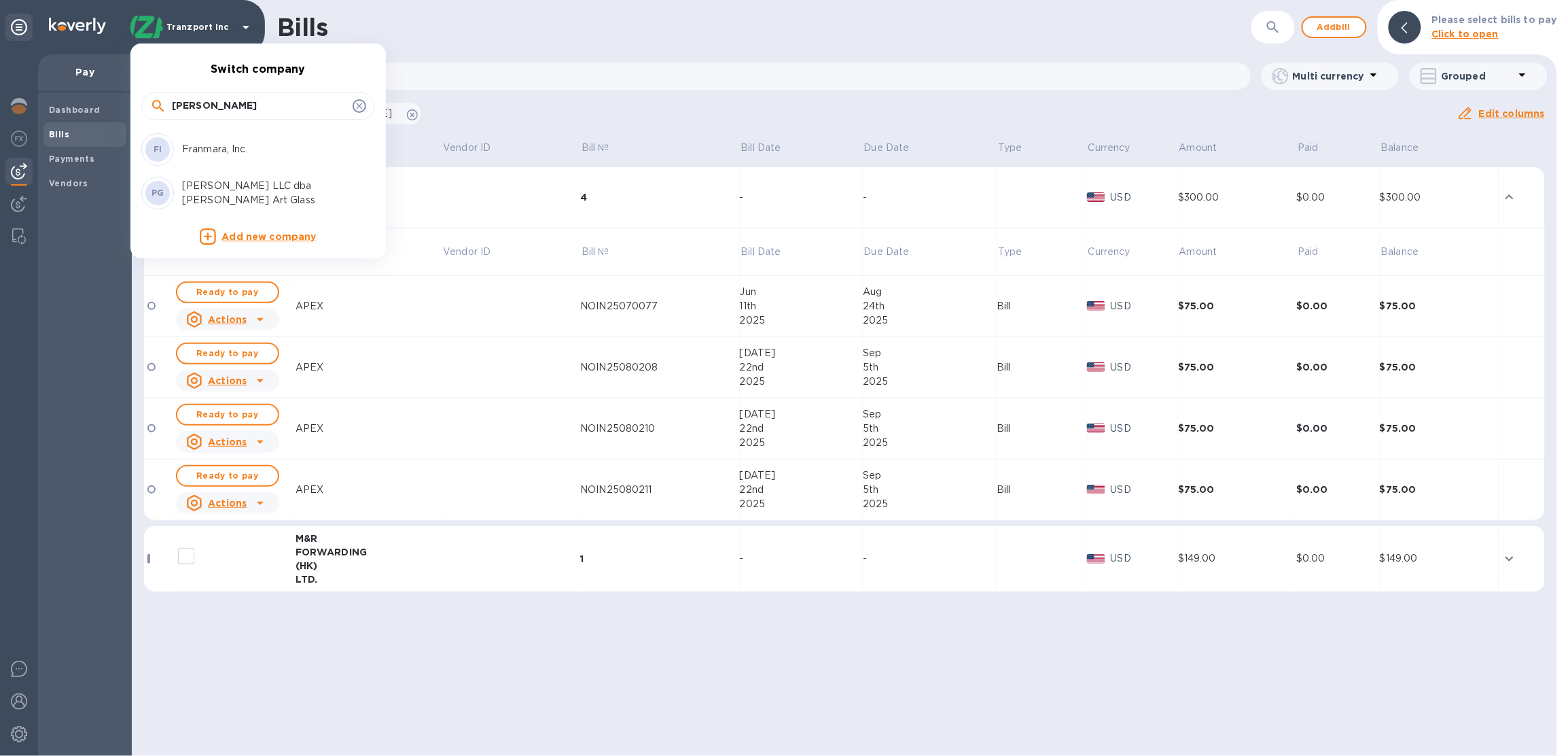
type input "fran"
click at [267, 155] on p "Franmara, Inc." at bounding box center [267, 149] width 171 height 15
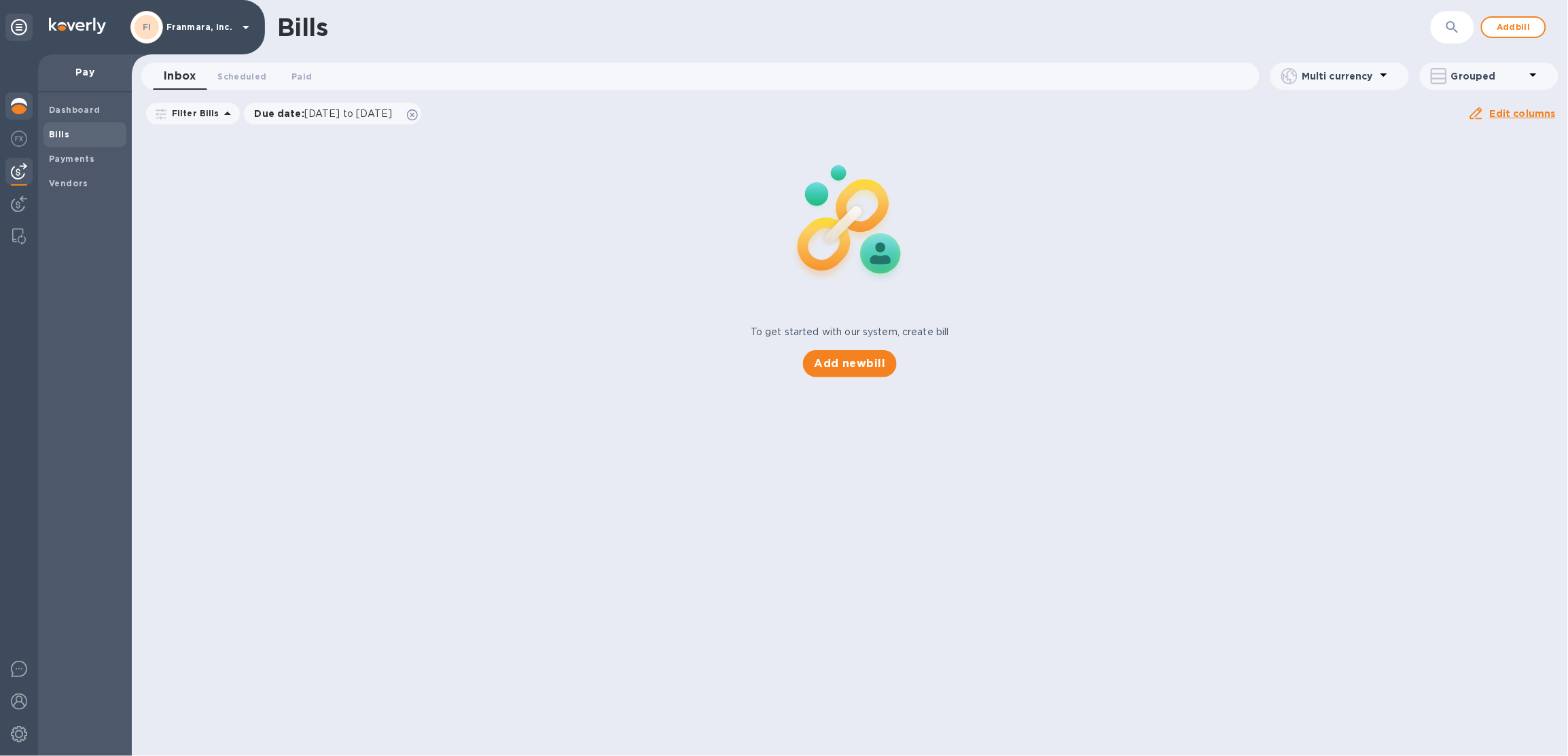
click at [23, 102] on img at bounding box center [19, 106] width 16 height 16
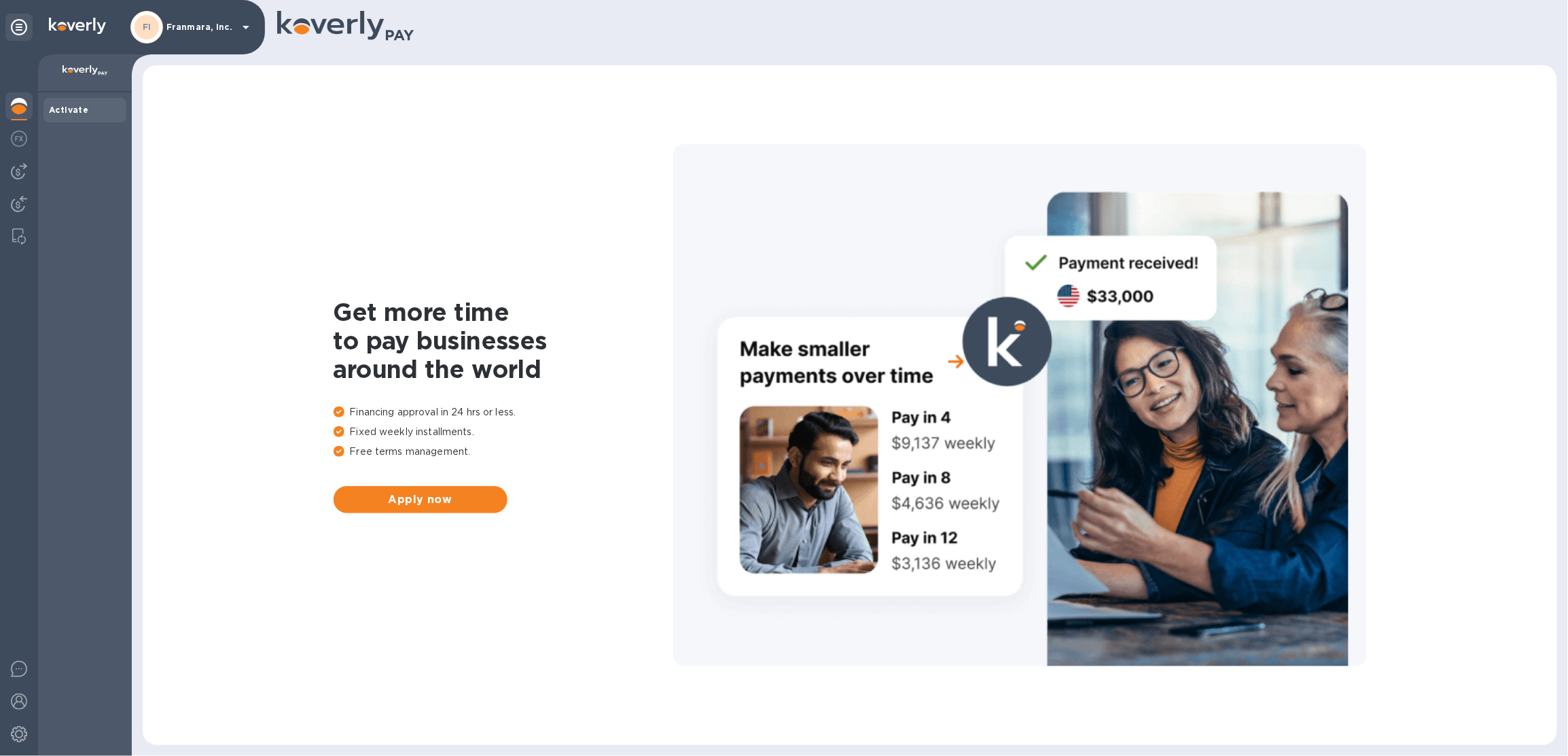
click at [240, 42] on div "FI Franmara, Inc." at bounding box center [192, 27] width 124 height 33
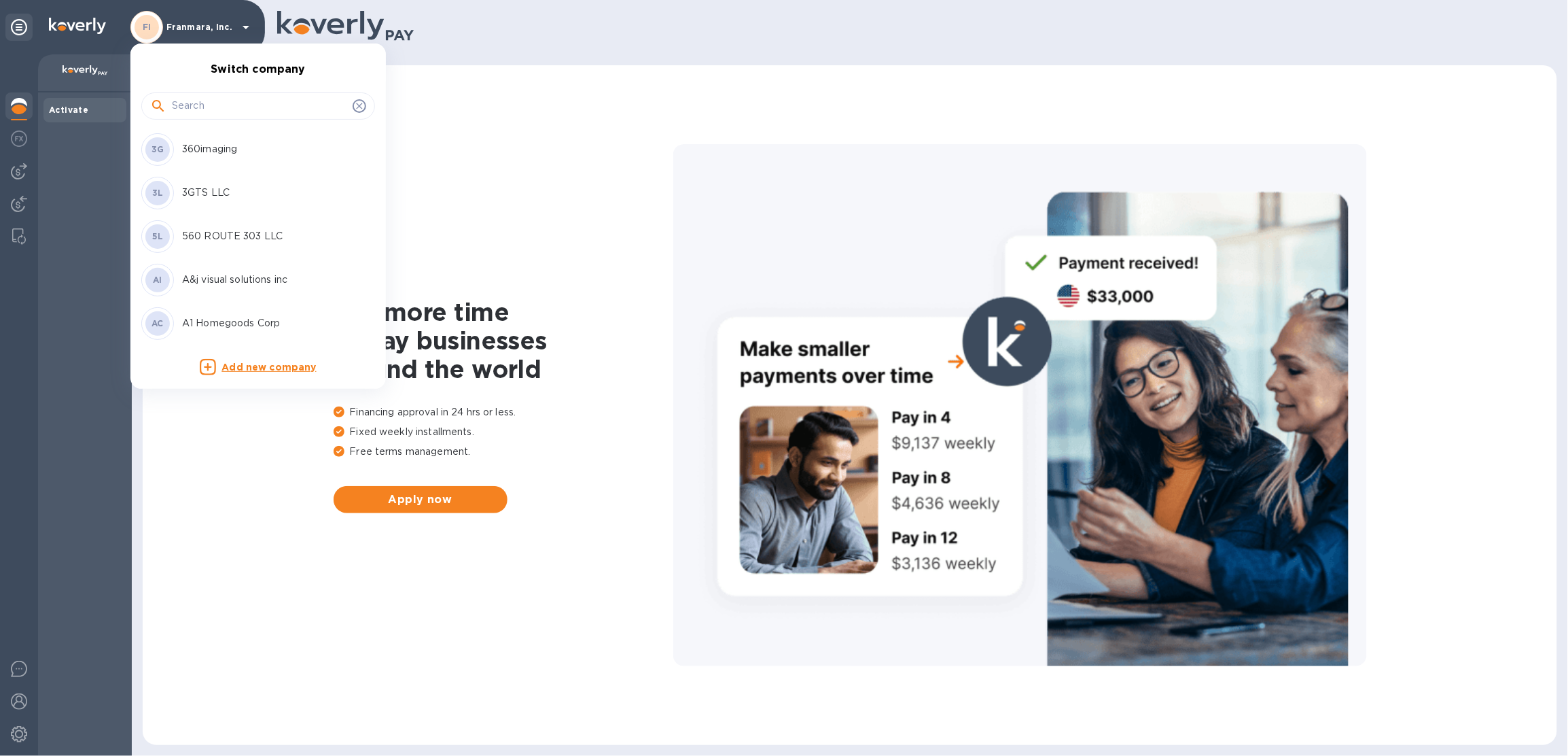
click at [240, 99] on input "text" at bounding box center [259, 106] width 176 height 20
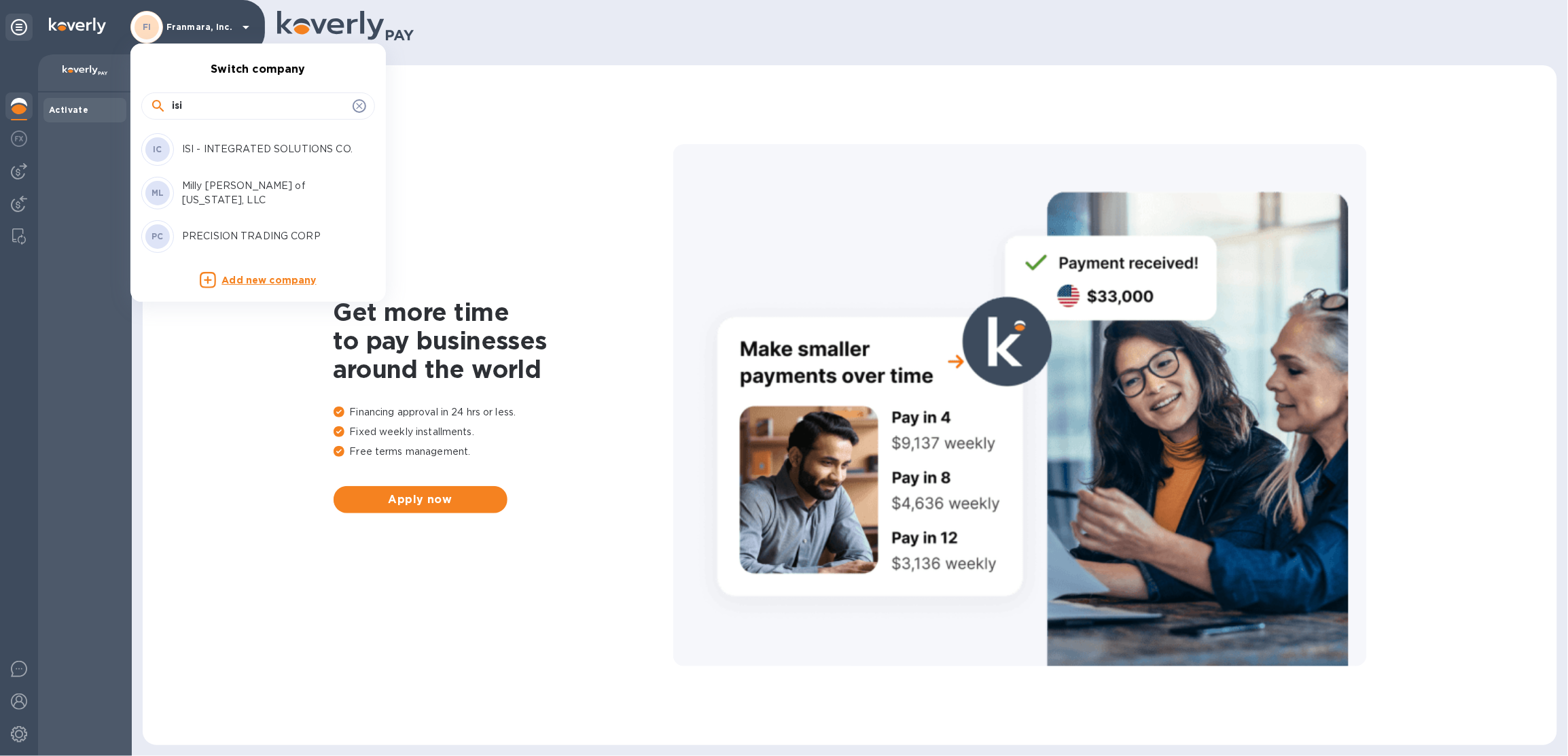
type input "isi"
click at [308, 139] on div "IC ISI - INTEGRATED SOLUTIONS CO." at bounding box center [247, 149] width 212 height 33
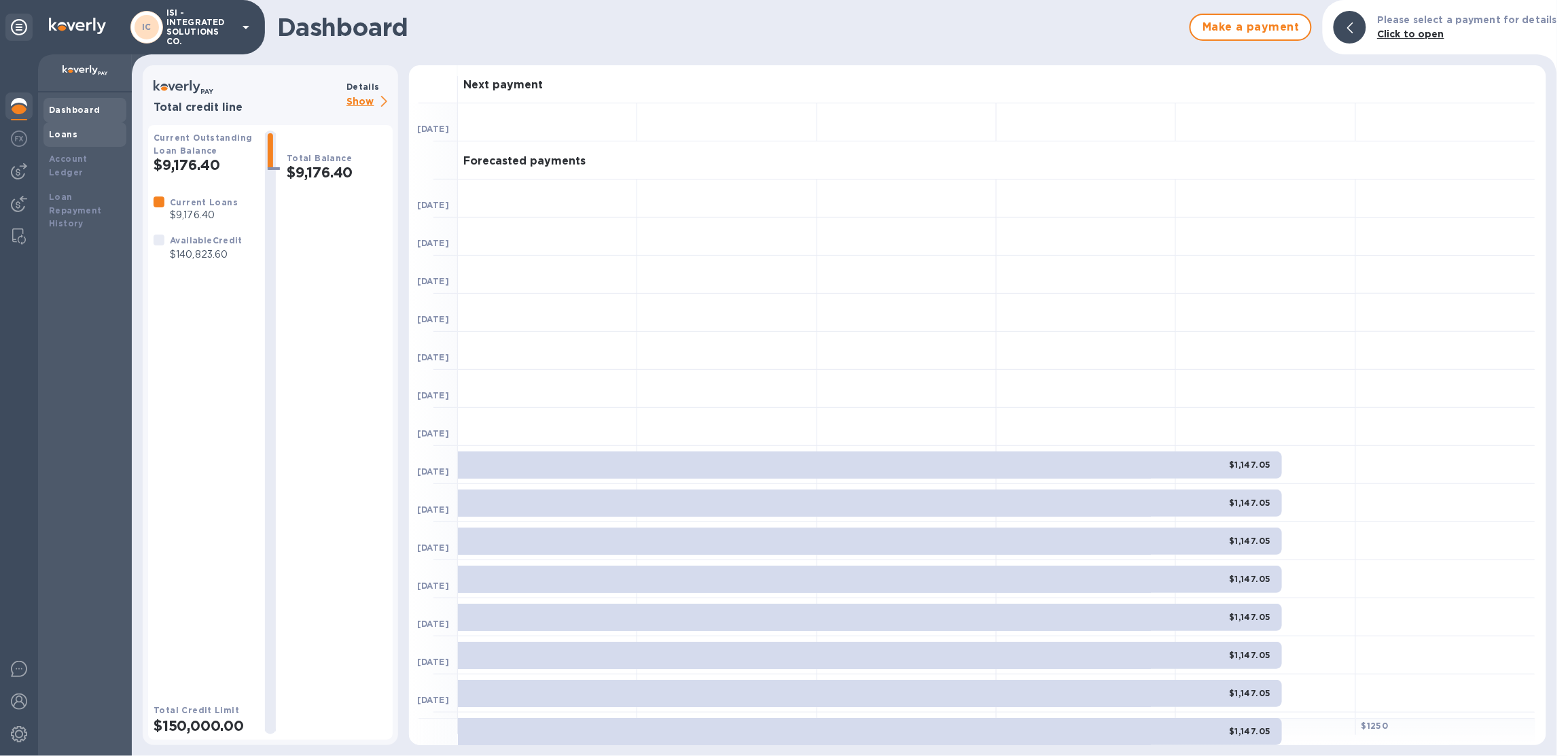
click at [79, 143] on div "Loans" at bounding box center [85, 135] width 83 height 25
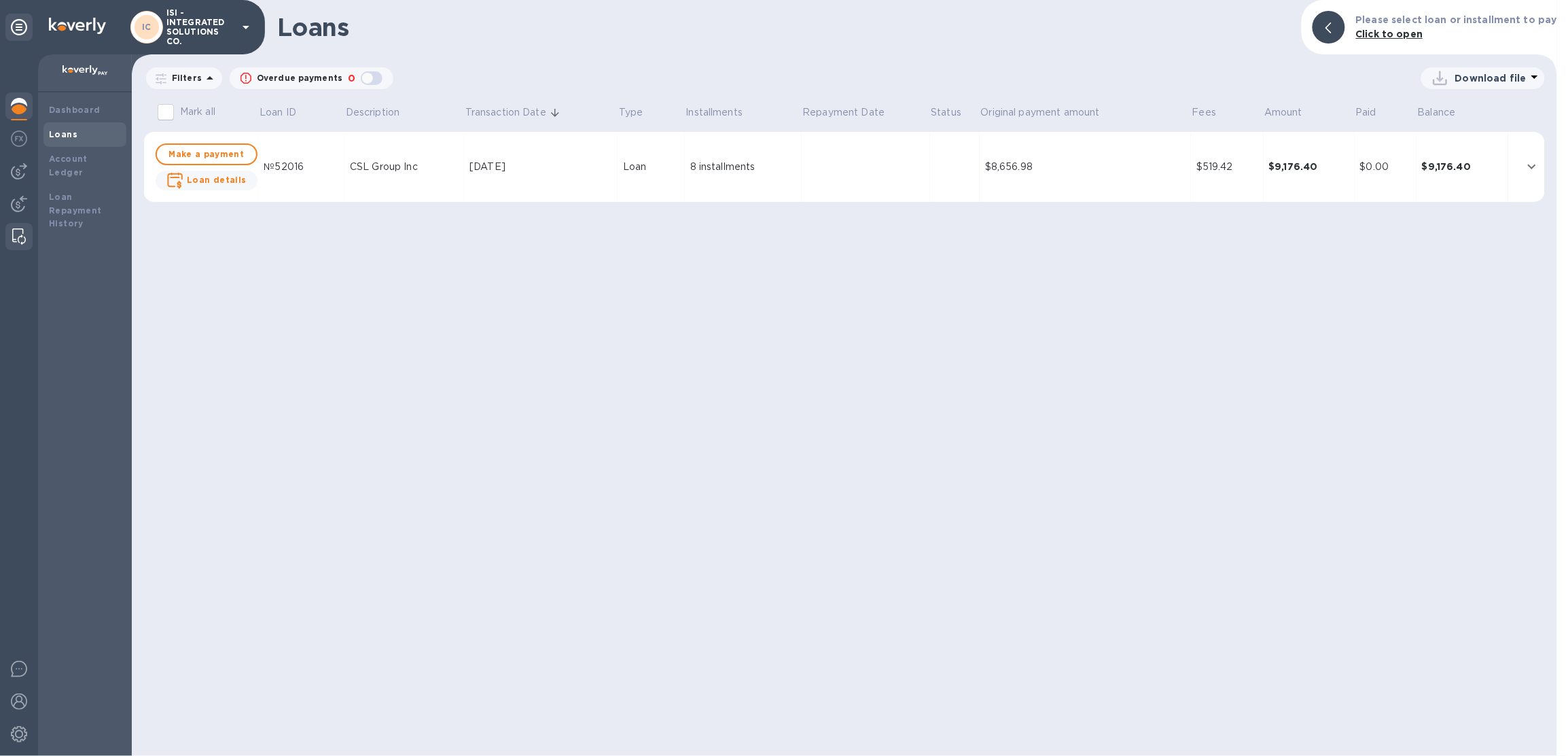
click at [19, 223] on div at bounding box center [19, 236] width 25 height 27
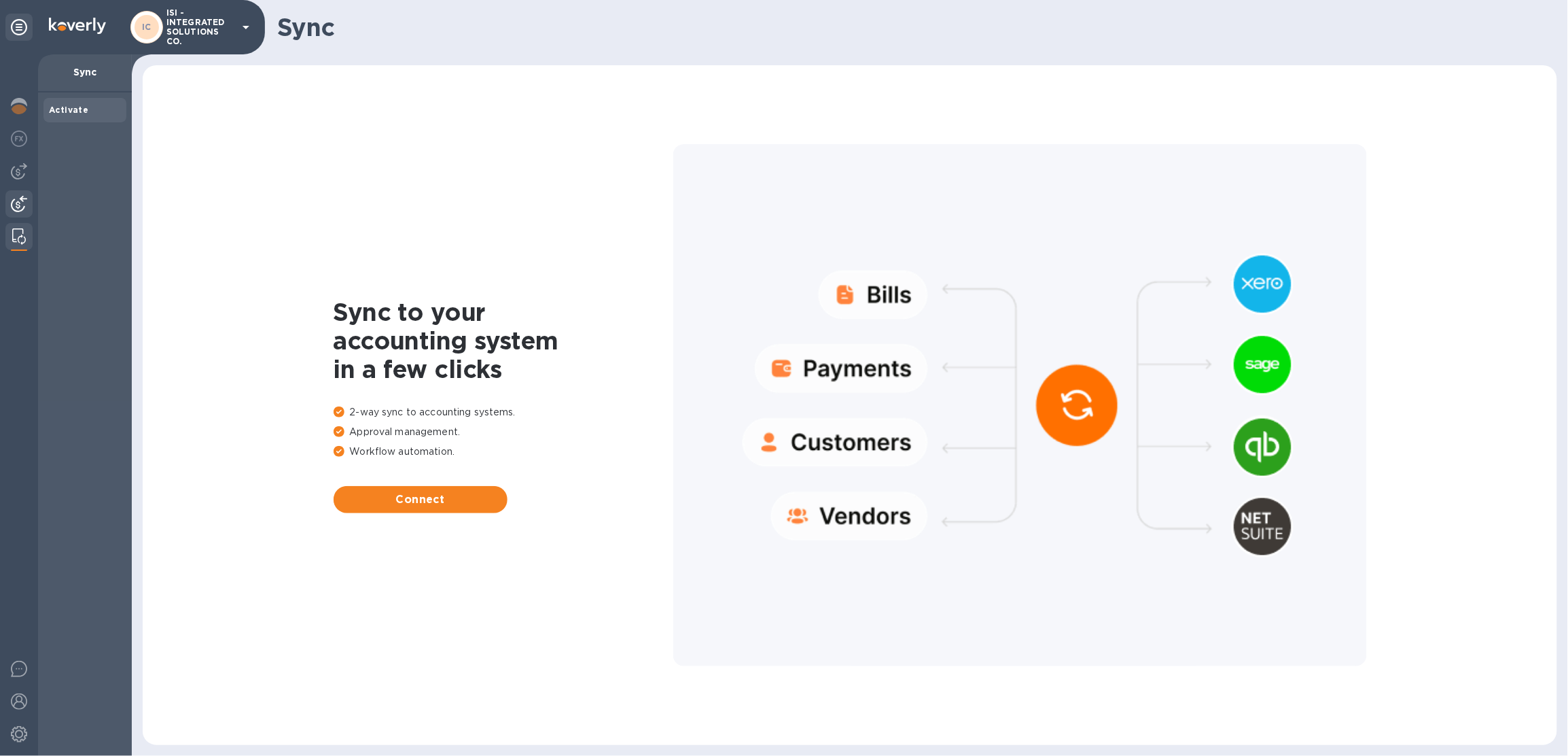
click at [17, 208] on img at bounding box center [19, 203] width 16 height 16
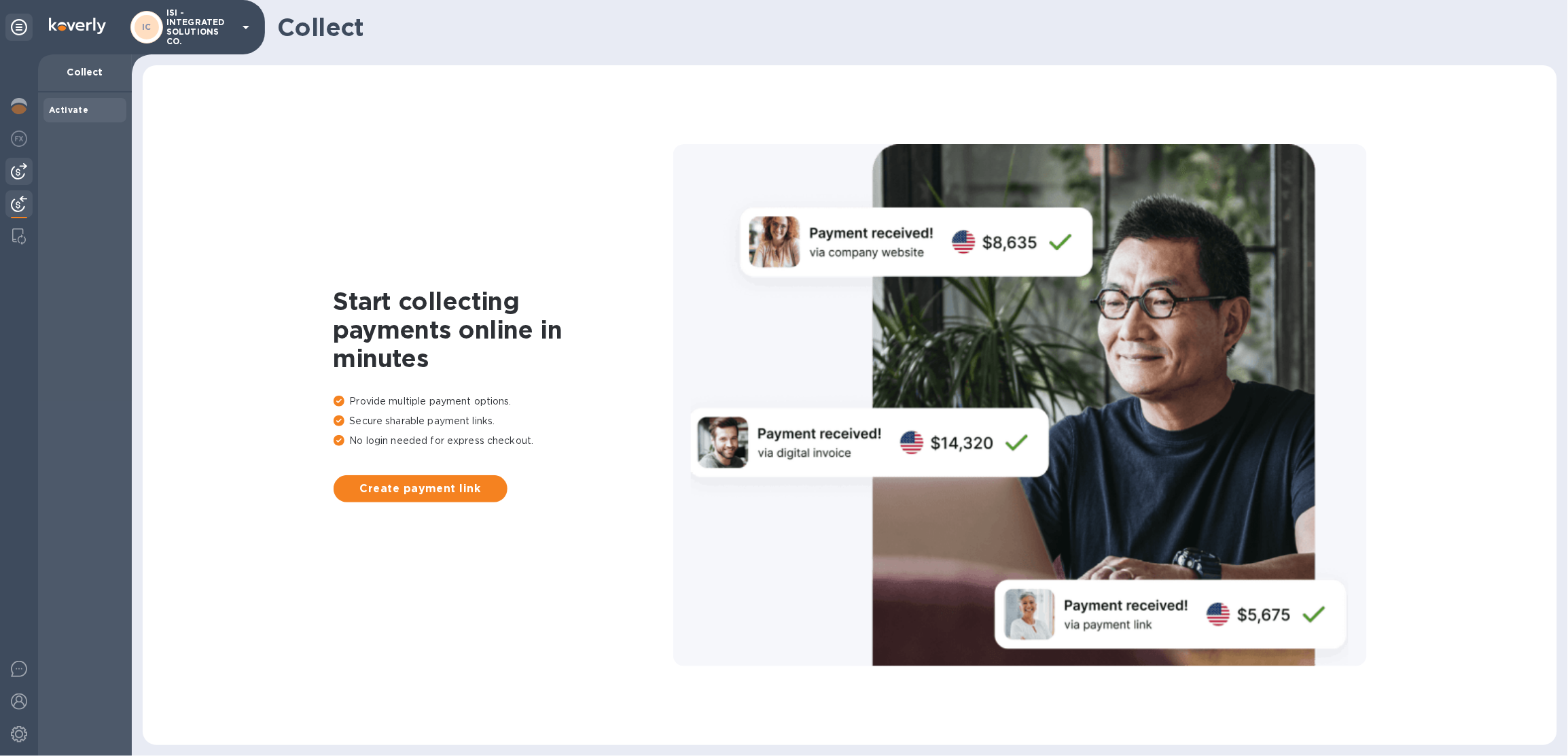
click at [18, 178] on img at bounding box center [19, 171] width 16 height 16
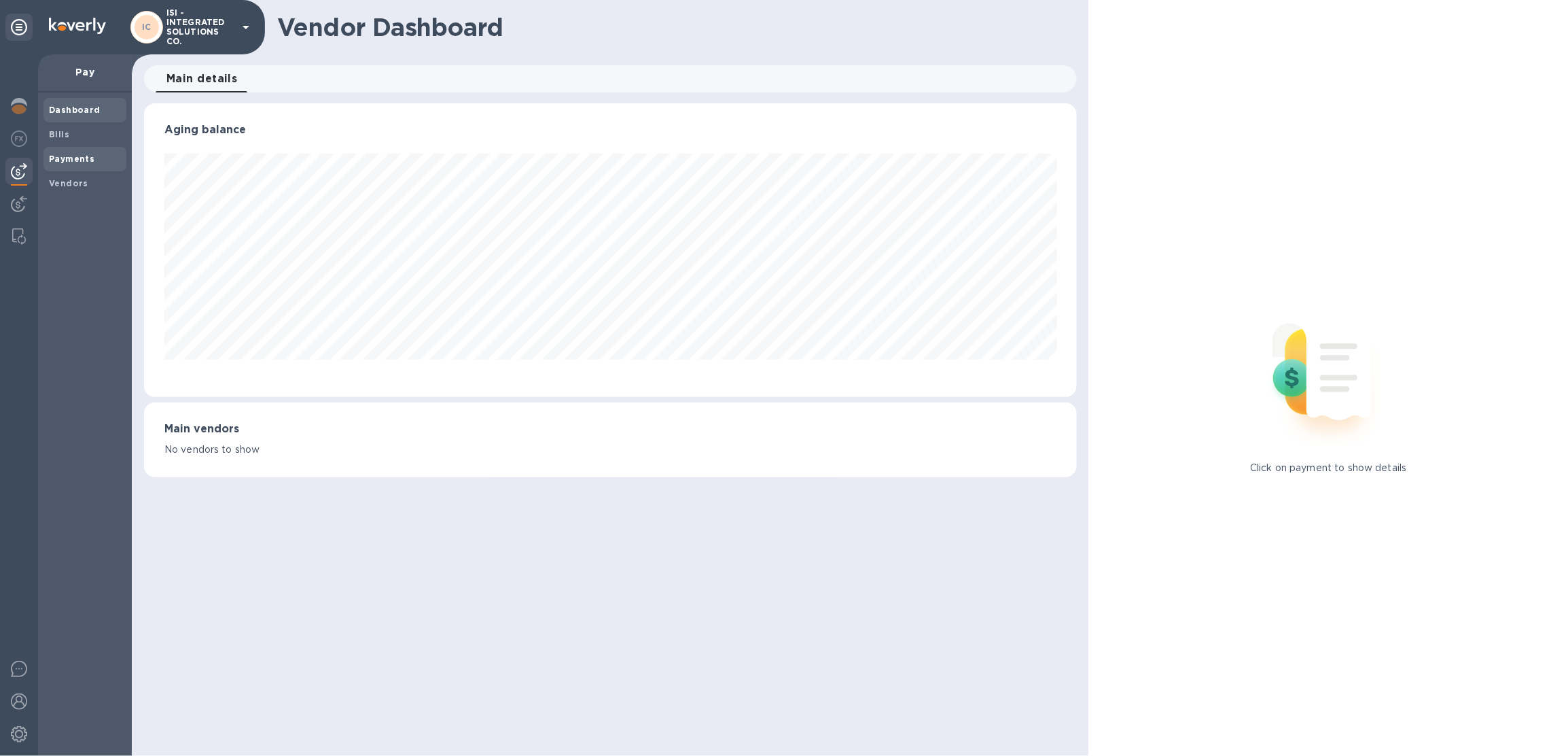
scroll to position [293, 933]
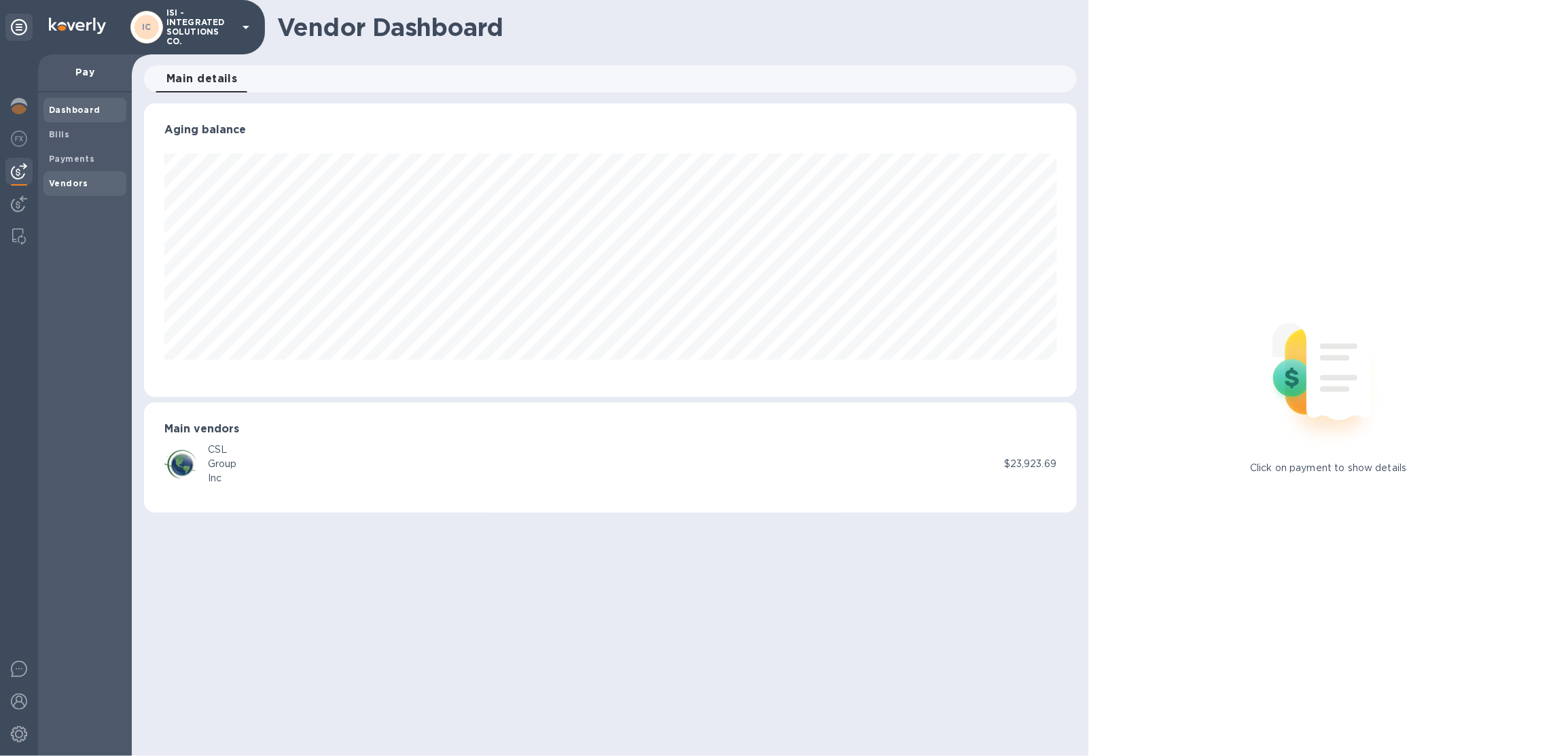
click at [72, 185] on b "Vendors" at bounding box center [68, 183] width 39 height 10
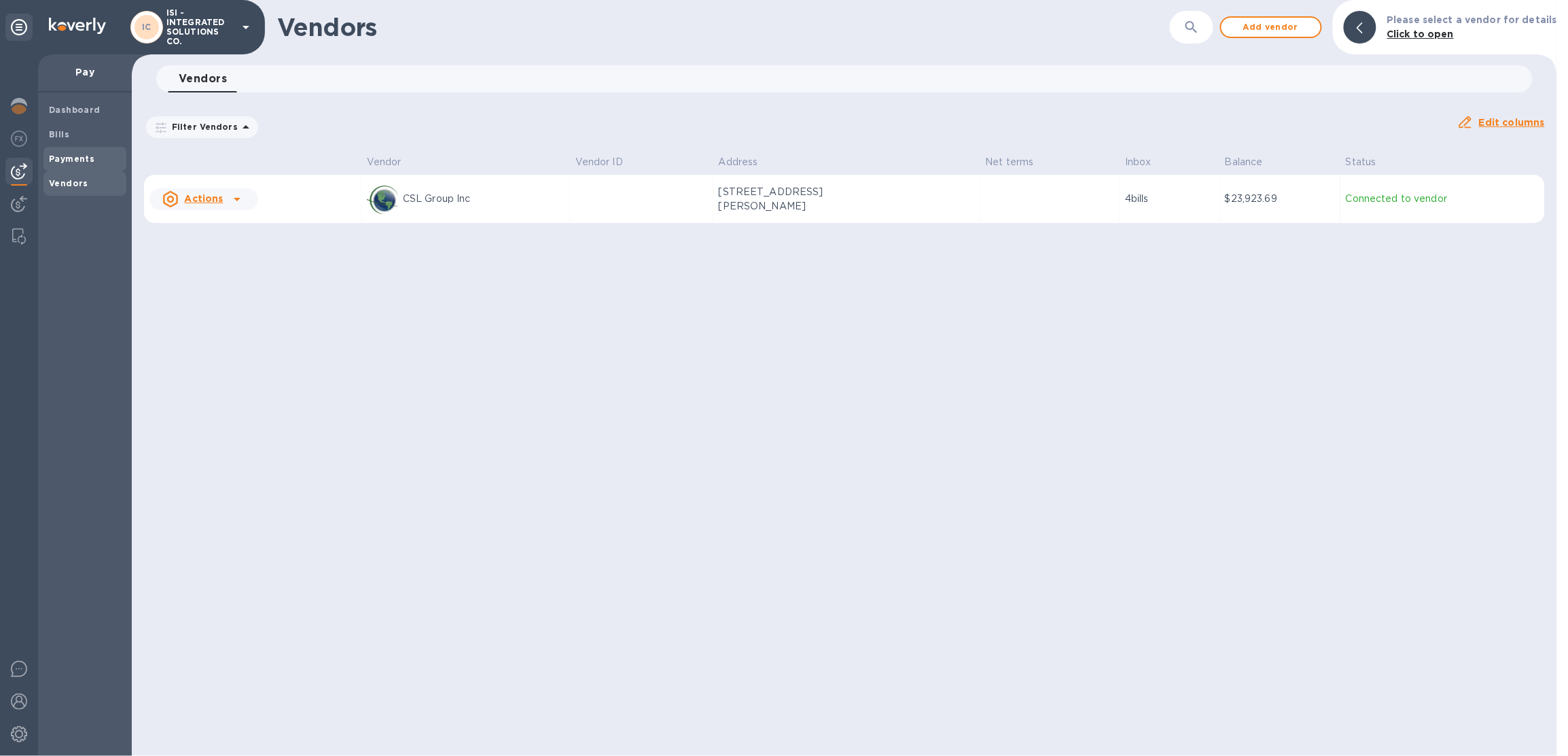
click at [74, 155] on b "Payments" at bounding box center [71, 159] width 45 height 10
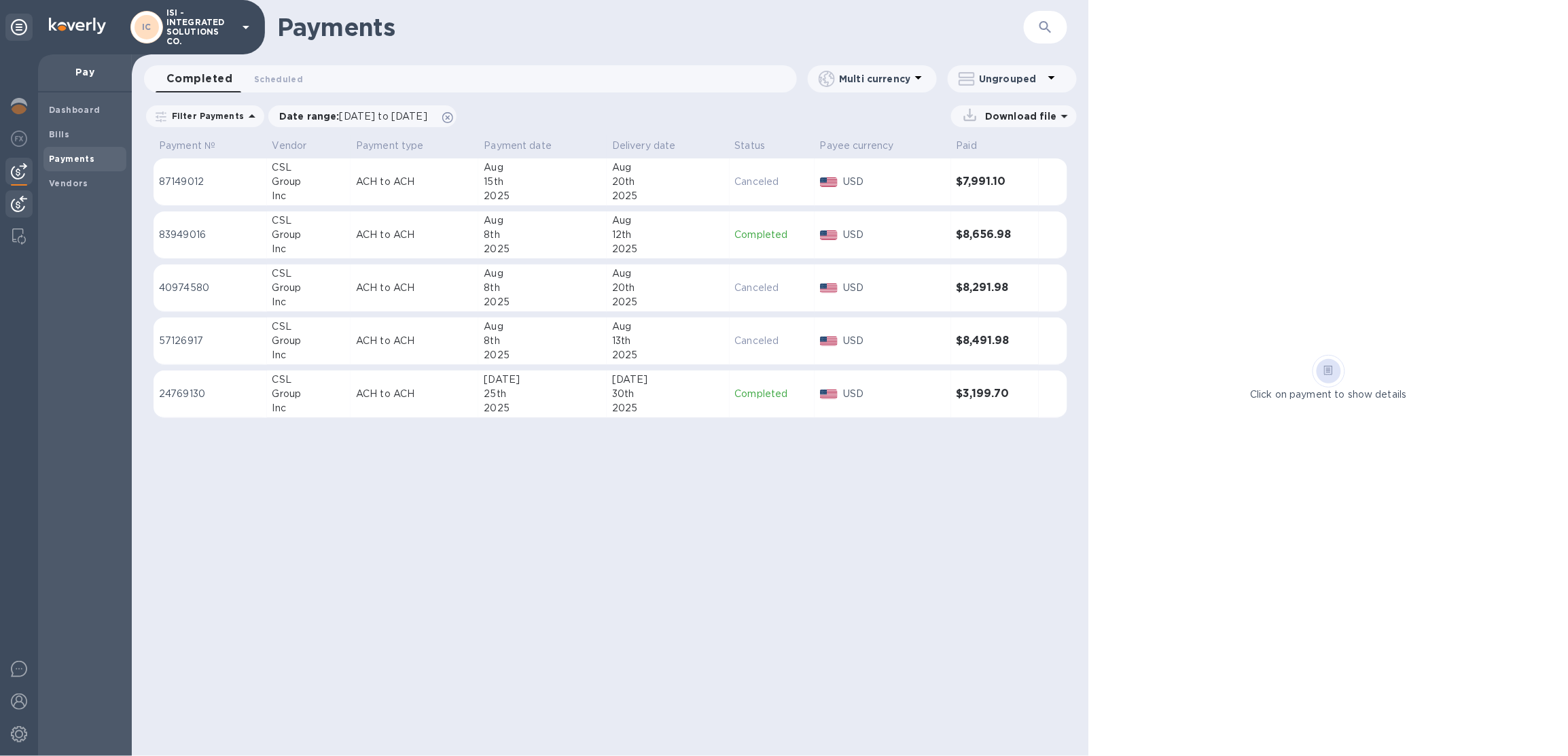
click at [23, 192] on div at bounding box center [18, 205] width 27 height 30
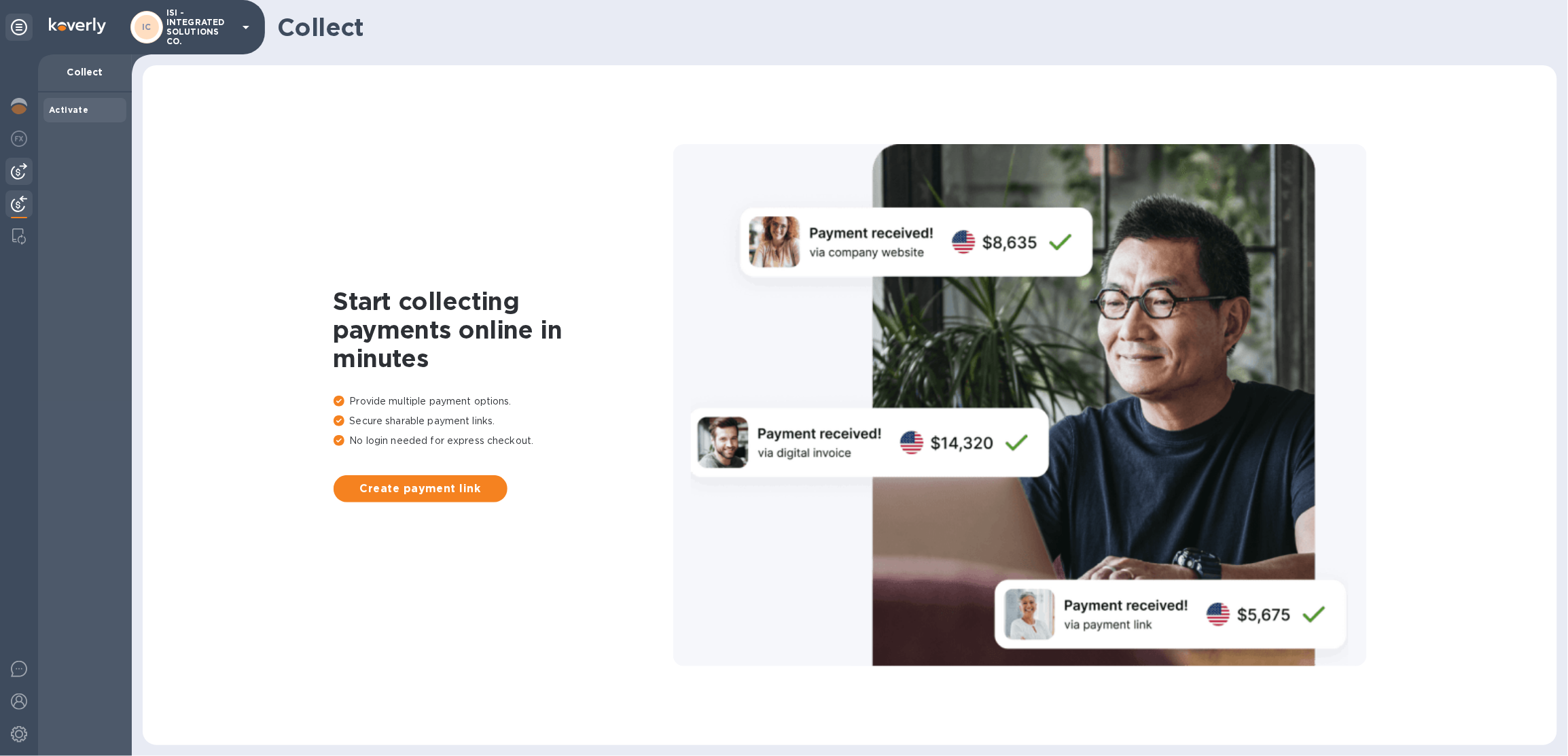
click at [17, 174] on img at bounding box center [19, 171] width 16 height 16
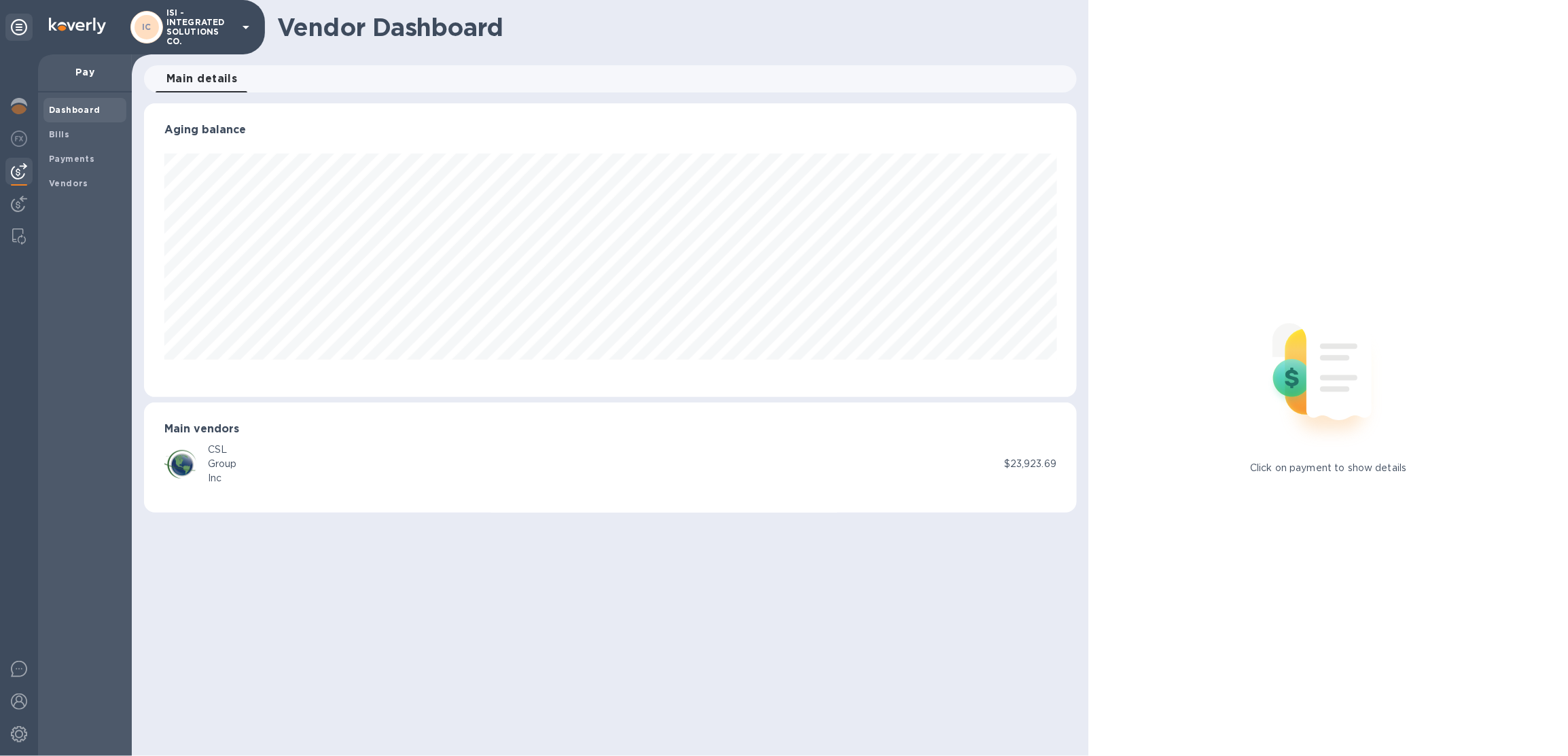
scroll to position [293, 933]
click at [229, 40] on p "ISI - INTEGRATED SOLUTIONS CO." at bounding box center [200, 27] width 68 height 38
click at [227, 33] on p "ISI - INTEGRATED SOLUTIONS CO." at bounding box center [200, 27] width 68 height 38
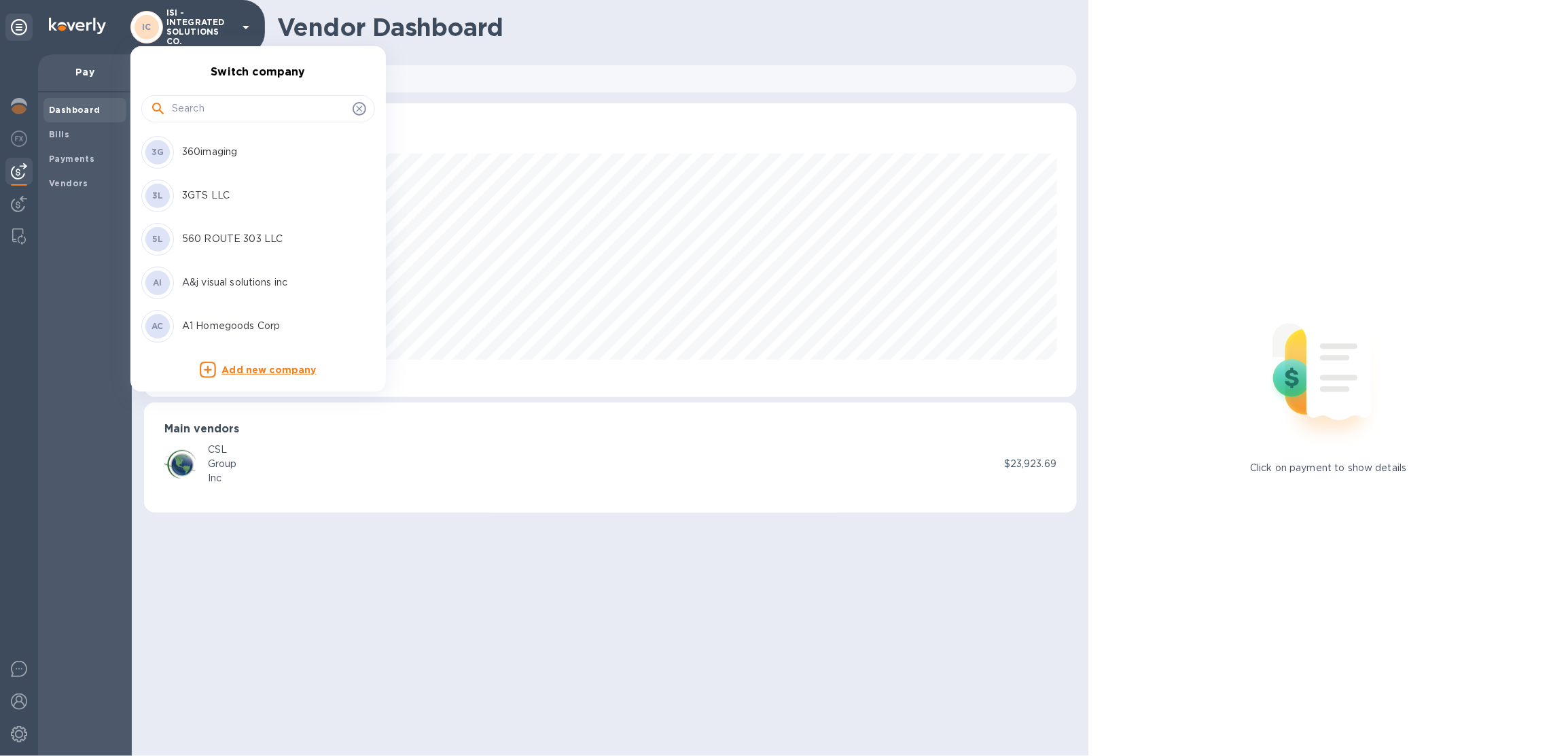
click at [240, 96] on div at bounding box center [258, 109] width 234 height 27
click at [240, 111] on input "text" at bounding box center [259, 109] width 176 height 20
type input "jp"
click at [268, 151] on p "JP FORWARDING INC" at bounding box center [267, 152] width 171 height 15
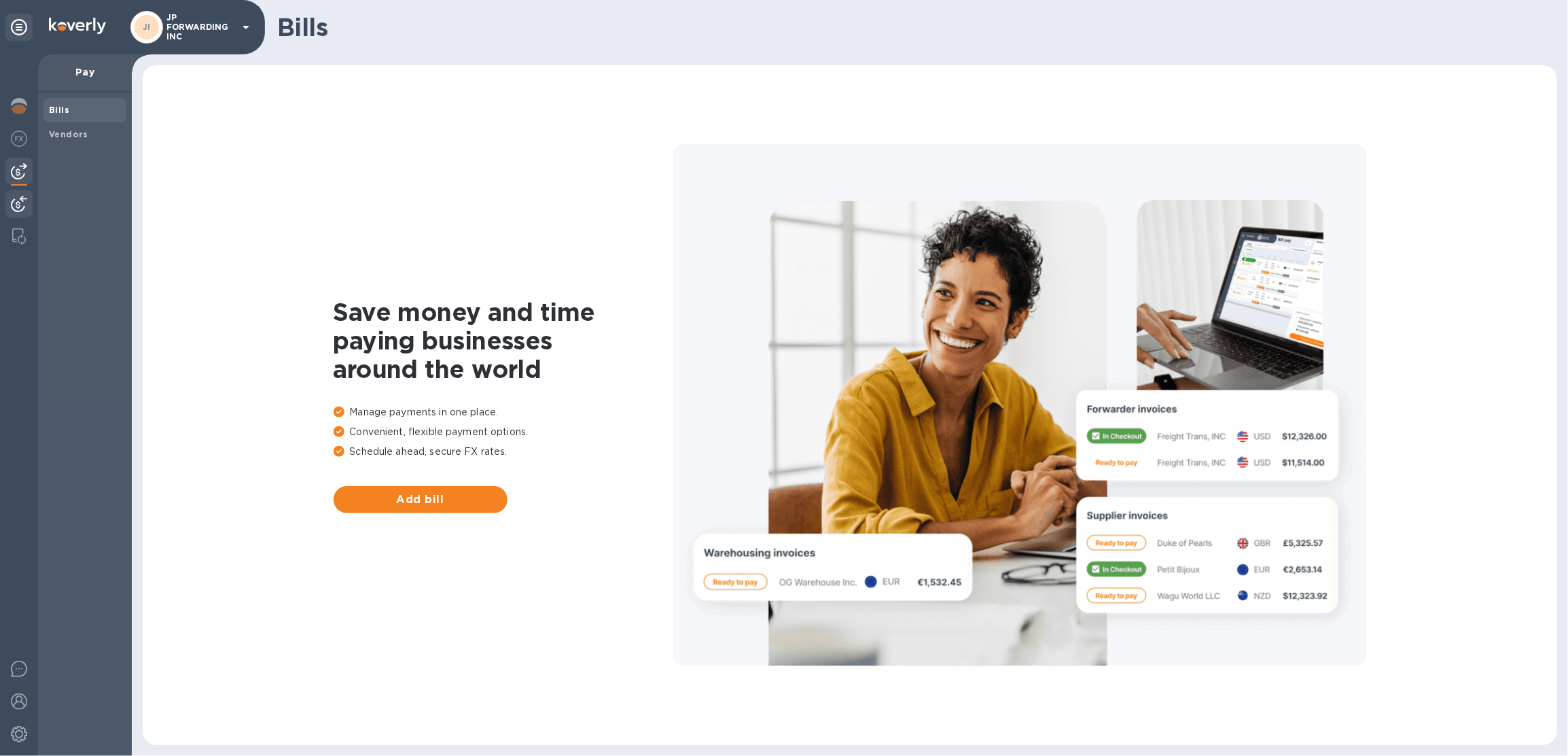
click at [18, 205] on img at bounding box center [19, 203] width 16 height 16
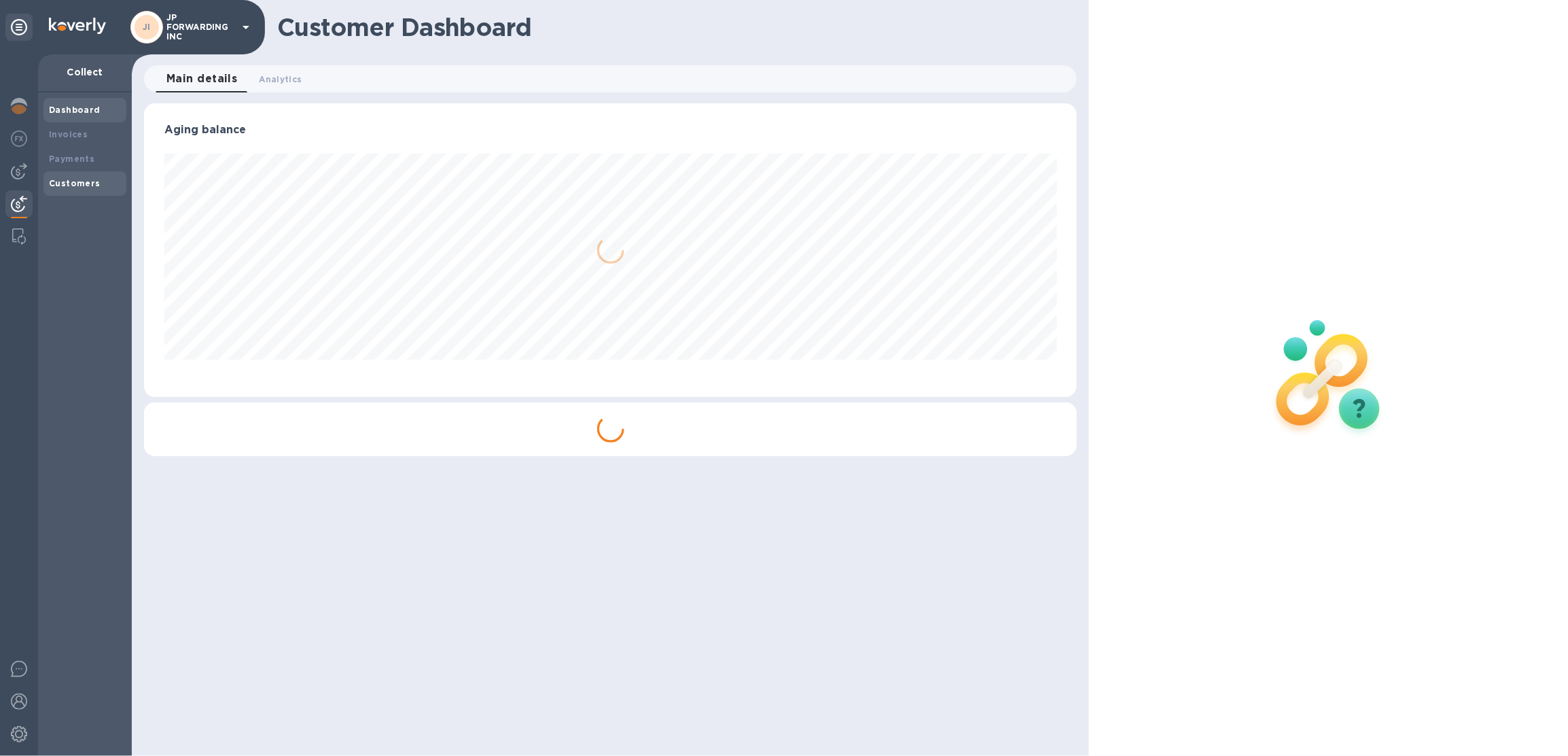
scroll to position [293, 933]
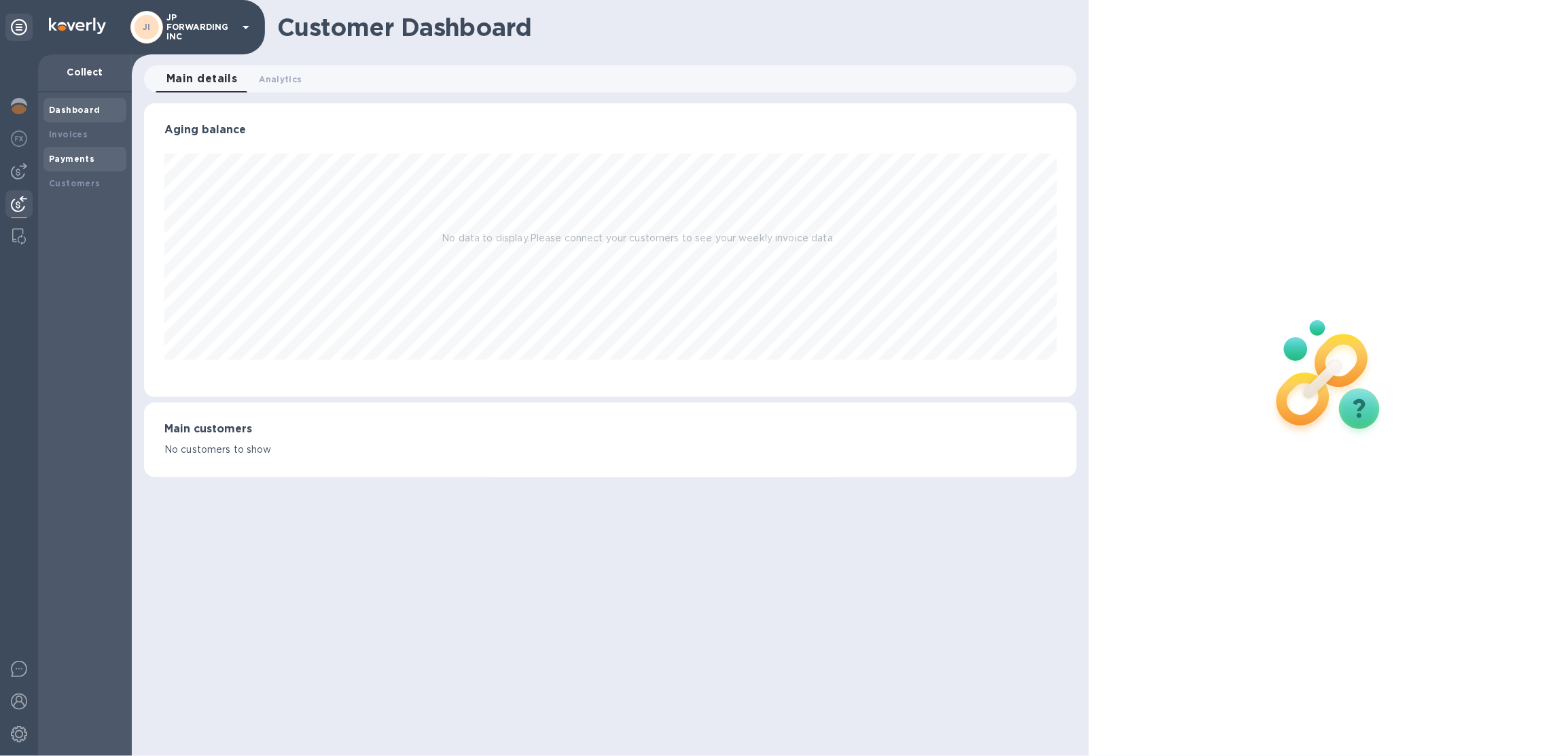
click at [68, 162] on b "Payments" at bounding box center [71, 159] width 45 height 10
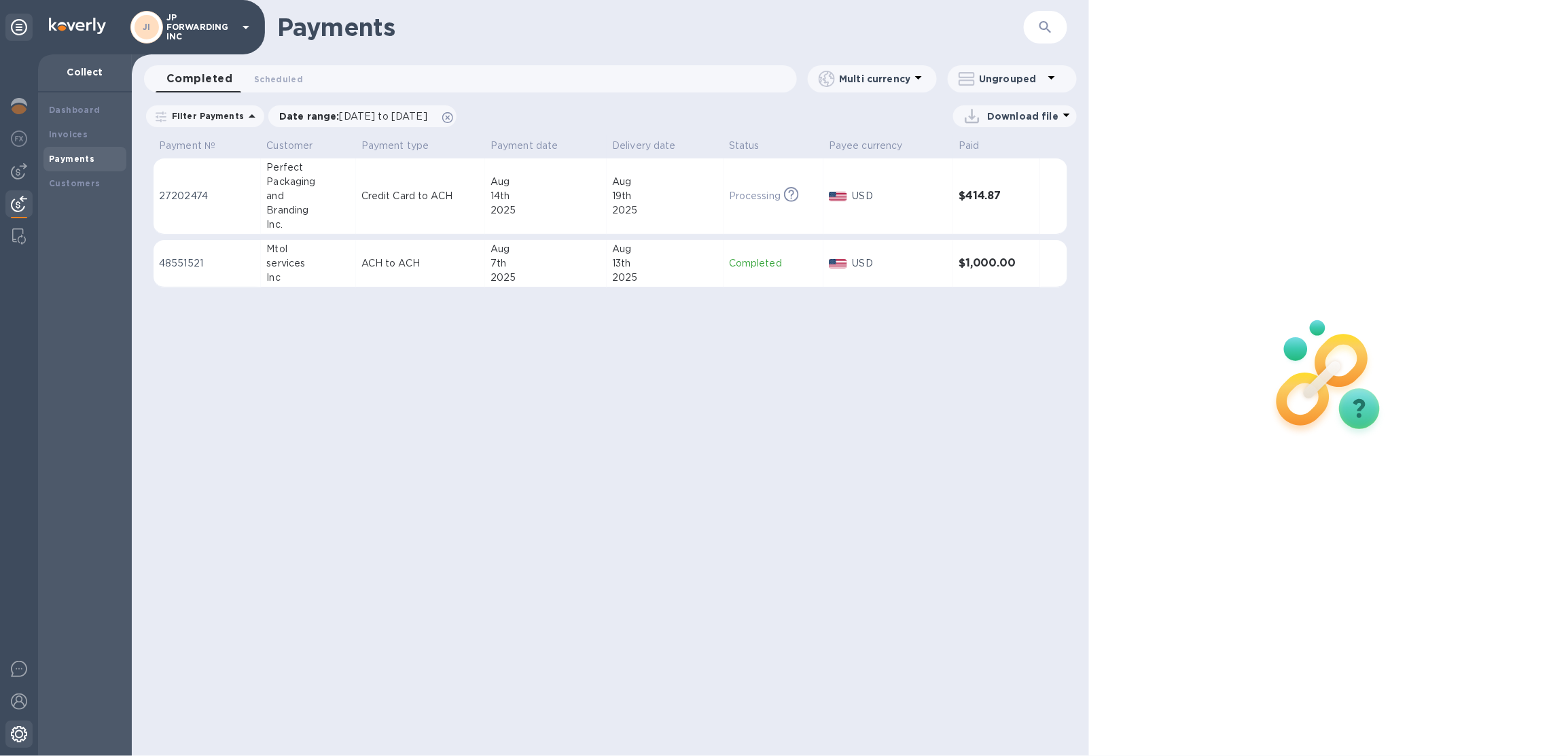
click at [11, 736] on img at bounding box center [19, 734] width 16 height 16
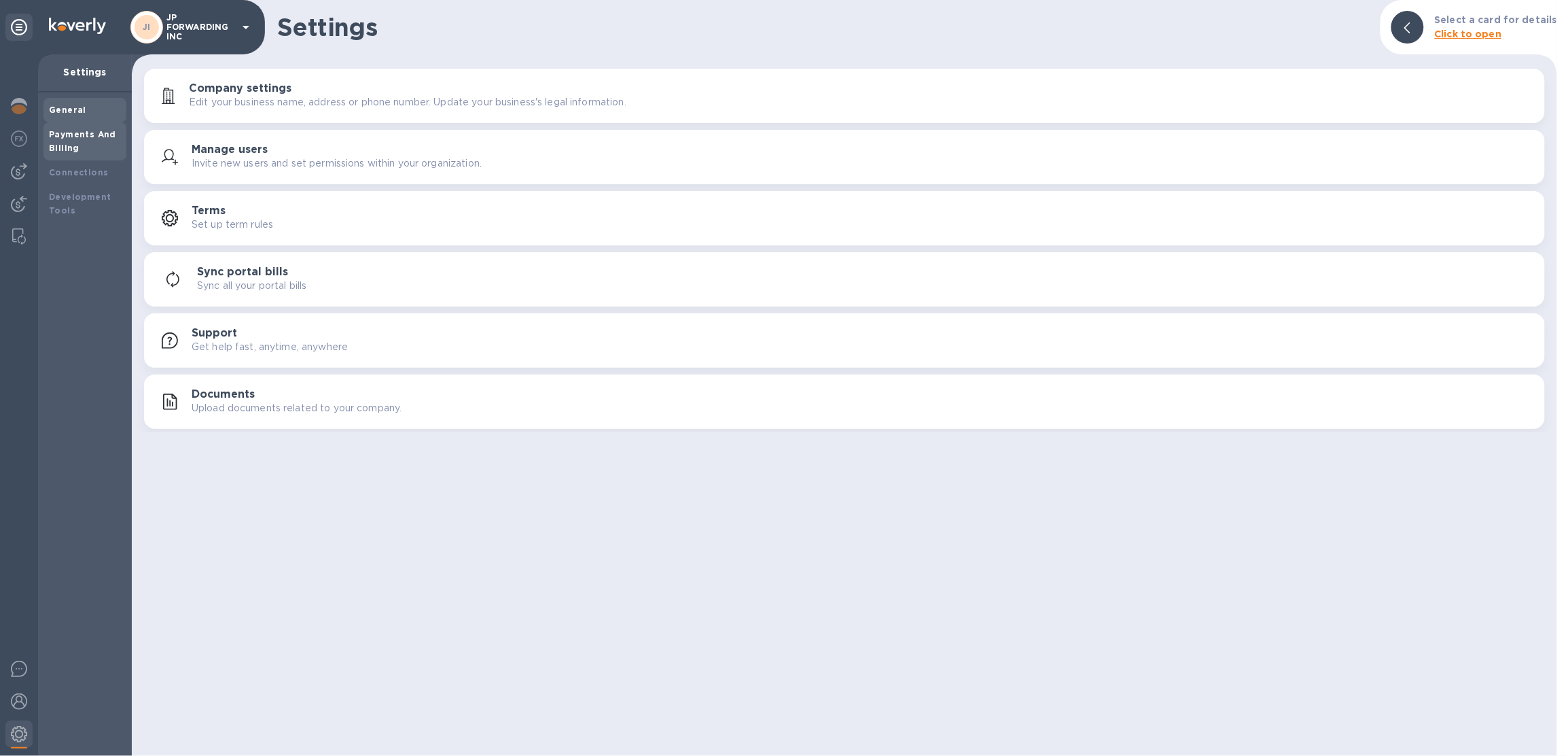
drag, startPoint x: 60, startPoint y: 155, endPoint x: 74, endPoint y: 153, distance: 14.1
click at [60, 155] on div "Payments And Billing" at bounding box center [85, 141] width 83 height 38
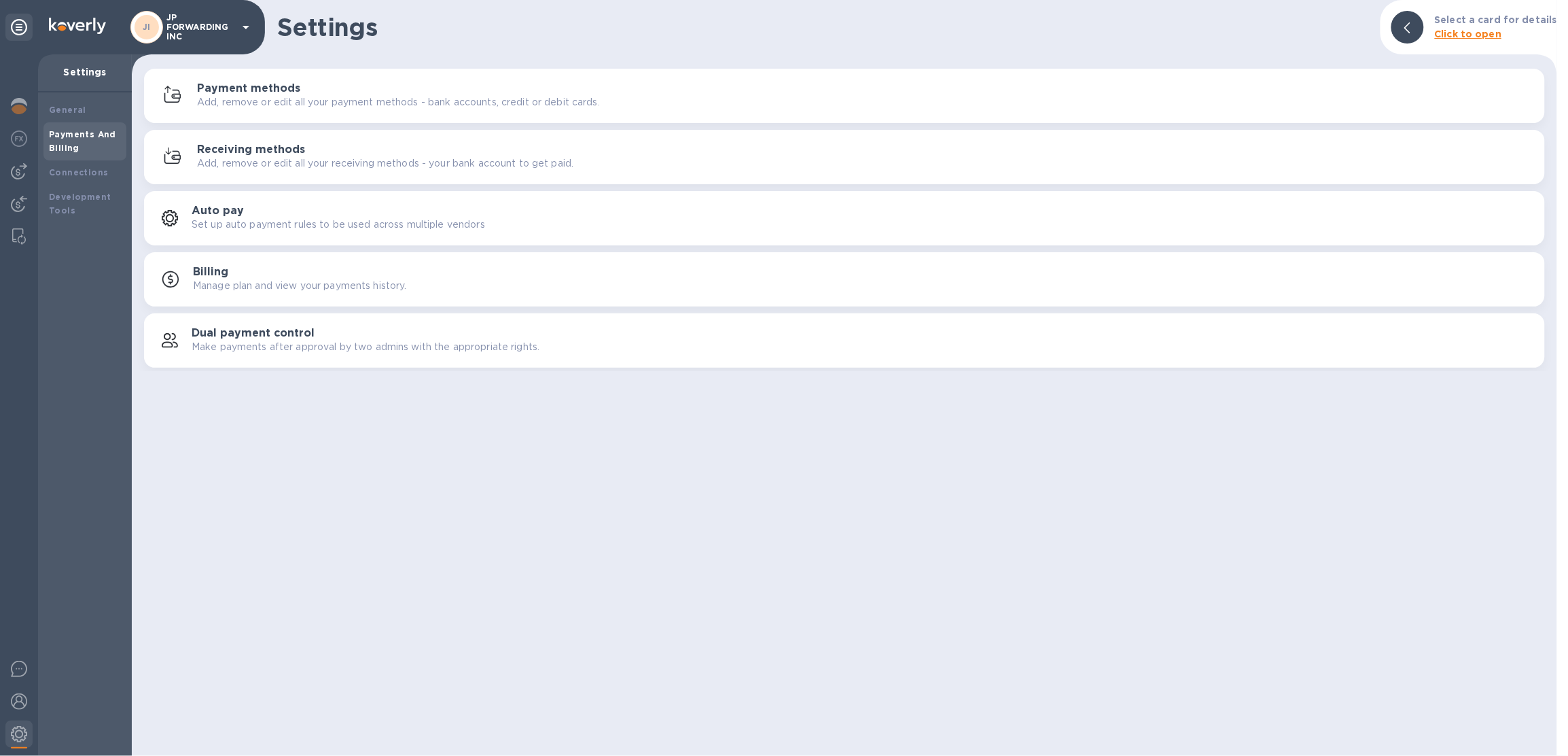
click at [318, 100] on p "Add, remove or edit all your payment methods - bank accounts, credit or debit c…" at bounding box center [398, 103] width 403 height 15
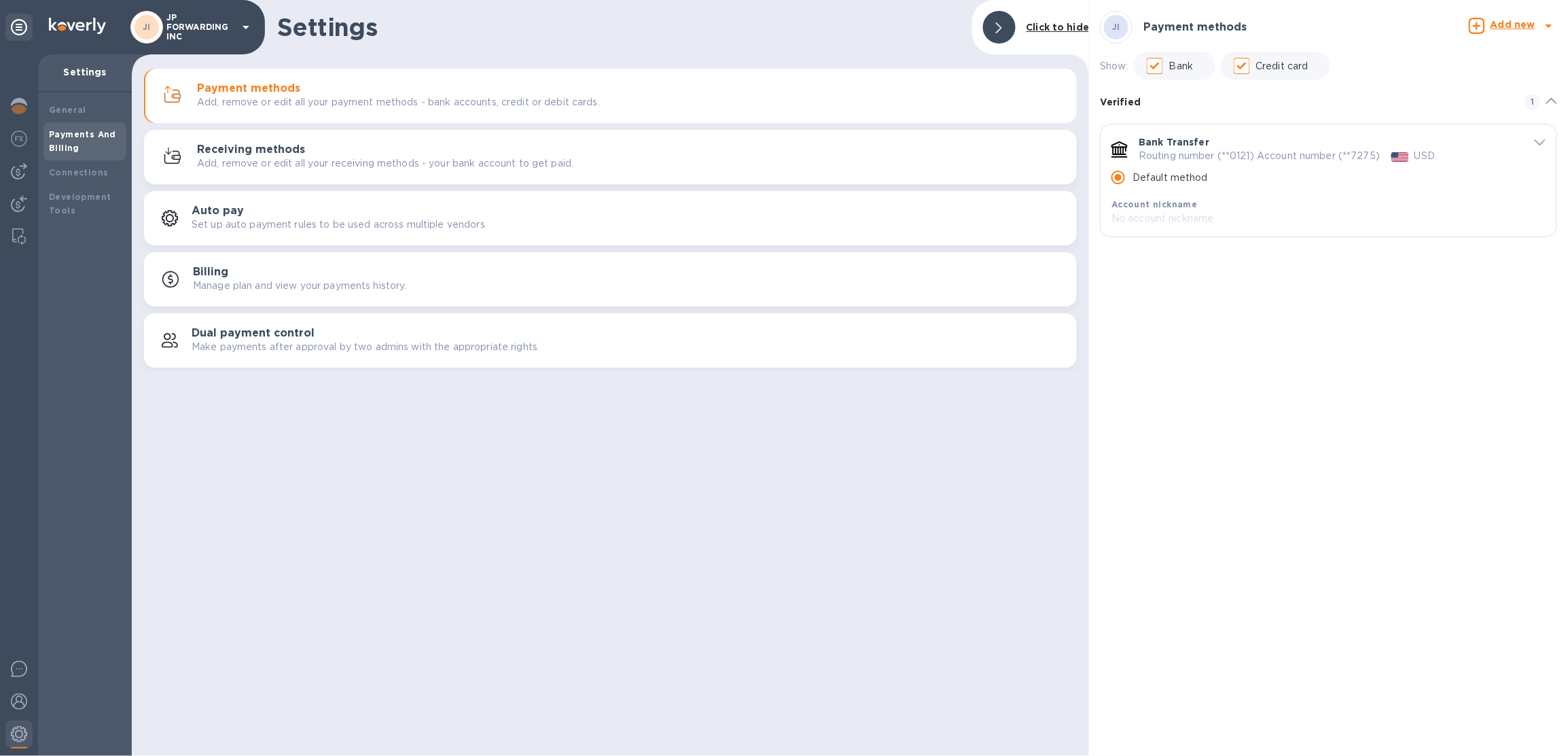
click at [326, 126] on div "Payment methods Add, remove or edit all your payment methods - bank accounts, c…" at bounding box center [610, 217] width 957 height 305
click at [327, 139] on button "Receiving methods Add, remove or edit all your receiving methods - your bank ac…" at bounding box center [611, 157] width 933 height 55
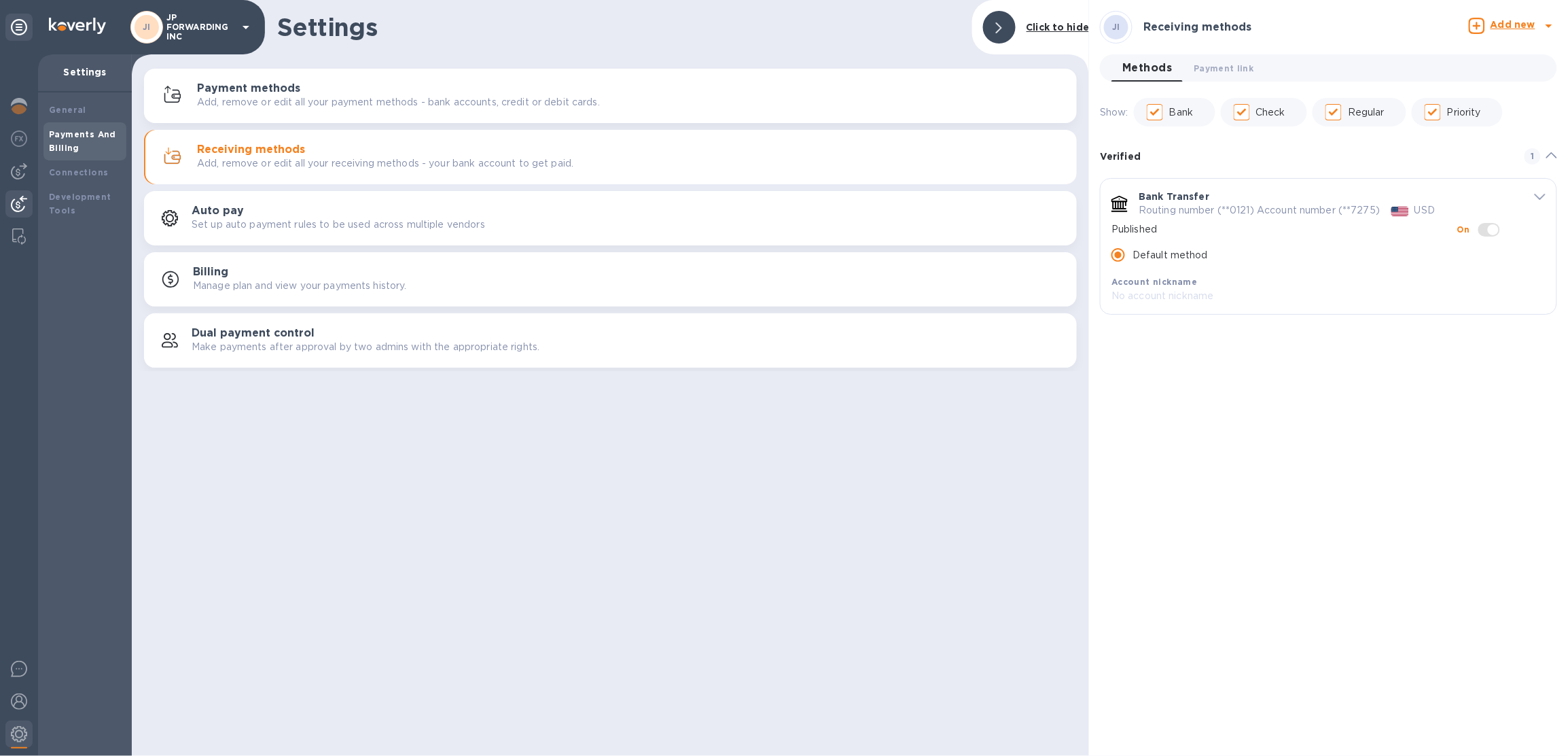
click at [24, 200] on img at bounding box center [19, 203] width 16 height 16
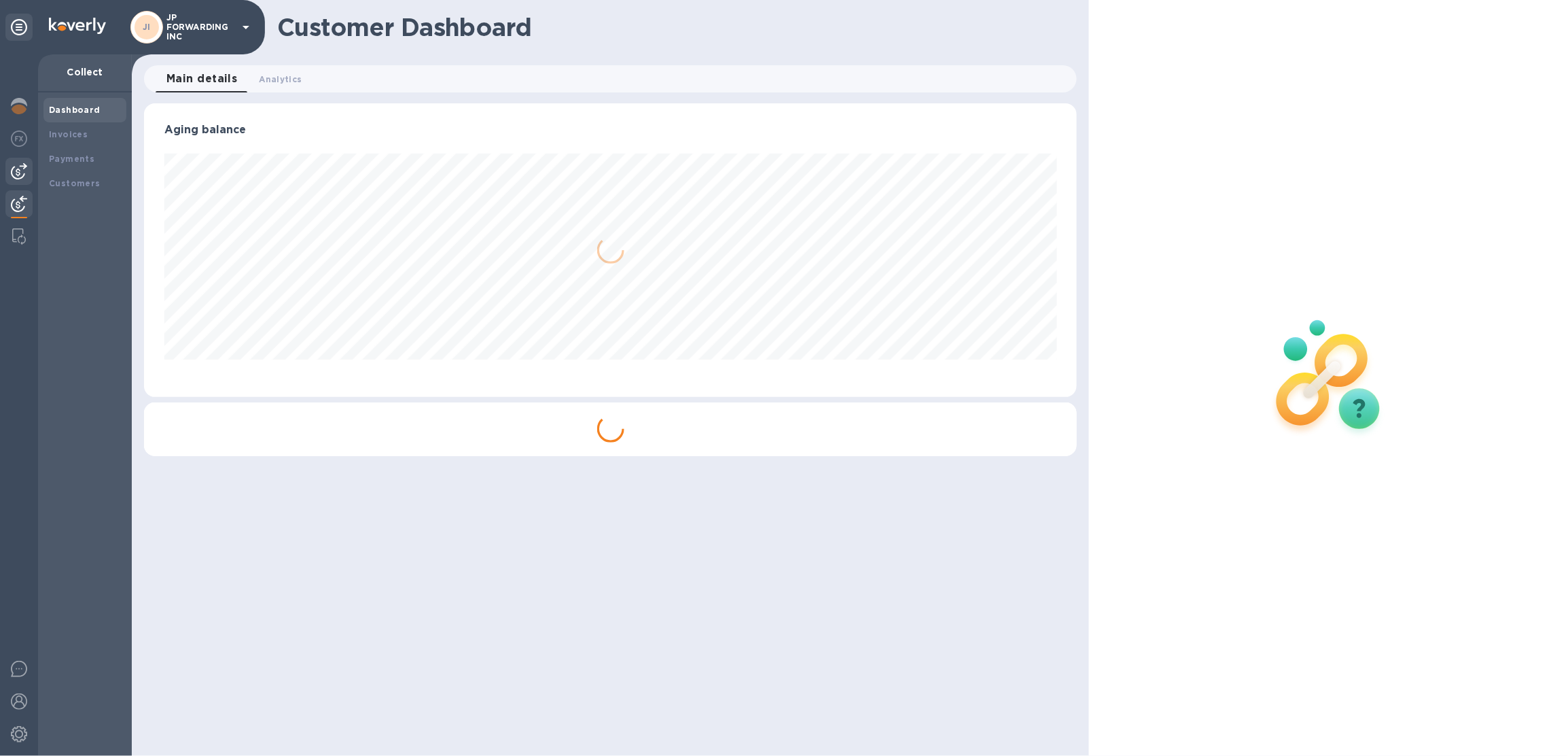
scroll to position [293, 933]
click at [15, 166] on img at bounding box center [19, 171] width 16 height 16
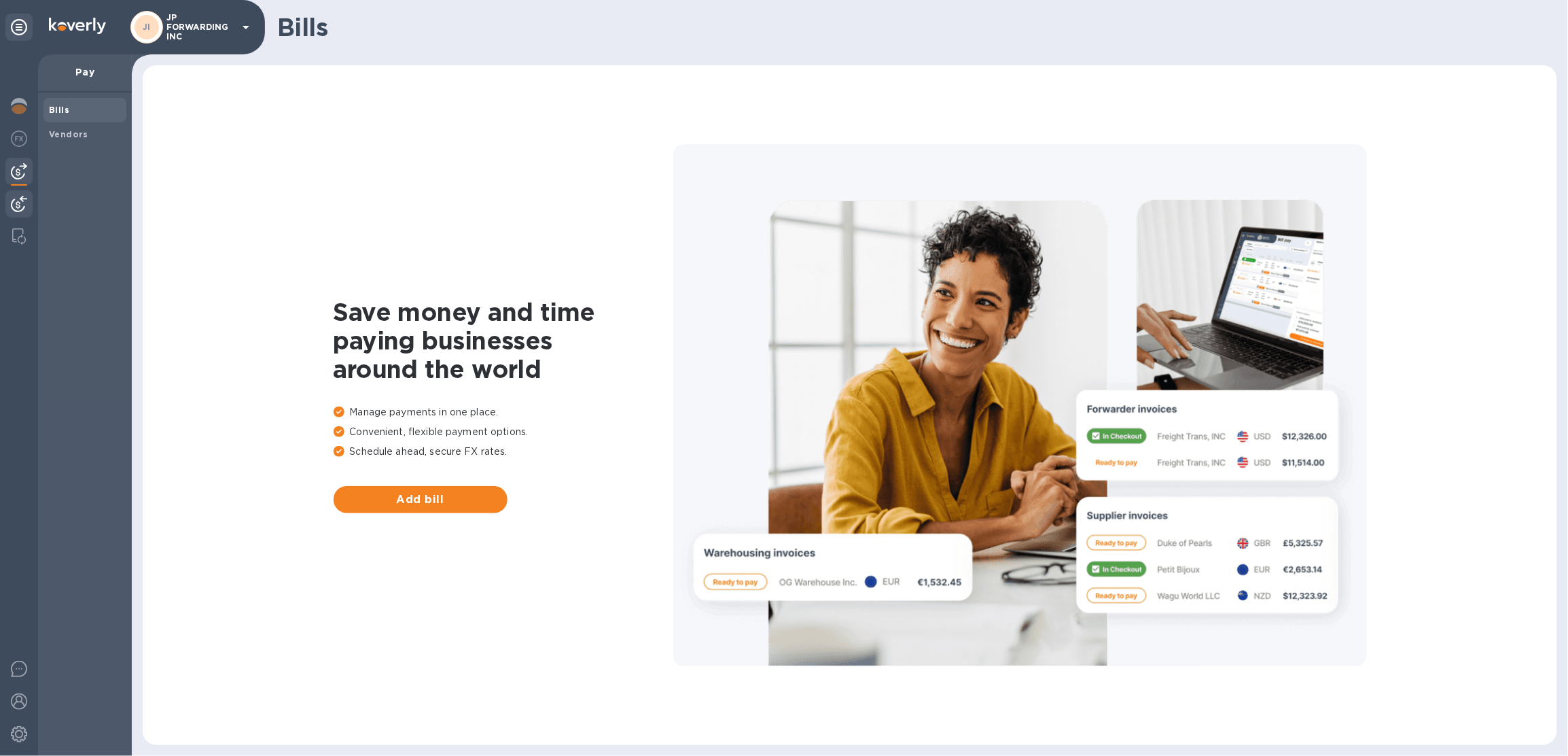
click at [24, 200] on img at bounding box center [19, 203] width 16 height 16
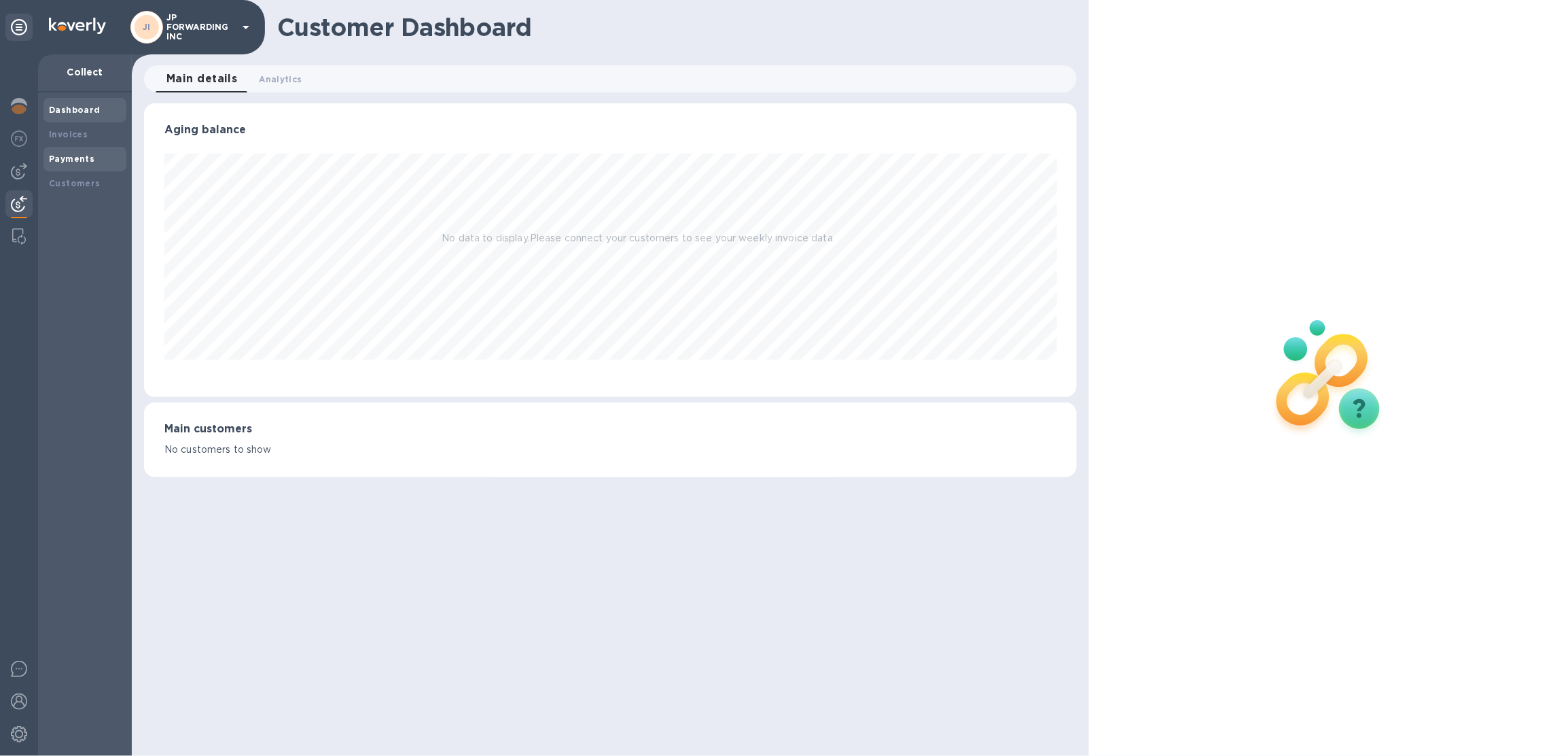
scroll to position [293, 933]
click at [70, 158] on b "Payments" at bounding box center [71, 159] width 45 height 10
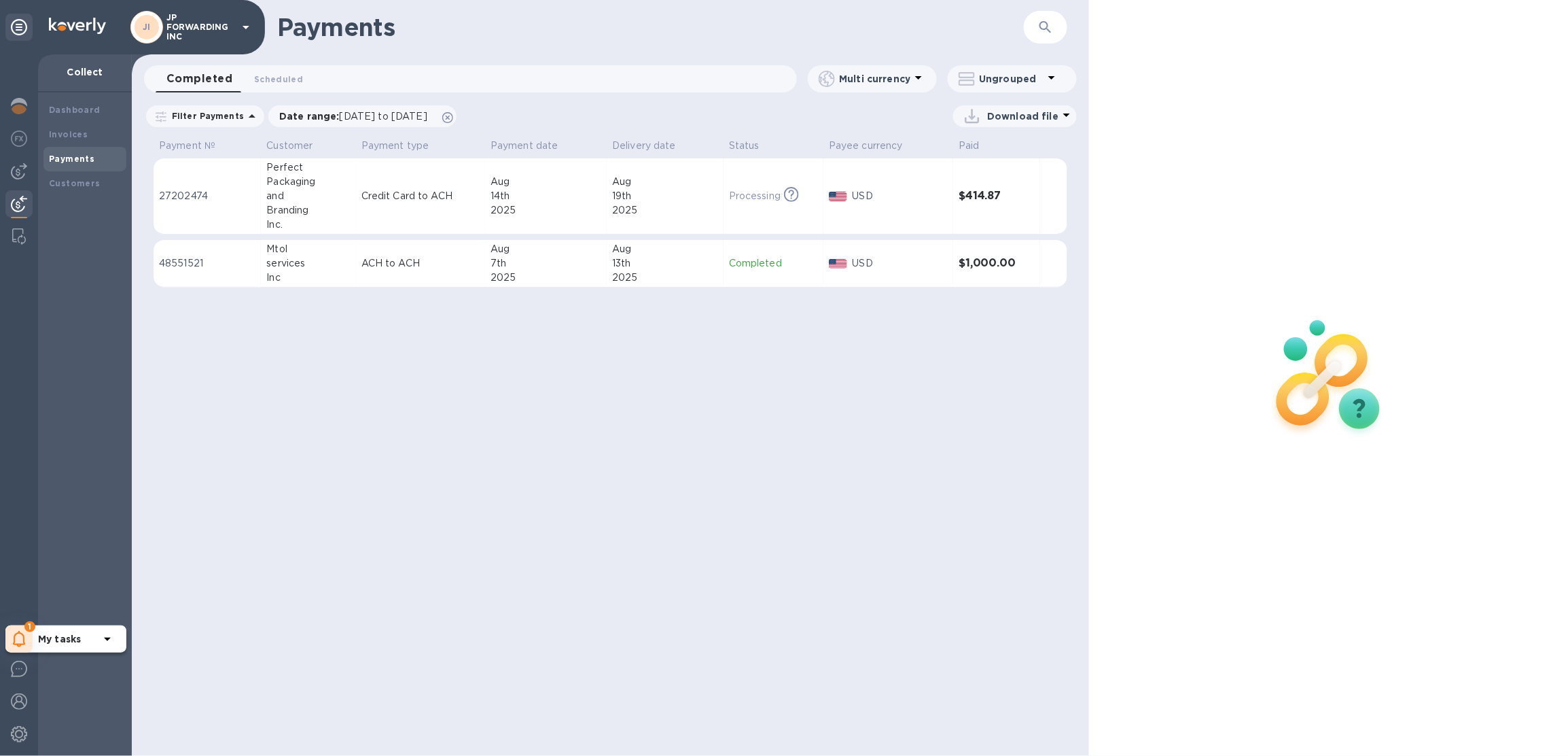
click at [22, 630] on div "1" at bounding box center [18, 639] width 27 height 27
click at [71, 599] on p "You have pending companies." at bounding box center [108, 597] width 140 height 15
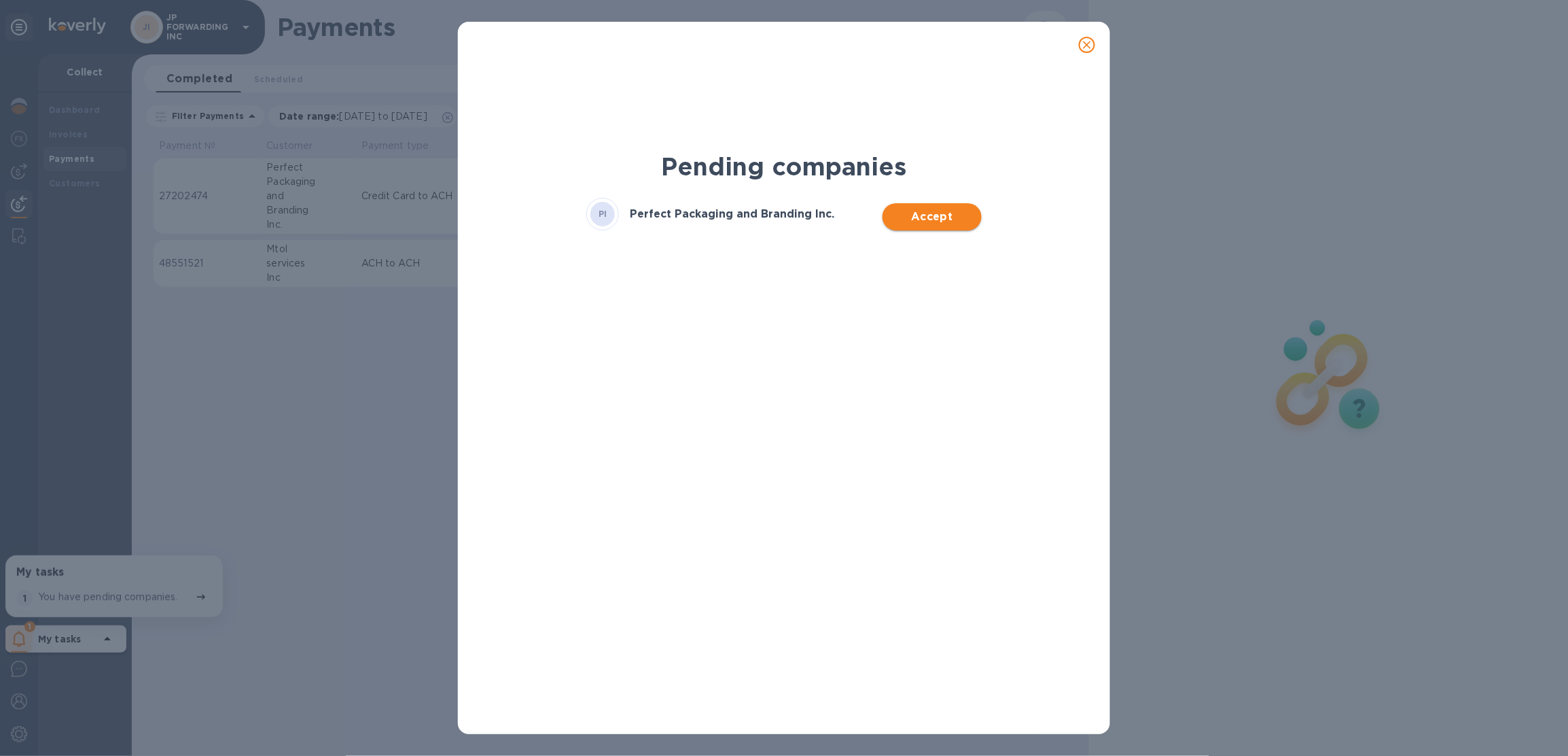
click at [919, 209] on span "Accept" at bounding box center [931, 217] width 77 height 16
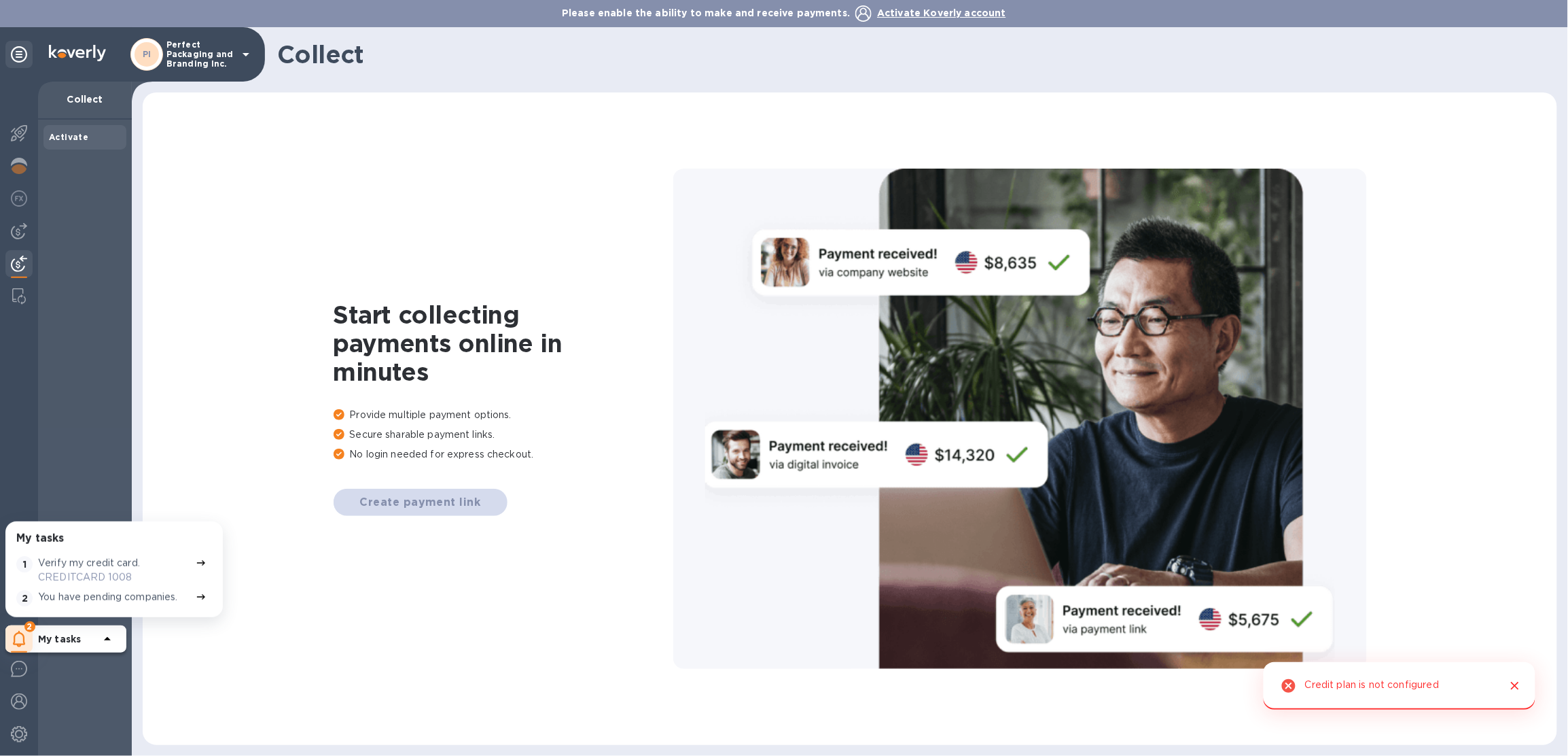
click at [974, 12] on span "Activate Koverly account" at bounding box center [941, 12] width 129 height 11
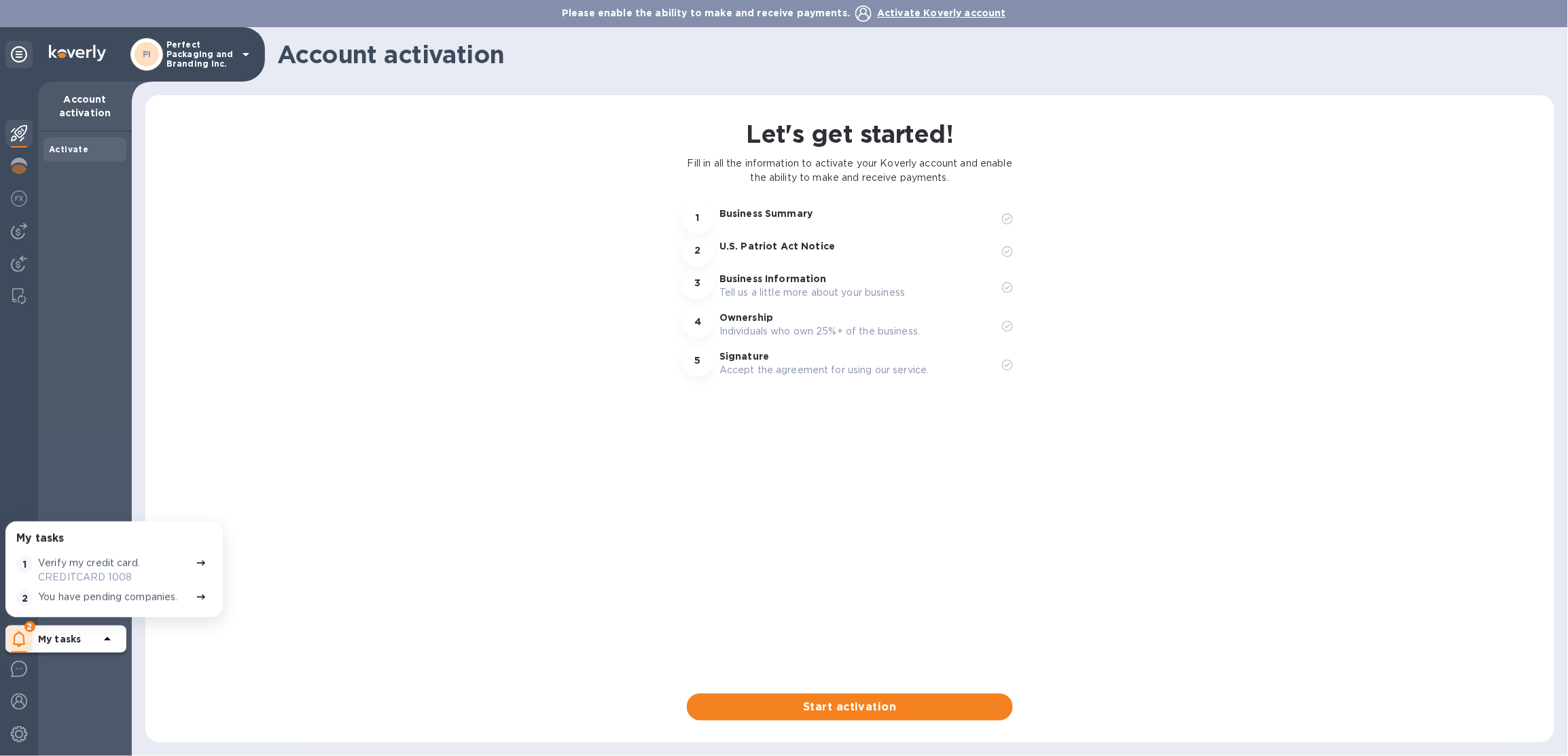
click at [209, 66] on p "Perfect Packaging and Branding Inc." at bounding box center [200, 54] width 68 height 28
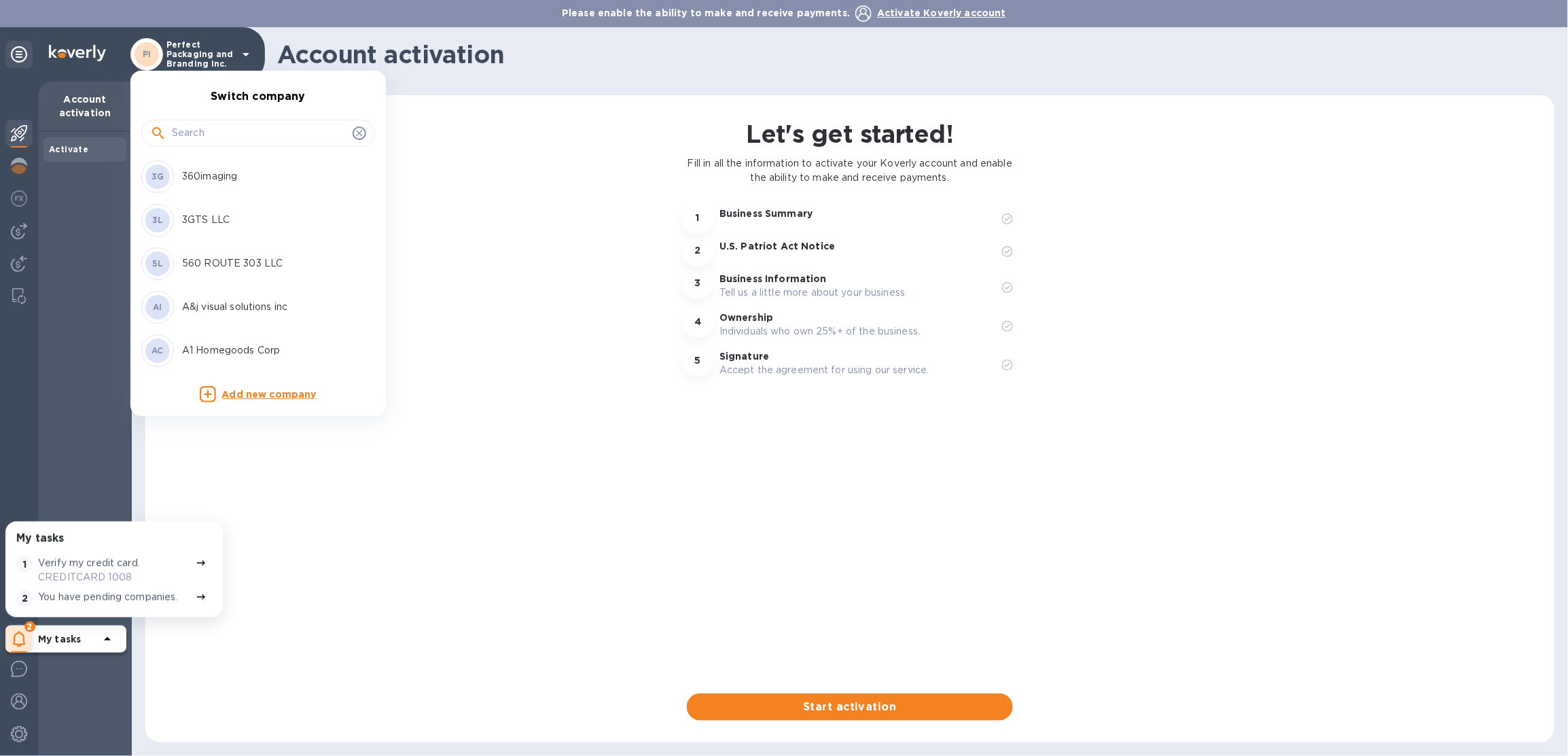
click at [227, 125] on input "text" at bounding box center [259, 133] width 176 height 20
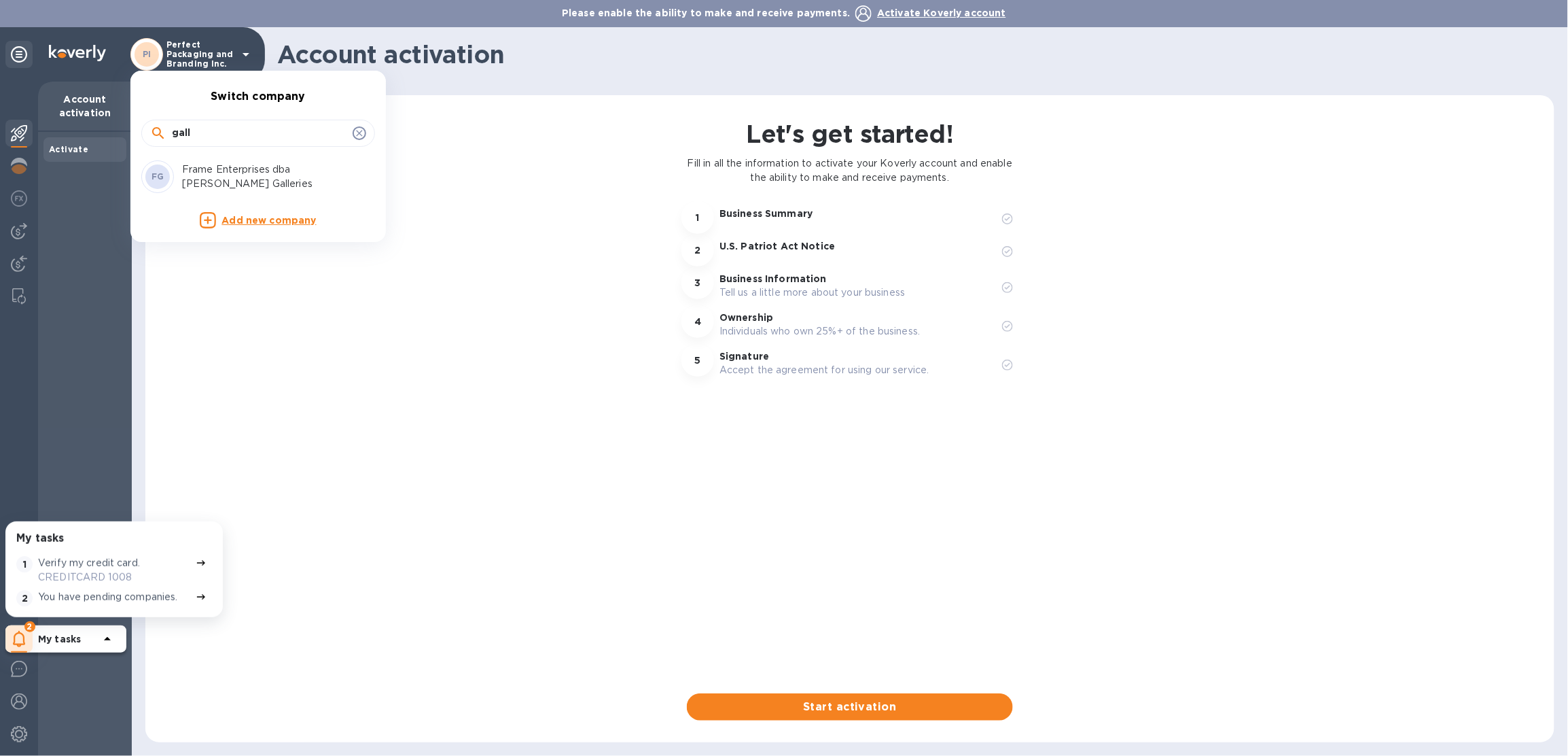
type input "gall"
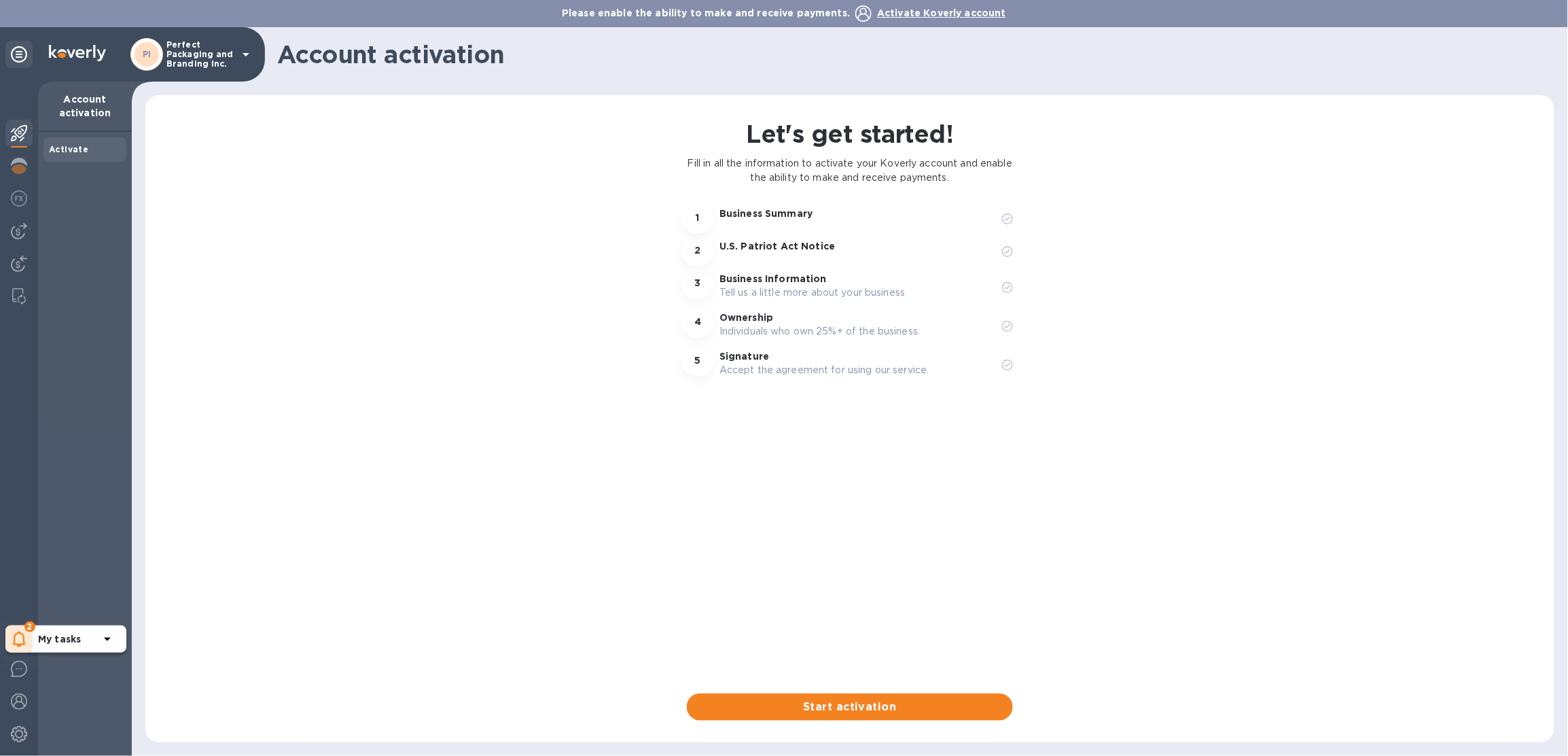
click at [25, 626] on span "2" at bounding box center [30, 626] width 11 height 11
click at [68, 590] on p "You have pending companies." at bounding box center [108, 597] width 140 height 15
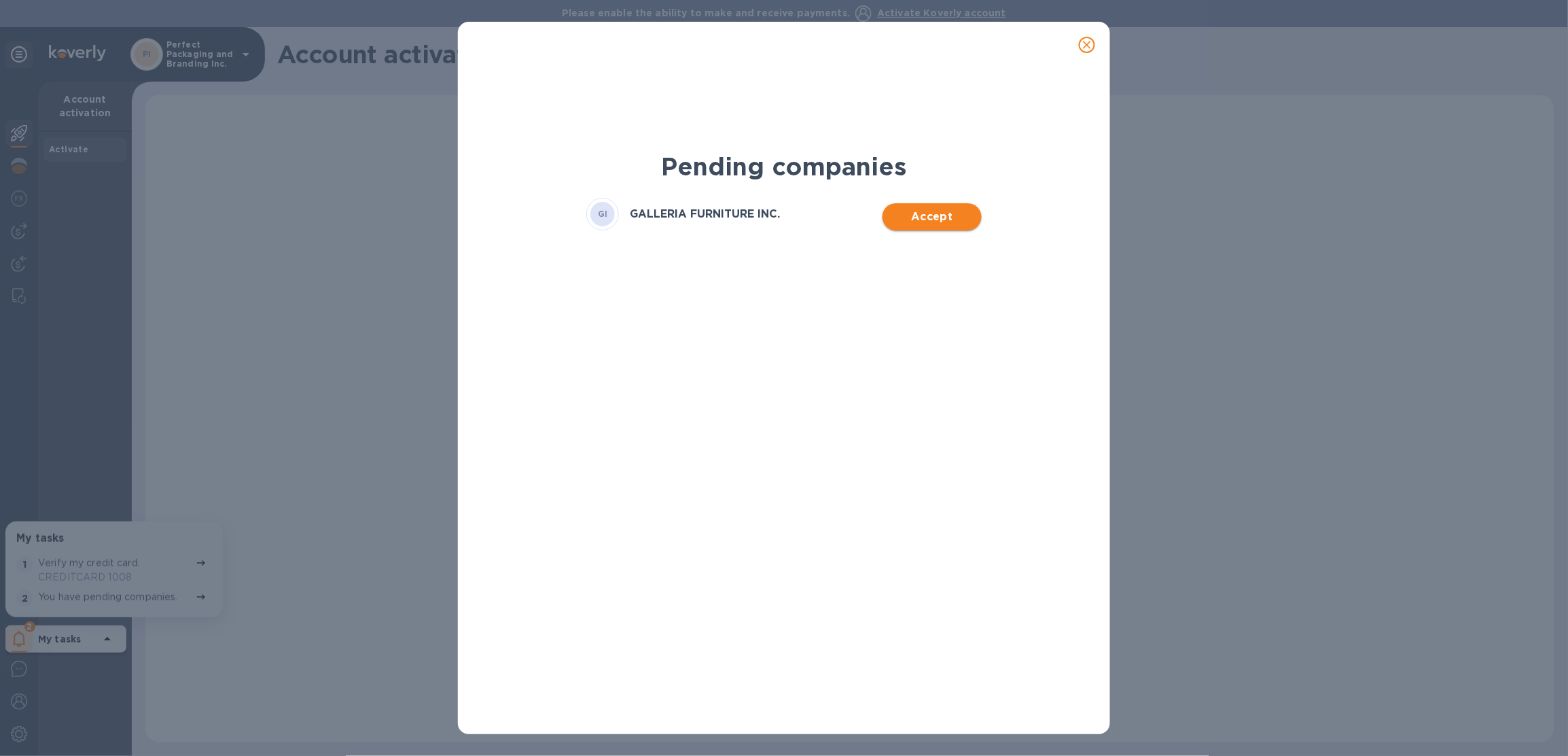
click at [917, 211] on span "Accept" at bounding box center [931, 217] width 77 height 16
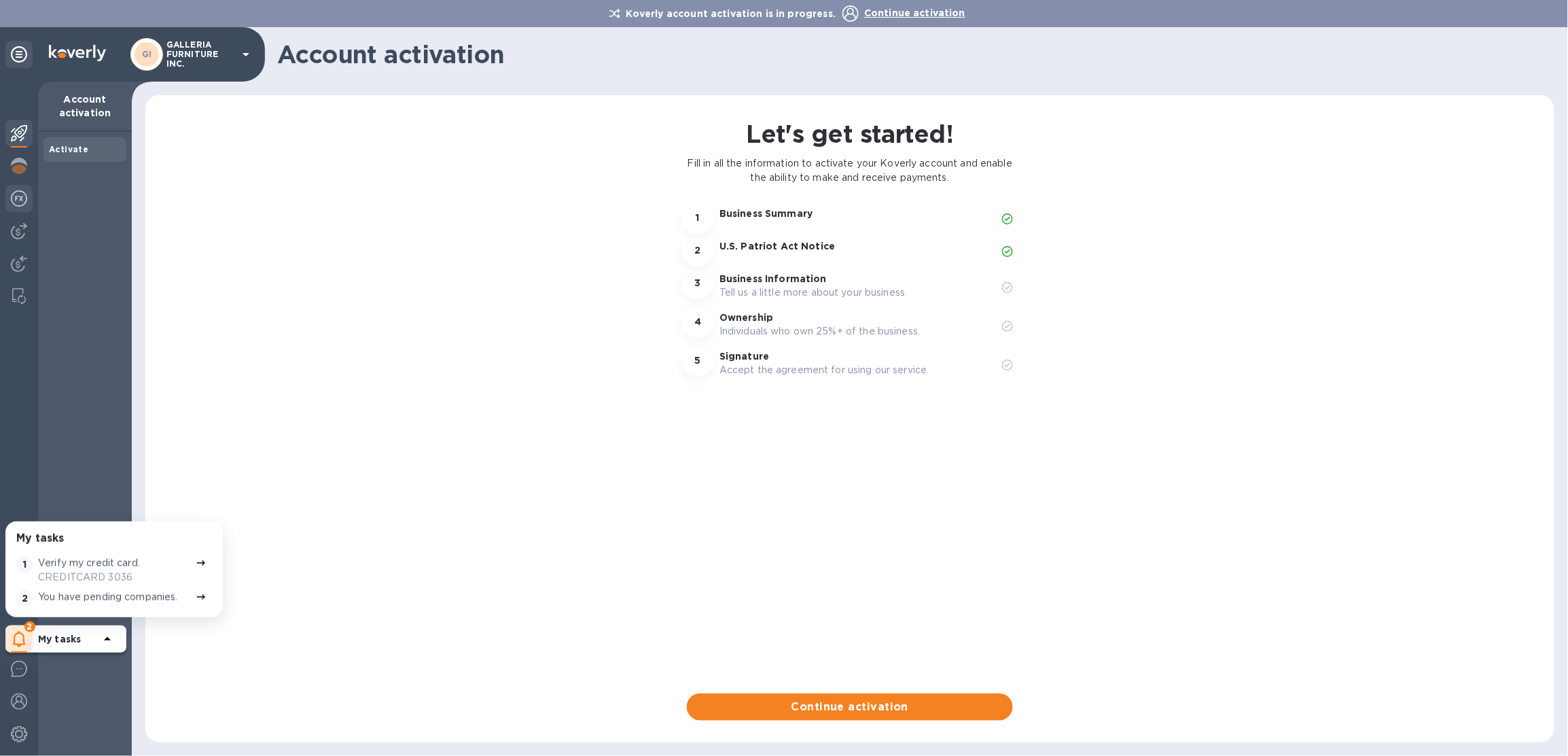
click at [13, 194] on img at bounding box center [19, 198] width 16 height 16
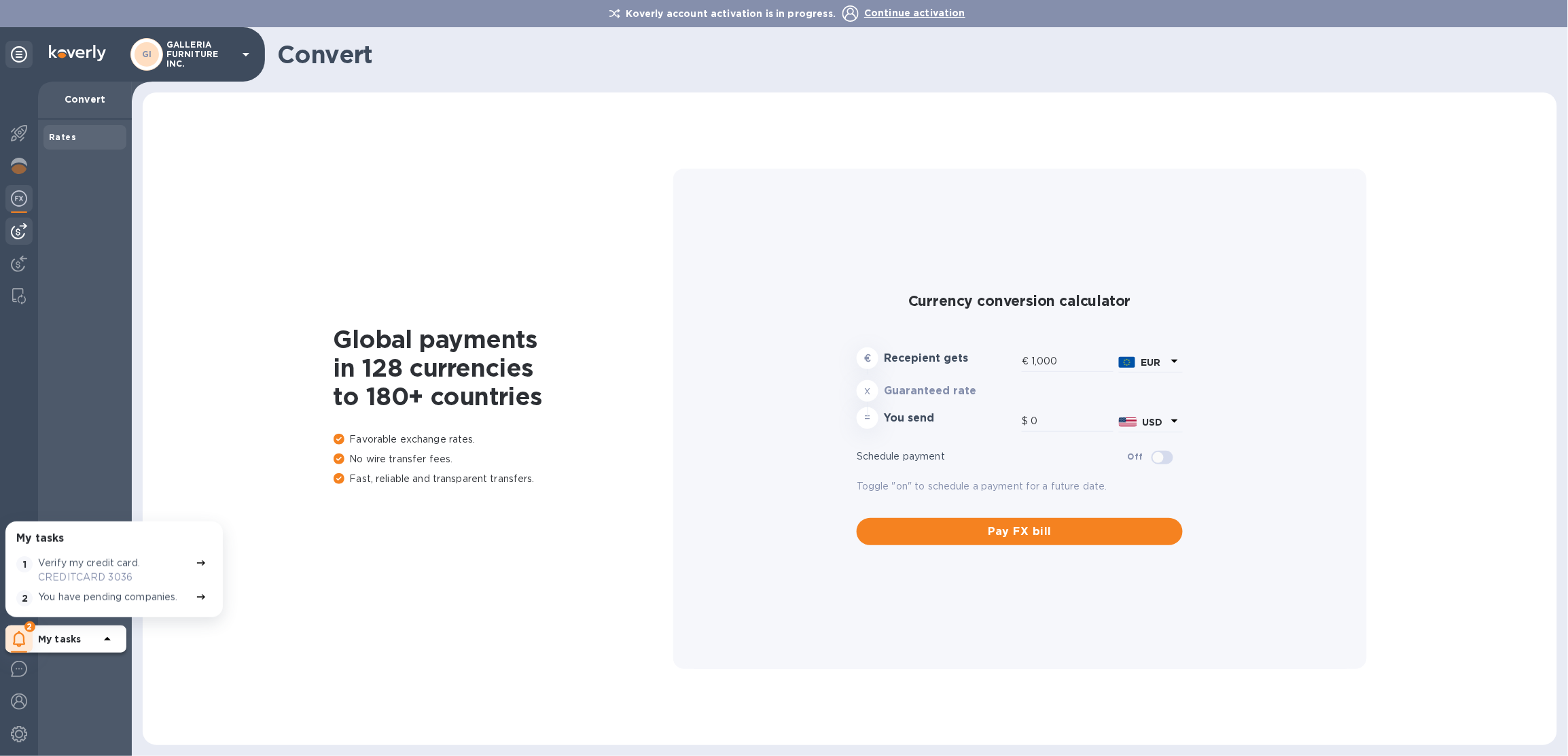
click at [22, 230] on img at bounding box center [19, 231] width 16 height 16
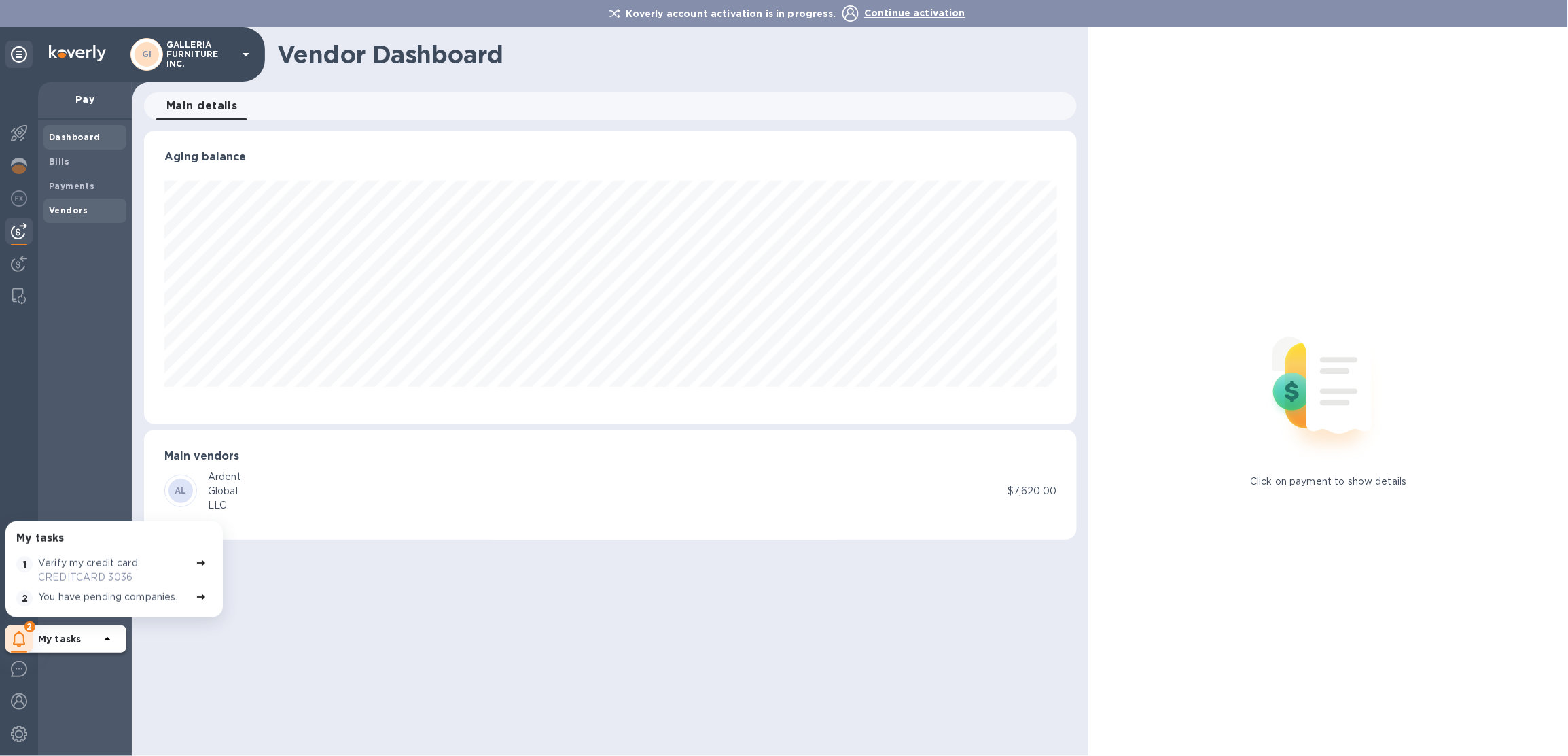
scroll to position [293, 933]
click at [76, 163] on span "Bills" at bounding box center [85, 162] width 72 height 14
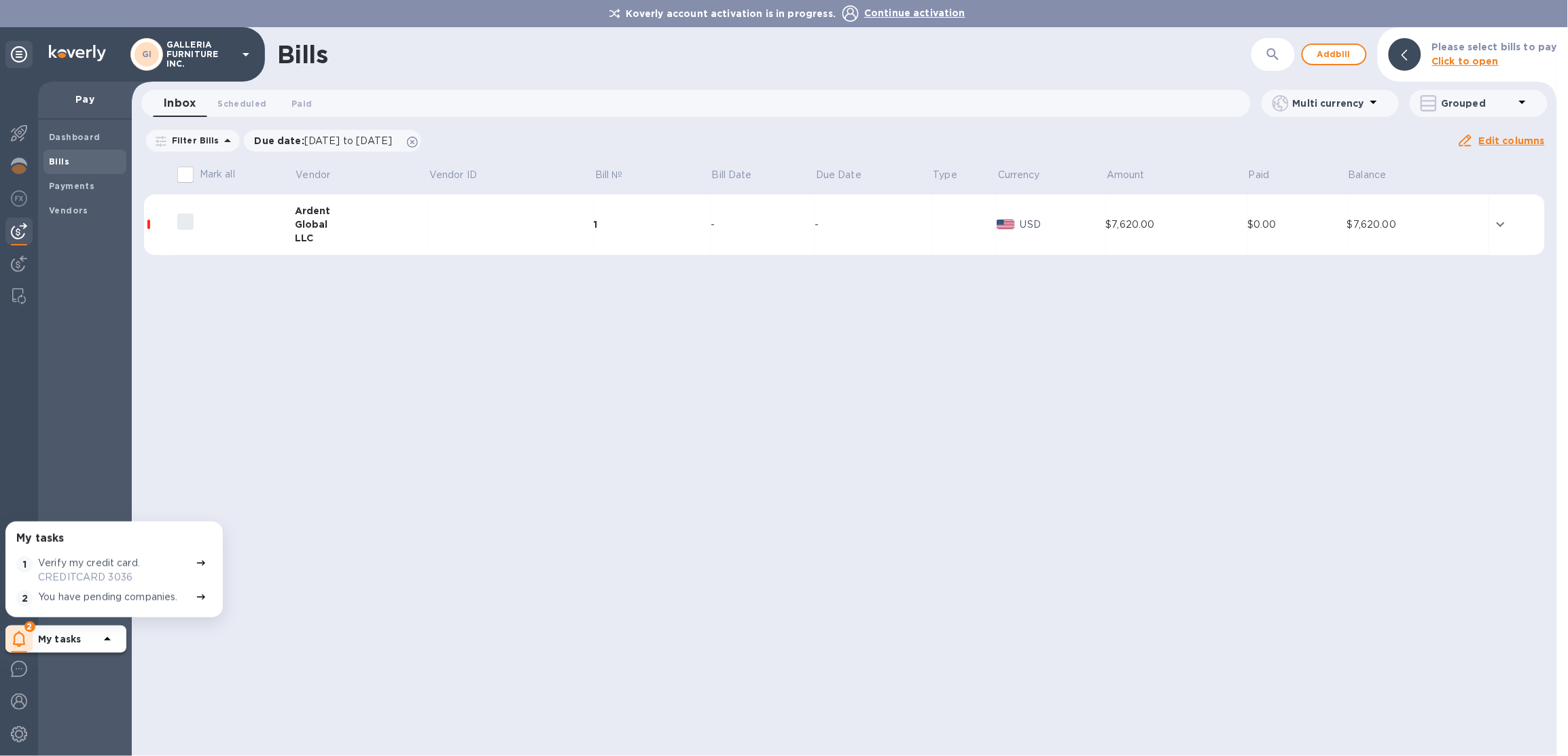
click at [596, 219] on div "1" at bounding box center [652, 224] width 117 height 14
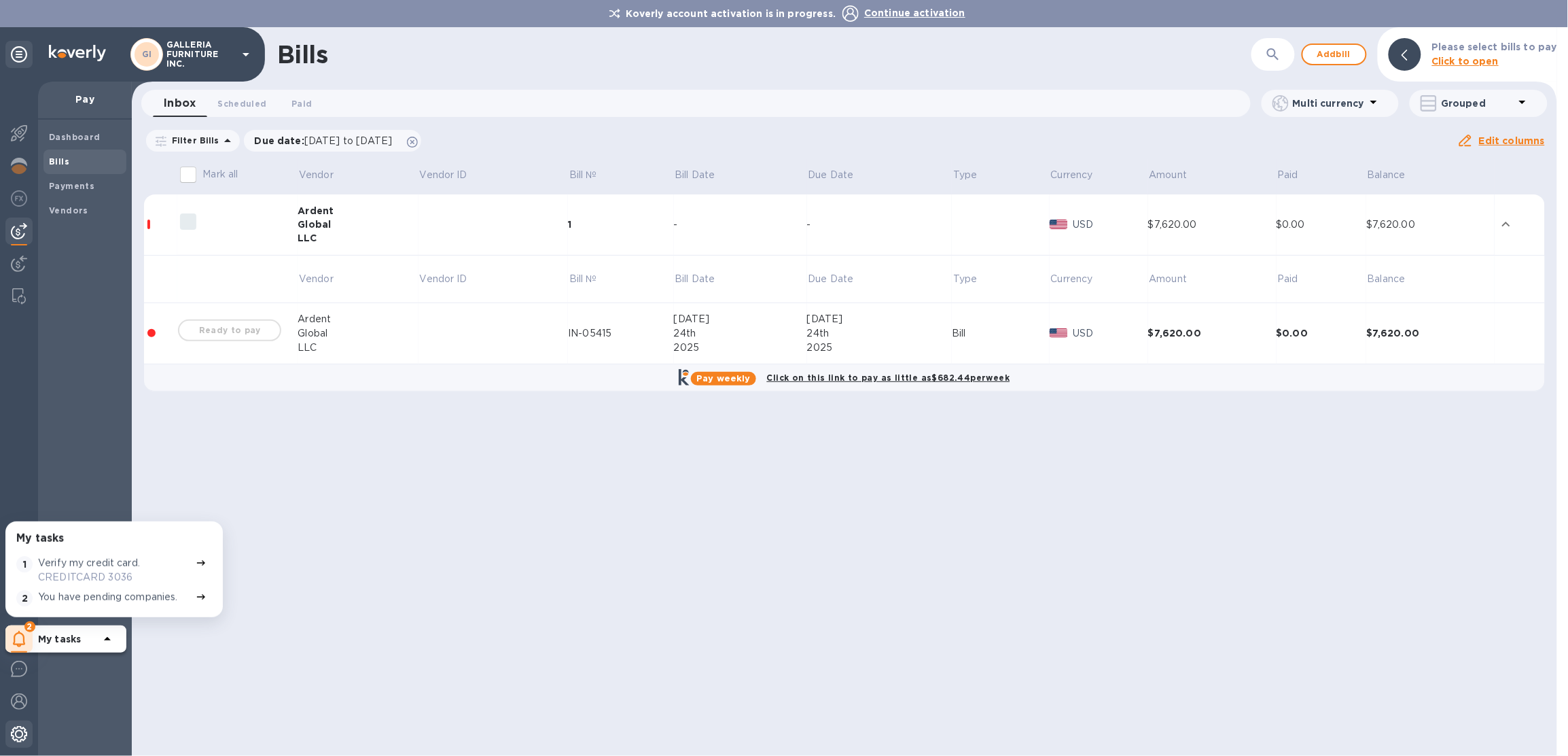
click at [26, 745] on div at bounding box center [18, 735] width 27 height 30
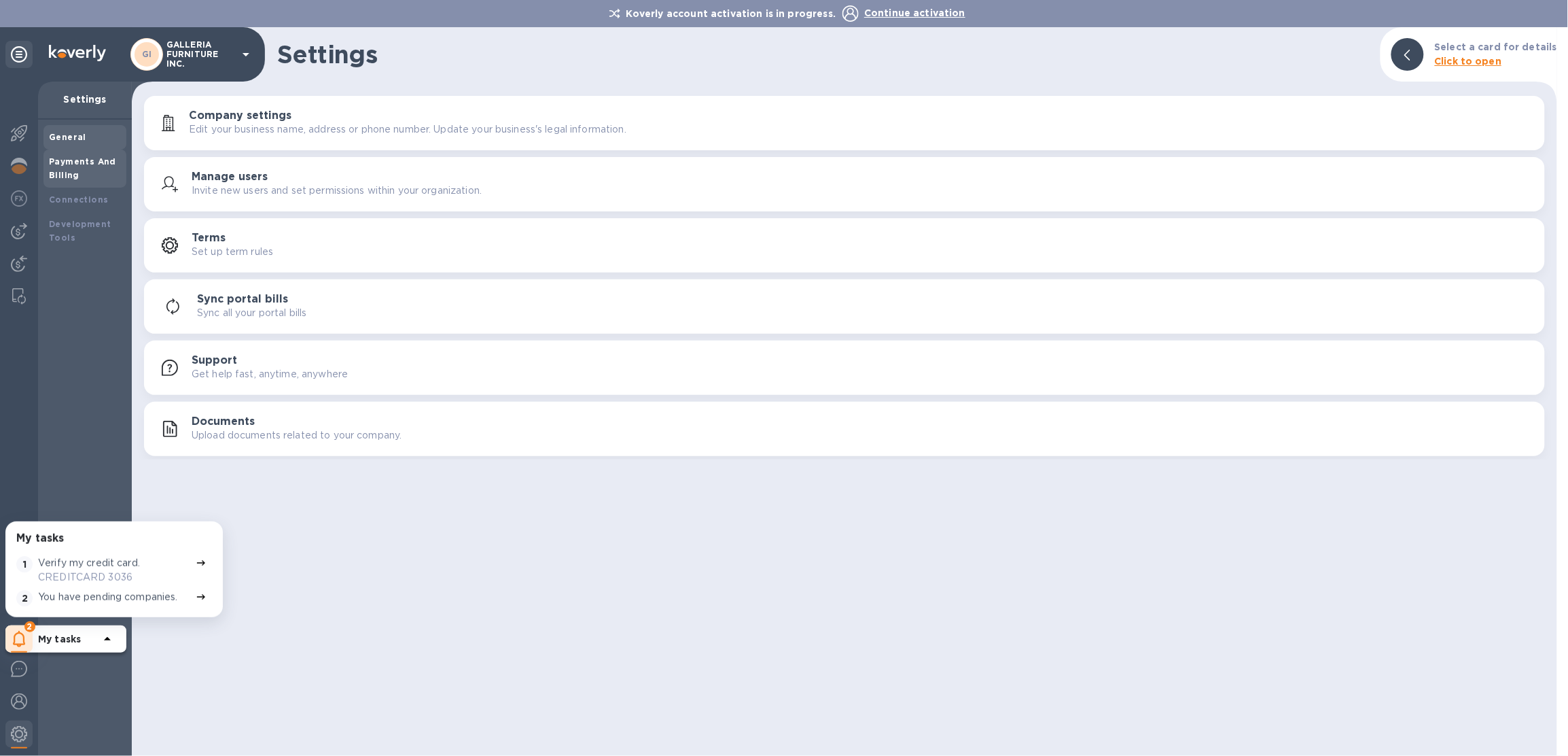
click at [77, 175] on b "Payments And Billing" at bounding box center [82, 168] width 67 height 24
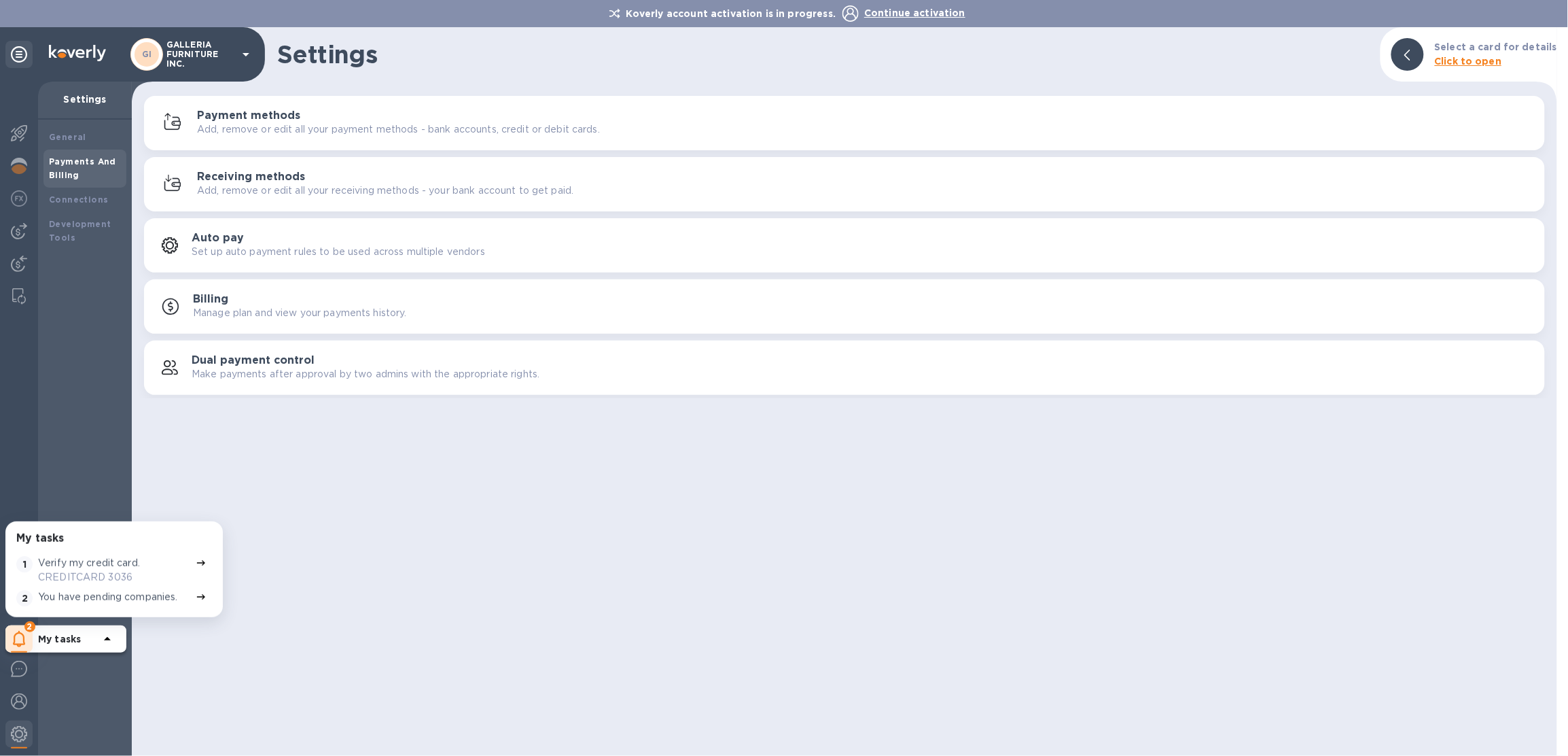
click at [308, 120] on div "Payment methods Add, remove or edit all your payment methods - bank accounts, c…" at bounding box center [865, 122] width 1337 height 27
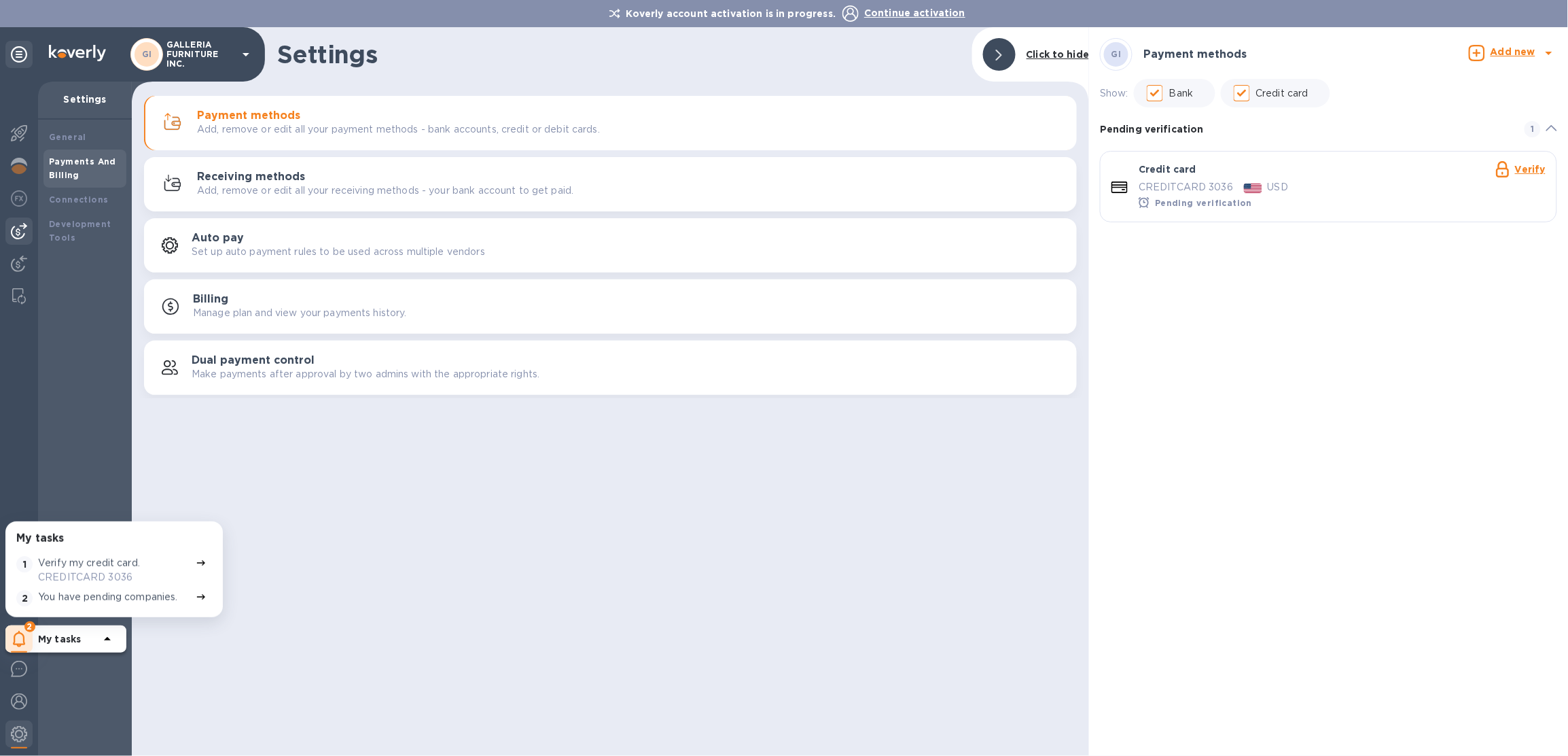
click at [19, 223] on img at bounding box center [19, 231] width 16 height 16
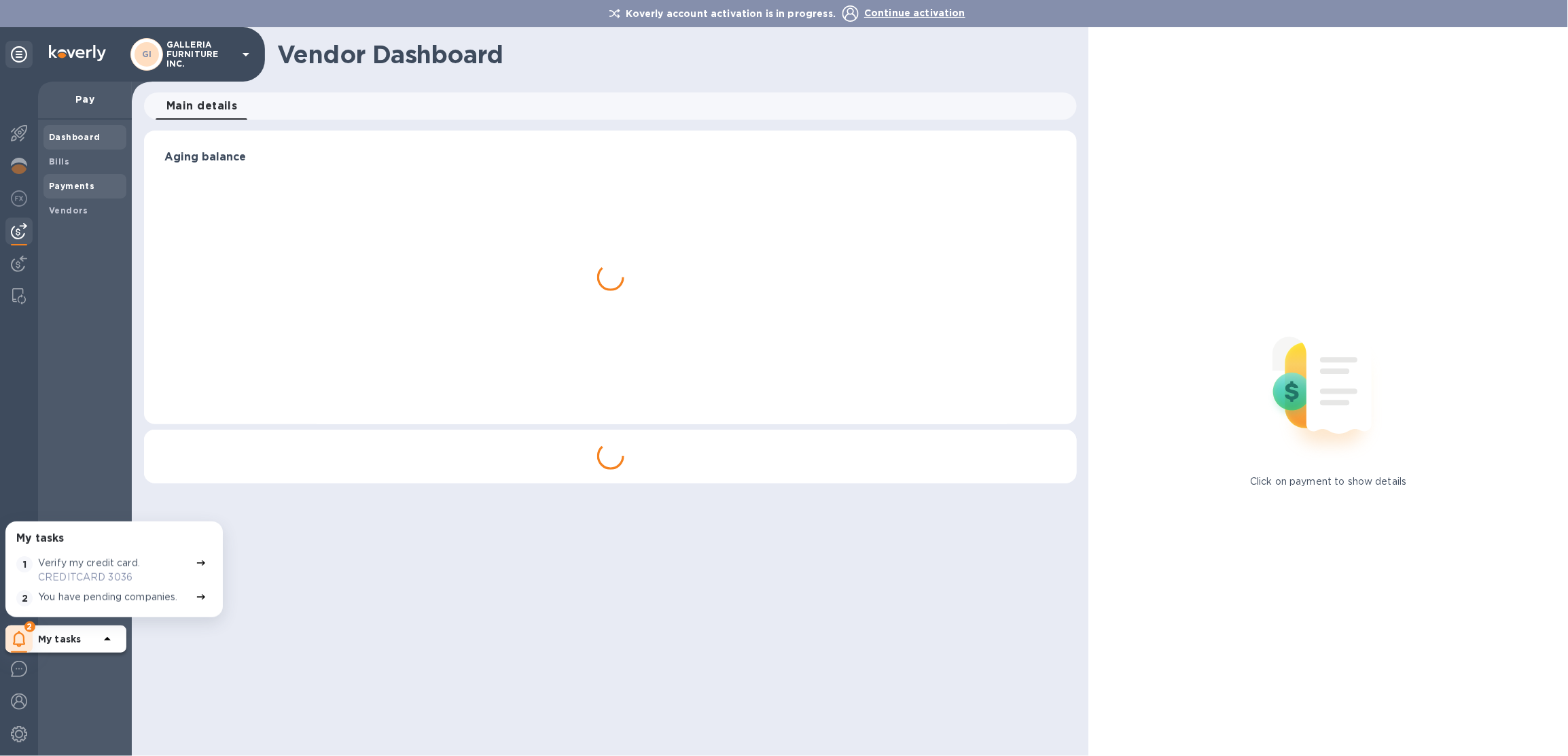
click at [66, 192] on span "Payments" at bounding box center [71, 186] width 45 height 14
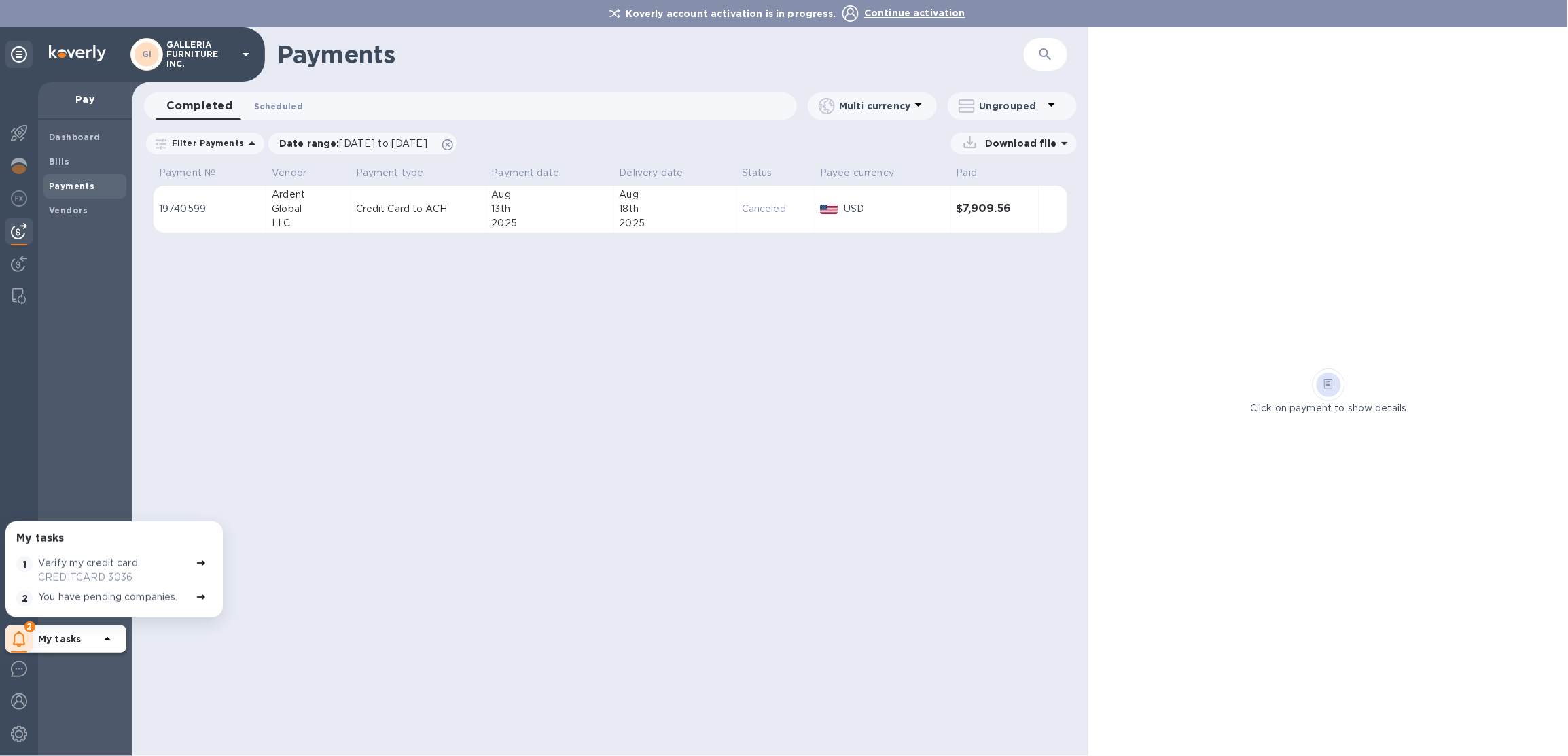
click at [254, 101] on span "Scheduled 0" at bounding box center [278, 106] width 49 height 15
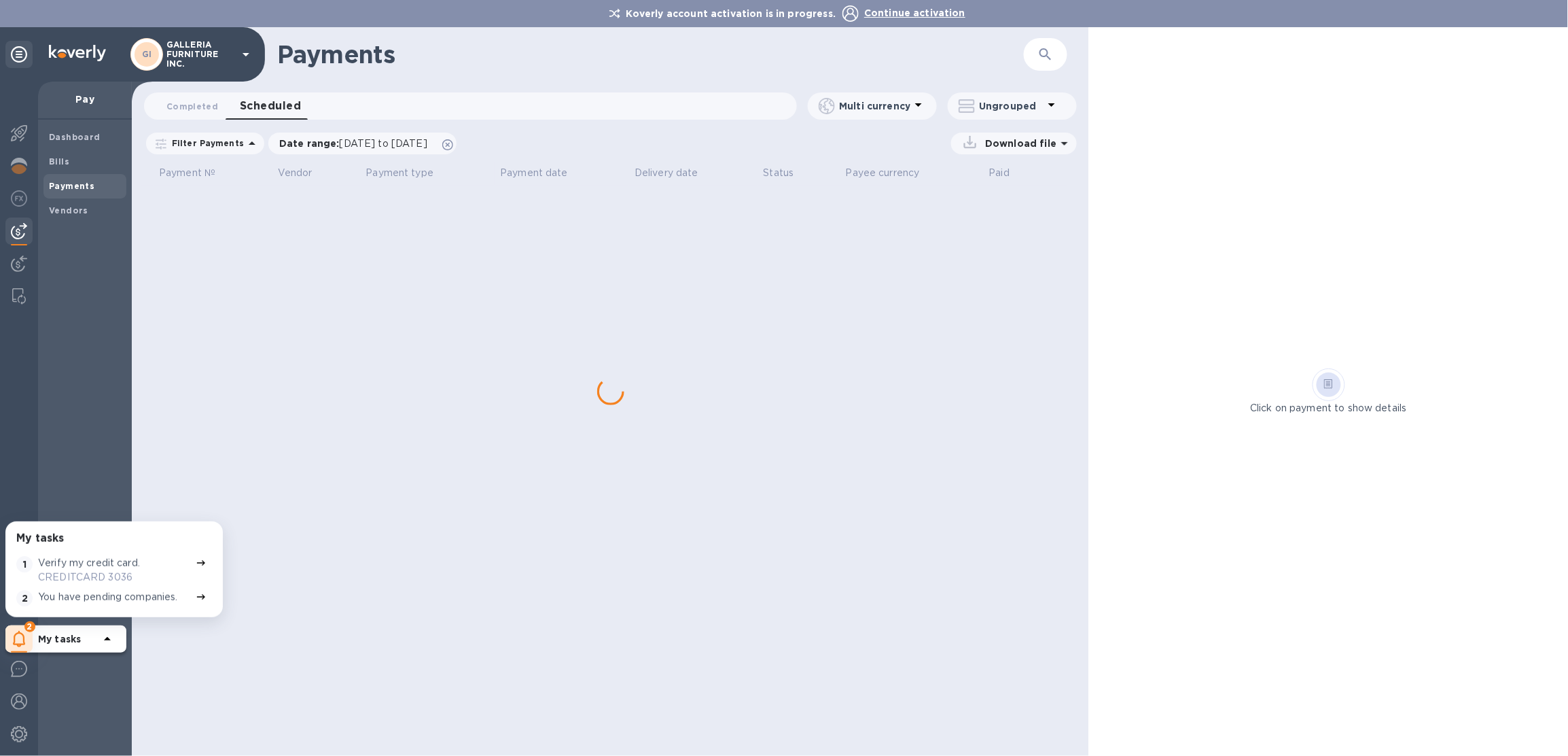
click at [95, 180] on span "Payments" at bounding box center [85, 186] width 72 height 14
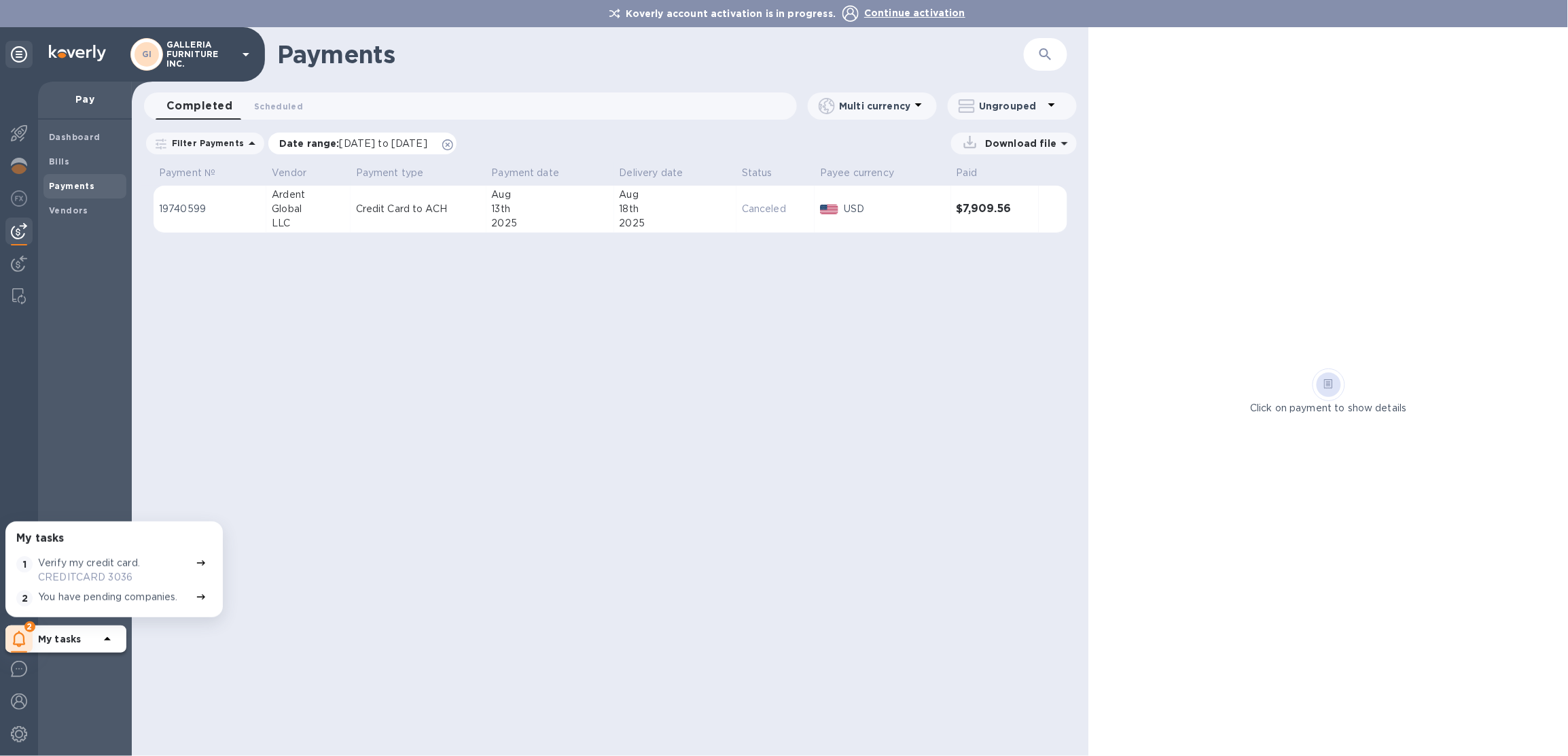
drag, startPoint x: 474, startPoint y: 144, endPoint x: 621, endPoint y: 145, distance: 147.0
click at [636, 145] on div "Filter Payments Date range : [DATE] to [DATE] Download file" at bounding box center [610, 146] width 957 height 31
click at [453, 145] on icon at bounding box center [447, 144] width 11 height 11
